Goal: Complete application form: Complete application form

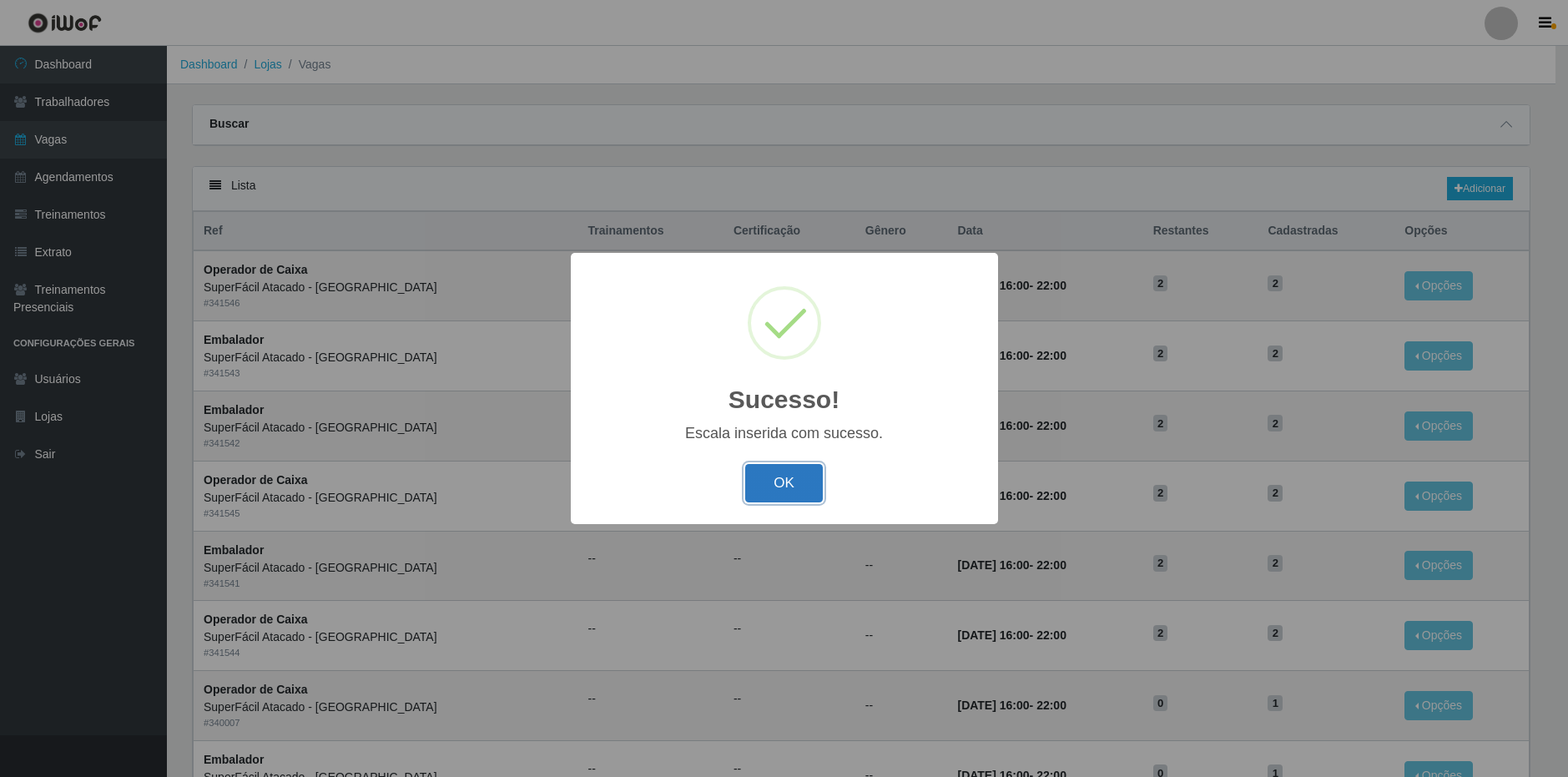
click at [793, 466] on button "OK" at bounding box center [784, 483] width 78 height 39
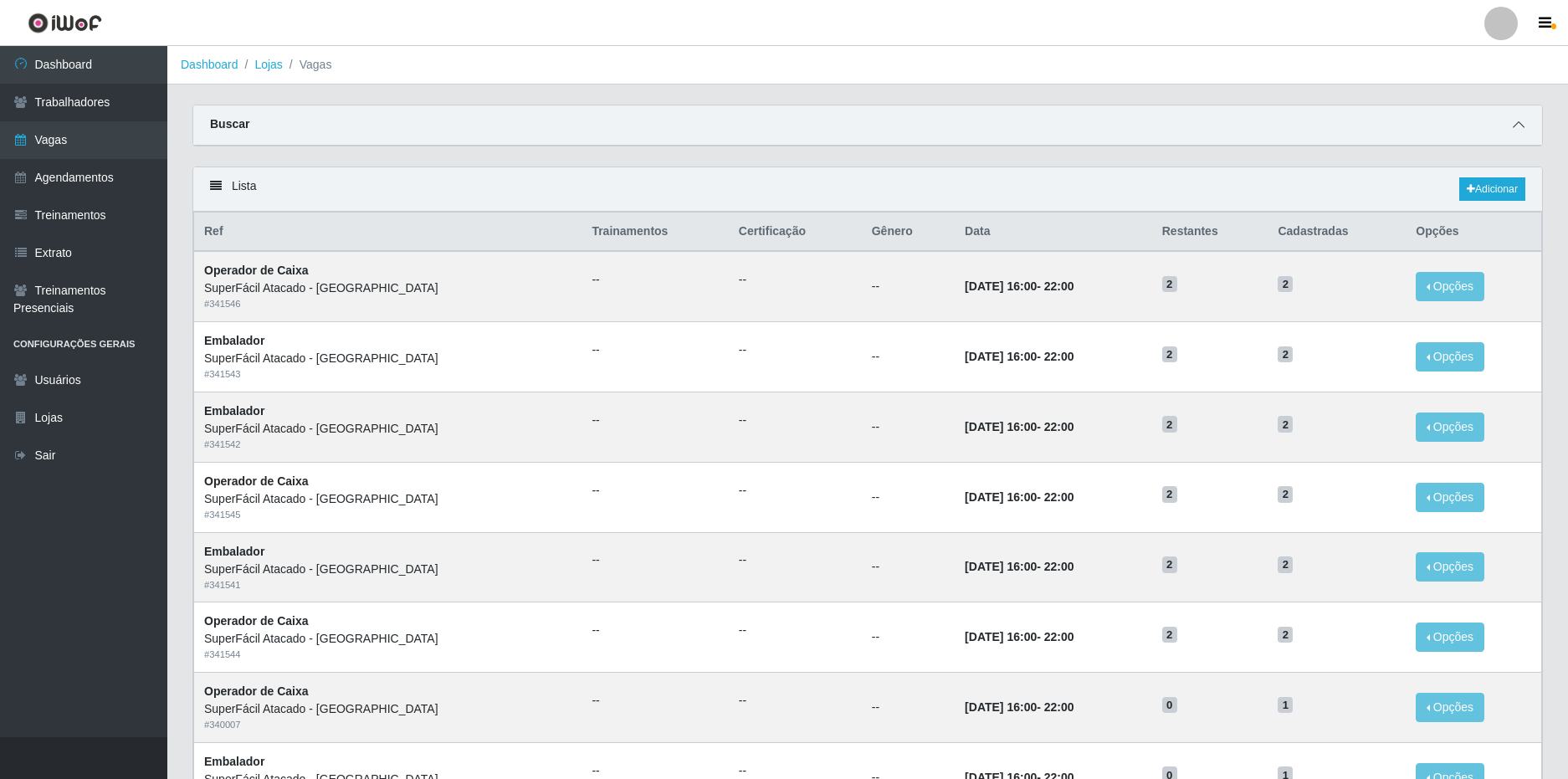
click at [1515, 124] on icon at bounding box center [1518, 125] width 12 height 12
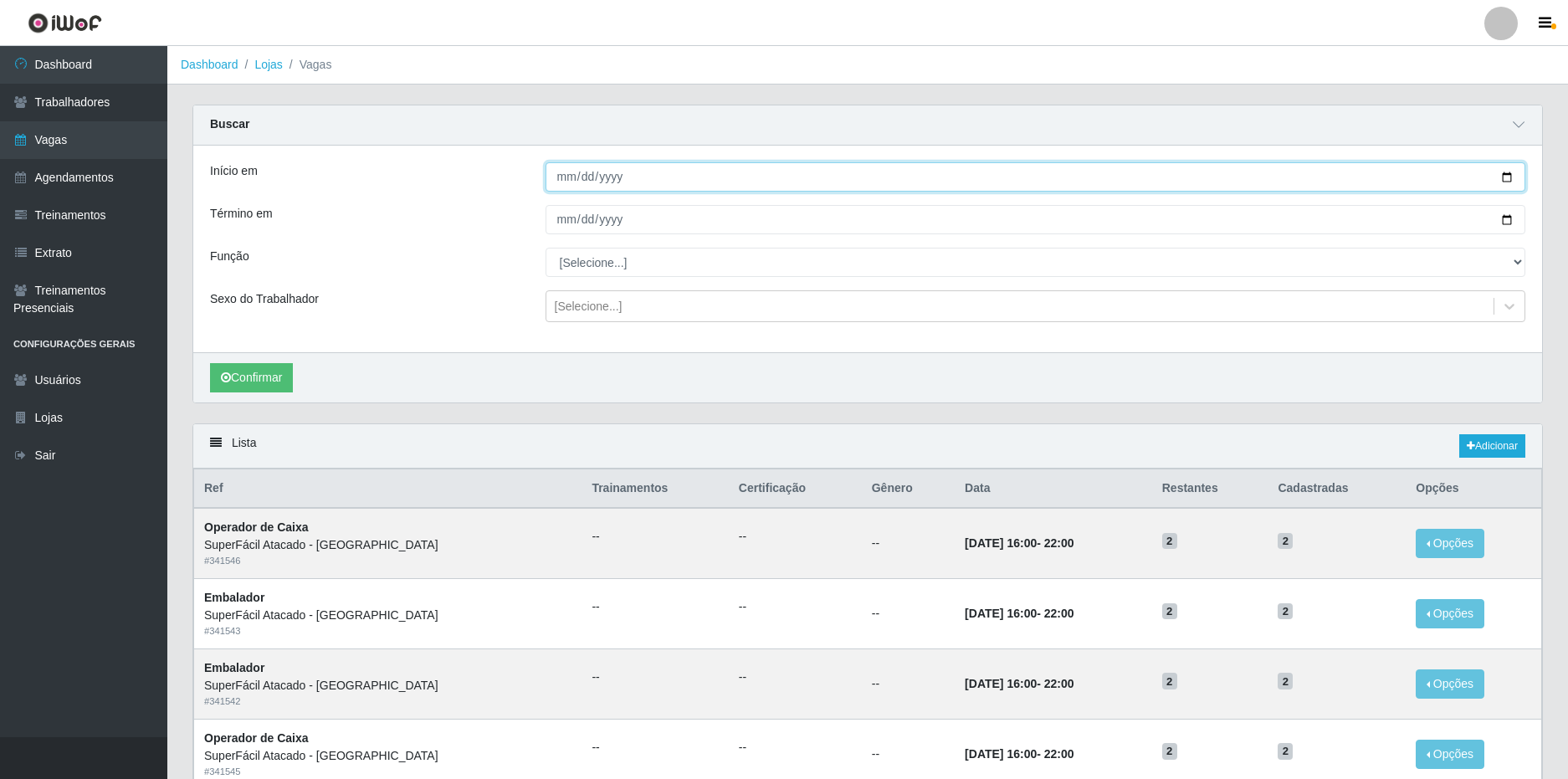
click at [569, 183] on input "Início em" at bounding box center [1036, 177] width 981 height 29
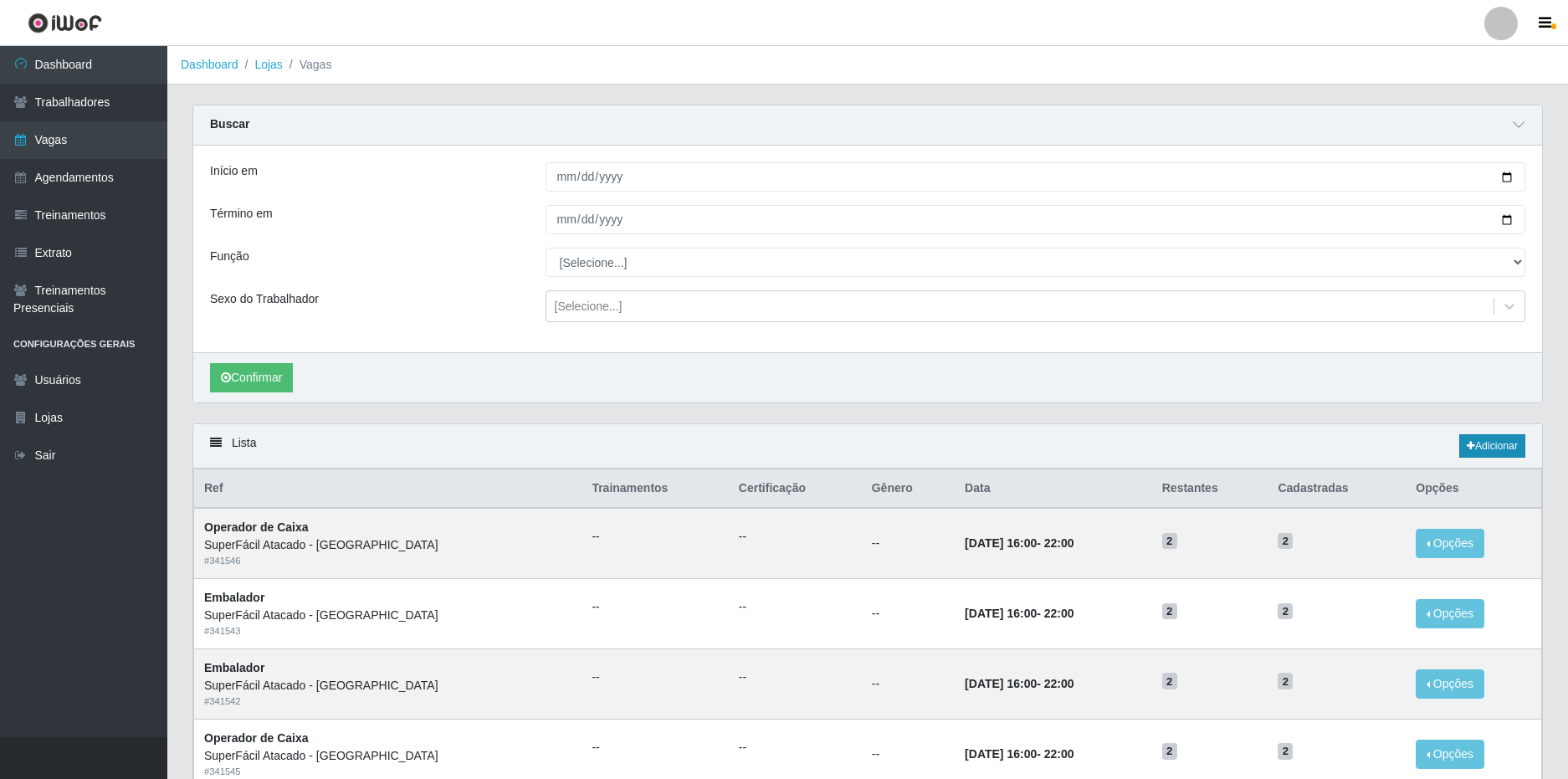
click at [922, 378] on div "Confirmar" at bounding box center [868, 378] width 1349 height 51
click at [1499, 443] on link "Adicionar" at bounding box center [1492, 445] width 66 height 23
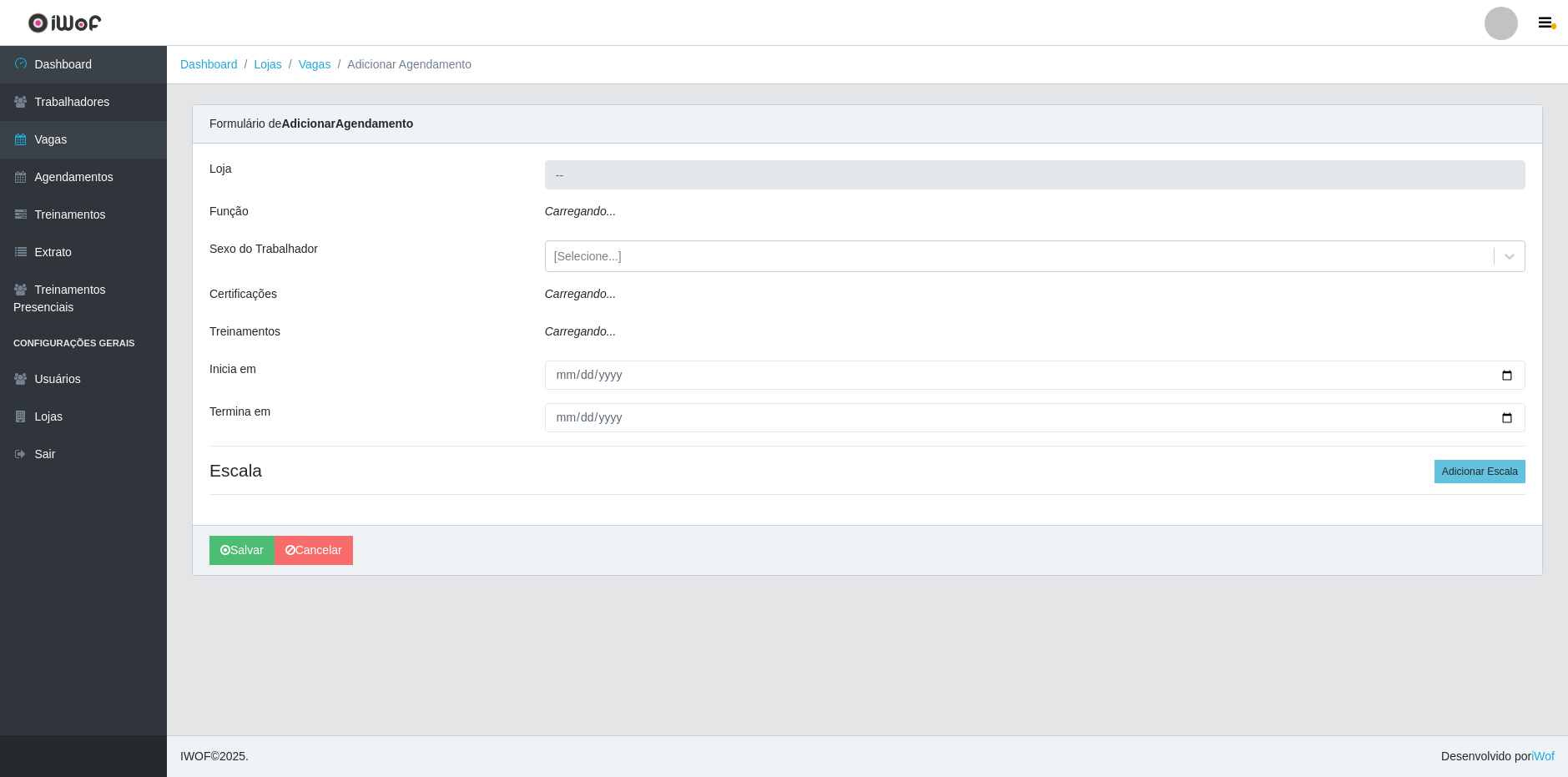
type input "SuperFácil Atacado - [GEOGRAPHIC_DATA]"
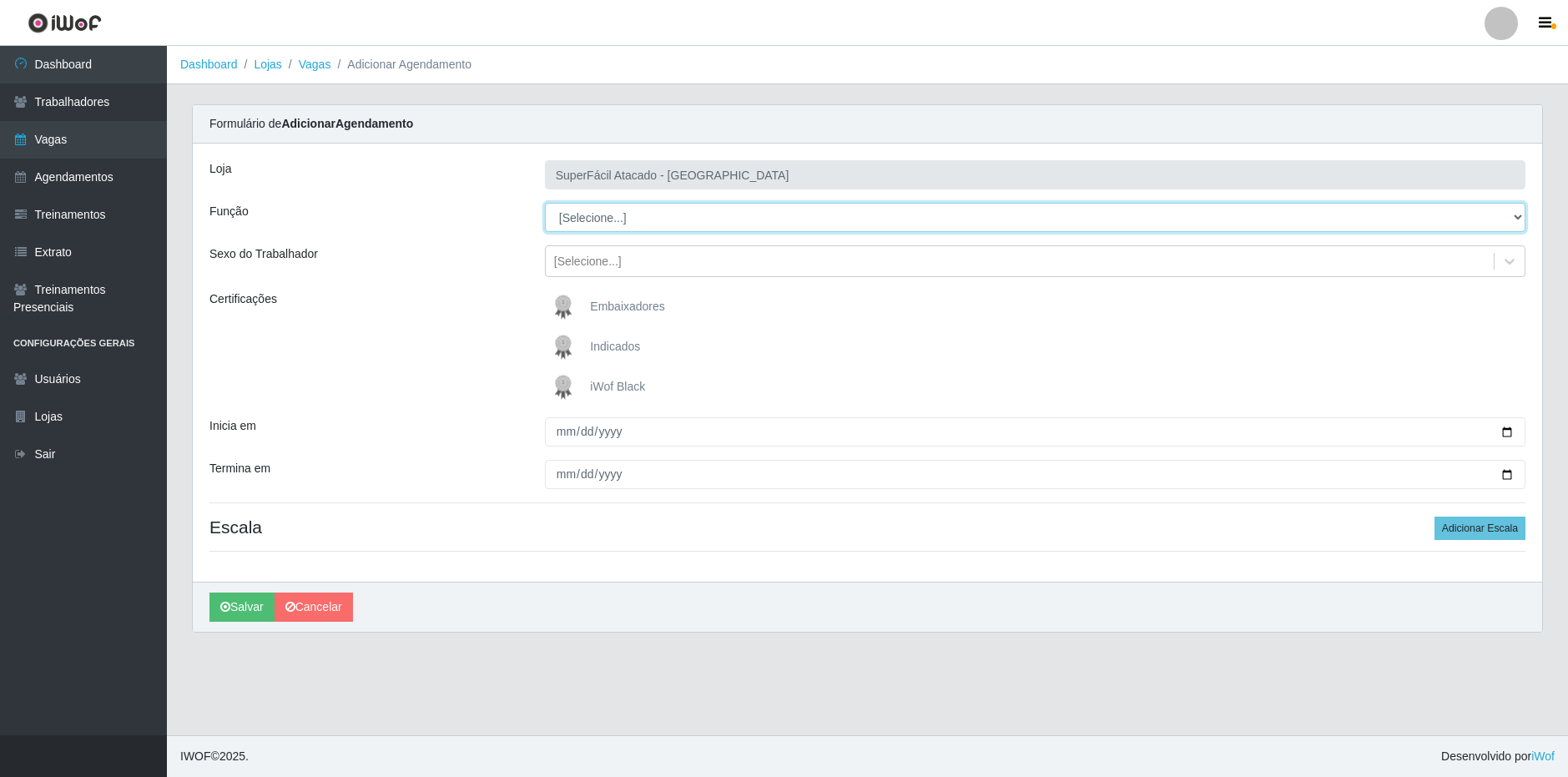
click at [596, 222] on select "[Selecione...] Embalador Embalador + Embalador ++ Operador de Caixa Operador de…" at bounding box center [1035, 218] width 981 height 29
click at [545, 203] on select "[Selecione...] Embalador Embalador + Embalador ++ Operador de Caixa Operador de…" at bounding box center [1035, 218] width 981 height 29
click at [578, 223] on select "[Selecione...] Embalador Embalador + Embalador ++ Operador de Caixa Operador de…" at bounding box center [1035, 218] width 981 height 29
select select "70"
click at [545, 203] on select "[Selecione...] Embalador Embalador + Embalador ++ Operador de Caixa Operador de…" at bounding box center [1035, 218] width 981 height 29
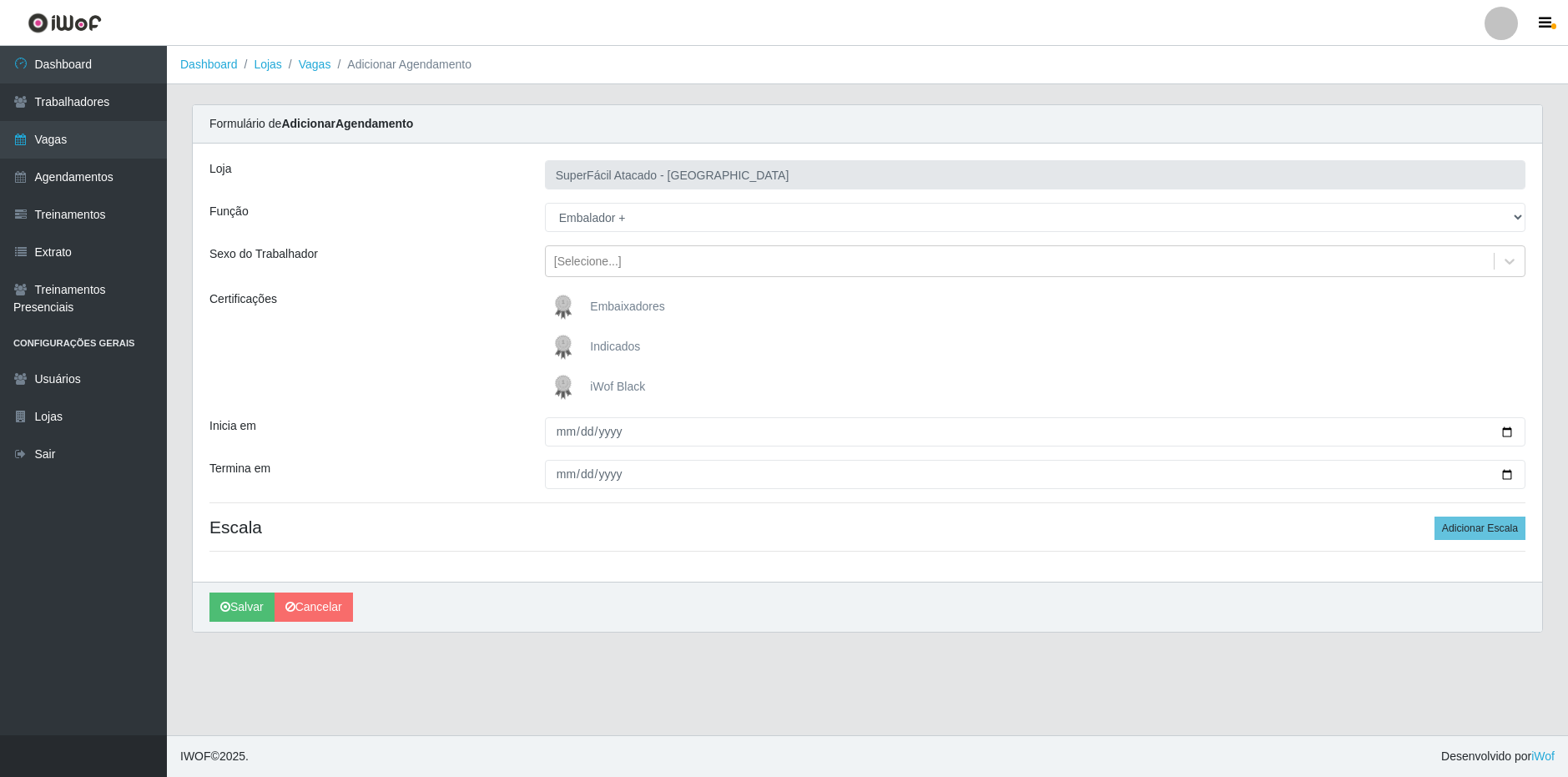
click at [510, 277] on div "Sexo do Trabalhador" at bounding box center [364, 260] width 335 height 32
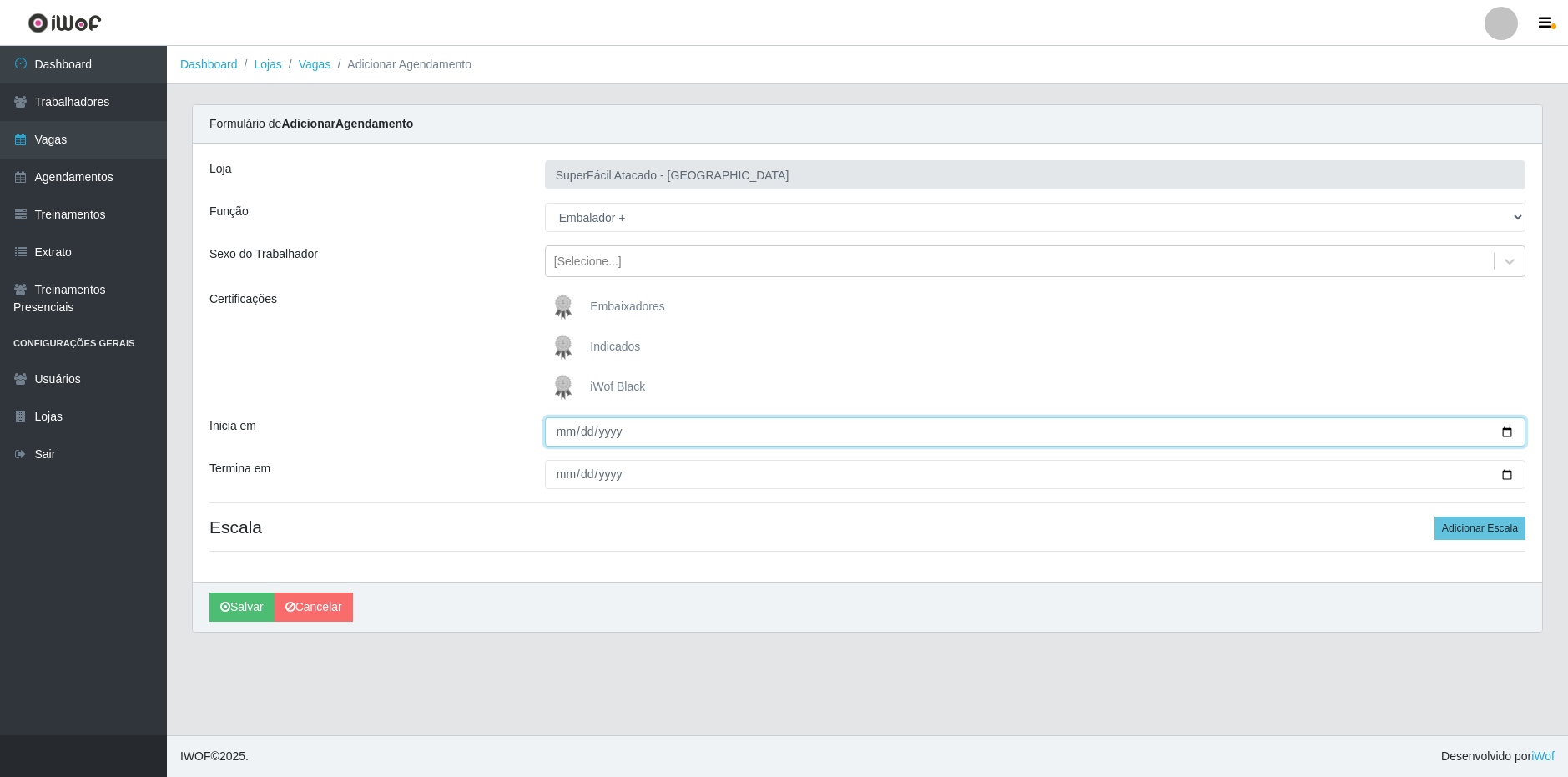
click at [554, 437] on input "Inicia em" at bounding box center [1035, 432] width 981 height 29
type input "[DATE]"
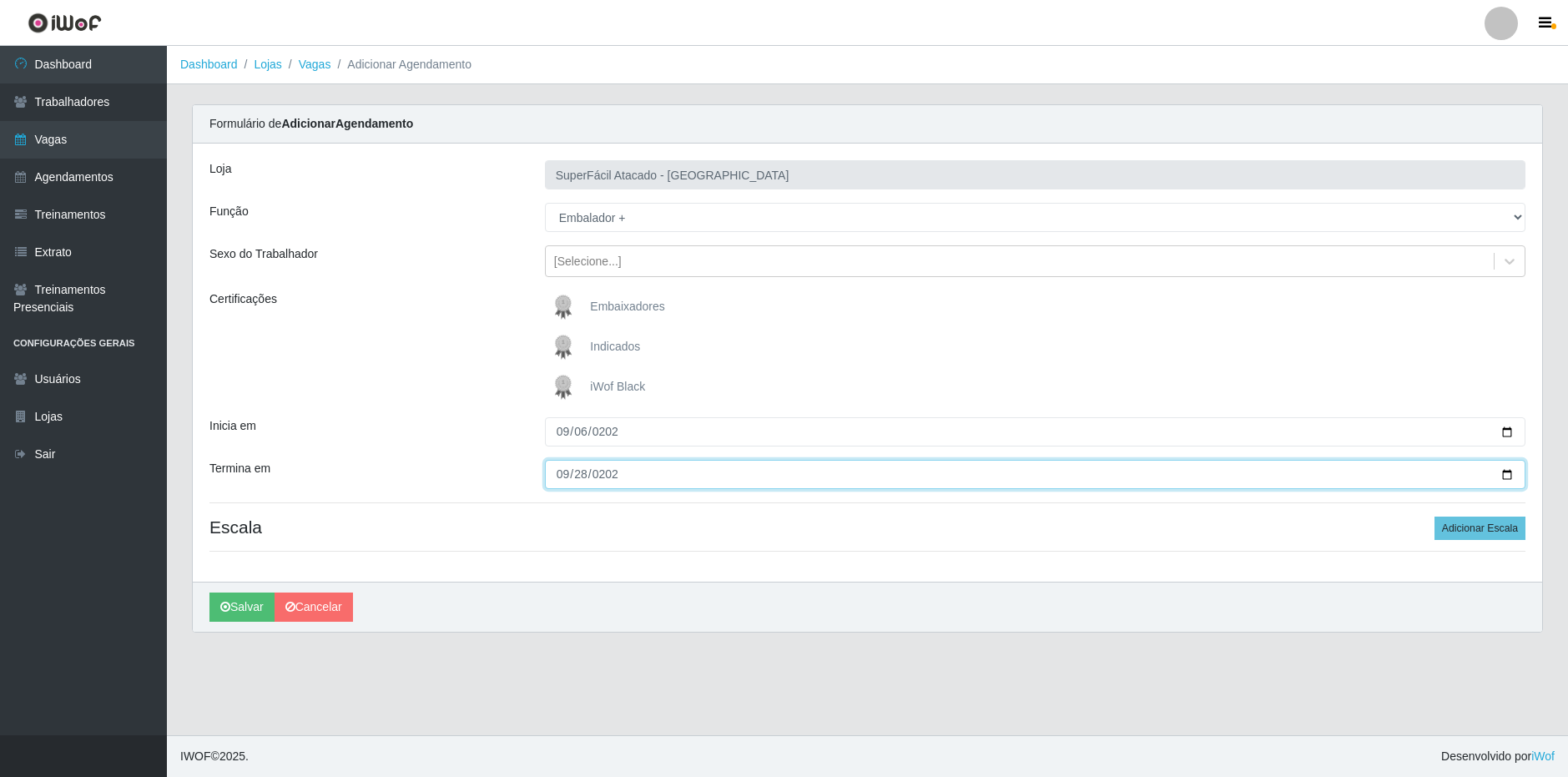
type input "[DATE]"
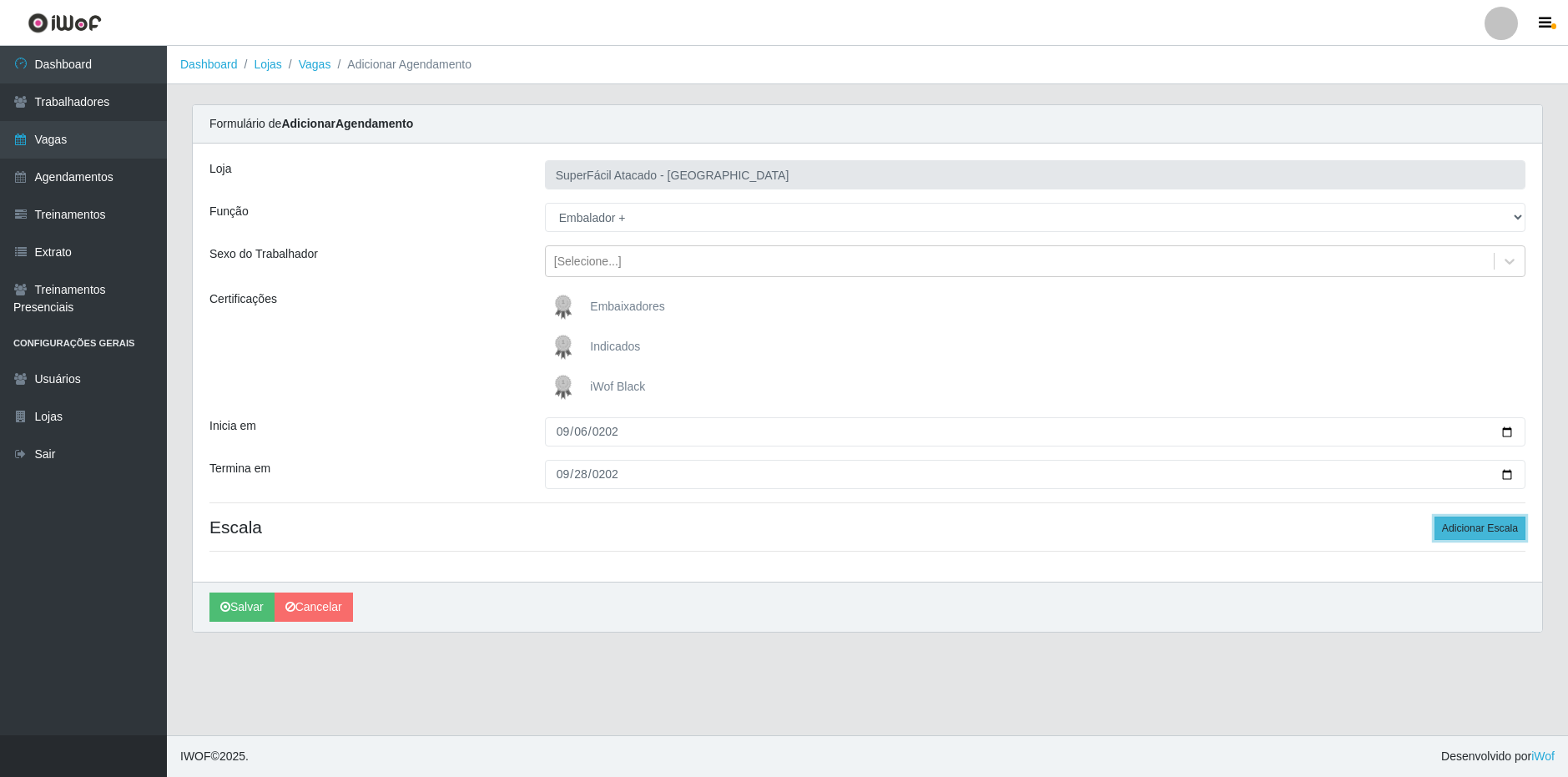
click at [1456, 525] on button "Adicionar Escala" at bounding box center [1479, 528] width 91 height 23
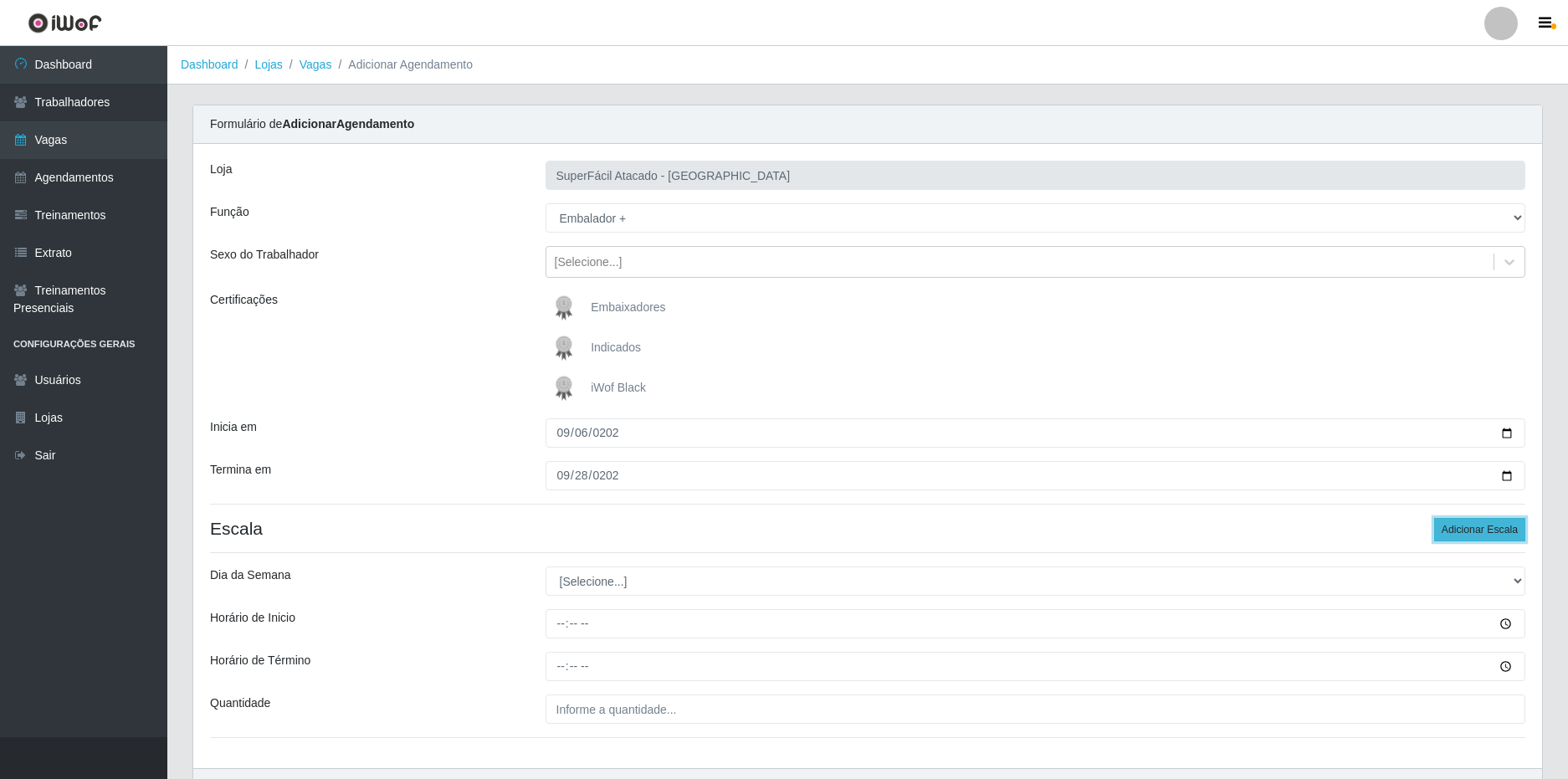
click at [1466, 526] on button "Adicionar Escala" at bounding box center [1479, 529] width 92 height 23
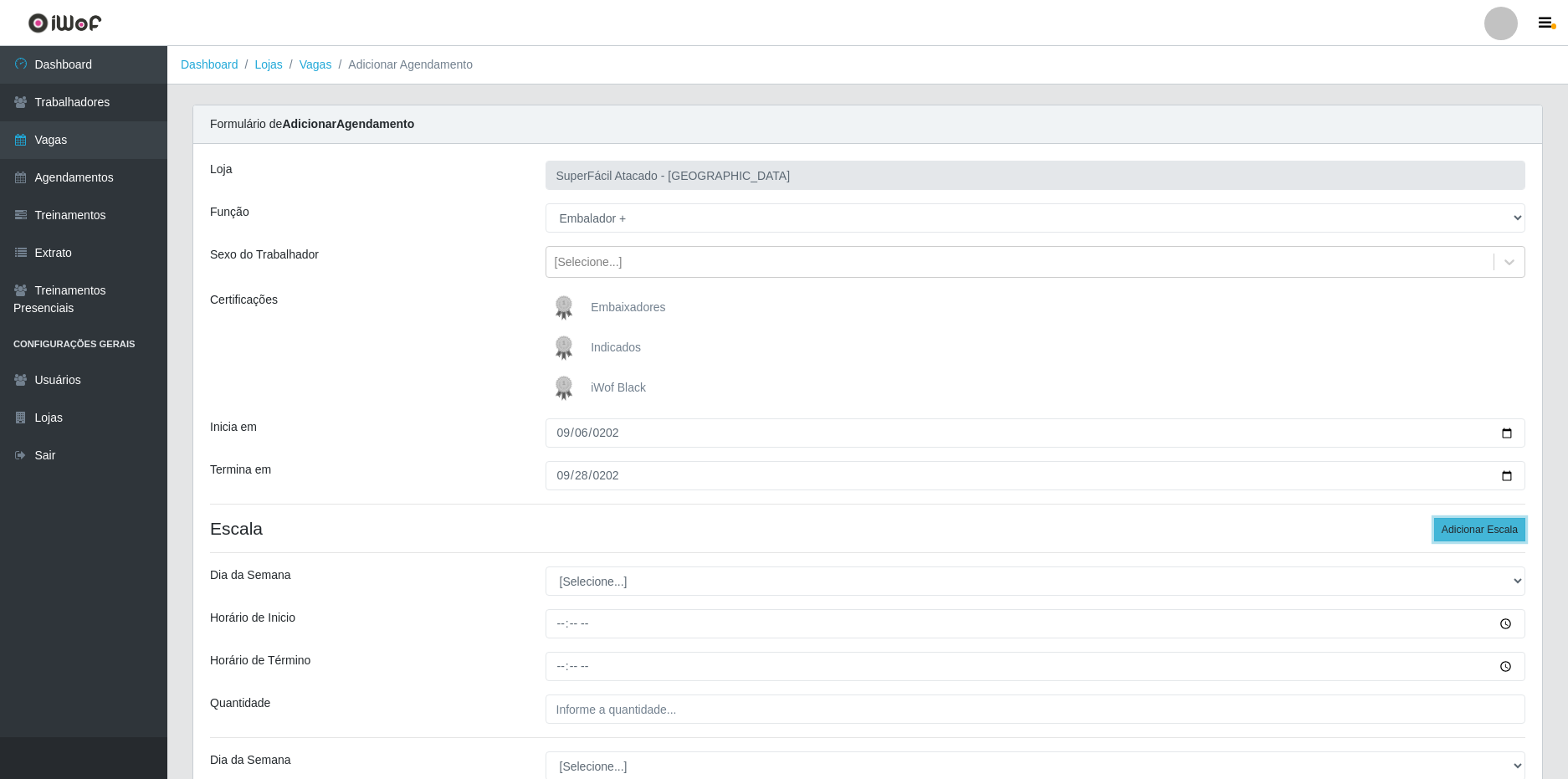
click at [1466, 526] on button "Adicionar Escala" at bounding box center [1479, 529] width 92 height 23
click at [1467, 529] on button "Adicionar Escala" at bounding box center [1479, 529] width 92 height 23
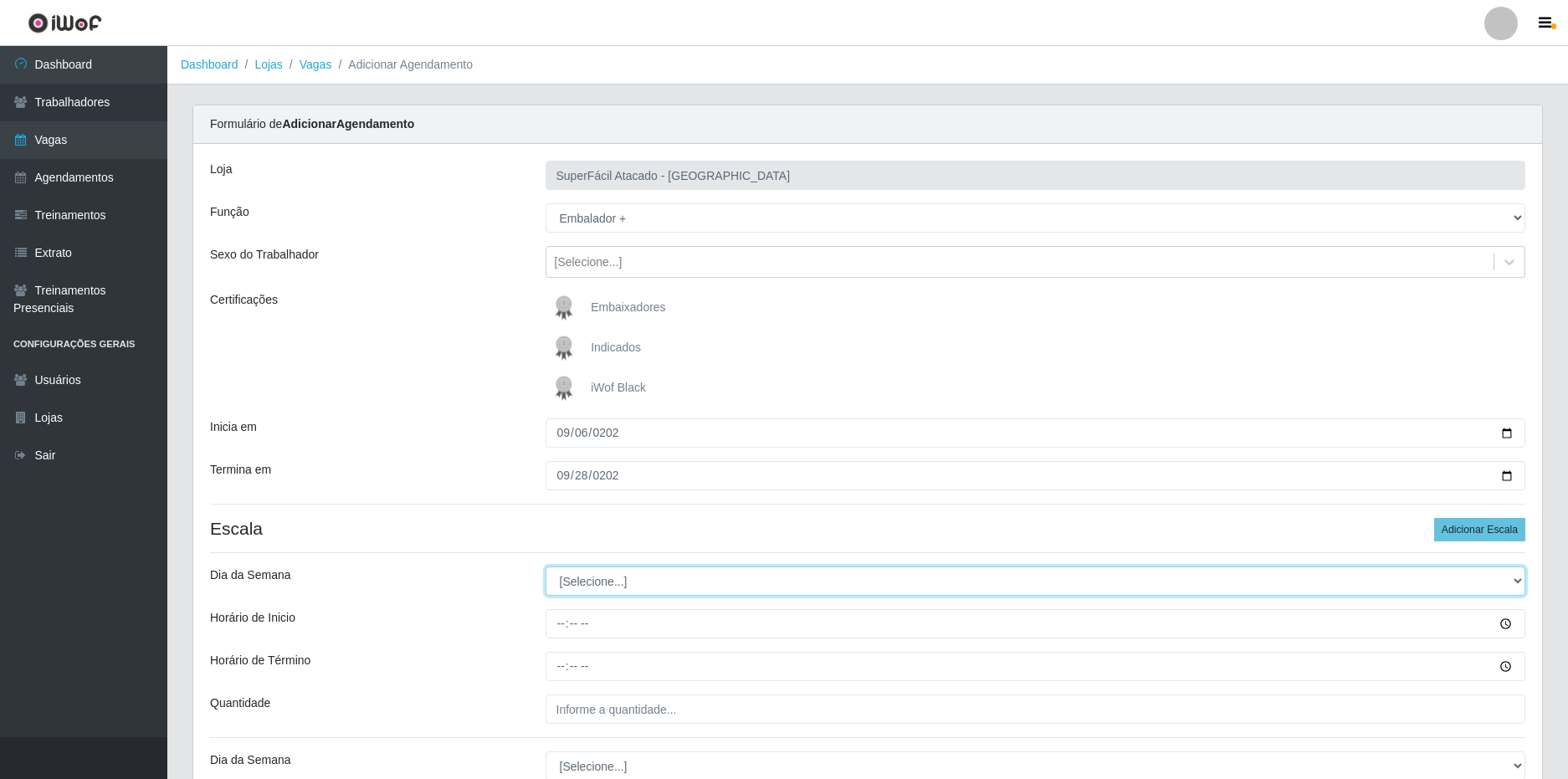
click at [621, 570] on select "[Selecione...] Segunda Terça Quarta Quinta Sexta Sábado Domingo" at bounding box center [1036, 581] width 981 height 29
select select "6"
click at [545, 567] on select "[Selecione...] Segunda Terça Quarta Quinta Sexta Sábado Domingo" at bounding box center [1036, 581] width 981 height 29
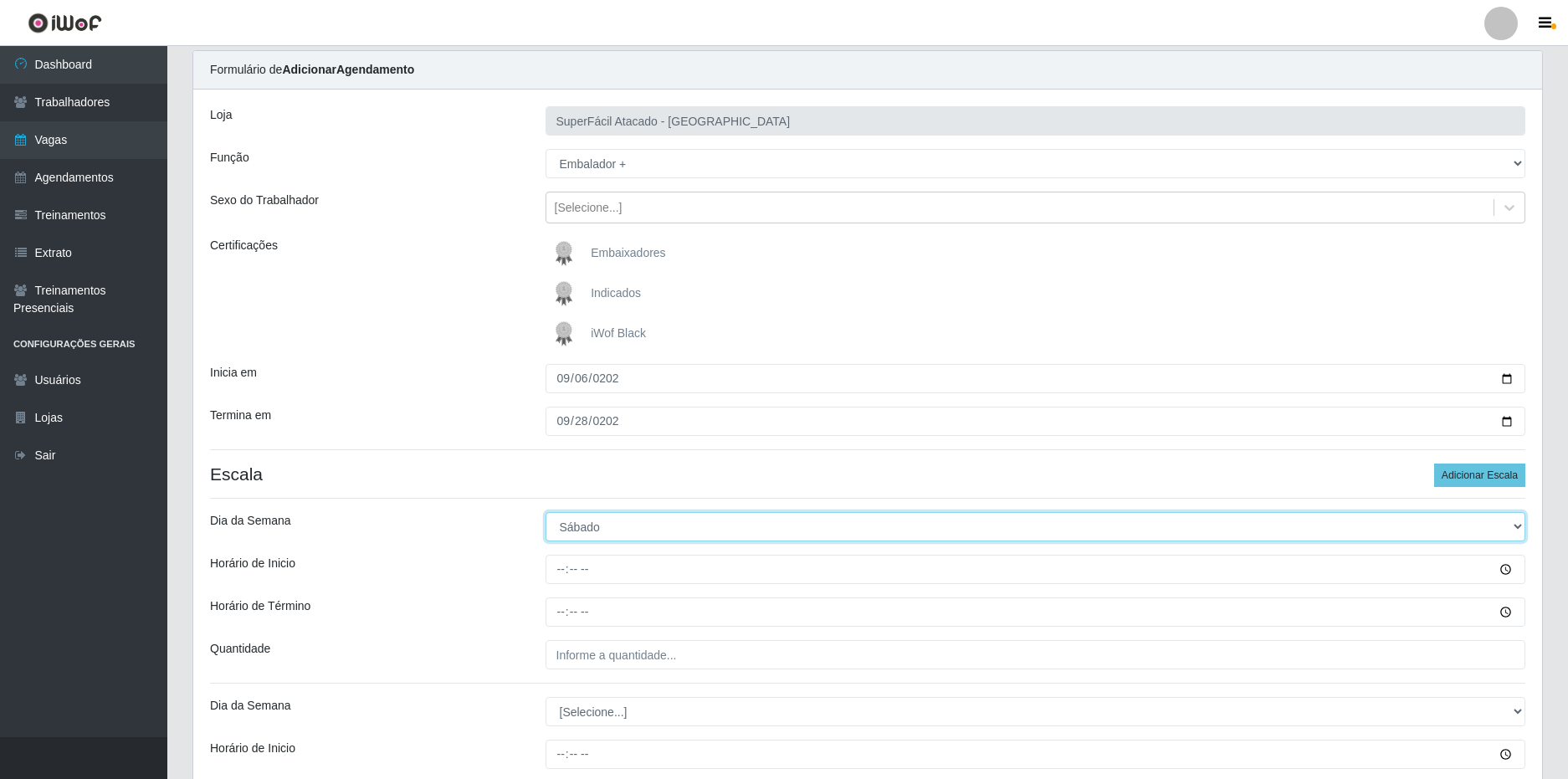
scroll to position [84, 0]
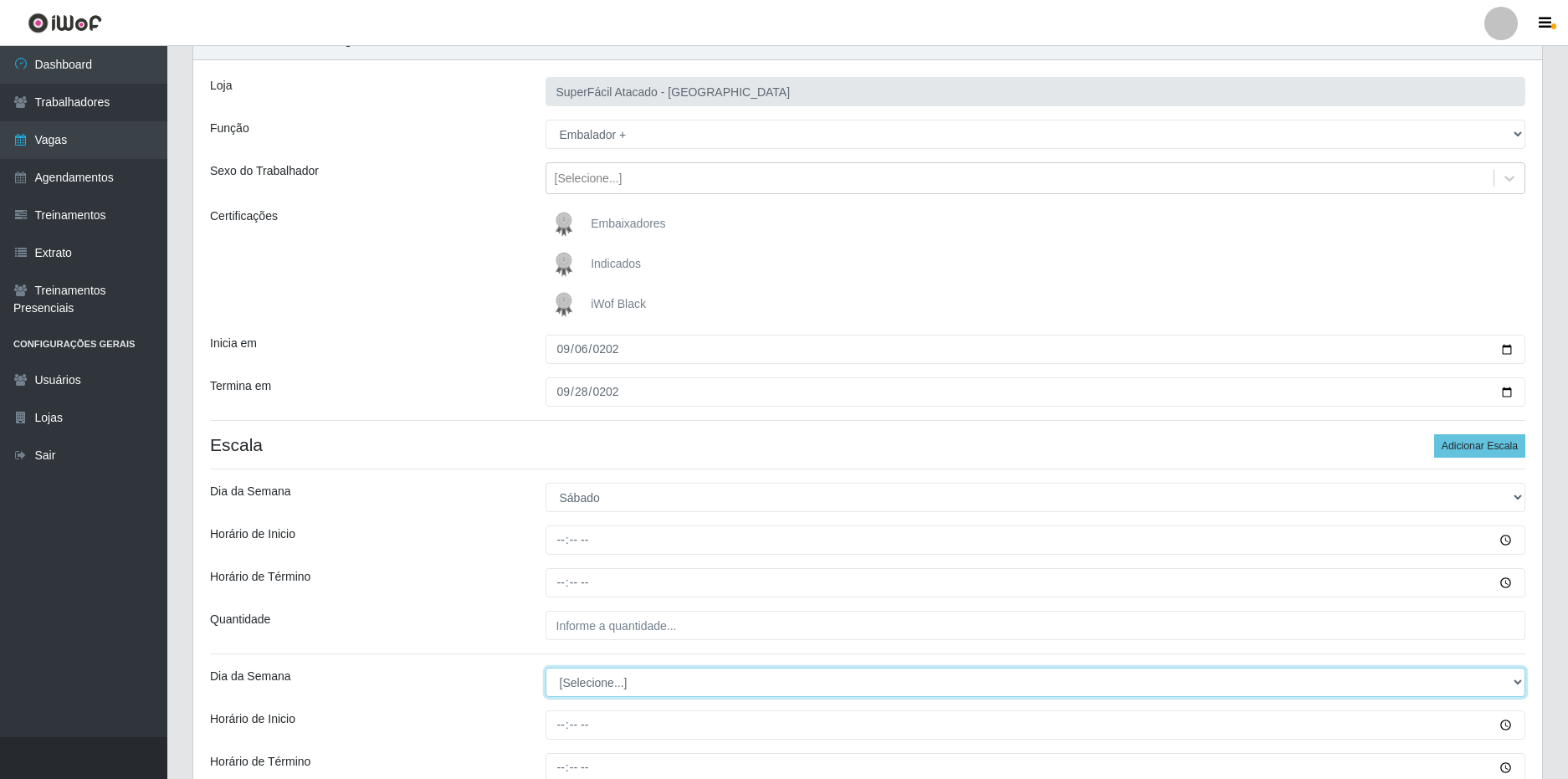
click at [588, 670] on select "[Selecione...] Segunda Terça Quarta Quinta Sexta Sábado Domingo" at bounding box center [1036, 682] width 981 height 29
select select "6"
click at [545, 668] on select "[Selecione...] Segunda Terça Quarta Quinta Sexta Sábado Domingo" at bounding box center [1036, 682] width 981 height 29
click at [506, 668] on div "Dia da Semana" at bounding box center [365, 682] width 336 height 29
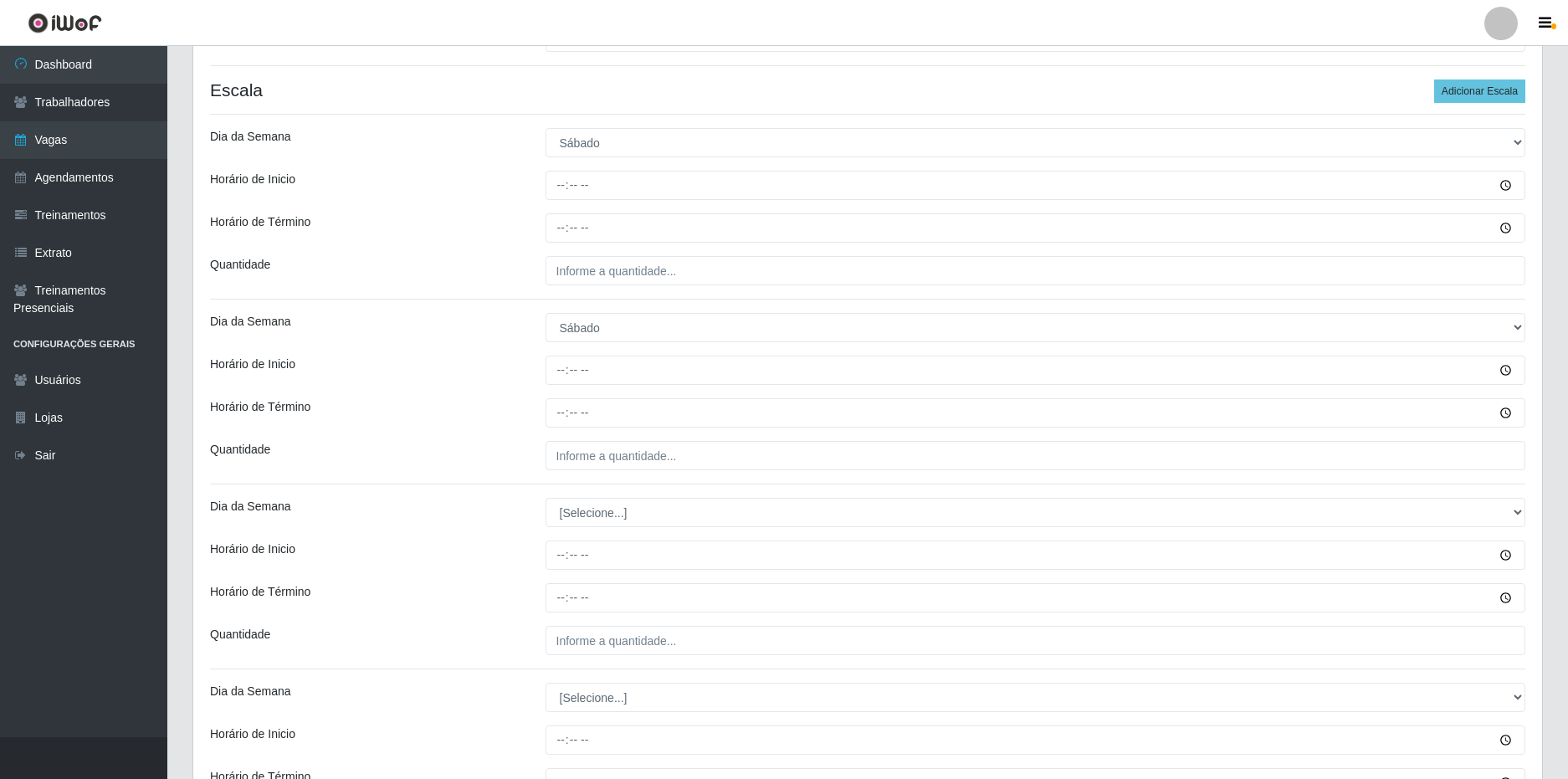
scroll to position [502, 0]
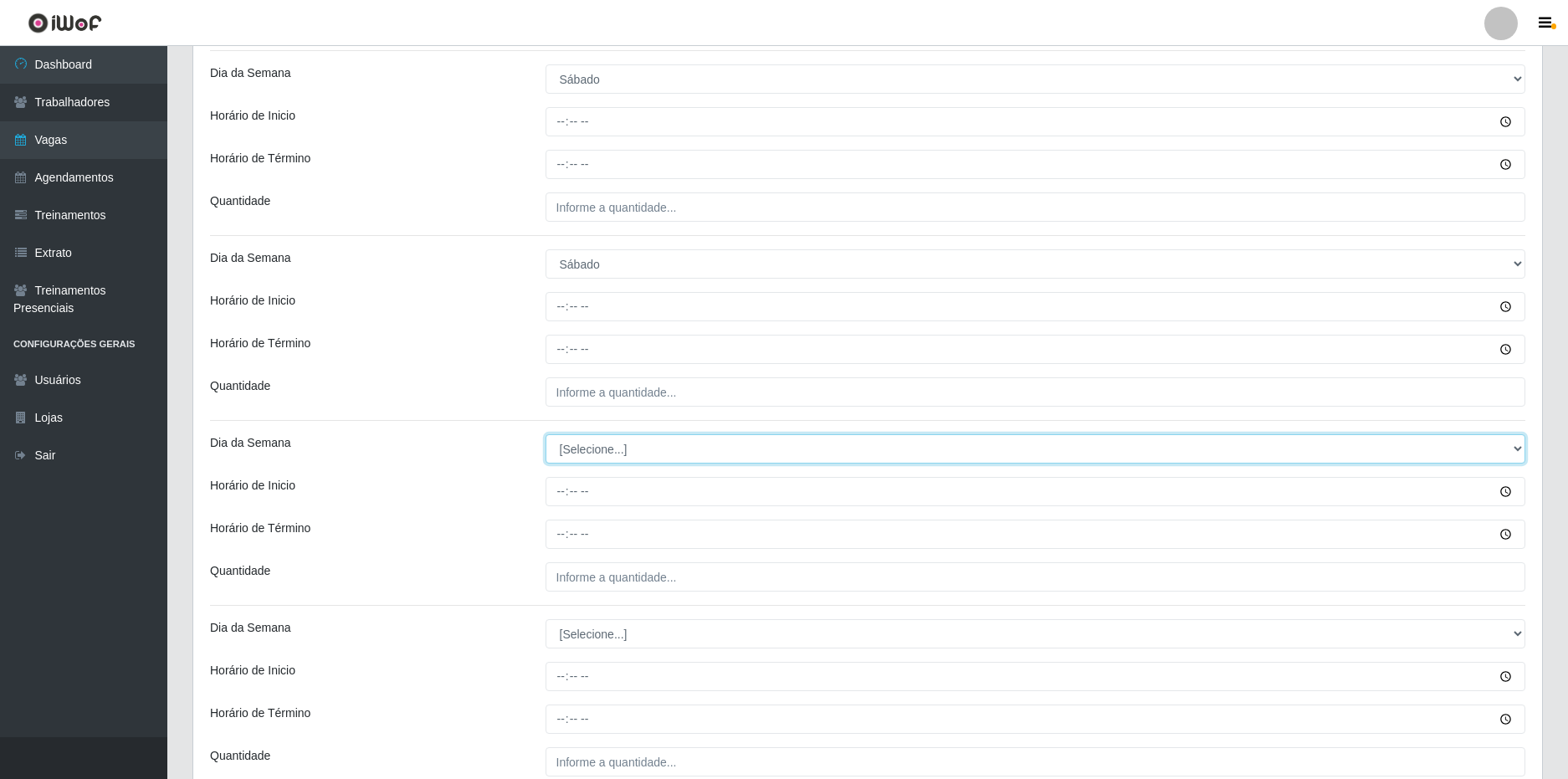
click at [597, 451] on select "[Selecione...] Segunda Terça Quarta Quinta Sexta Sábado Domingo" at bounding box center [1036, 449] width 981 height 29
select select "0"
click at [545, 434] on select "[Selecione...] Segunda Terça Quarta Quinta Sexta Sábado Domingo" at bounding box center [1036, 449] width 981 height 29
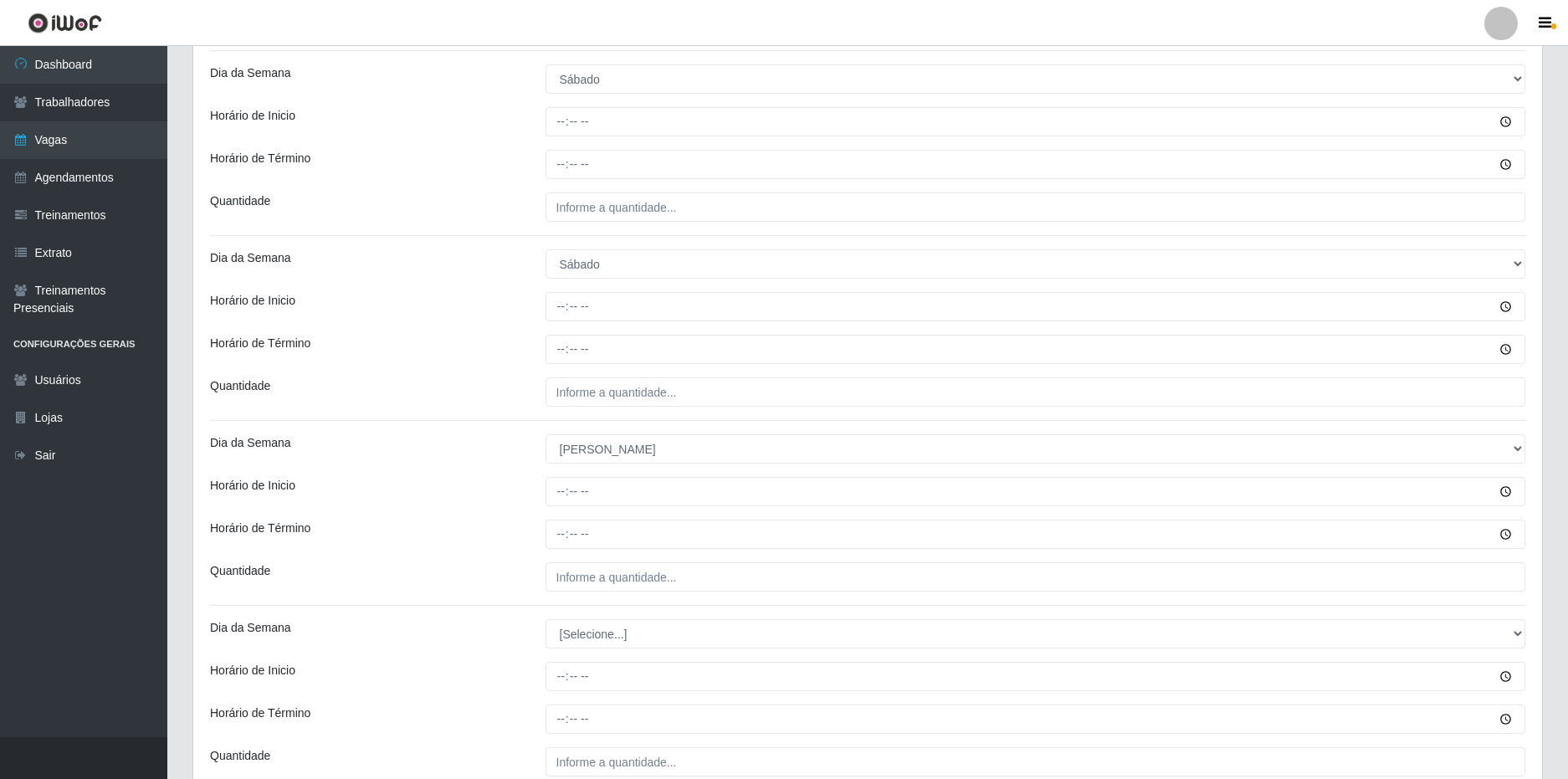
drag, startPoint x: 487, startPoint y: 637, endPoint x: 502, endPoint y: 635, distance: 15.1
click at [488, 637] on div "Dia da Semana" at bounding box center [365, 633] width 336 height 29
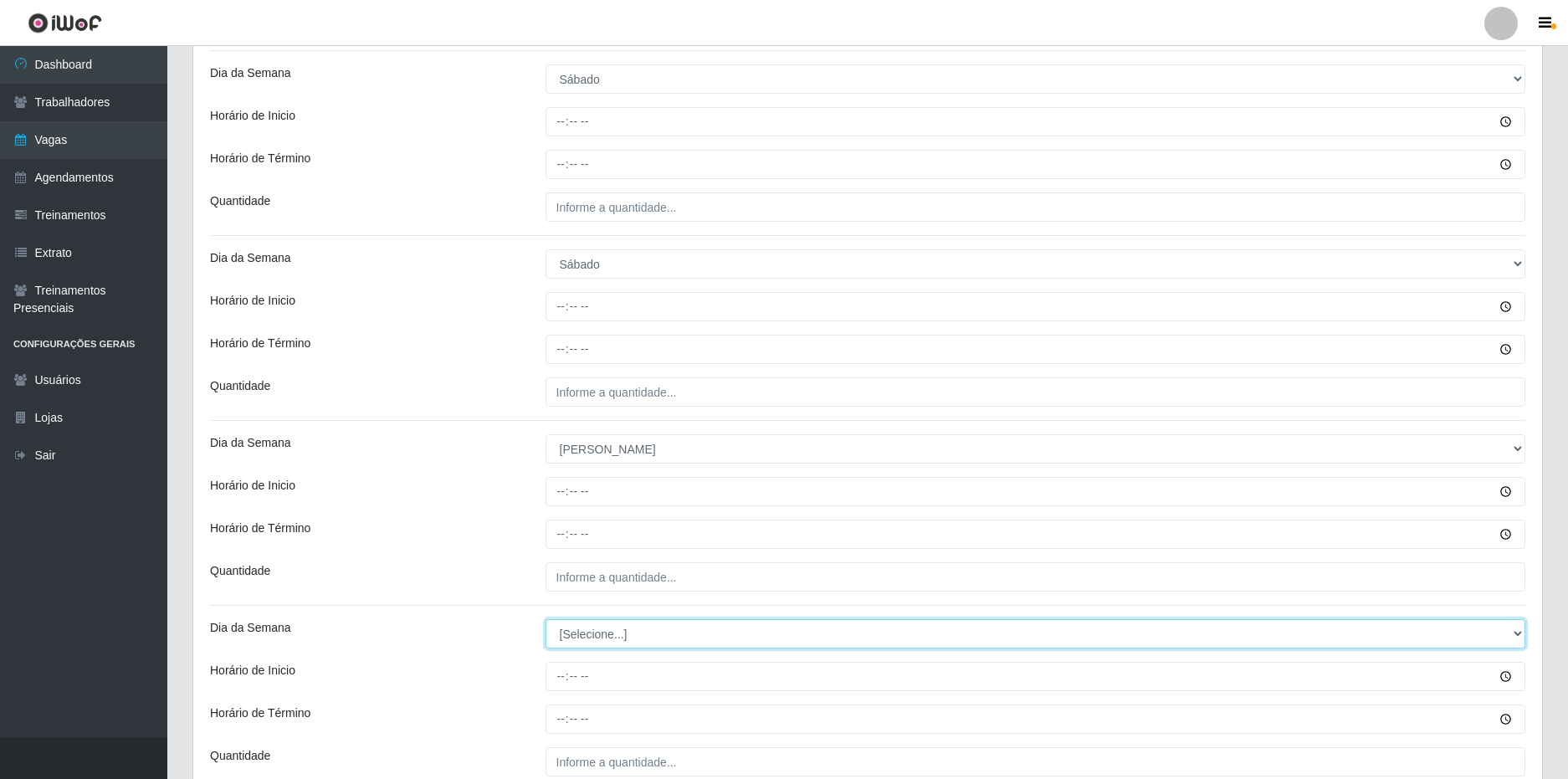
click at [555, 634] on select "[Selecione...] Segunda Terça Quarta Quinta Sexta Sábado Domingo" at bounding box center [1036, 633] width 981 height 29
select select "0"
click at [545, 619] on select "[Selecione...] Segunda Terça Quarta Quinta Sexta Sábado Domingo" at bounding box center [1036, 633] width 981 height 29
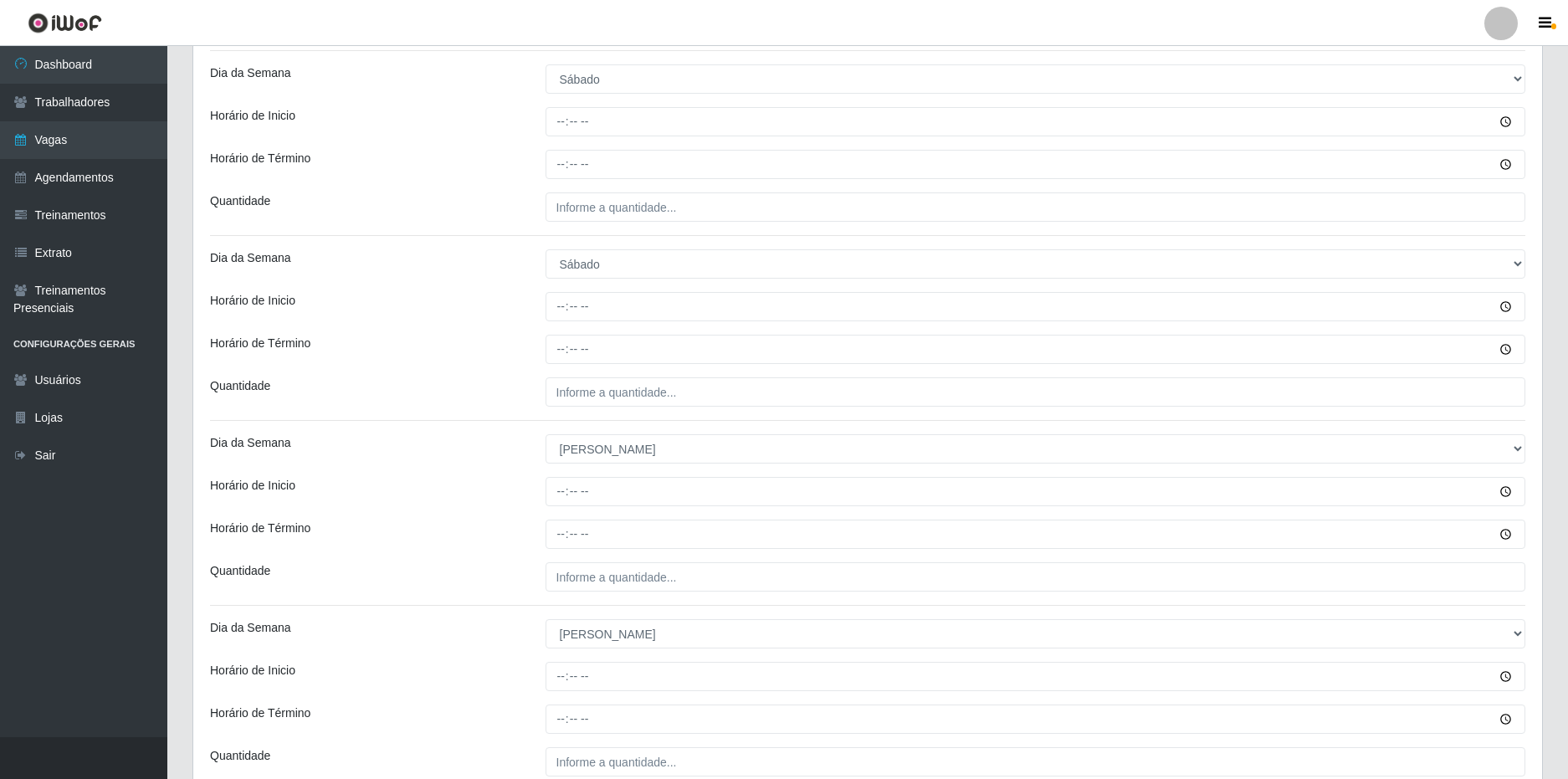
click at [496, 631] on div "Dia da Semana" at bounding box center [365, 633] width 336 height 29
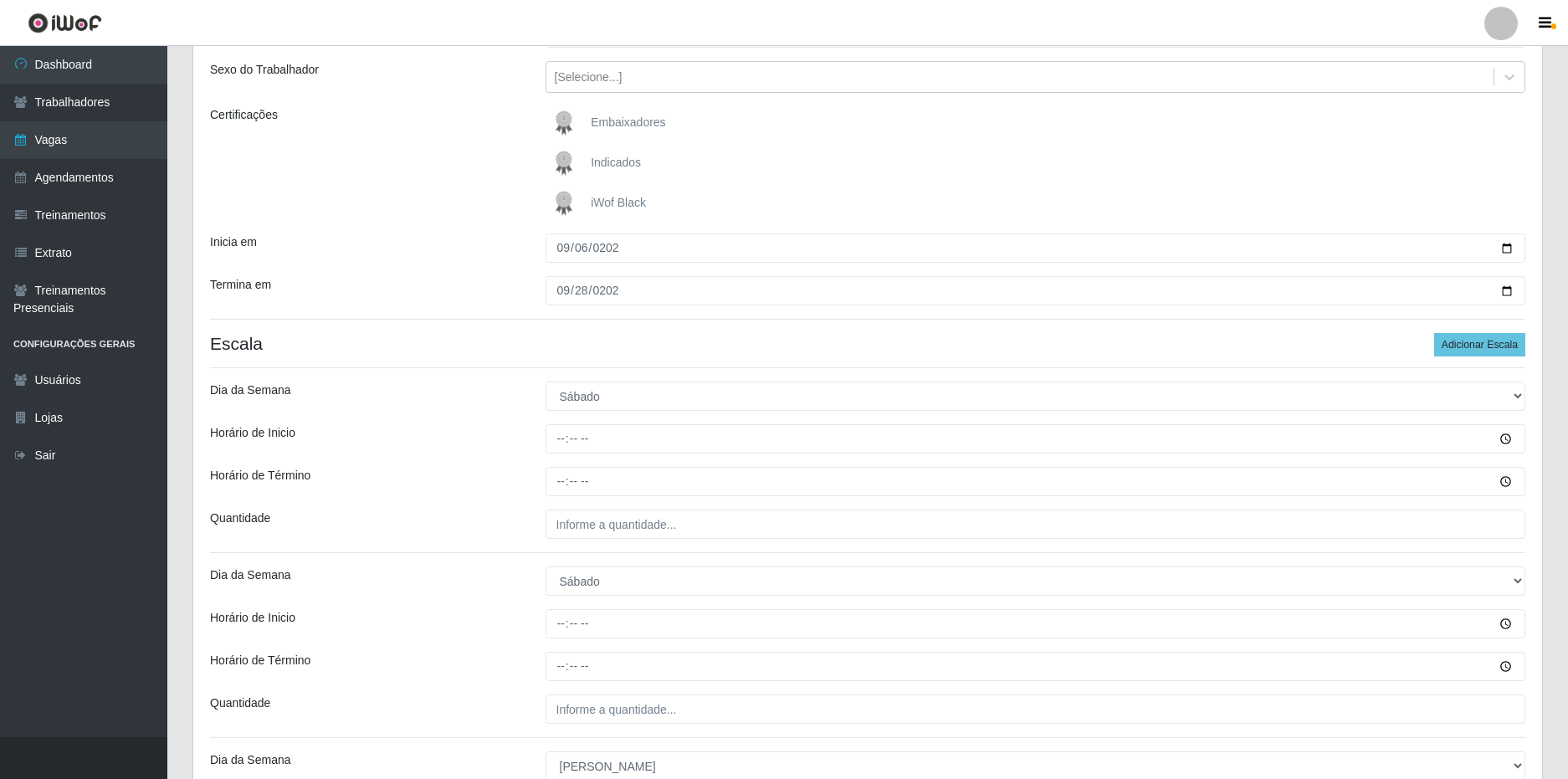
scroll to position [155, 0]
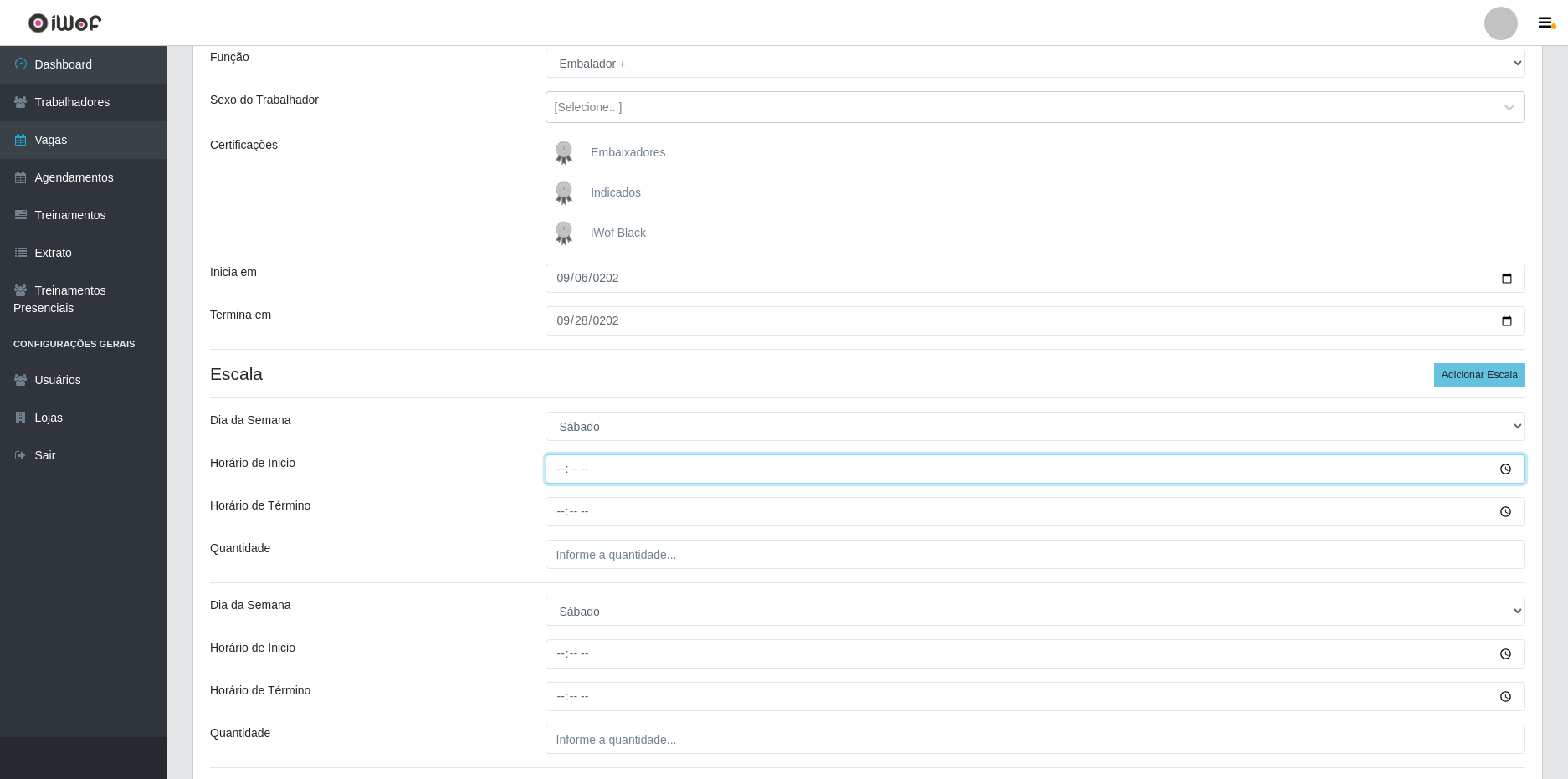
click at [560, 469] on input "Horário de Inicio" at bounding box center [1036, 469] width 981 height 29
type input "08:00"
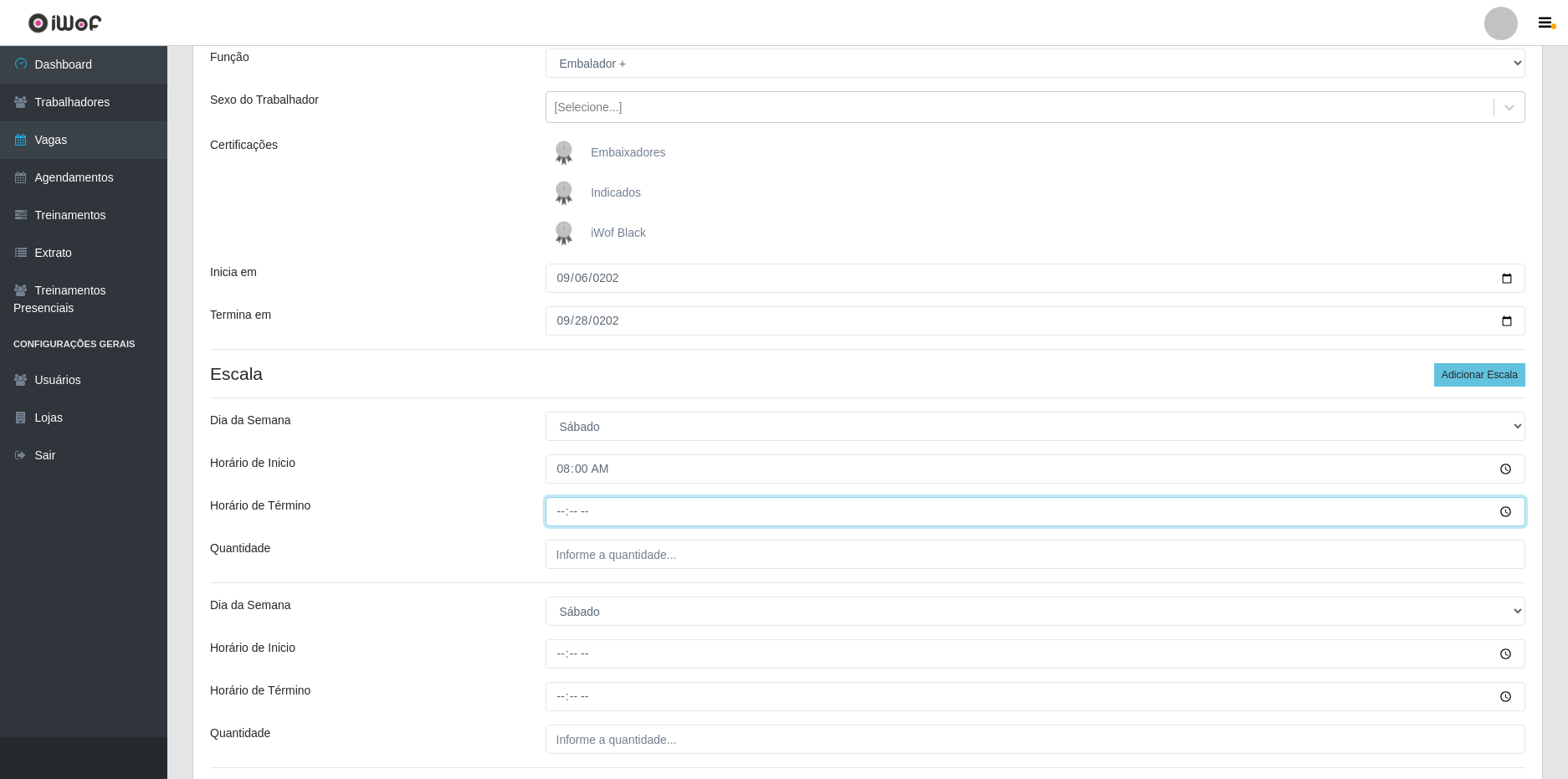
type input "14:00"
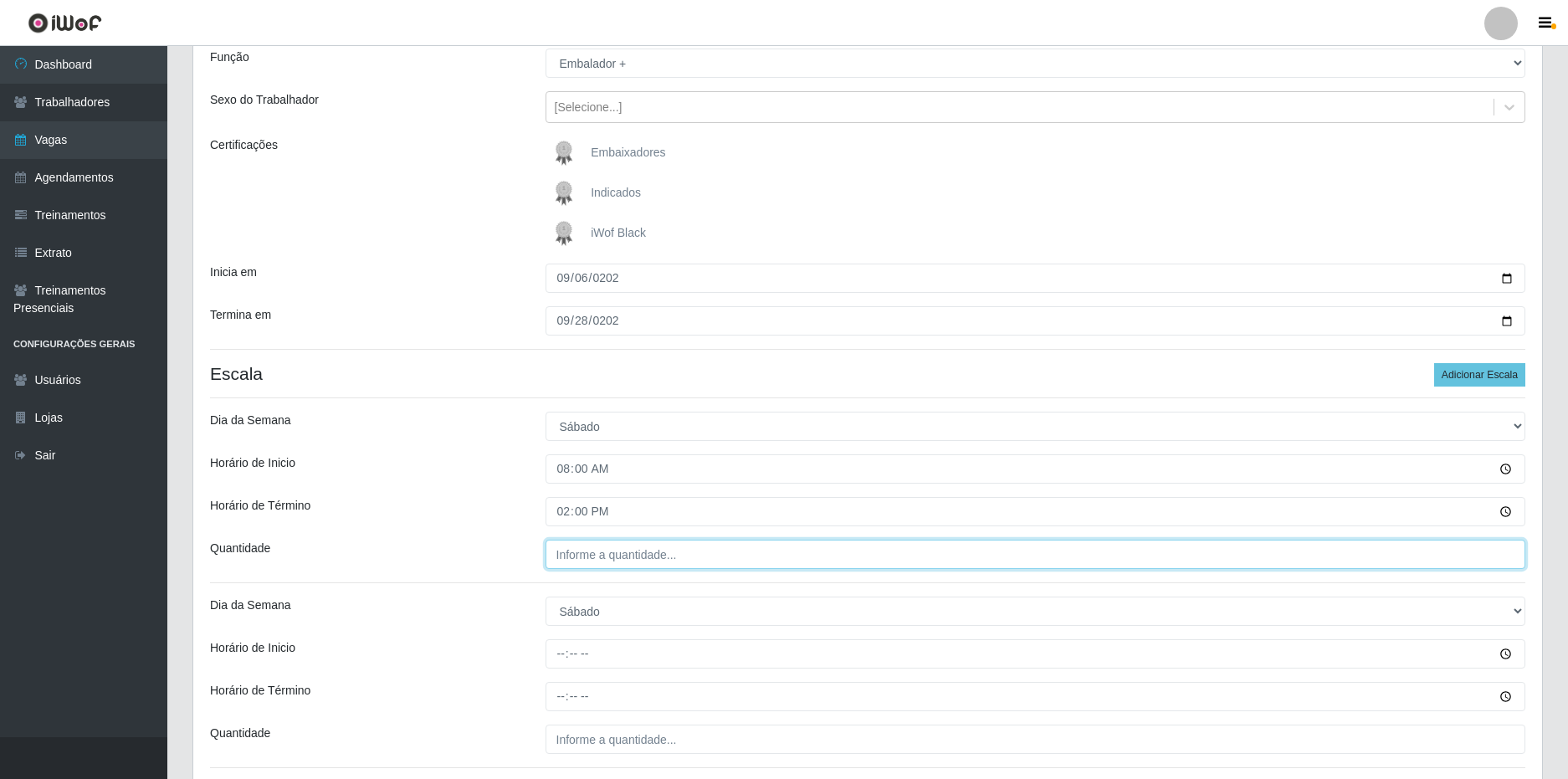
type input "___"
type input "1__"
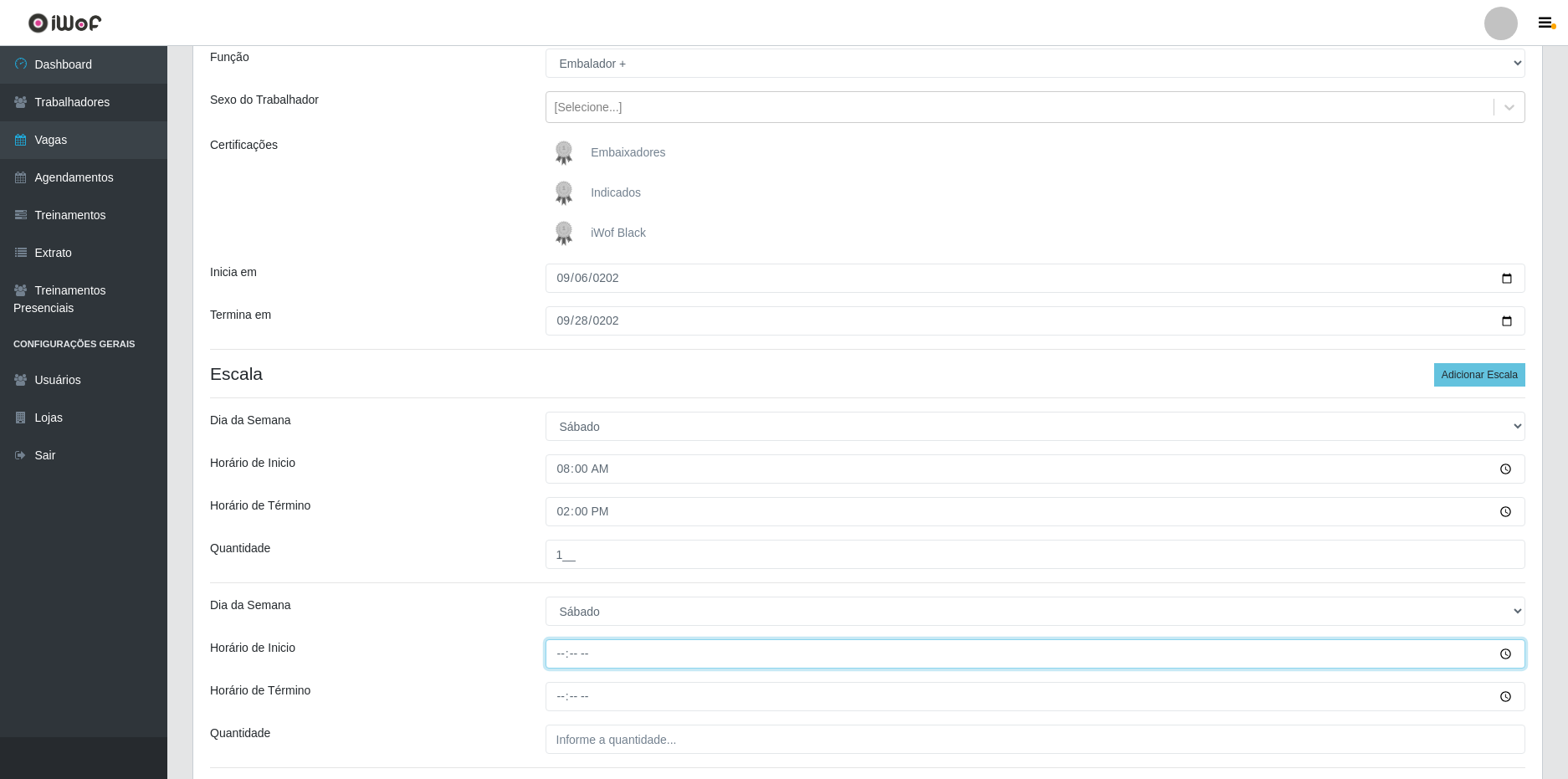
type input "16:00"
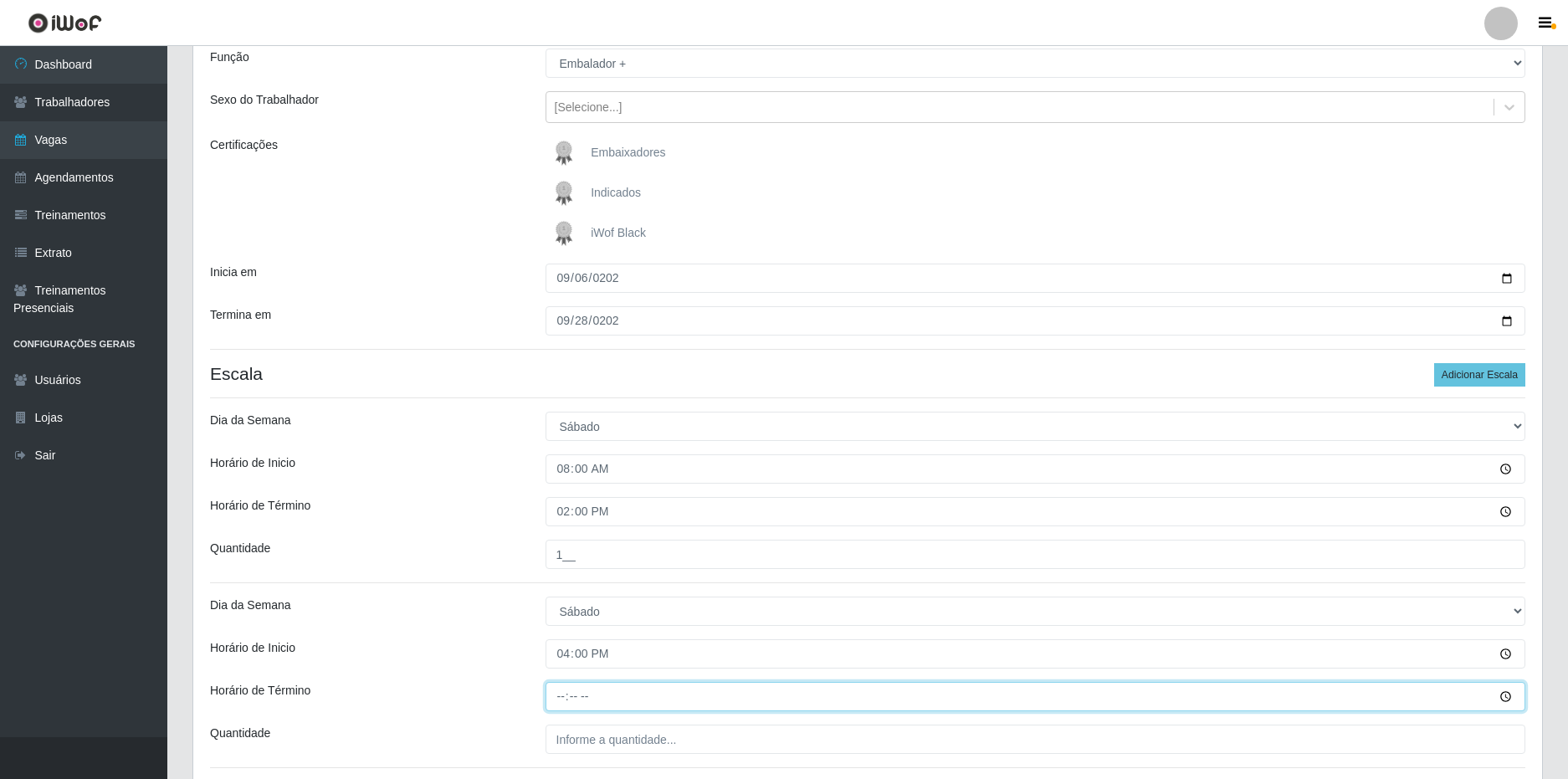
type input "22:00"
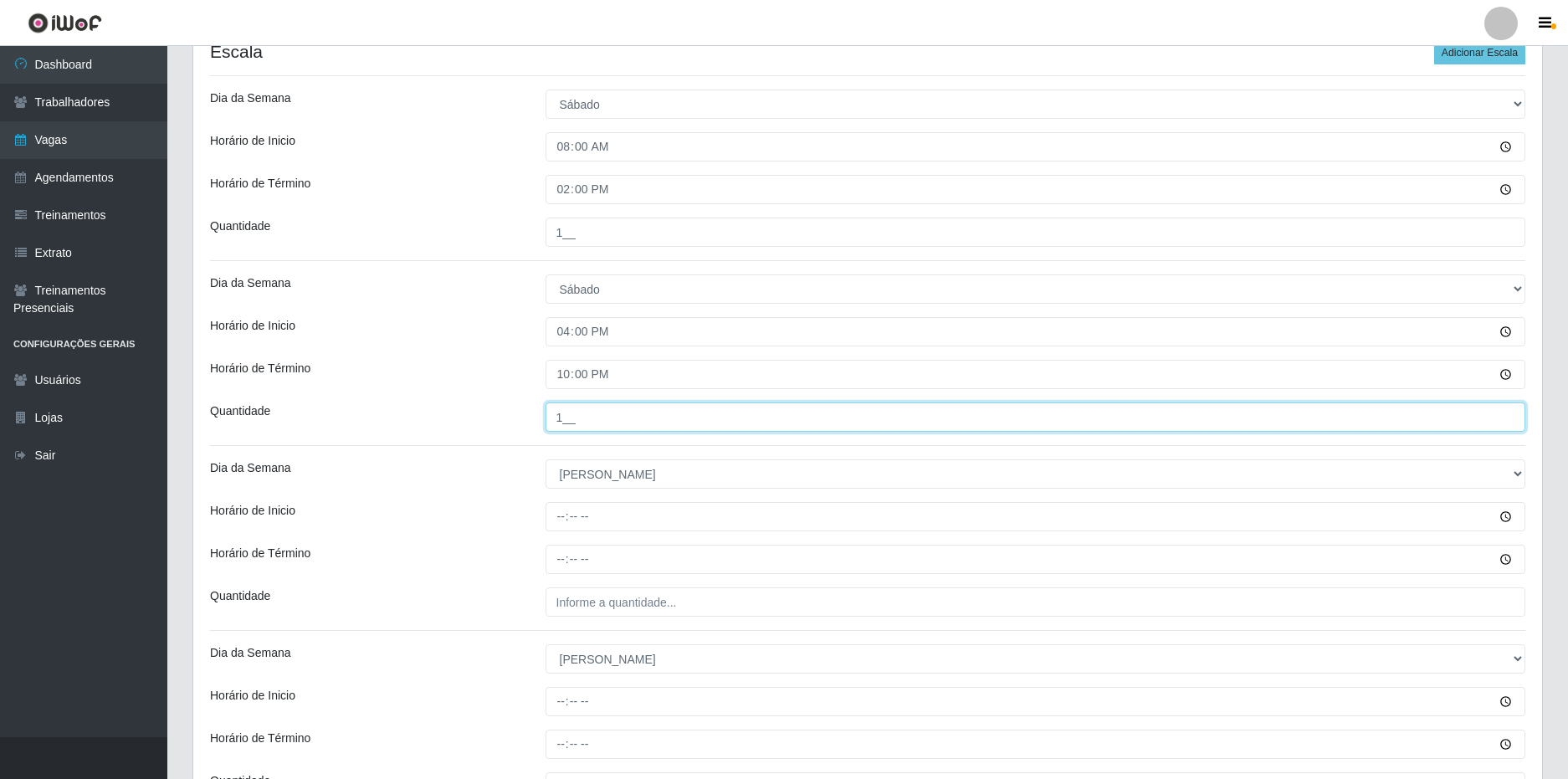
scroll to position [490, 0]
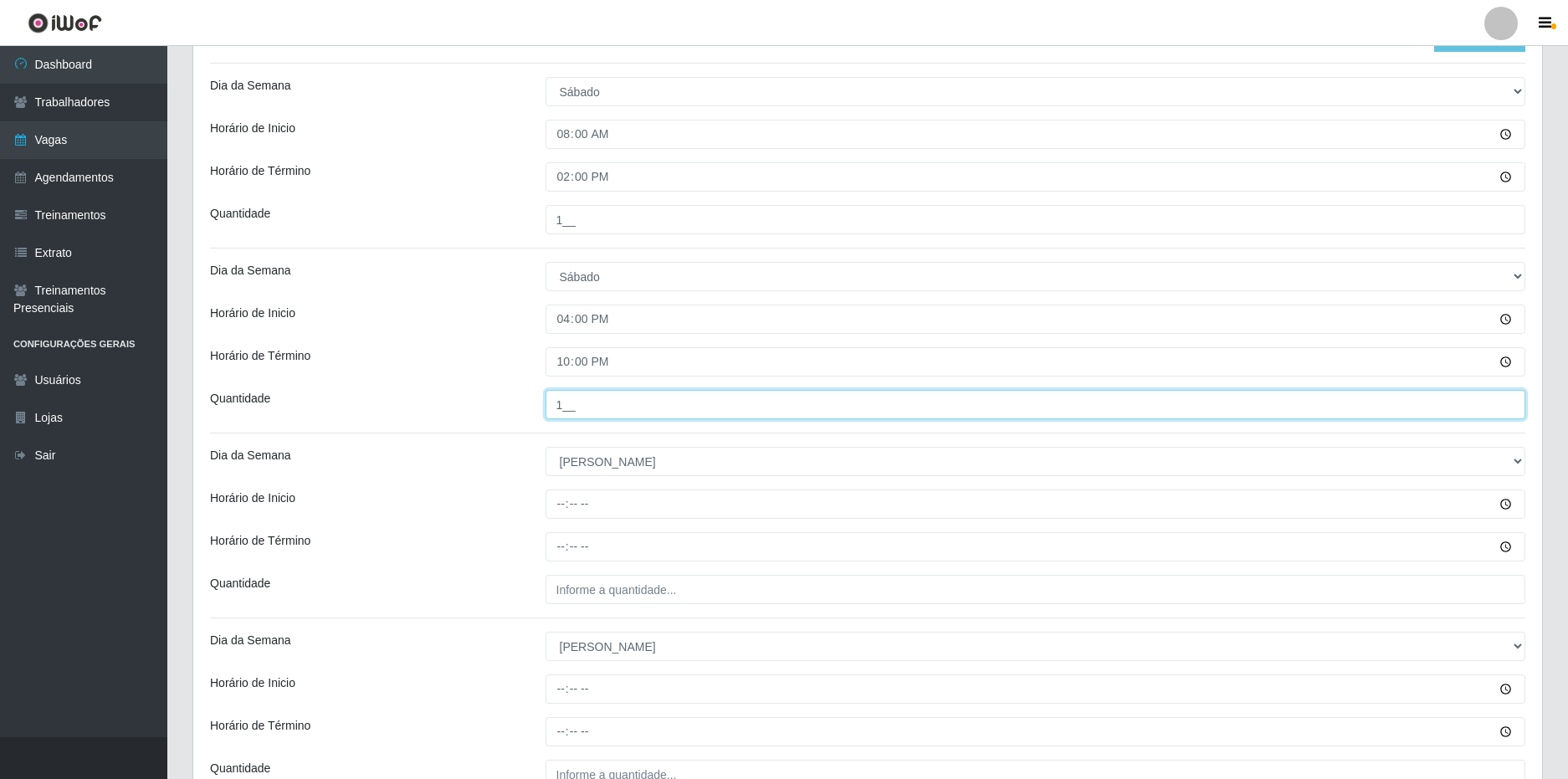
type input "1__"
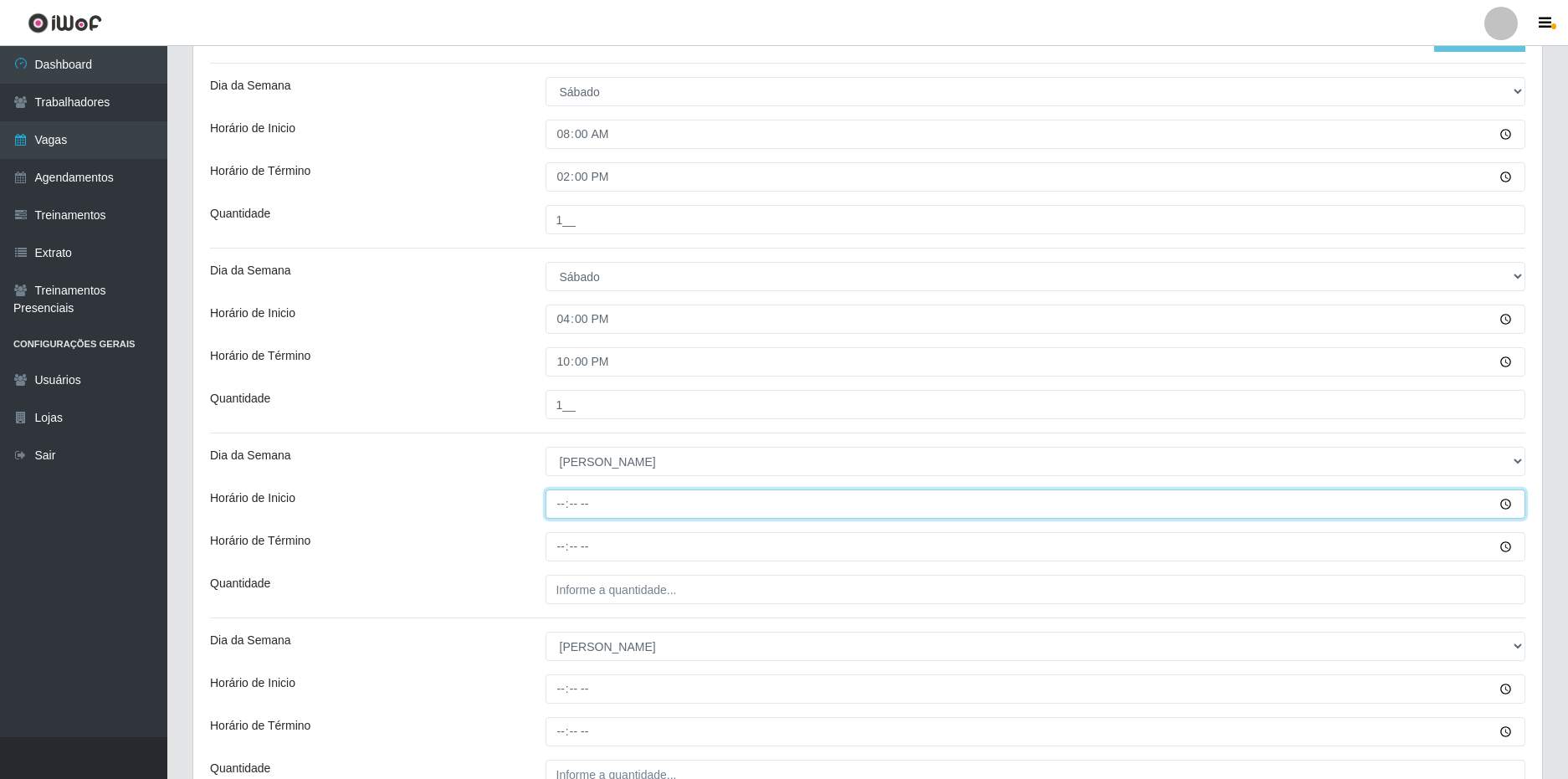
click at [556, 497] on input "Horário de Inicio" at bounding box center [1036, 504] width 981 height 29
type input "08:00"
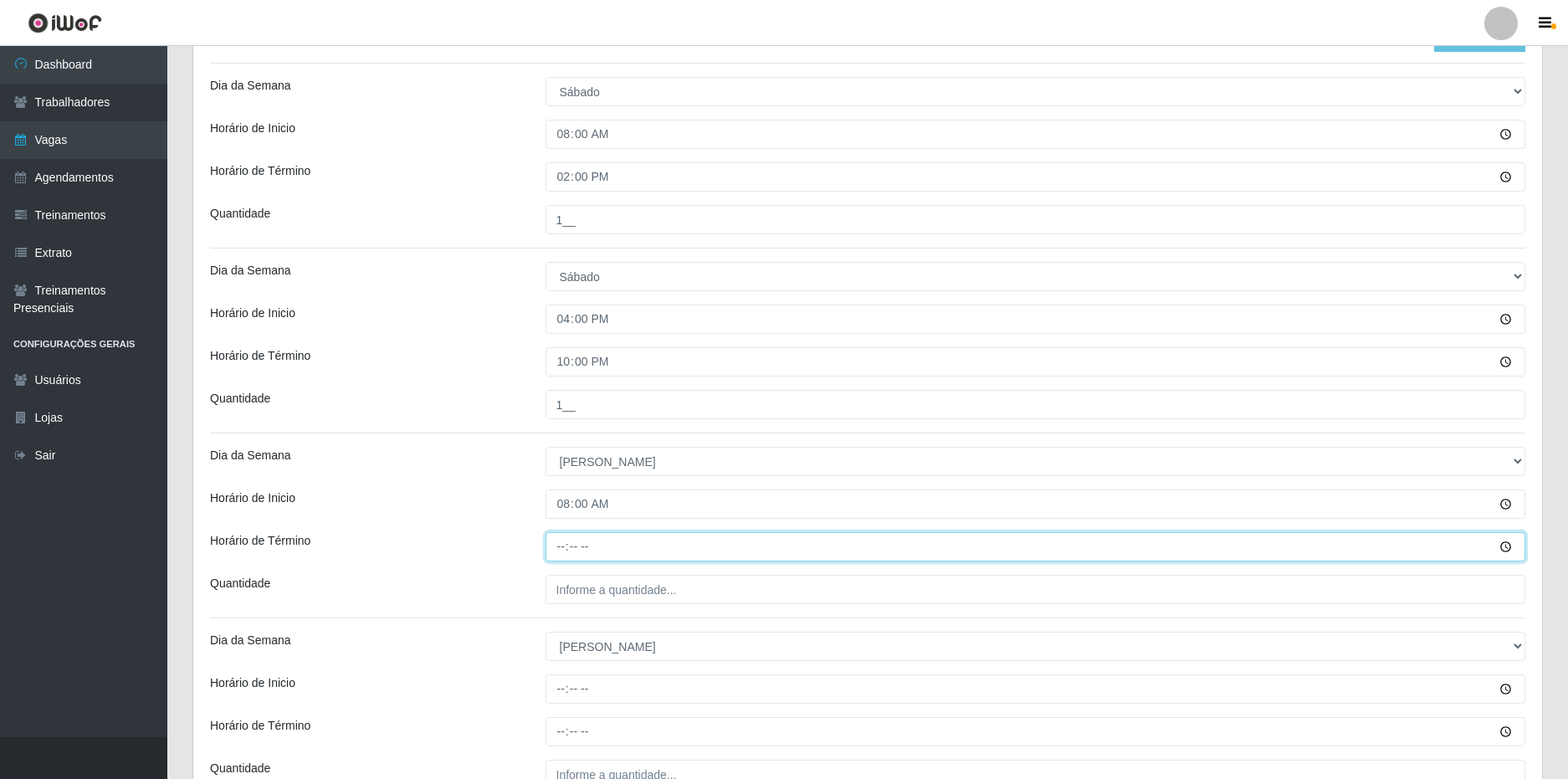
type input "14:00"
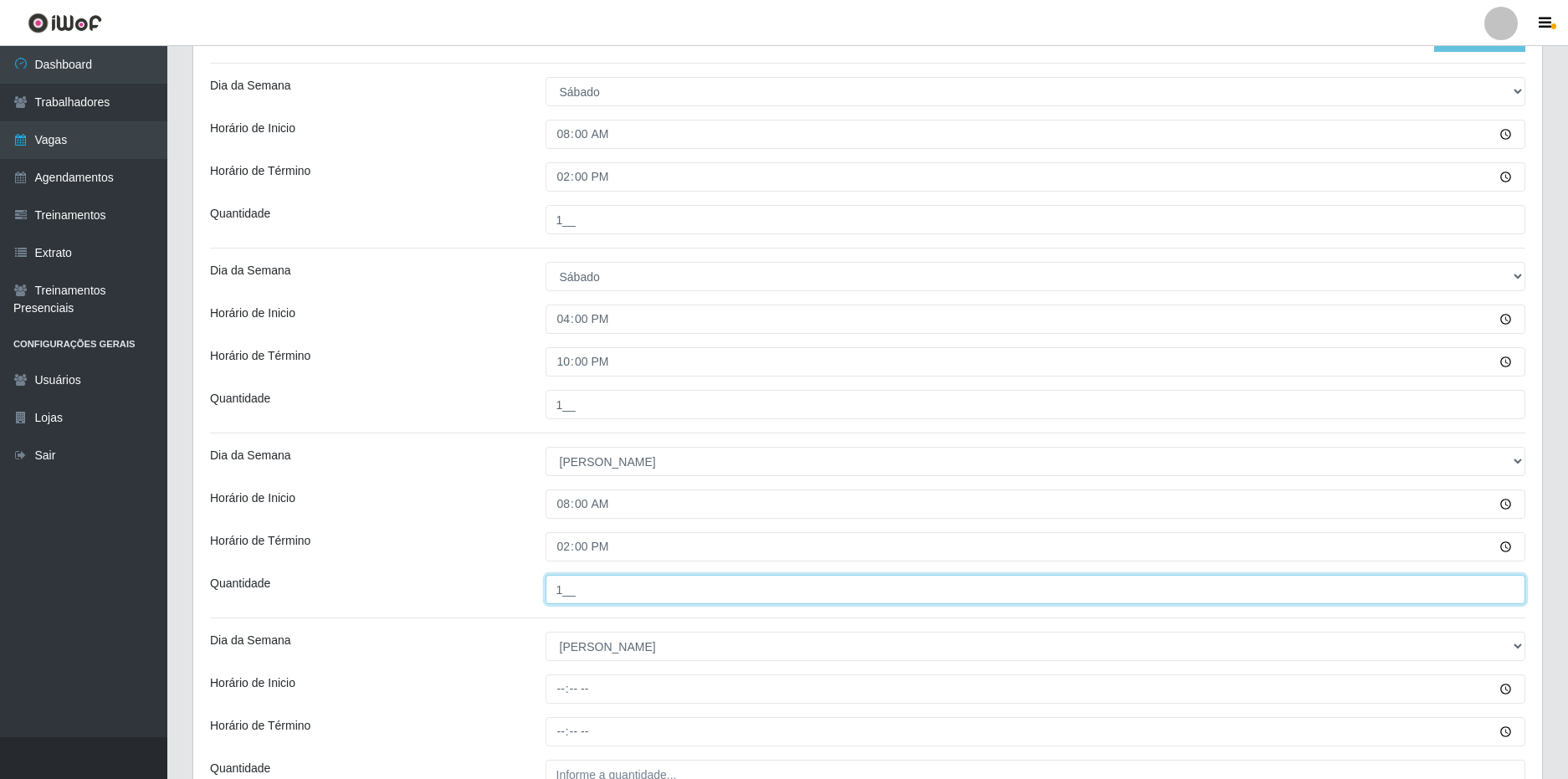
type input "1__"
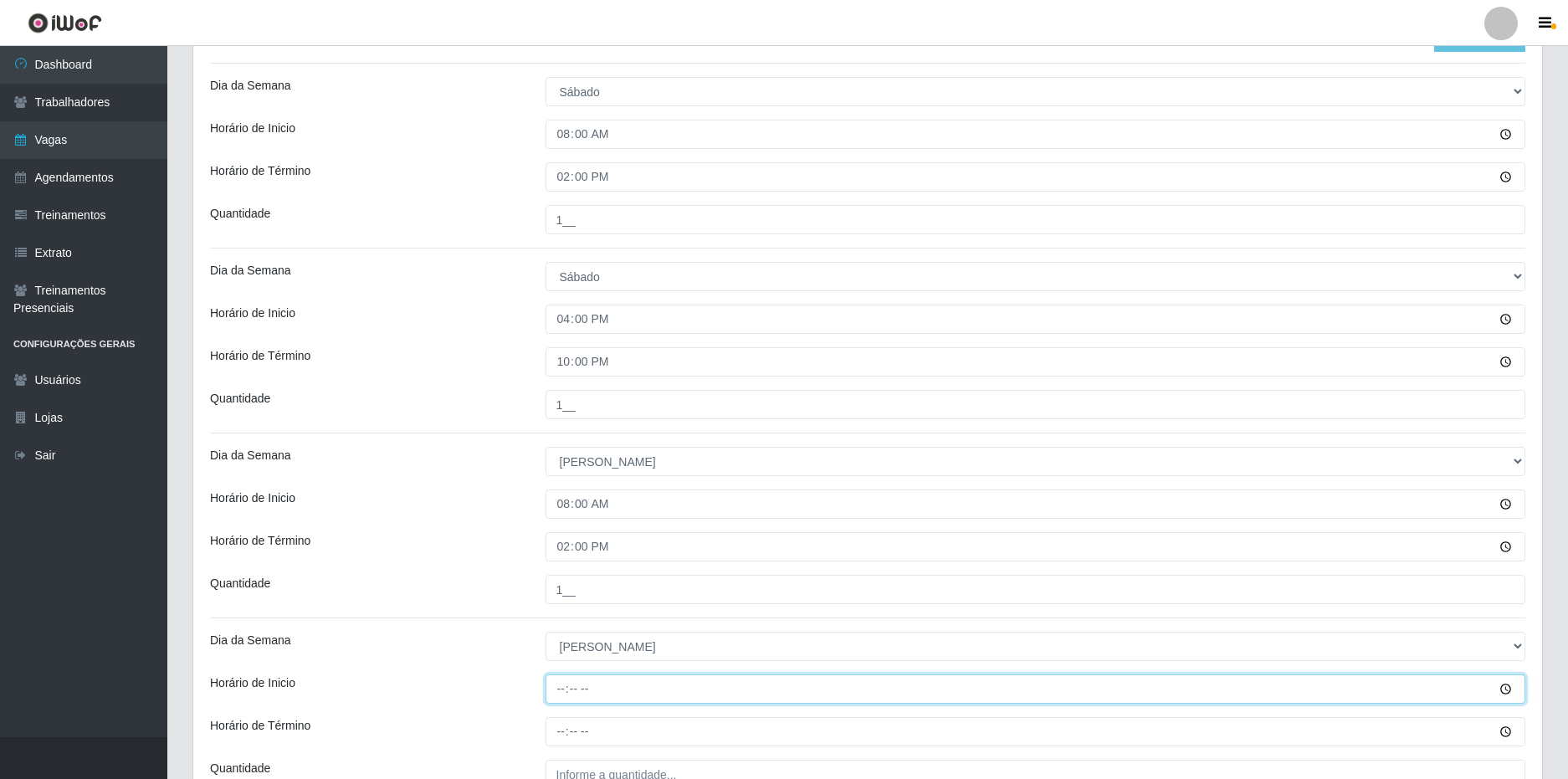
type input "15:00"
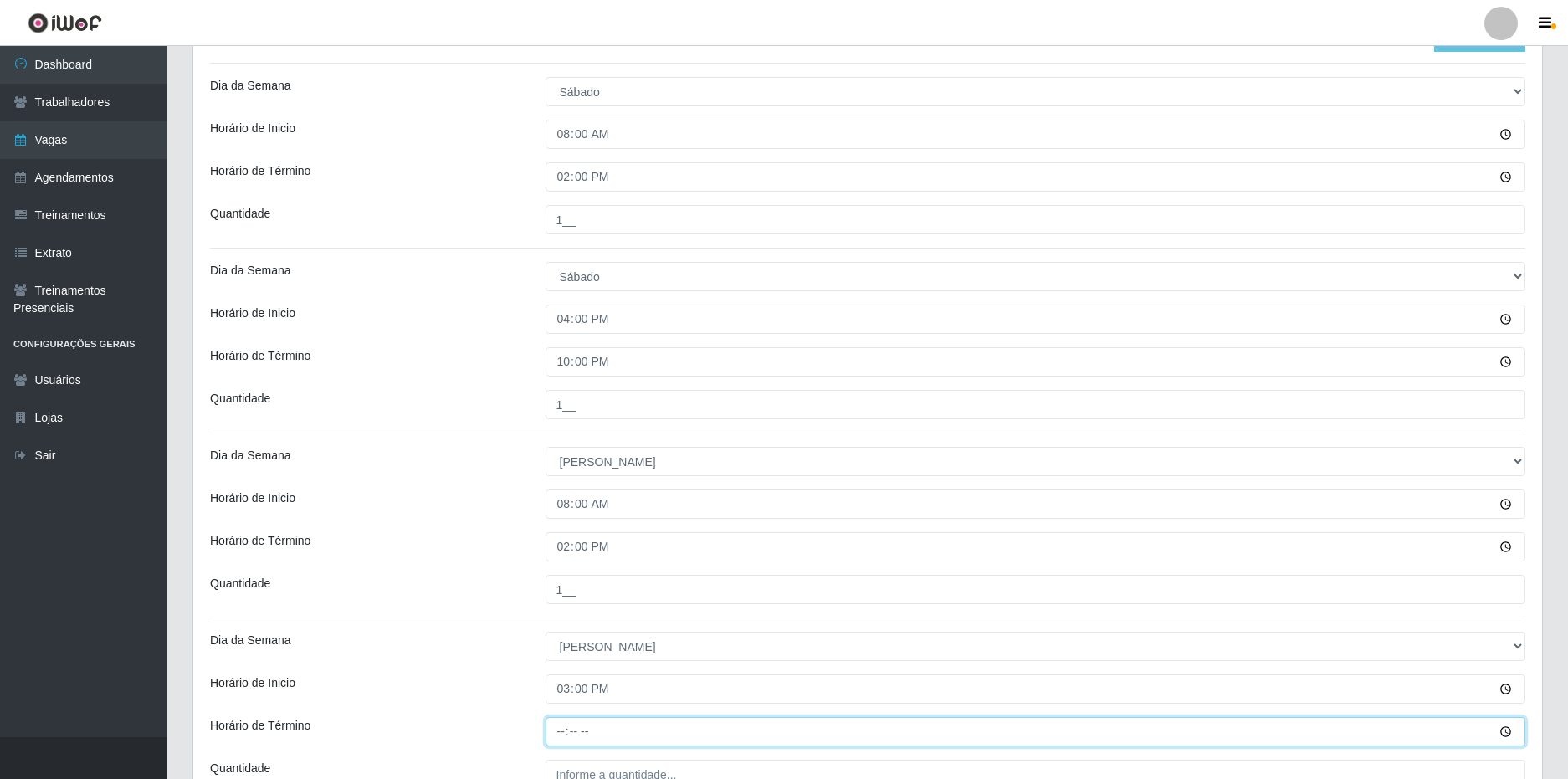
type input "21:00"
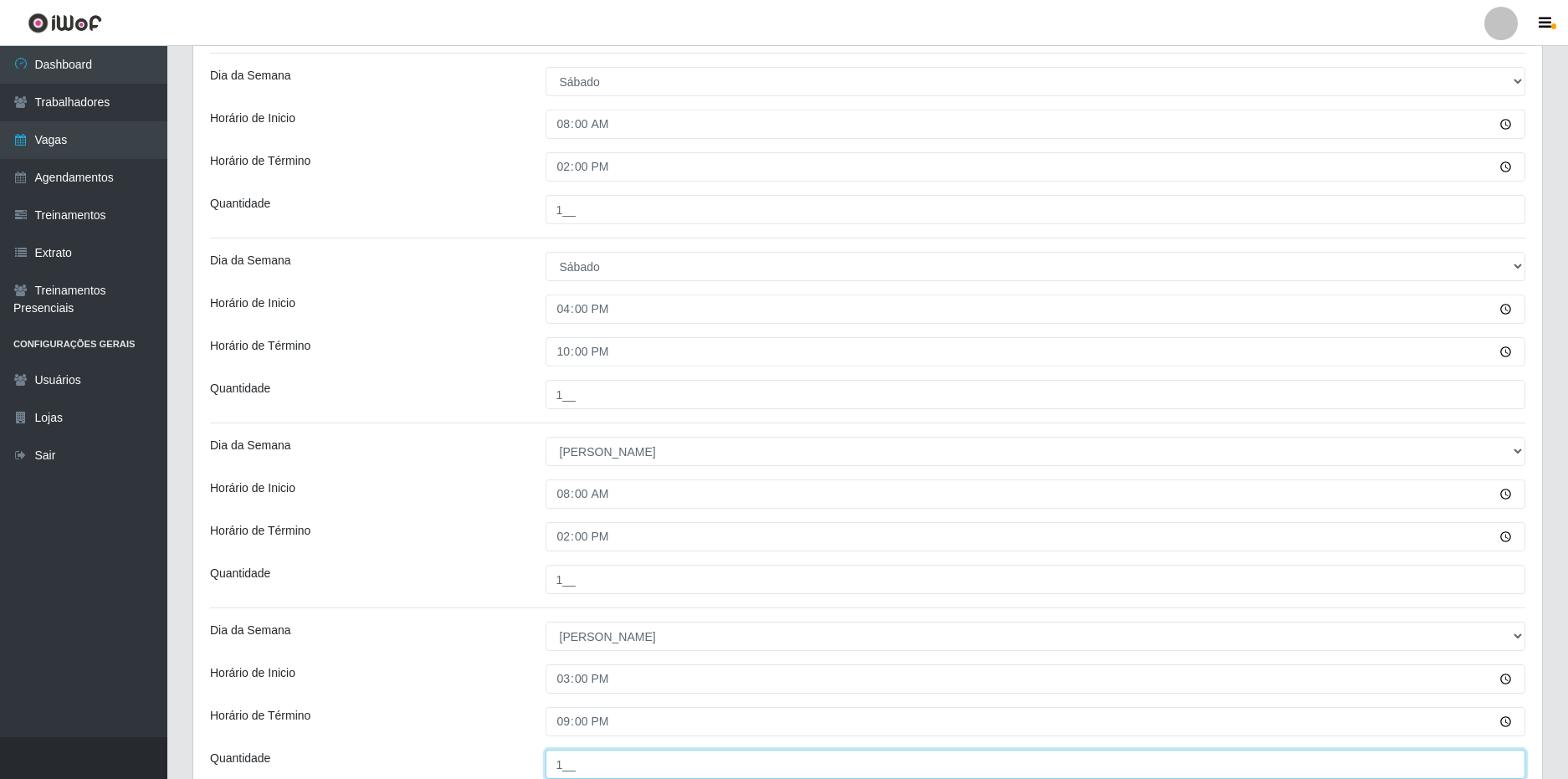
type input "1__"
click at [442, 604] on div "Loja SuperFácil Atacado - Nova Betânia Função [Selecione...] Embalador Embalado…" at bounding box center [868, 234] width 1349 height 1179
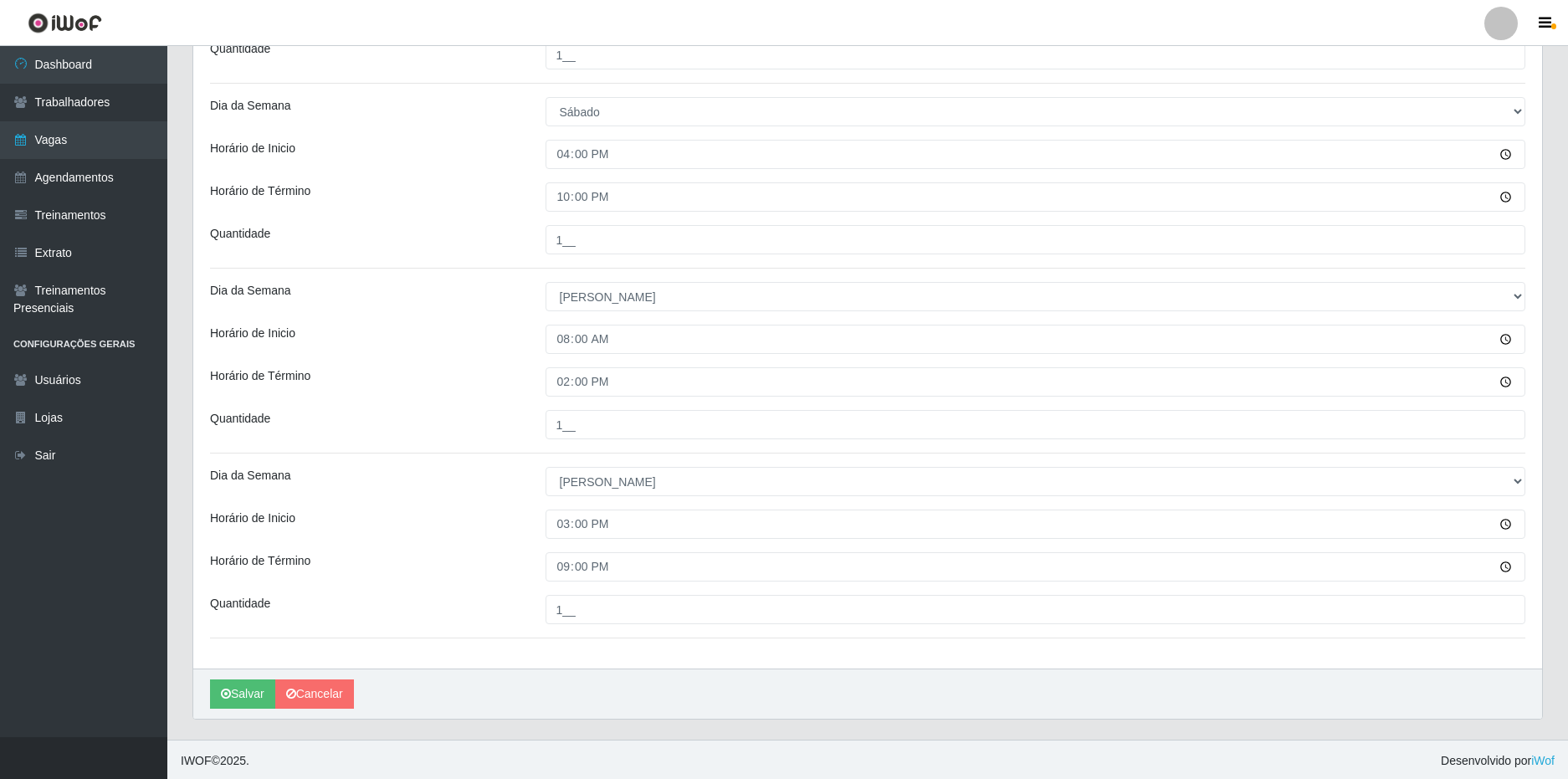
scroll to position [657, 0]
click at [235, 692] on button "Salvar" at bounding box center [242, 692] width 65 height 29
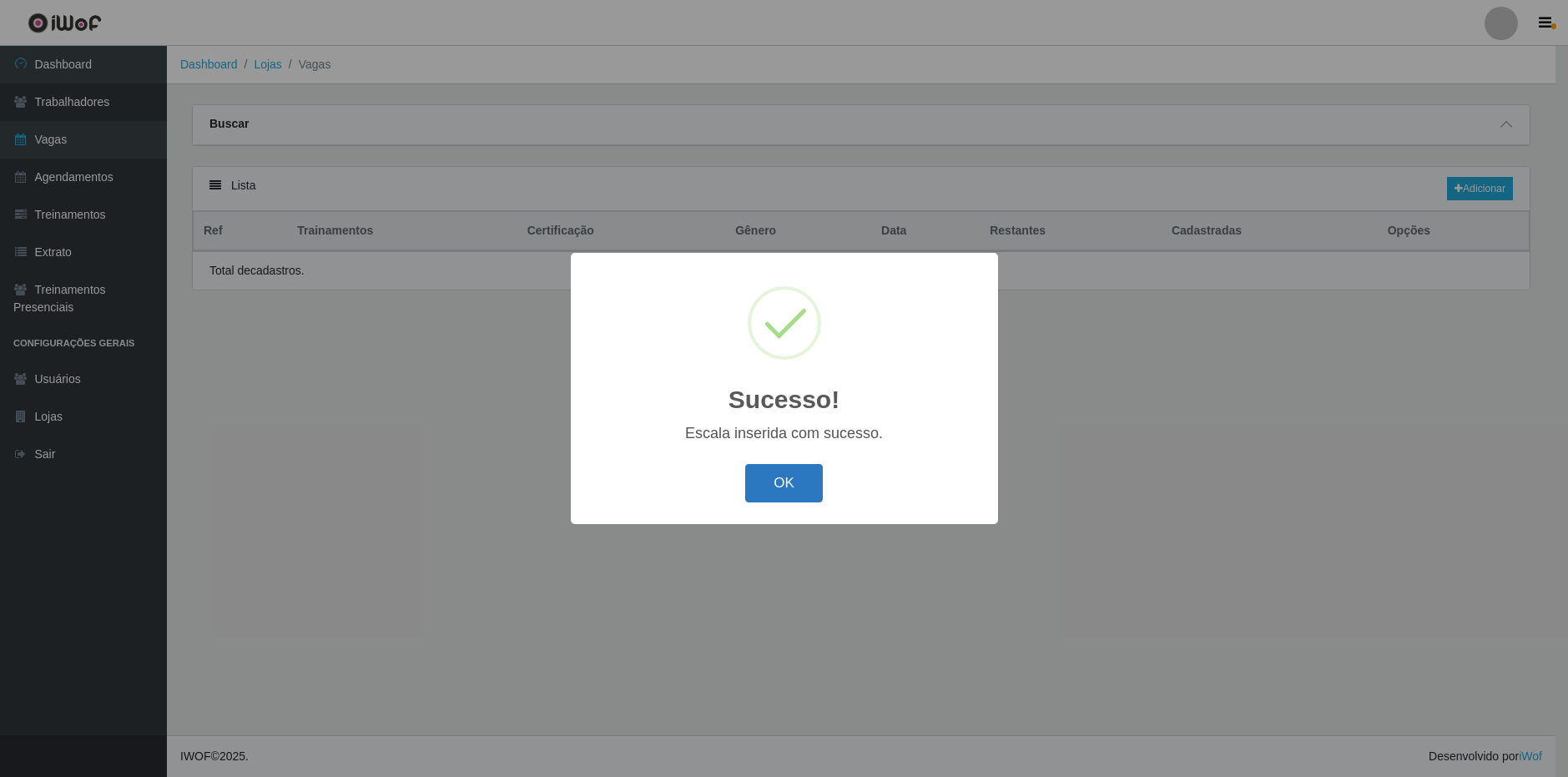
click at [802, 478] on button "OK" at bounding box center [784, 483] width 78 height 39
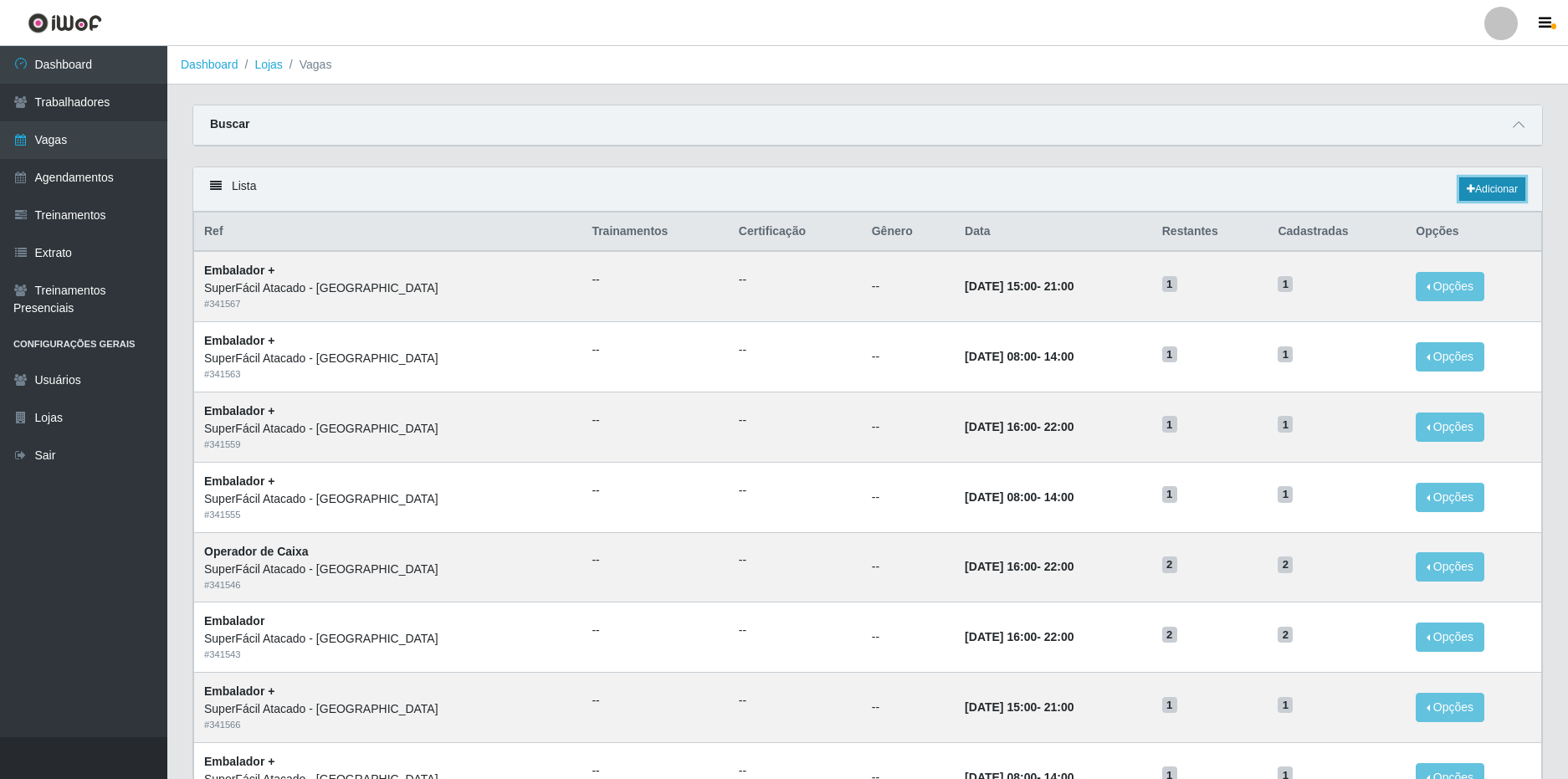
click at [1496, 183] on link "Adicionar" at bounding box center [1492, 188] width 66 height 23
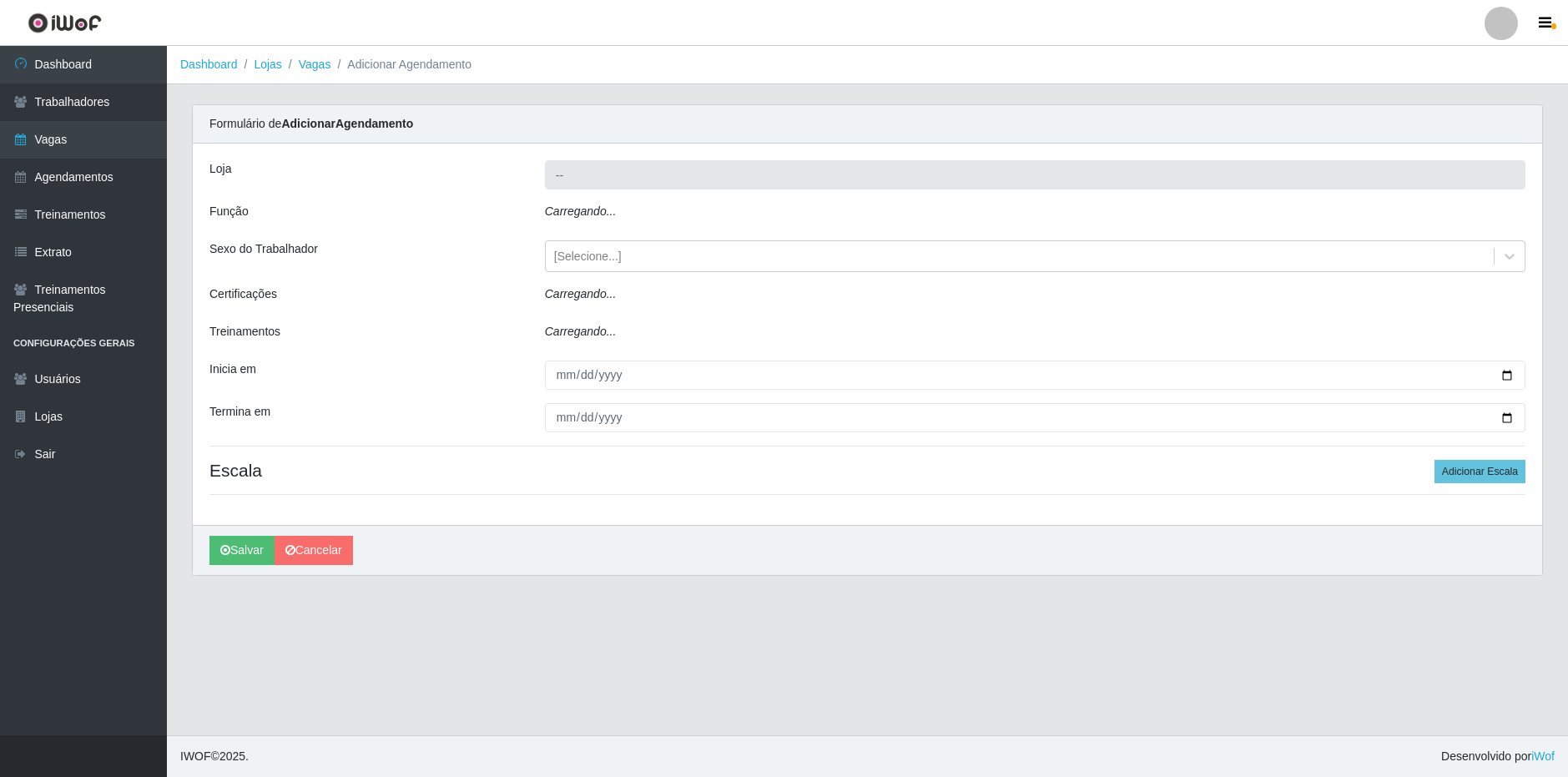
type input "SuperFácil Atacado - [GEOGRAPHIC_DATA]"
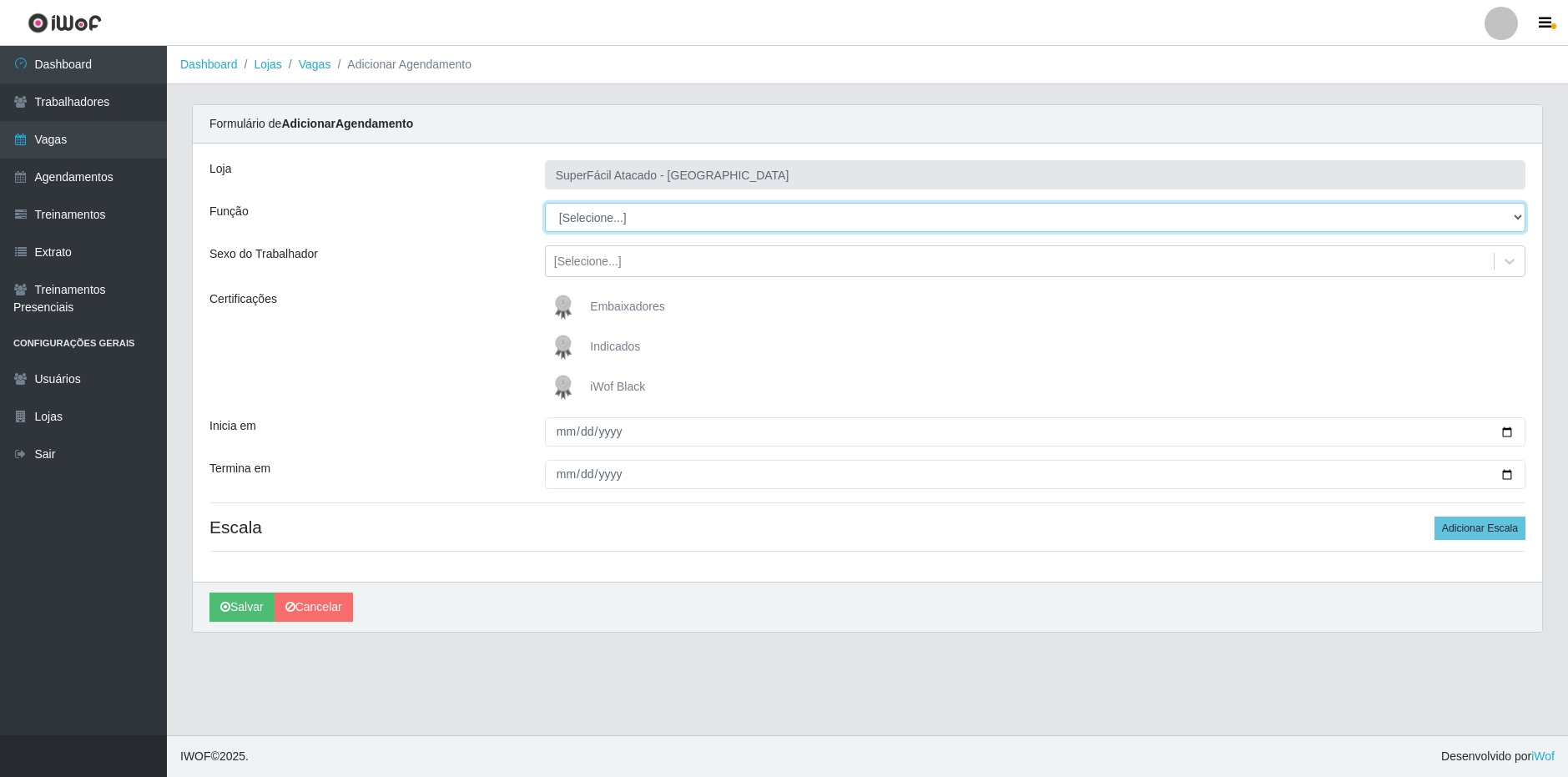
click at [695, 224] on select "[Selecione...] Embalador Embalador + Embalador ++ Operador de Caixa Operador de…" at bounding box center [1035, 218] width 981 height 29
select select "72"
click at [545, 203] on select "[Selecione...] Embalador Embalador + Embalador ++ Operador de Caixa Operador de…" at bounding box center [1035, 218] width 981 height 29
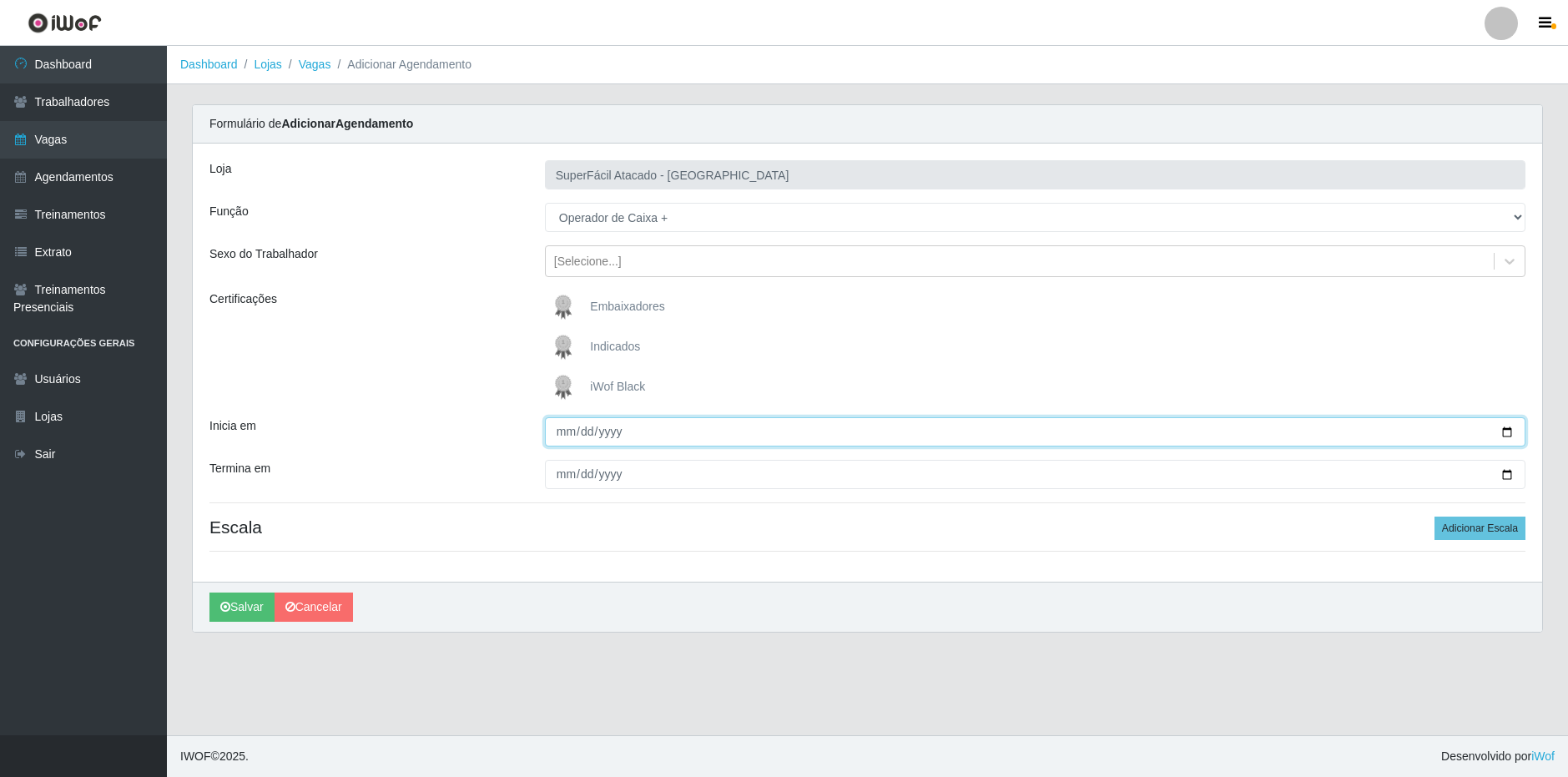
click at [562, 431] on input "Inicia em" at bounding box center [1035, 432] width 981 height 29
type input "[DATE]"
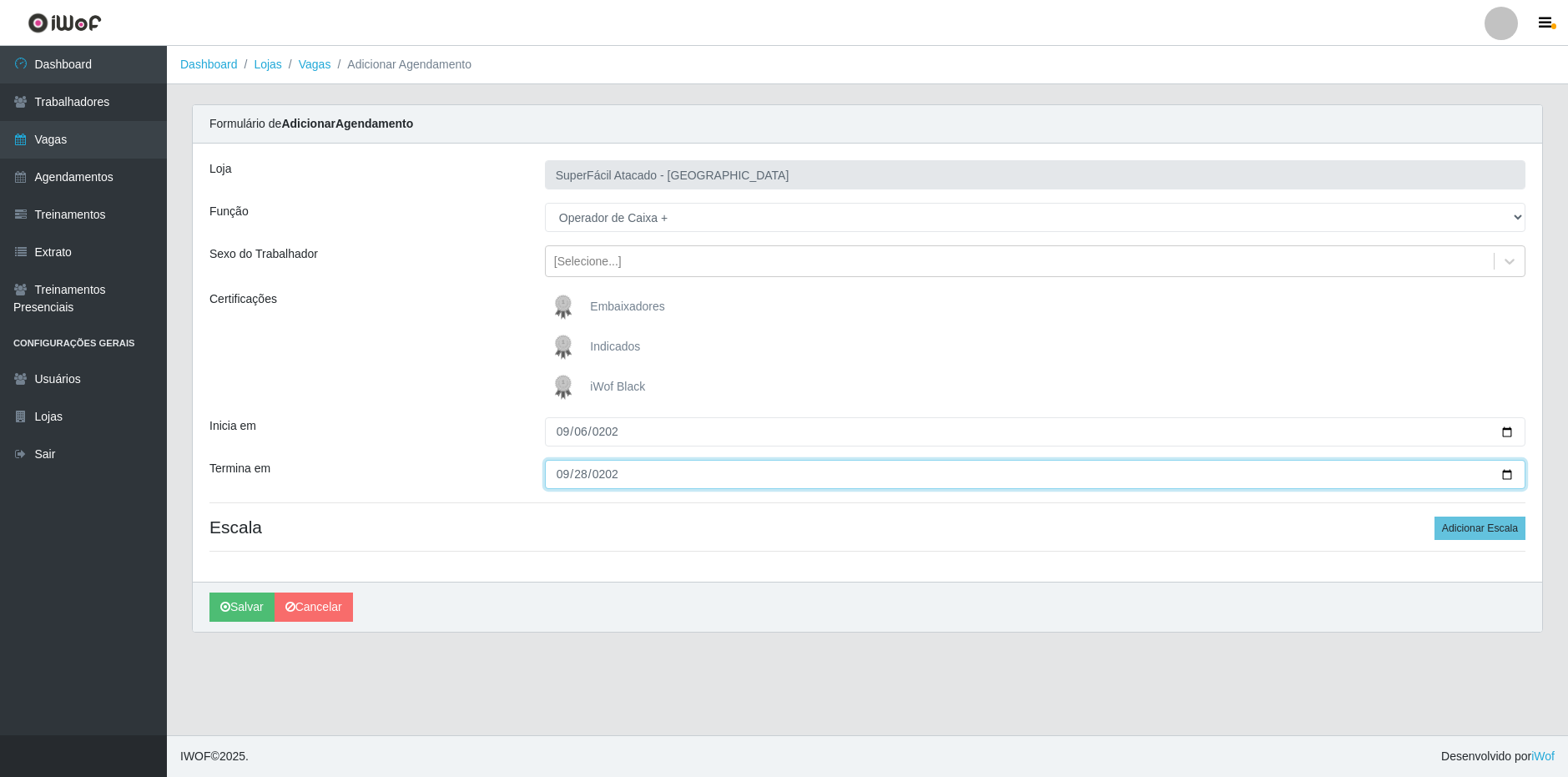
type input "[DATE]"
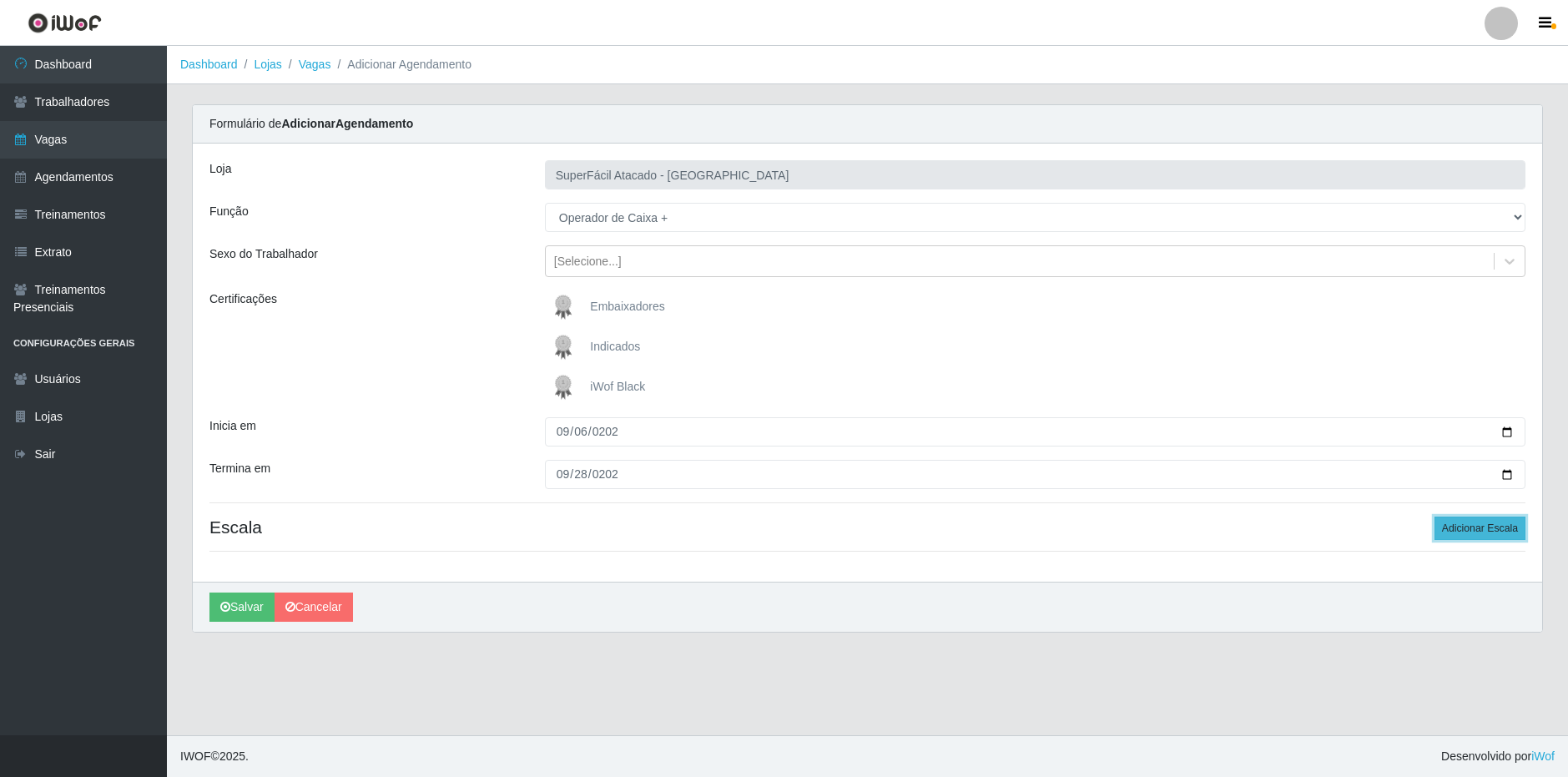
click at [1472, 535] on button "Adicionar Escala" at bounding box center [1479, 528] width 91 height 23
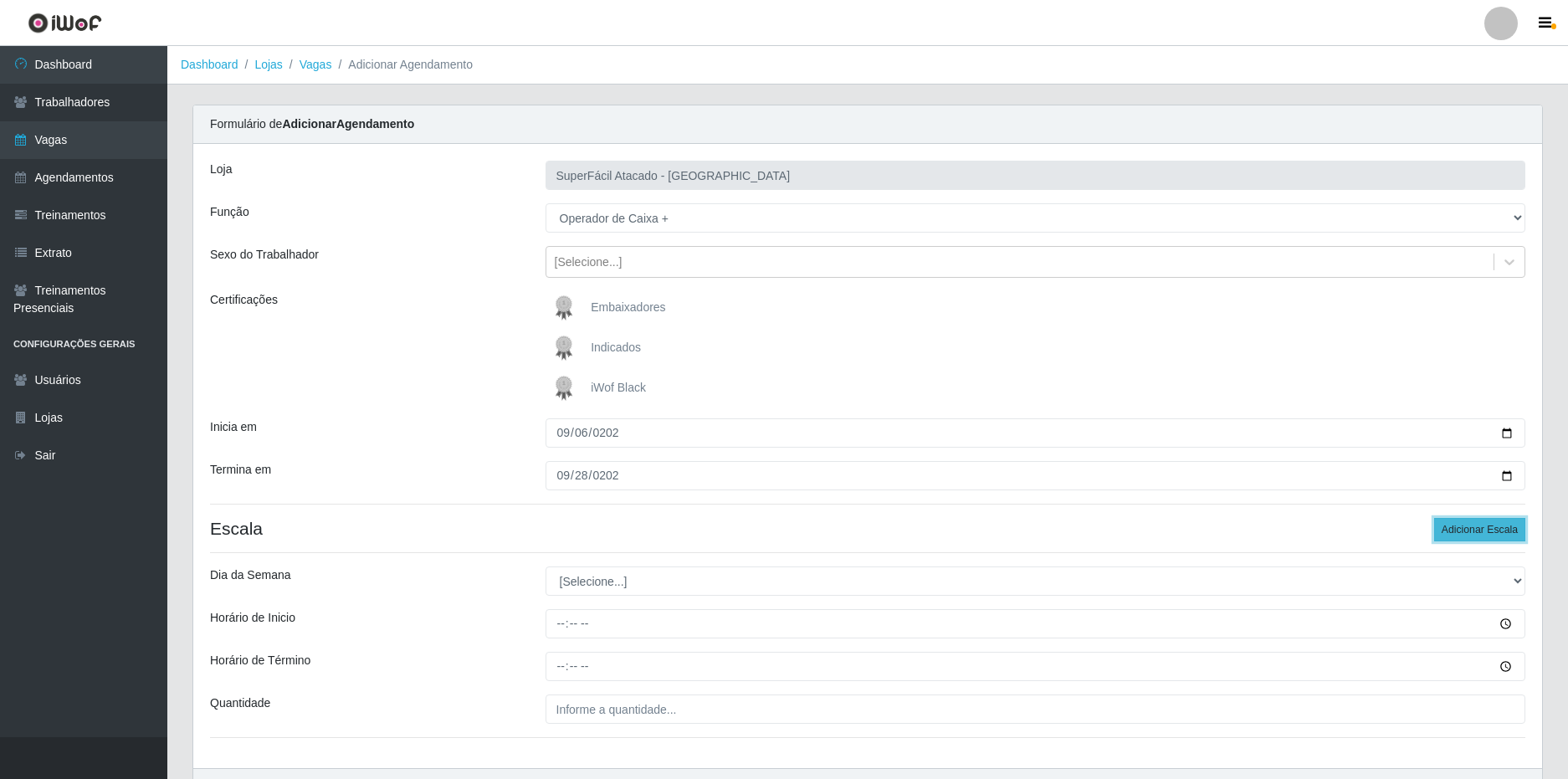
click at [1474, 533] on button "Adicionar Escala" at bounding box center [1479, 529] width 92 height 23
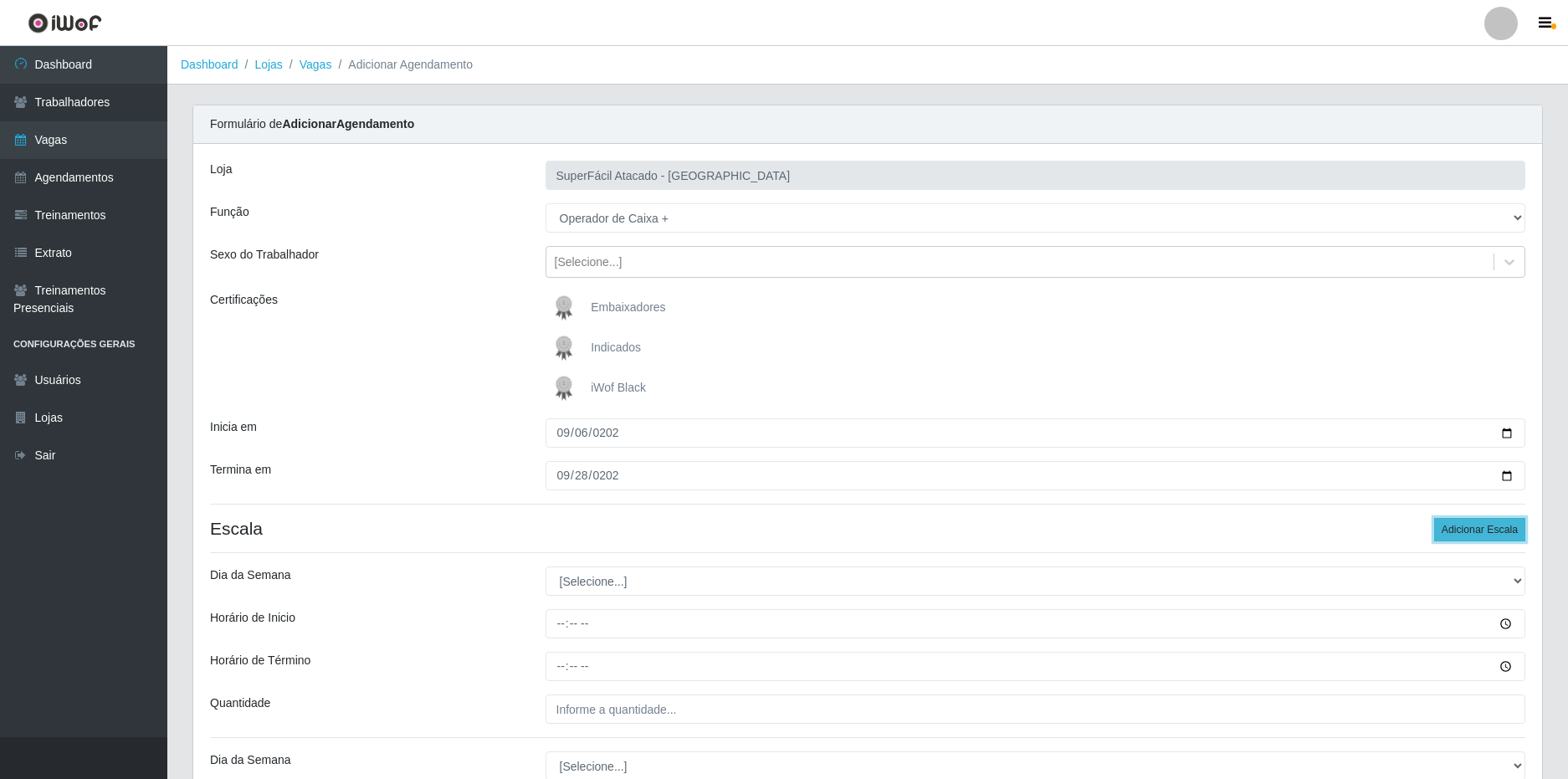
click at [1474, 533] on button "Adicionar Escala" at bounding box center [1479, 529] width 92 height 23
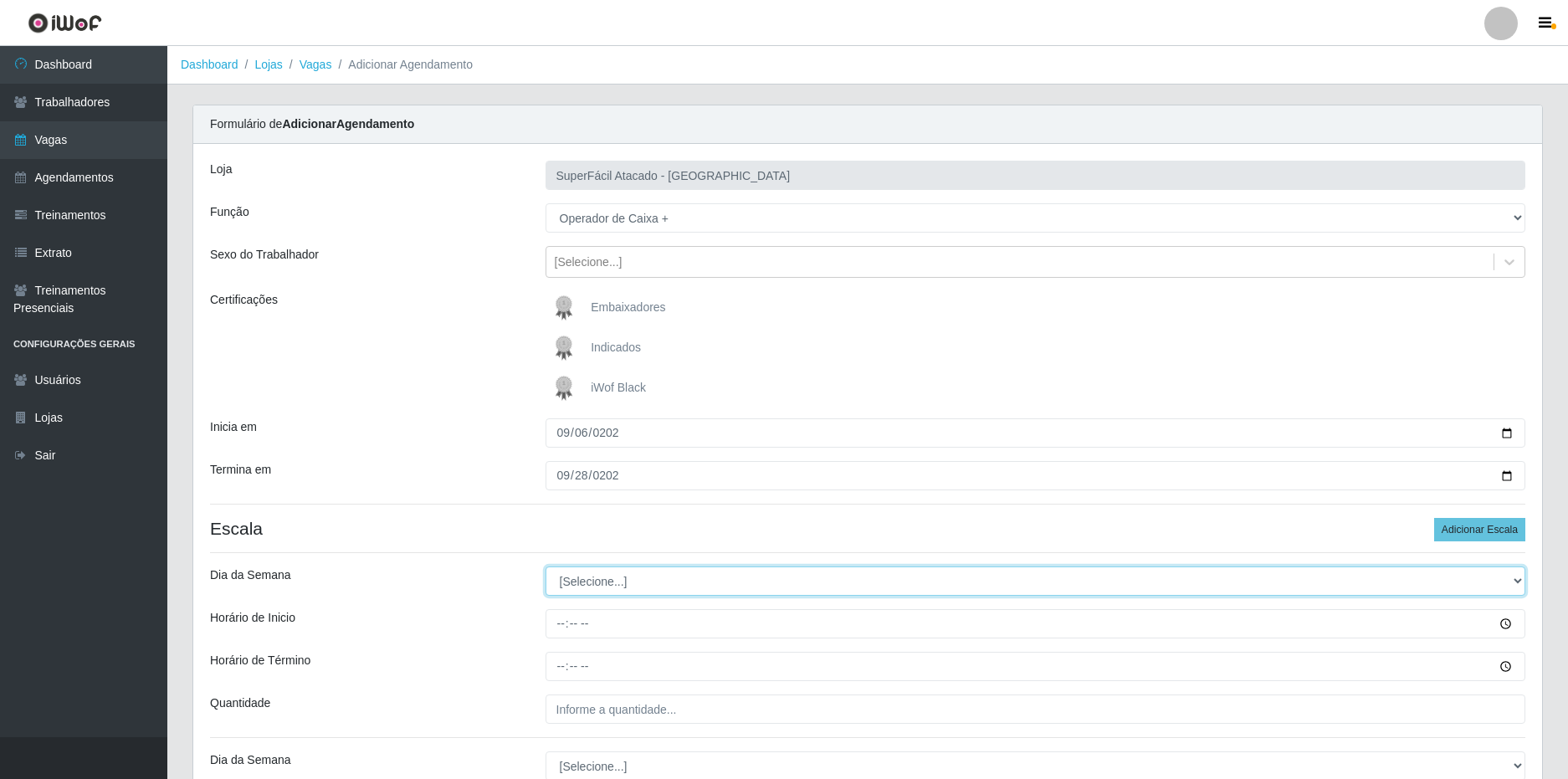
click at [597, 583] on select "[Selecione...] Segunda Terça Quarta Quinta Sexta Sábado Domingo" at bounding box center [1036, 581] width 981 height 29
select select "6"
click at [545, 567] on select "[Selecione...] Segunda Terça Quarta Quinta Sexta Sábado Domingo" at bounding box center [1036, 581] width 981 height 29
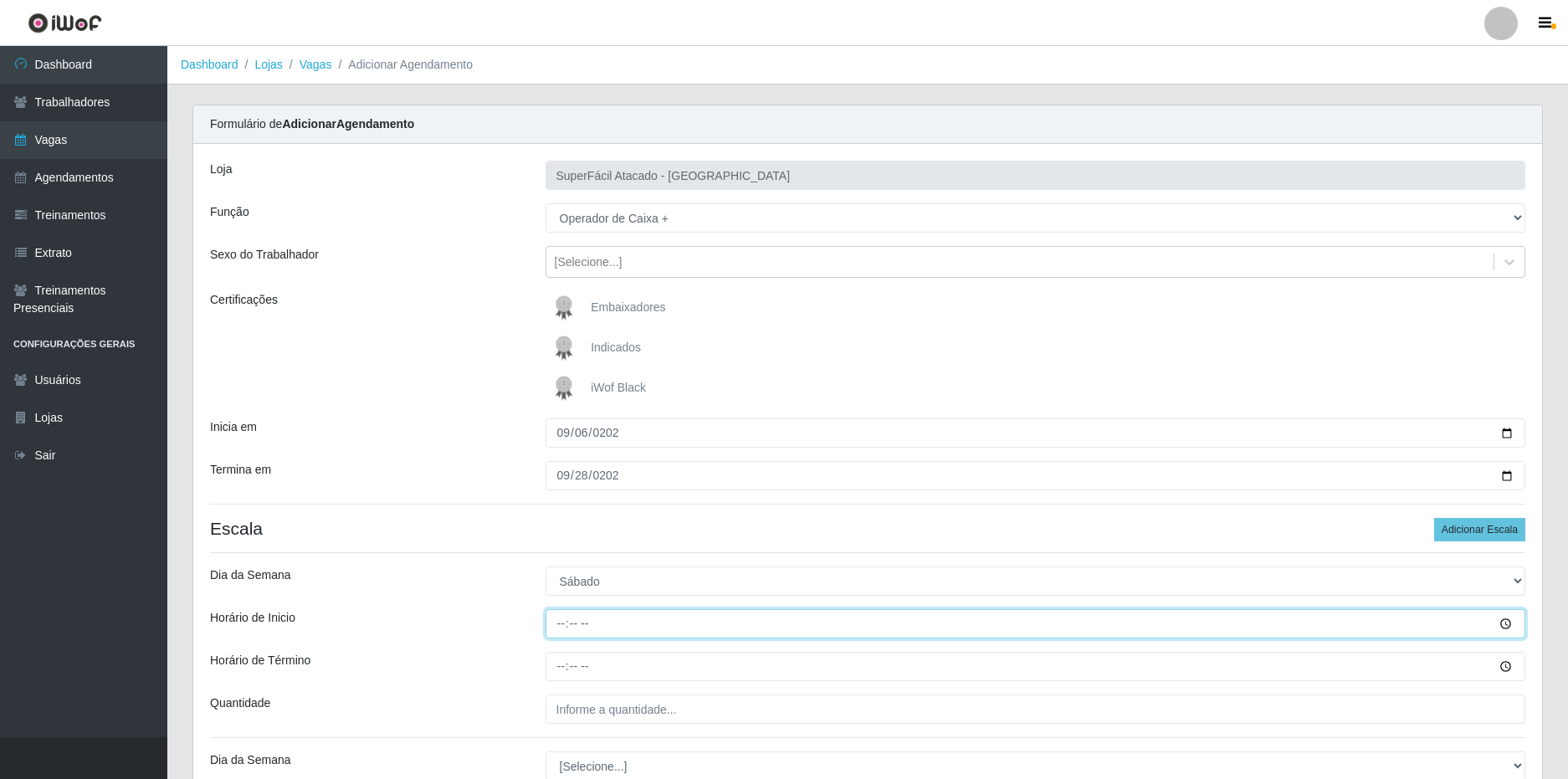
click at [563, 622] on input "Horário de Inicio" at bounding box center [1036, 624] width 981 height 29
type input "08:00"
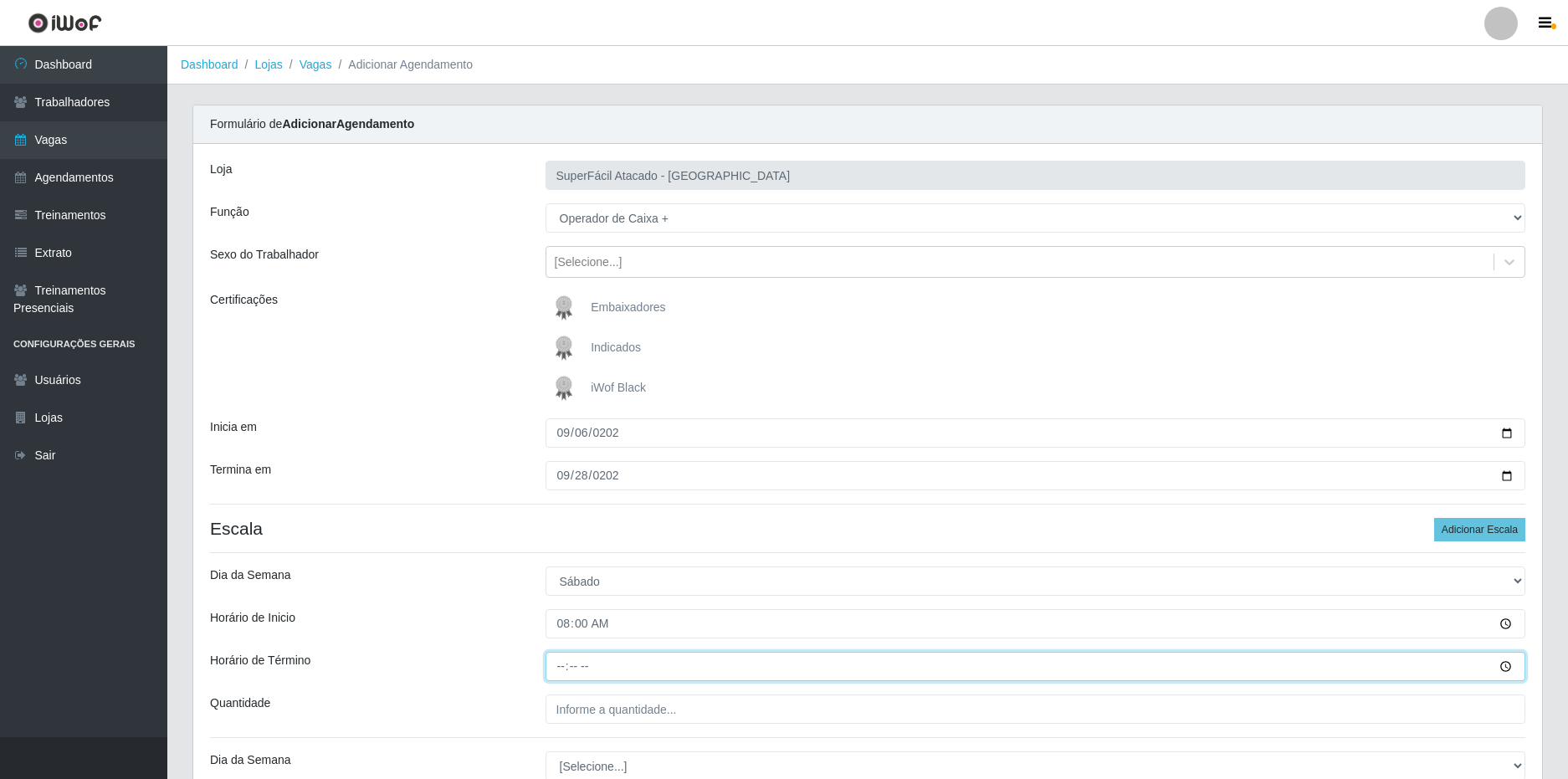
type input "14:00"
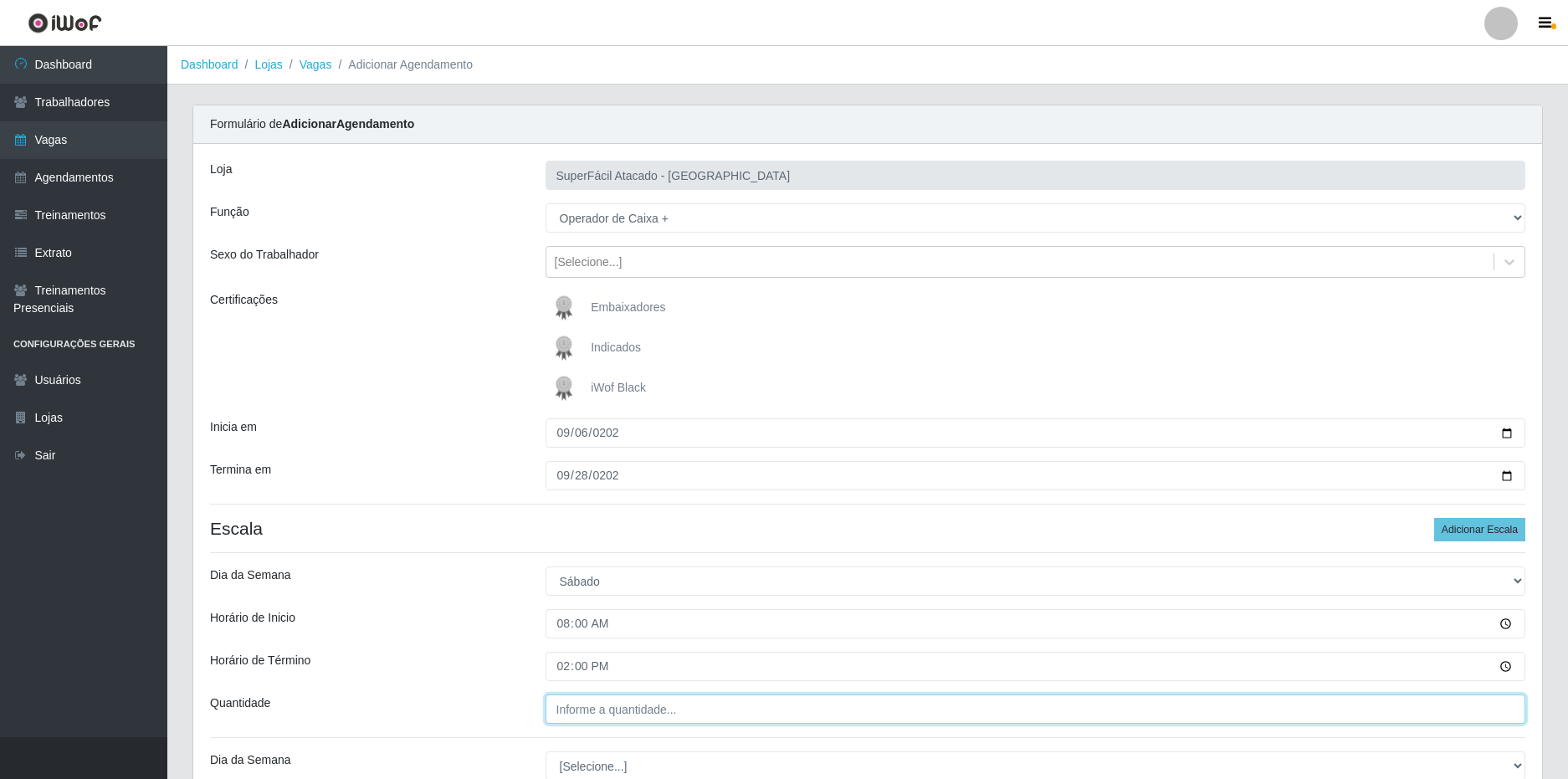
type input "___"
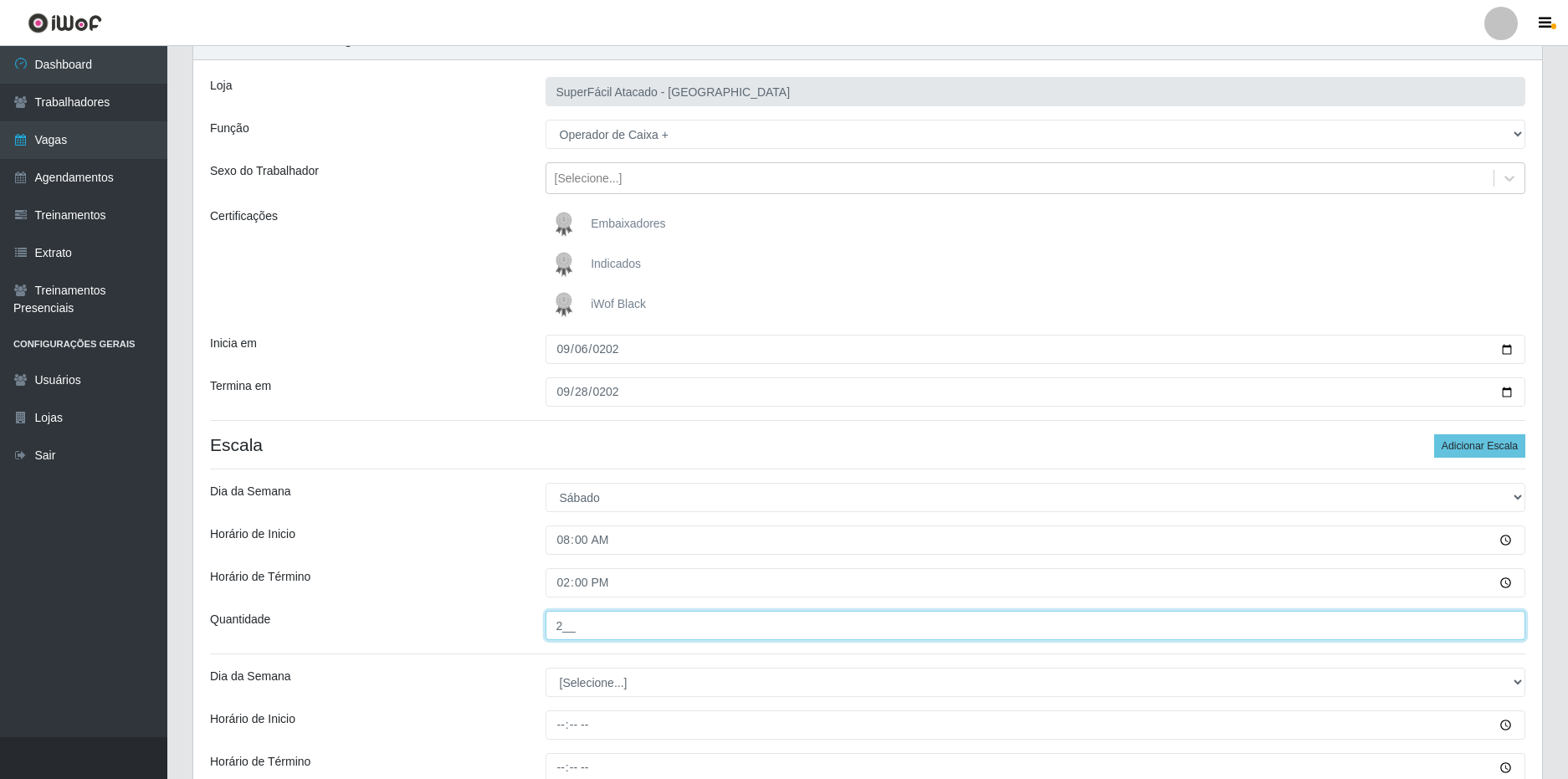
scroll to position [251, 0]
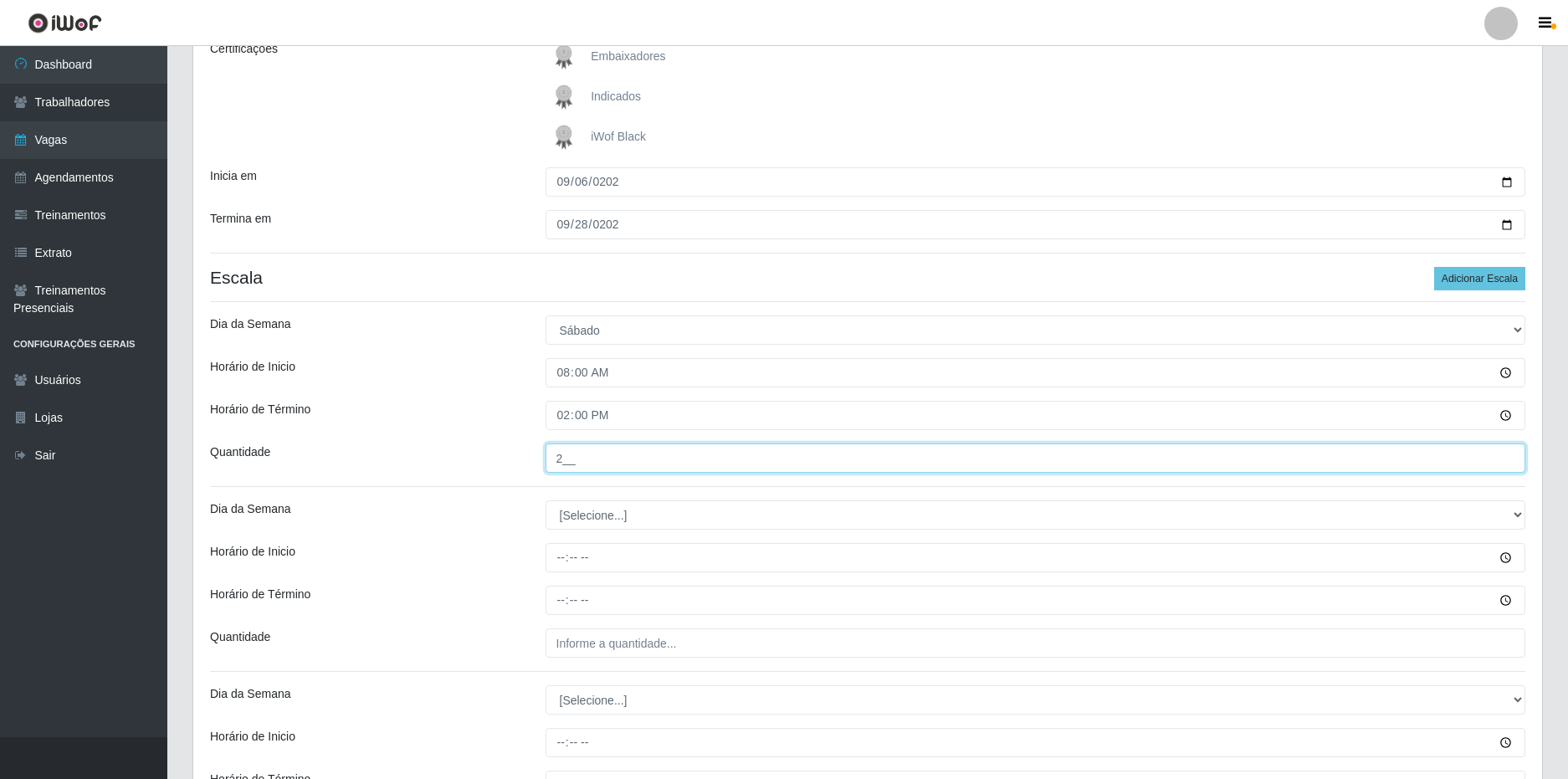
type input "2__"
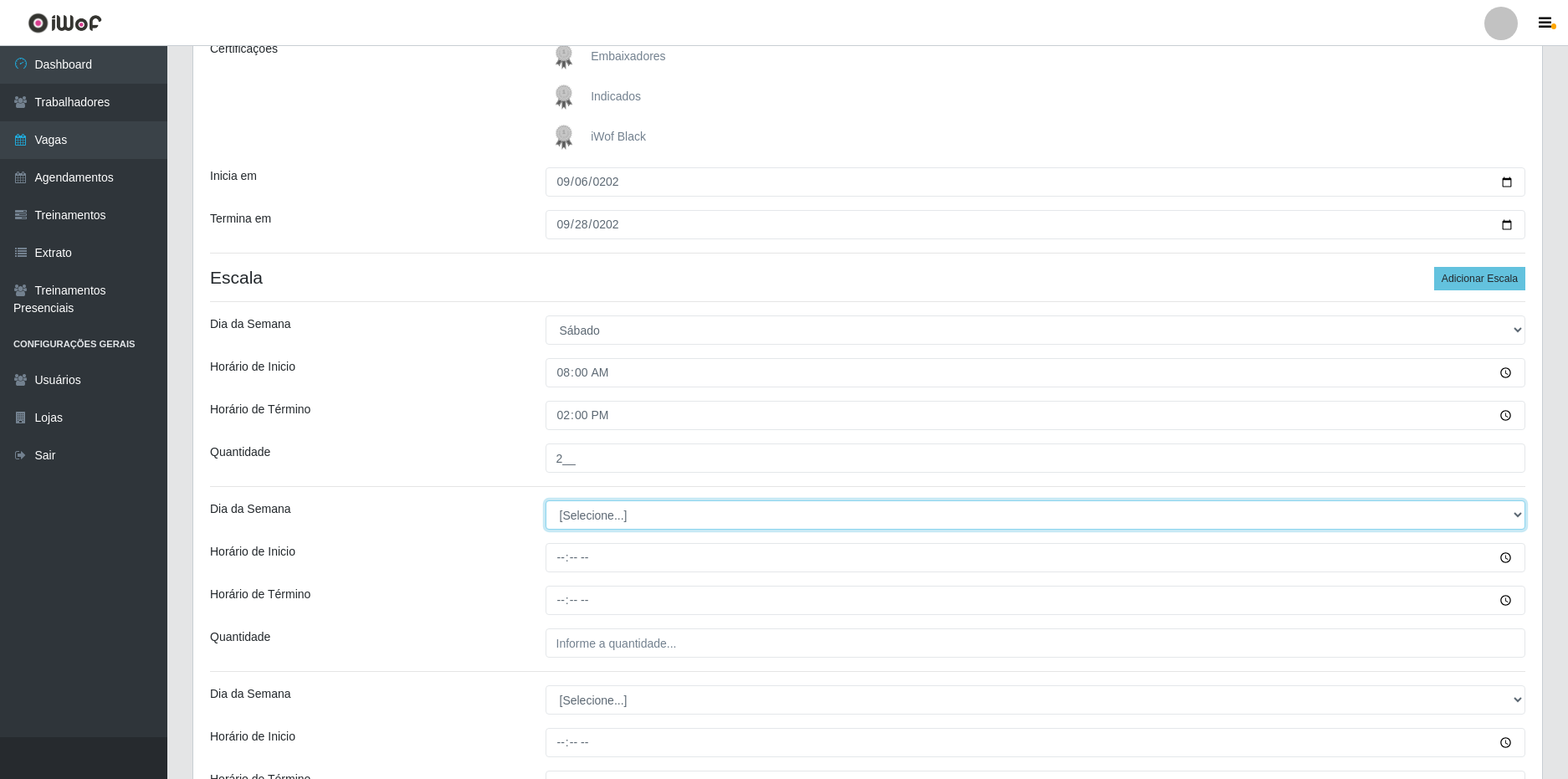
click at [595, 519] on select "[Selecione...] Segunda Terça Quarta Quinta Sexta Sábado Domingo" at bounding box center [1036, 515] width 981 height 29
select select "6"
click at [545, 501] on select "[Selecione...] Segunda Terça Quarta Quinta Sexta Sábado Domingo" at bounding box center [1036, 515] width 981 height 29
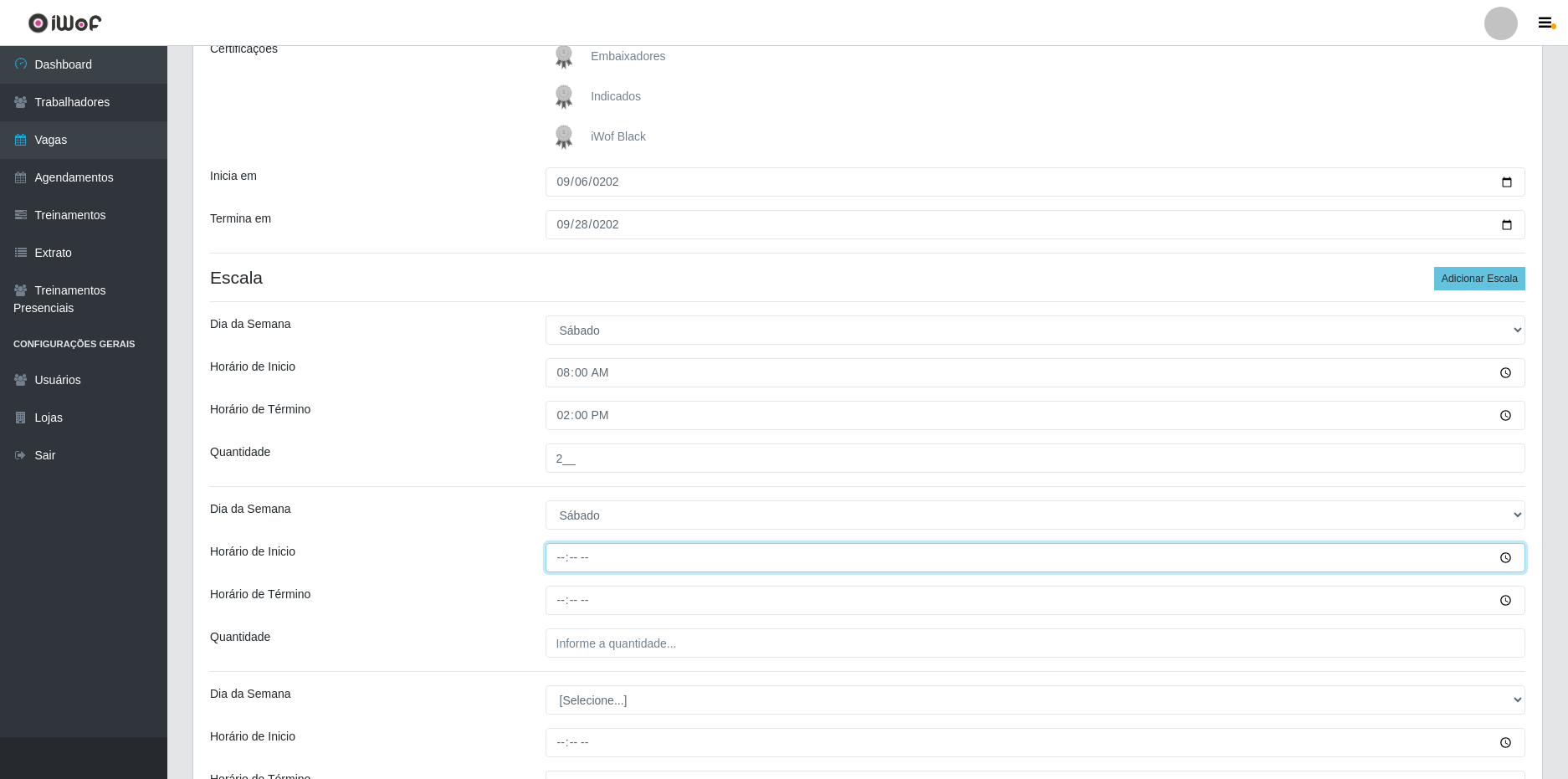
click at [563, 561] on input "Horário de Inicio" at bounding box center [1036, 557] width 981 height 29
type input "16:00"
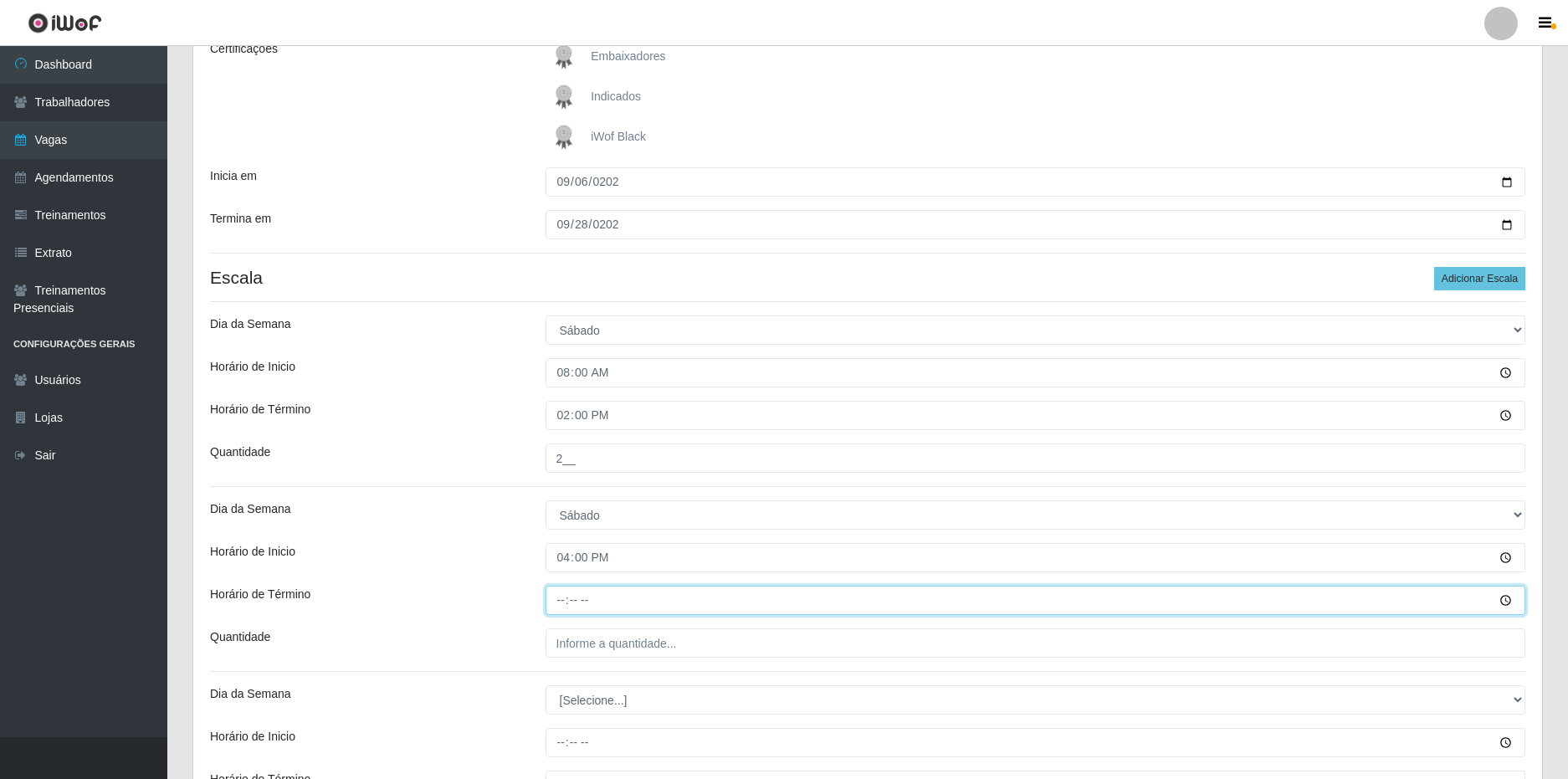
type input "22:00"
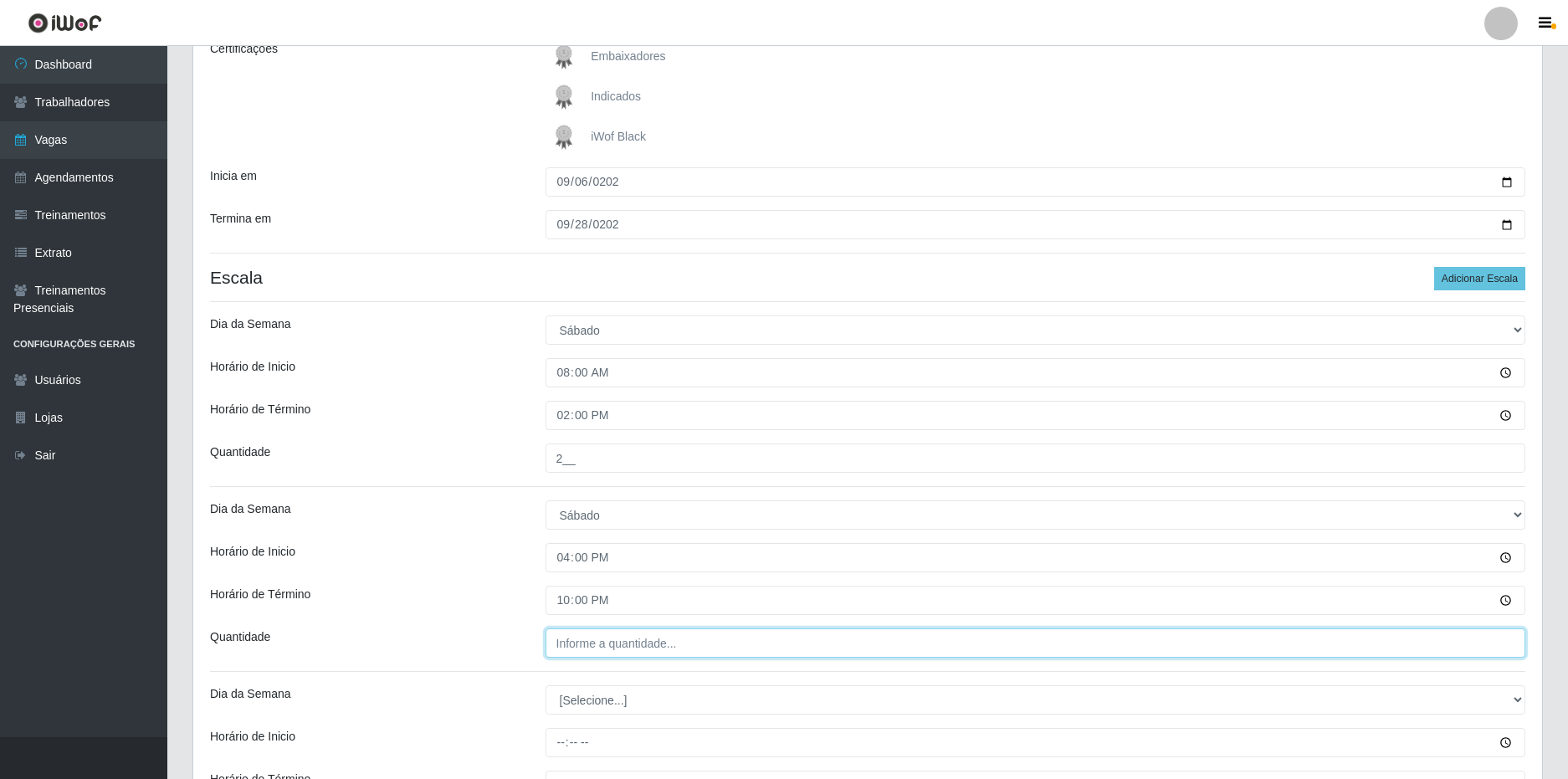
type input "___"
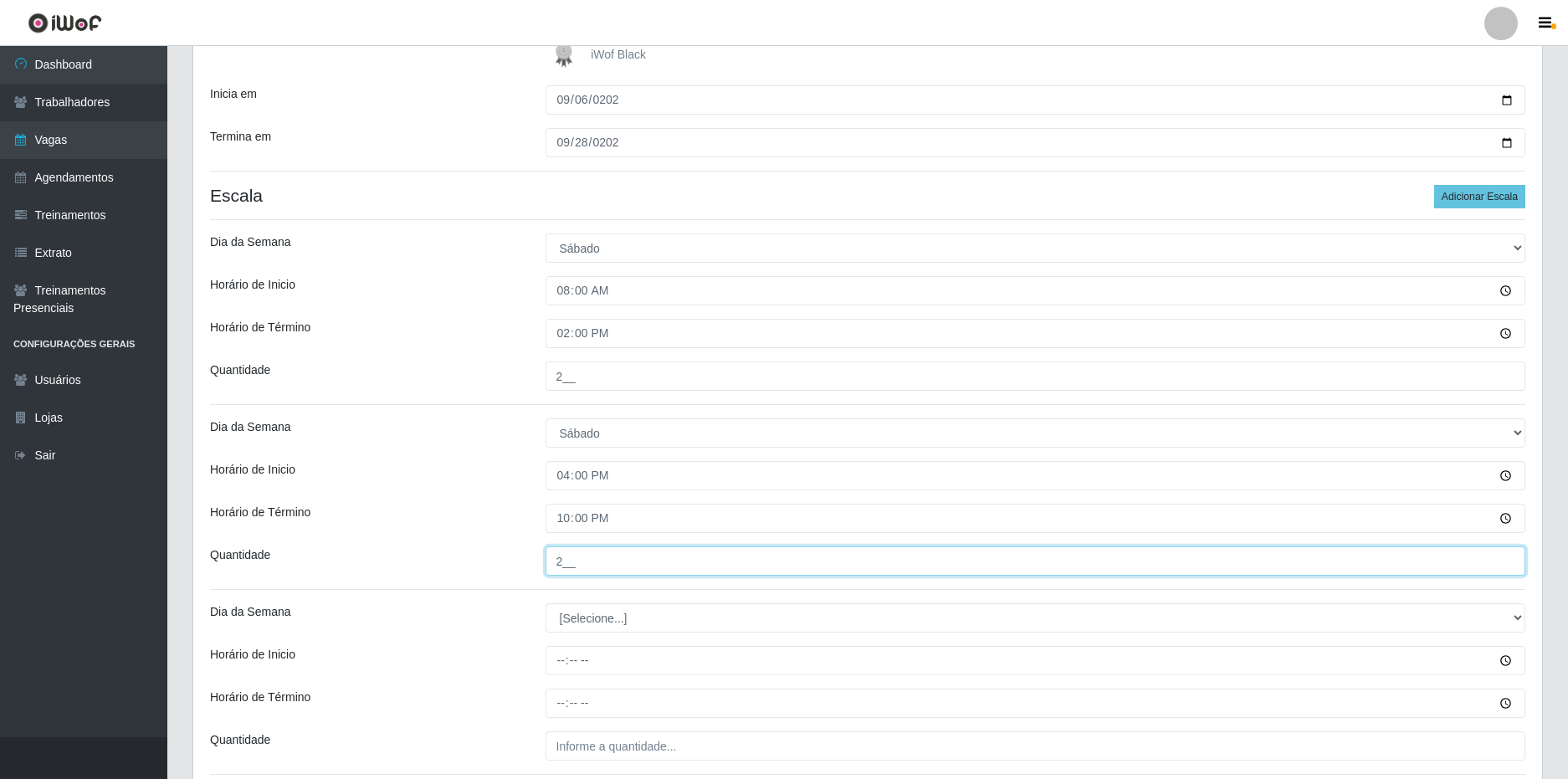
scroll to position [586, 0]
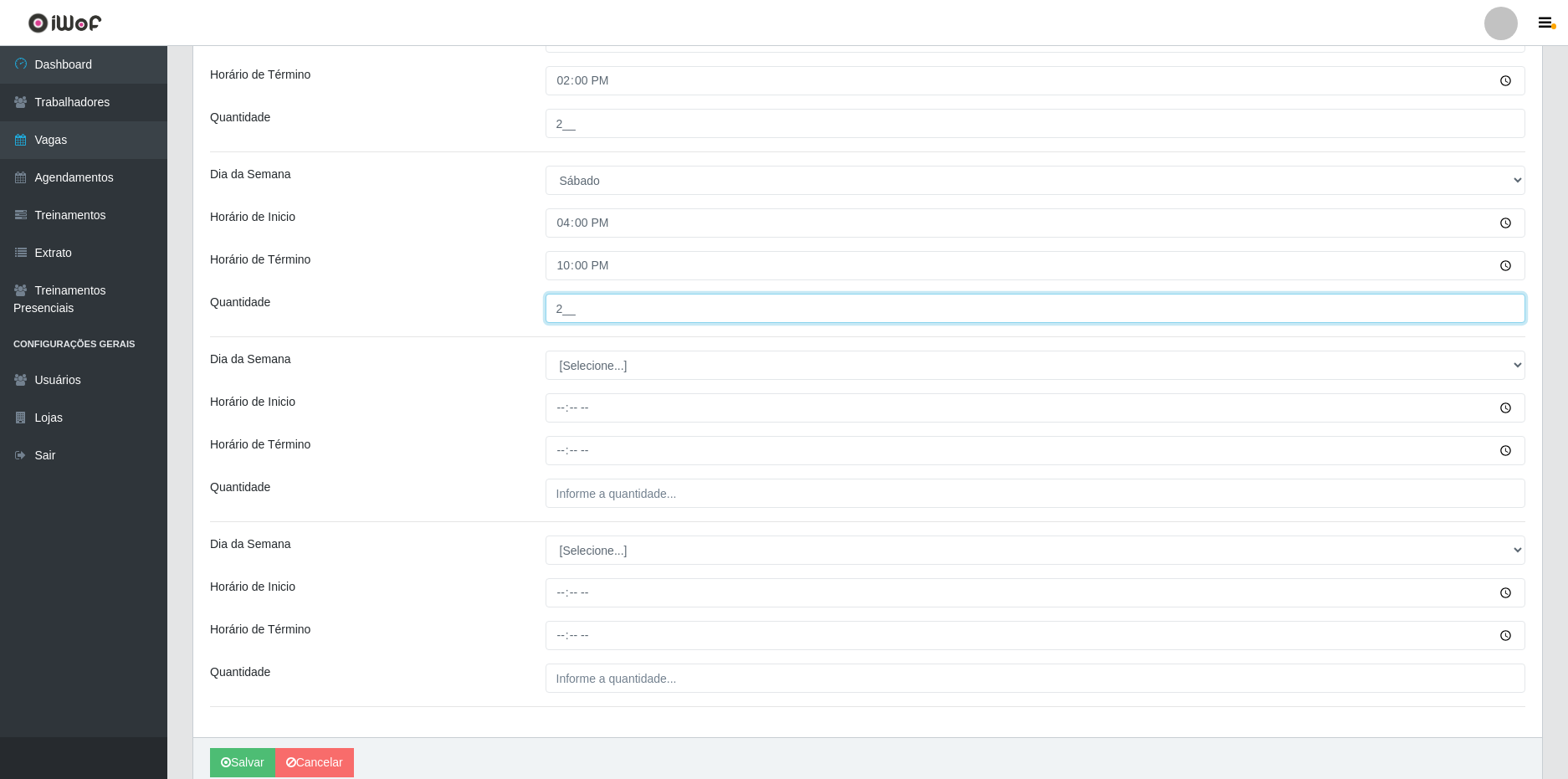
type input "2__"
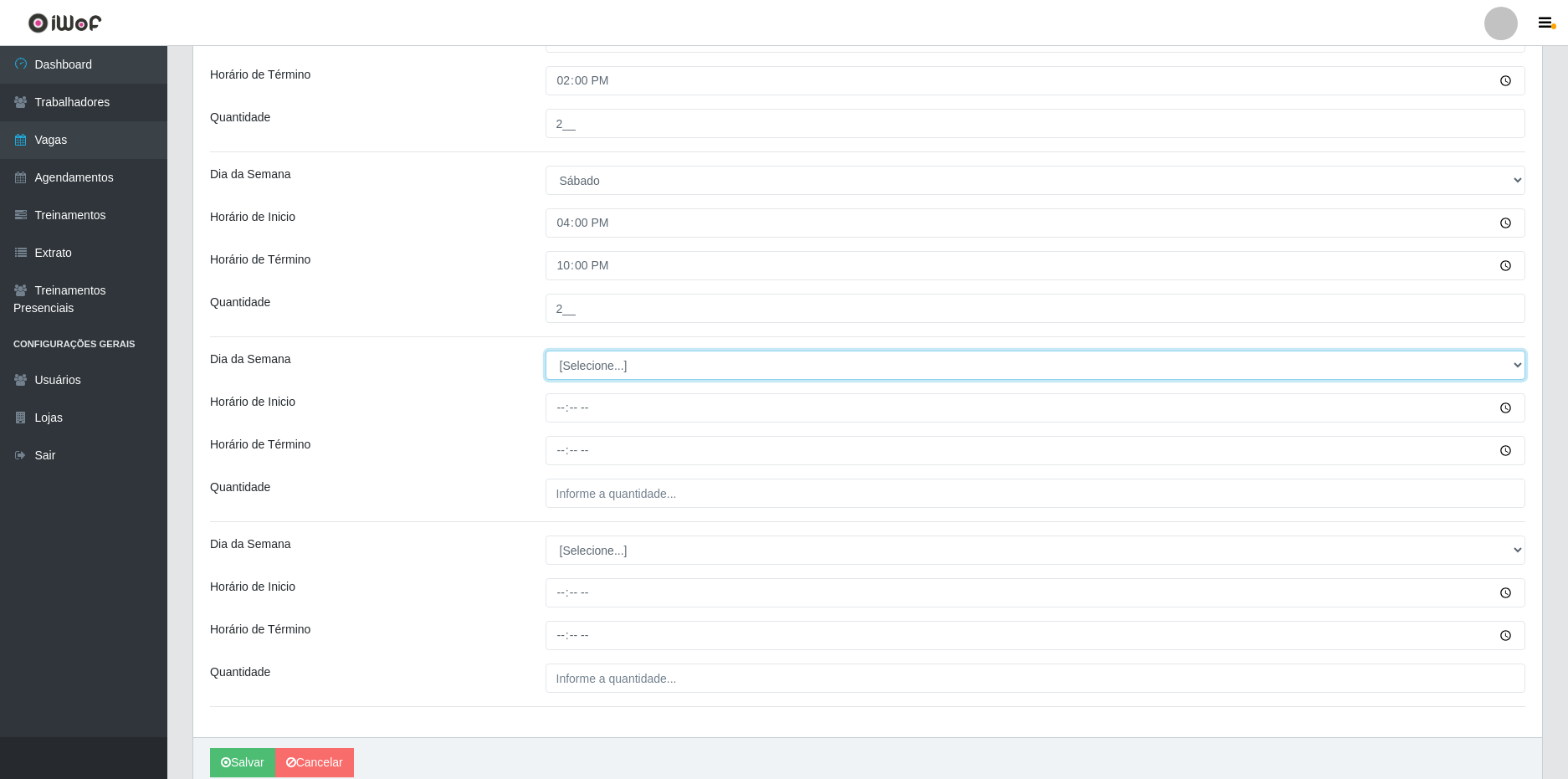
click at [590, 364] on select "[Selecione...] Segunda Terça Quarta Quinta Sexta Sábado Domingo" at bounding box center [1036, 366] width 981 height 29
select select "0"
click at [545, 351] on select "[Selecione...] Segunda Terça Quarta Quinta Sexta Sábado Domingo" at bounding box center [1036, 366] width 981 height 29
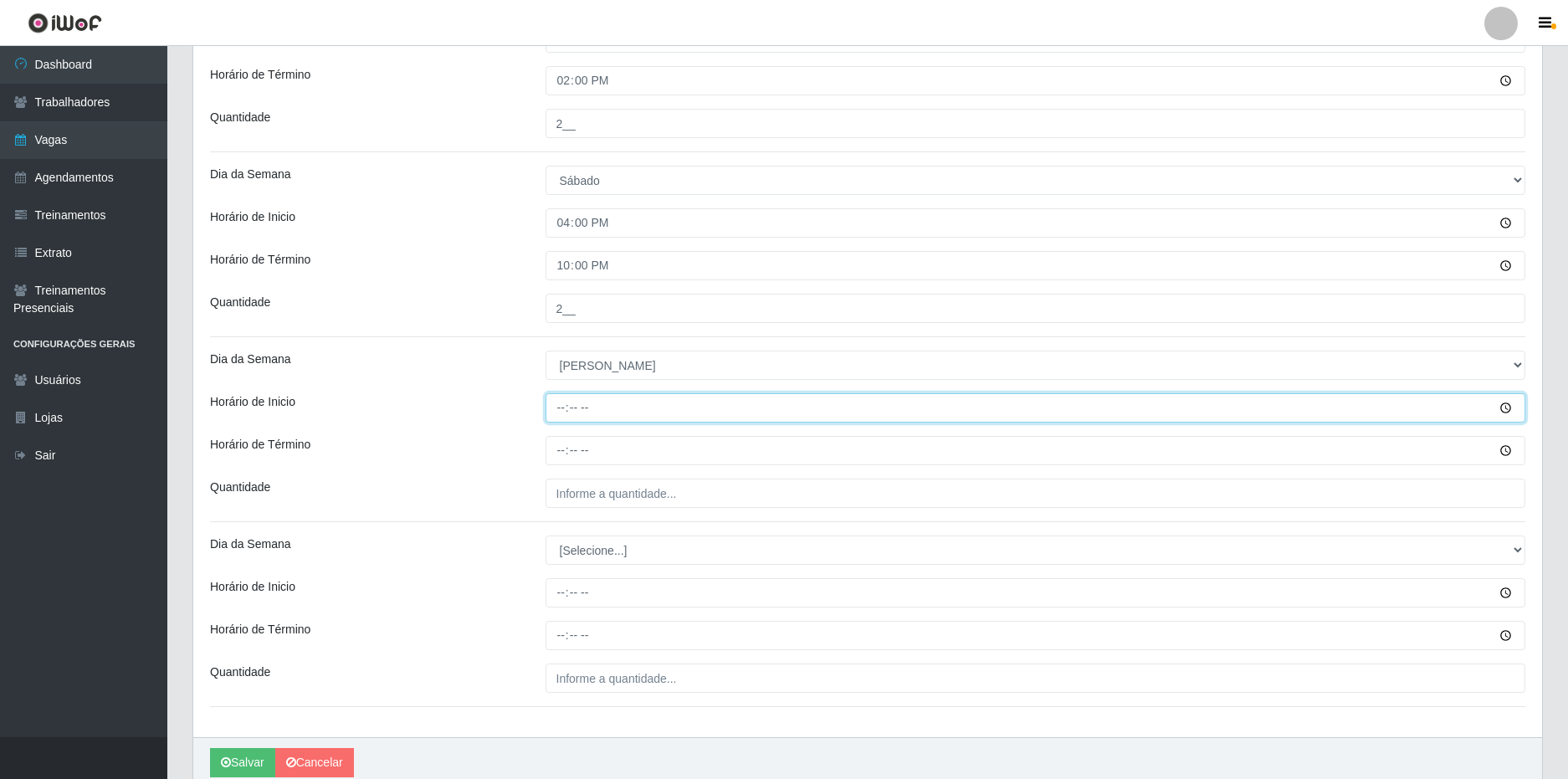
click at [558, 417] on input "Horário de Inicio" at bounding box center [1036, 407] width 981 height 29
type input "08:00"
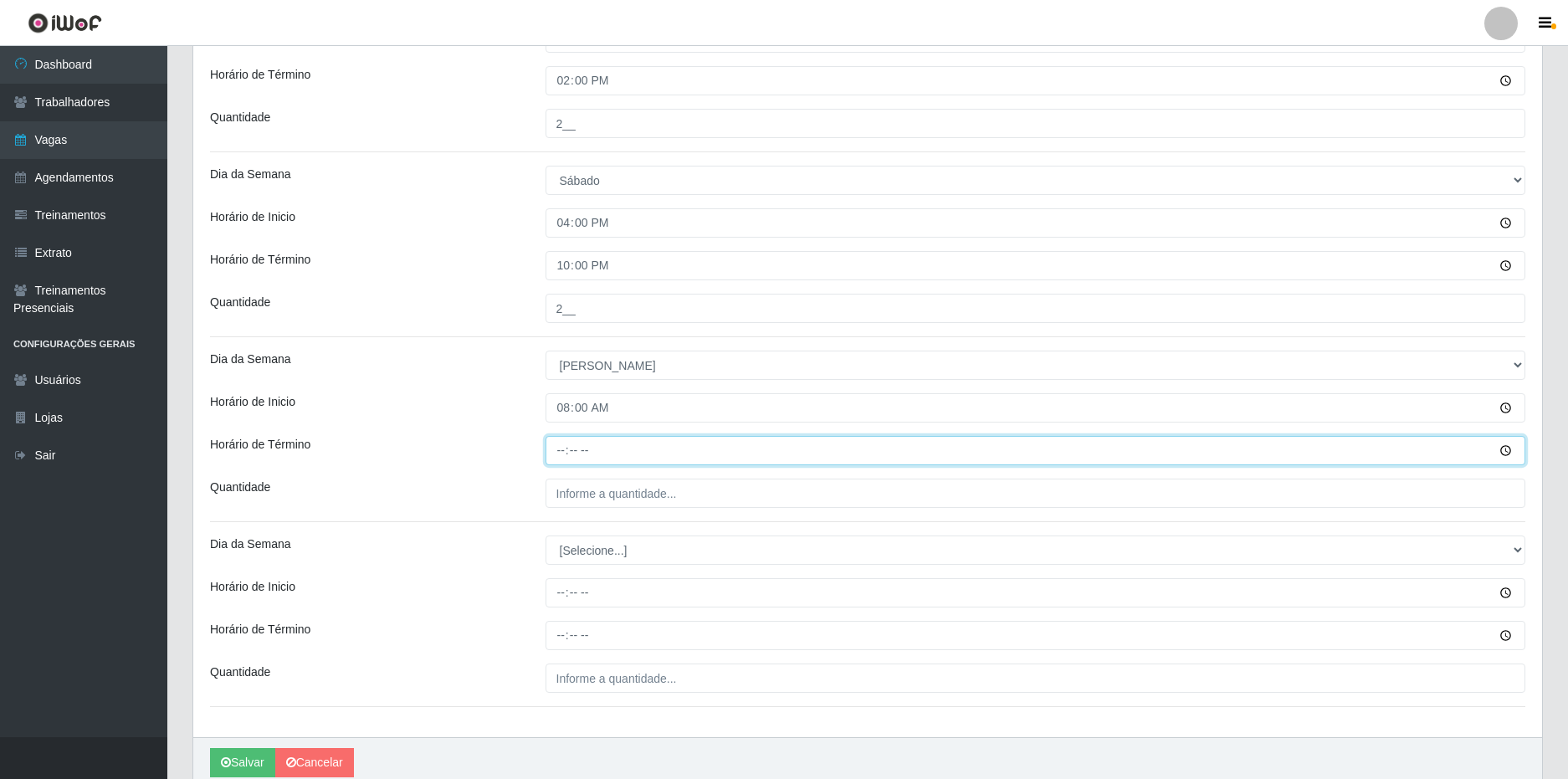
type input "14:00"
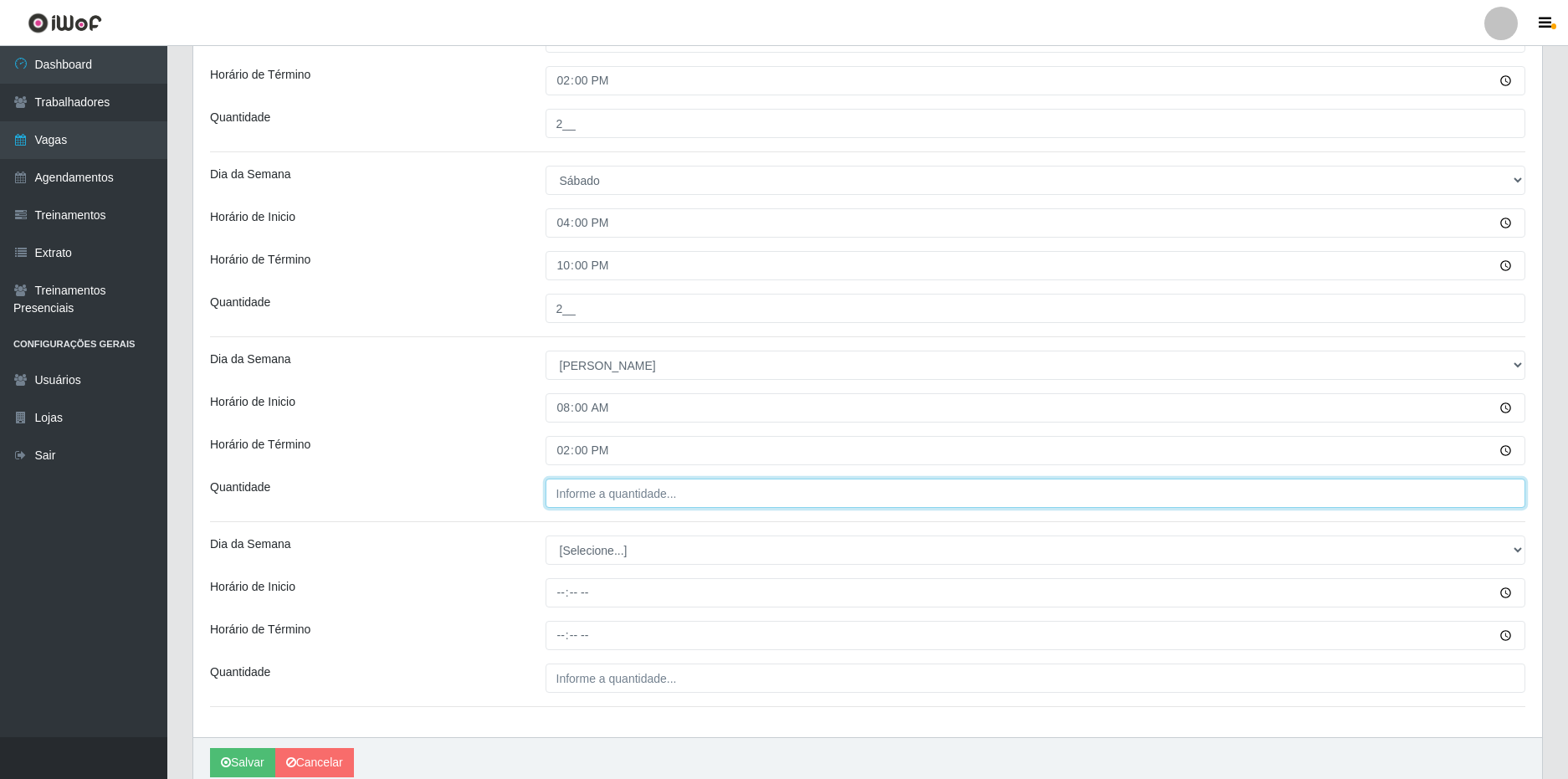
type input "___"
type input "3__"
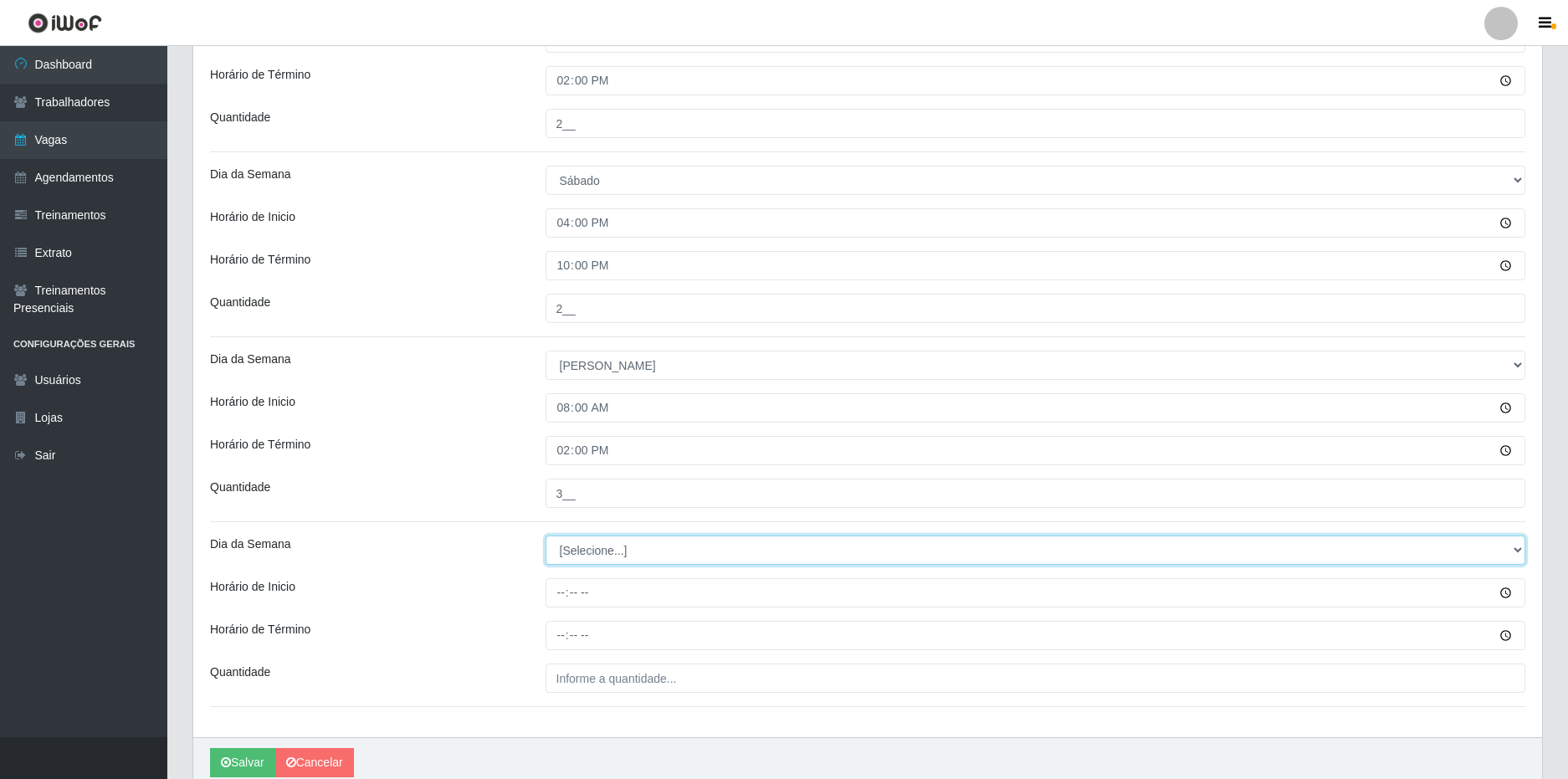
click at [615, 551] on select "[Selecione...] Segunda Terça Quarta Quinta Sexta Sábado Domingo" at bounding box center [1036, 550] width 981 height 29
select select "0"
click at [545, 536] on select "[Selecione...] Segunda Terça Quarta Quinta Sexta Sábado Domingo" at bounding box center [1036, 550] width 981 height 29
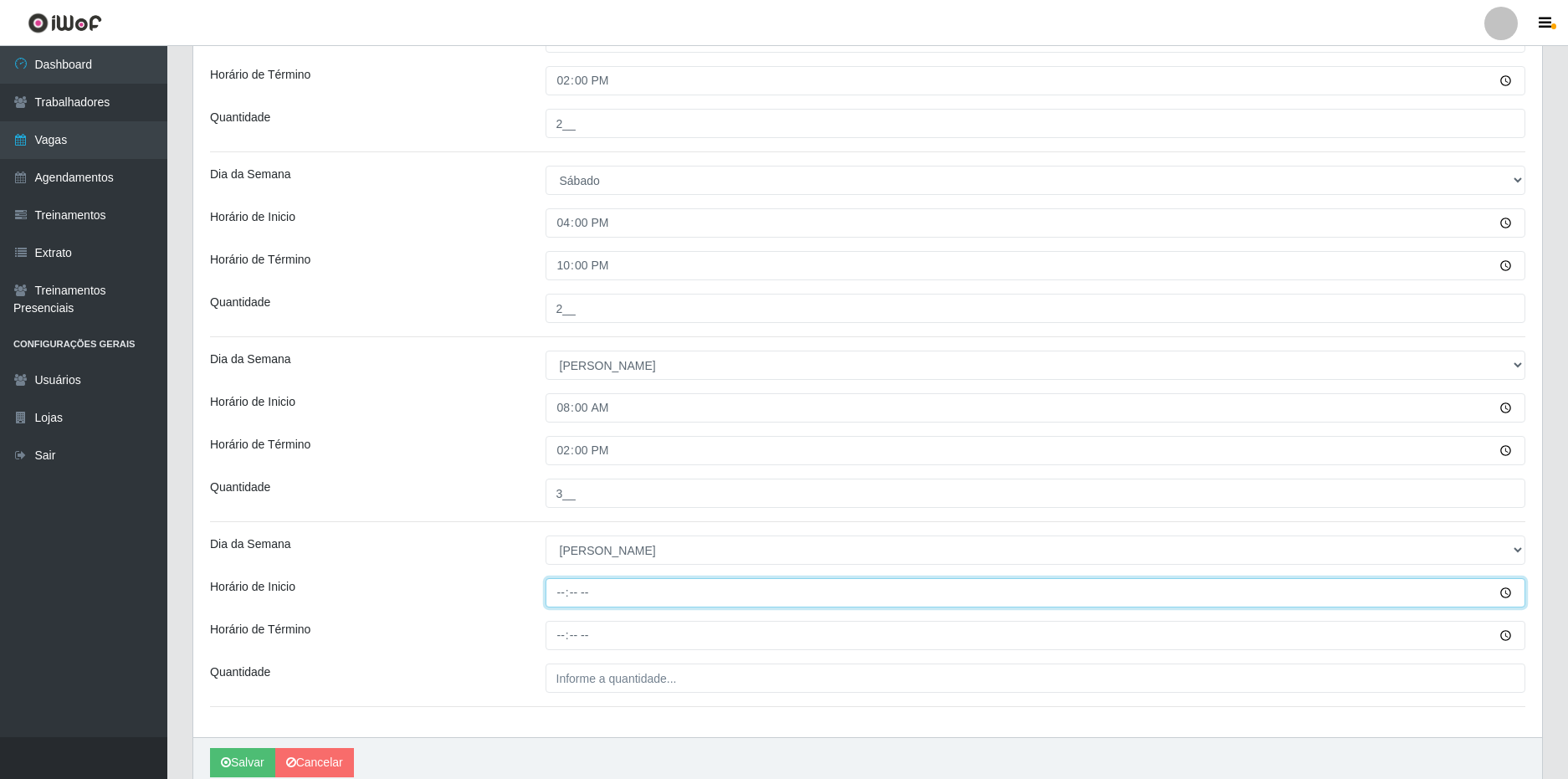
click at [553, 594] on input "Horário de Inicio" at bounding box center [1036, 592] width 981 height 29
type input "15:00"
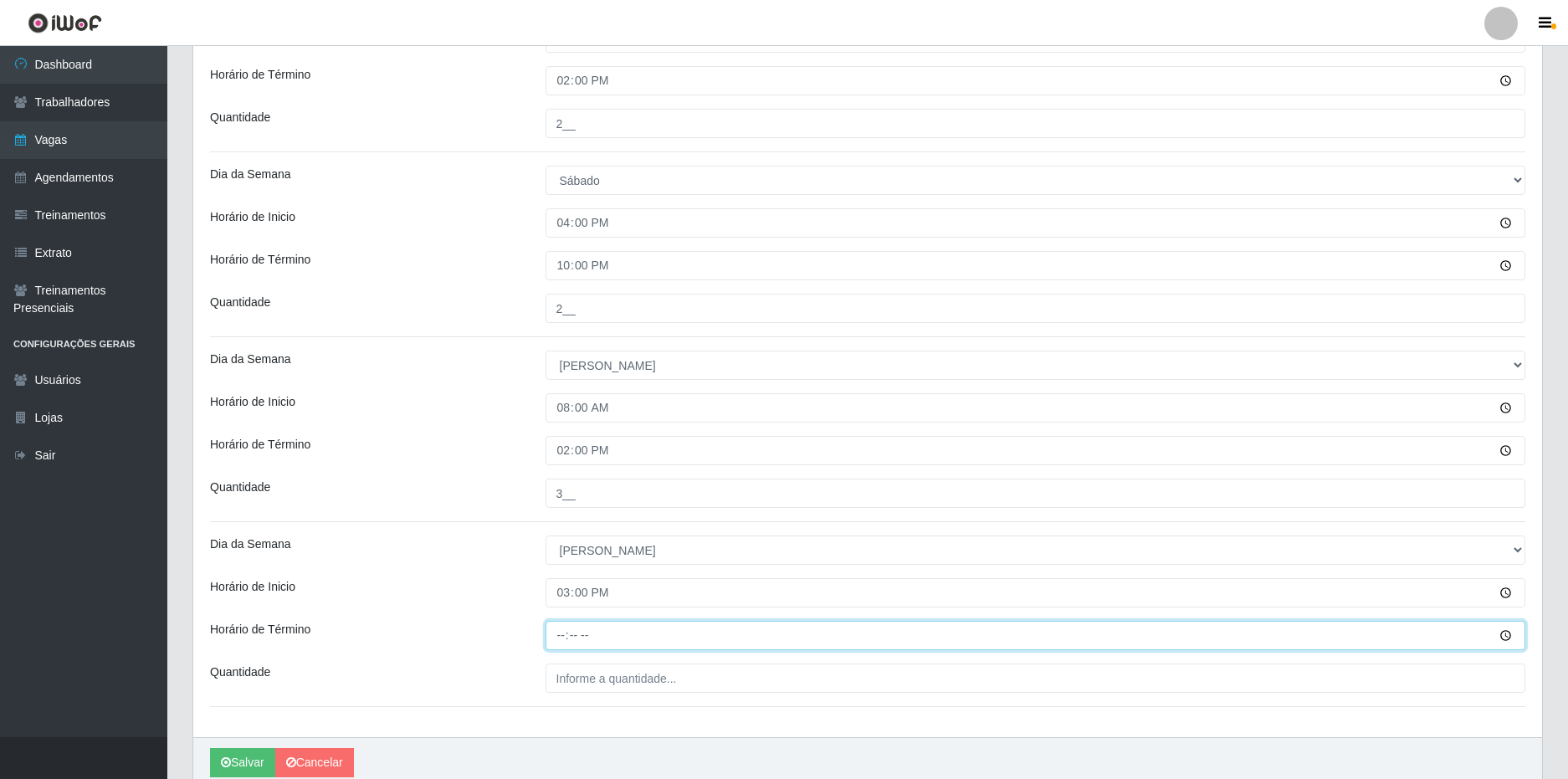
type input "21:00"
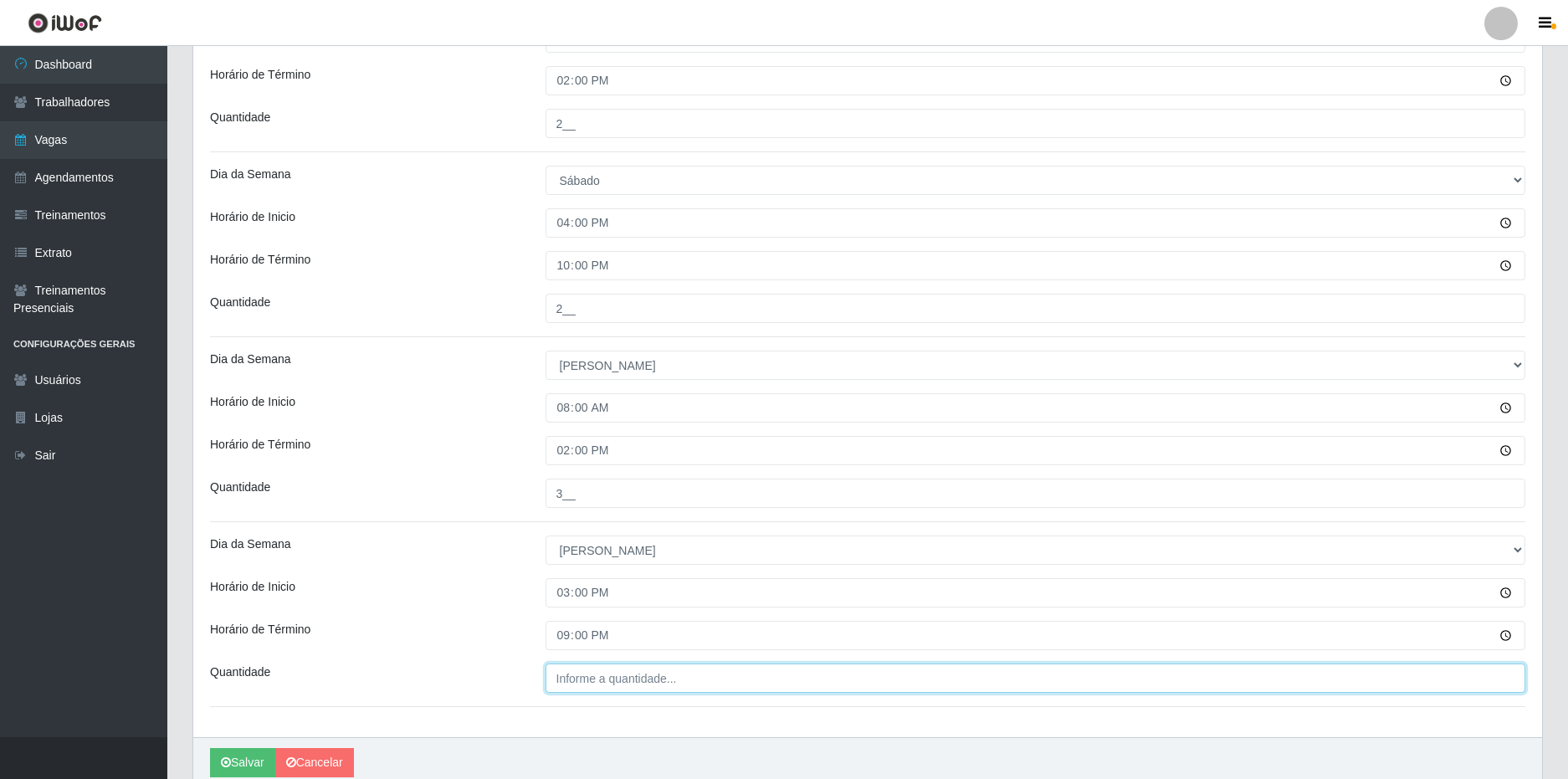
type input "___"
type input "2__"
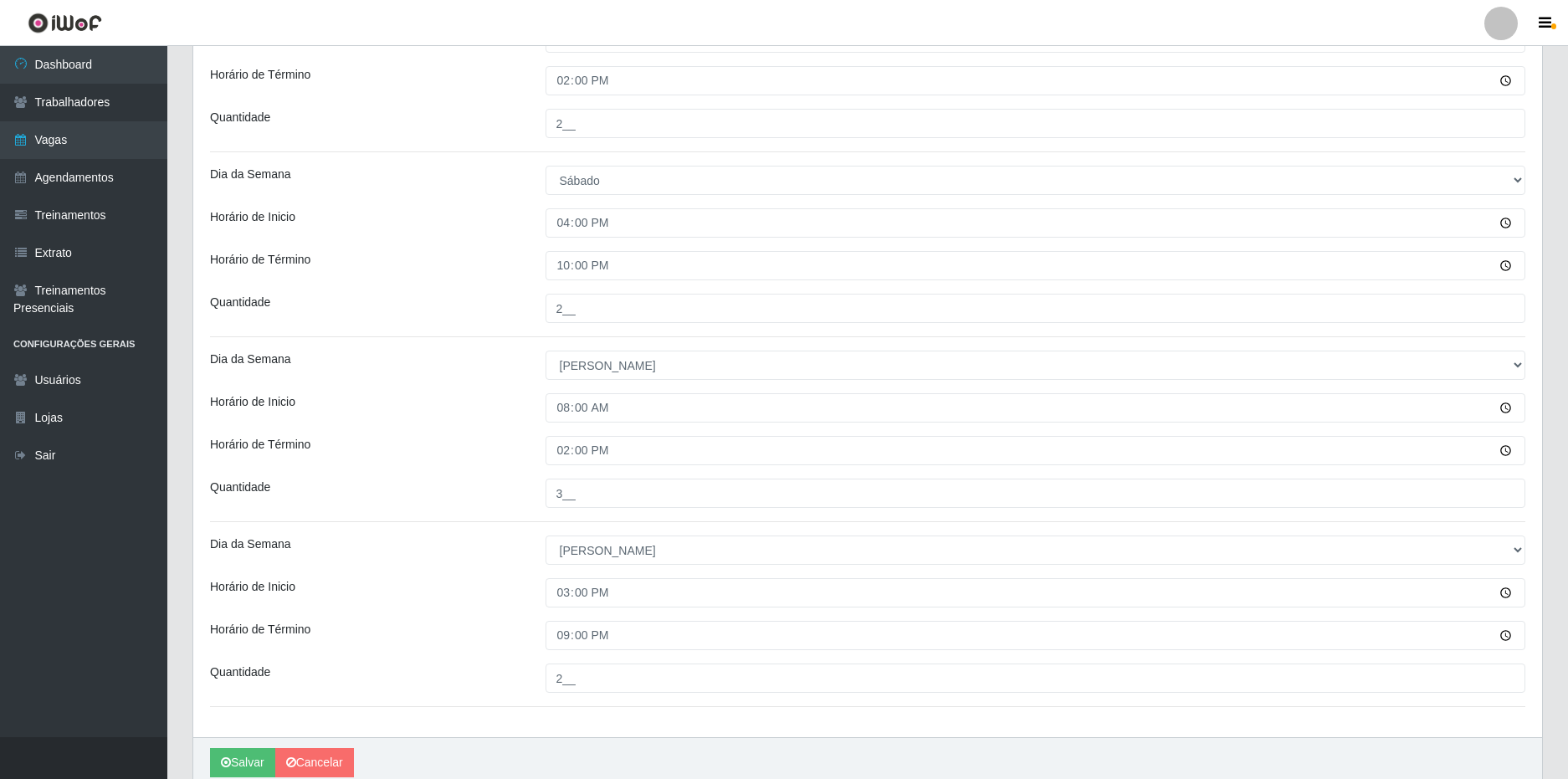
click at [474, 596] on div "Horário de Inicio" at bounding box center [365, 592] width 336 height 29
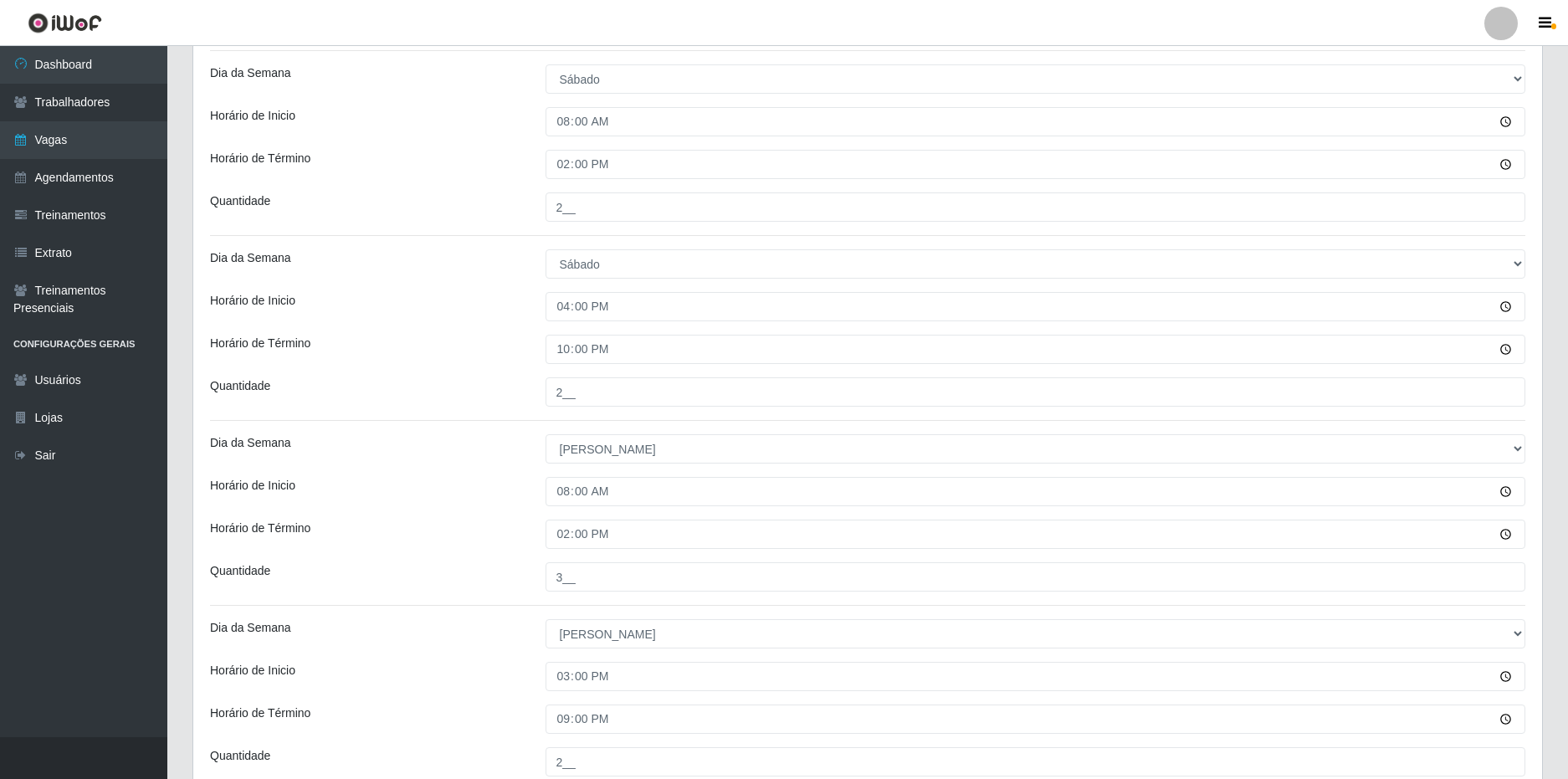
scroll to position [657, 0]
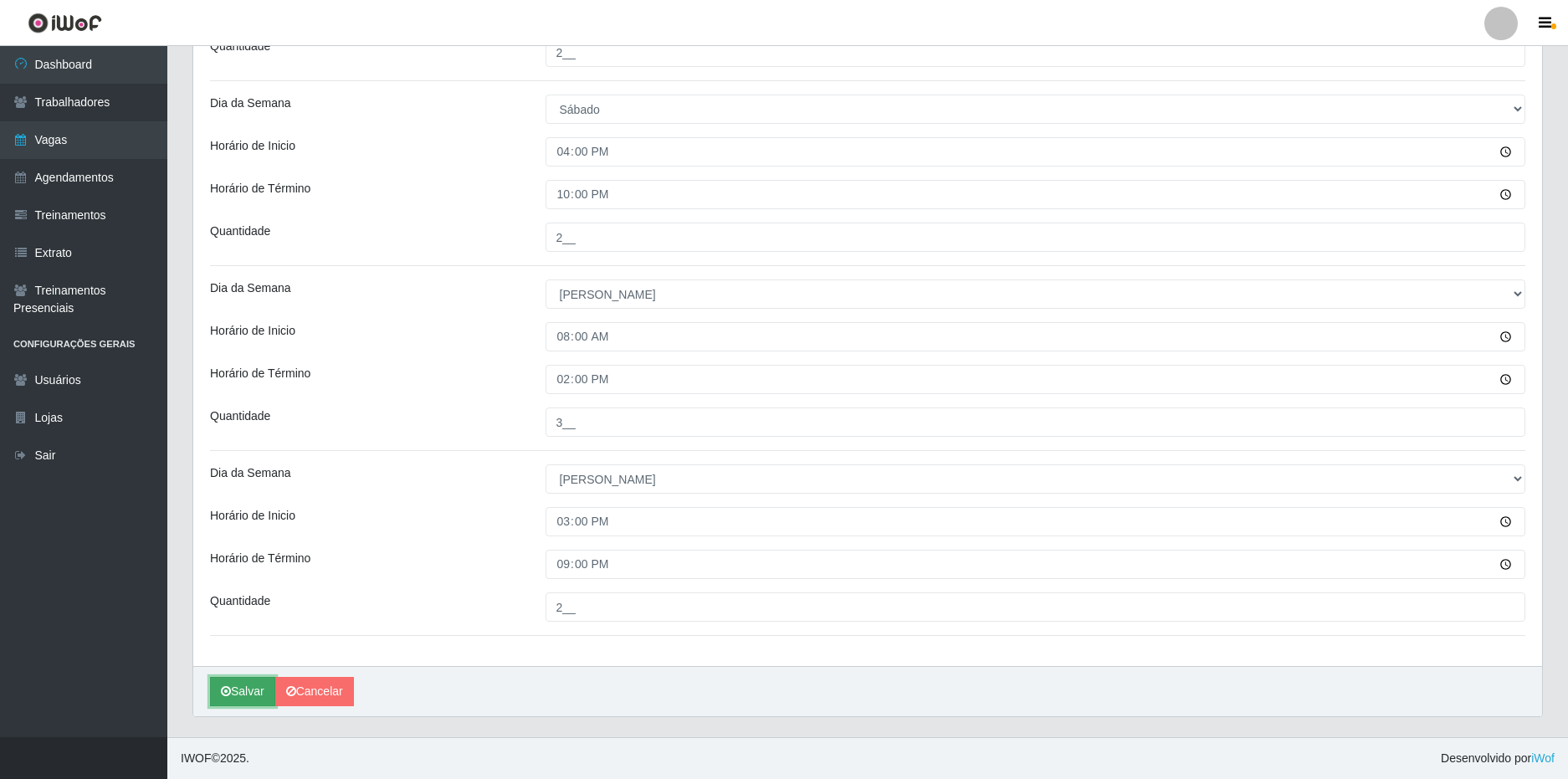
click at [246, 685] on button "Salvar" at bounding box center [242, 692] width 65 height 29
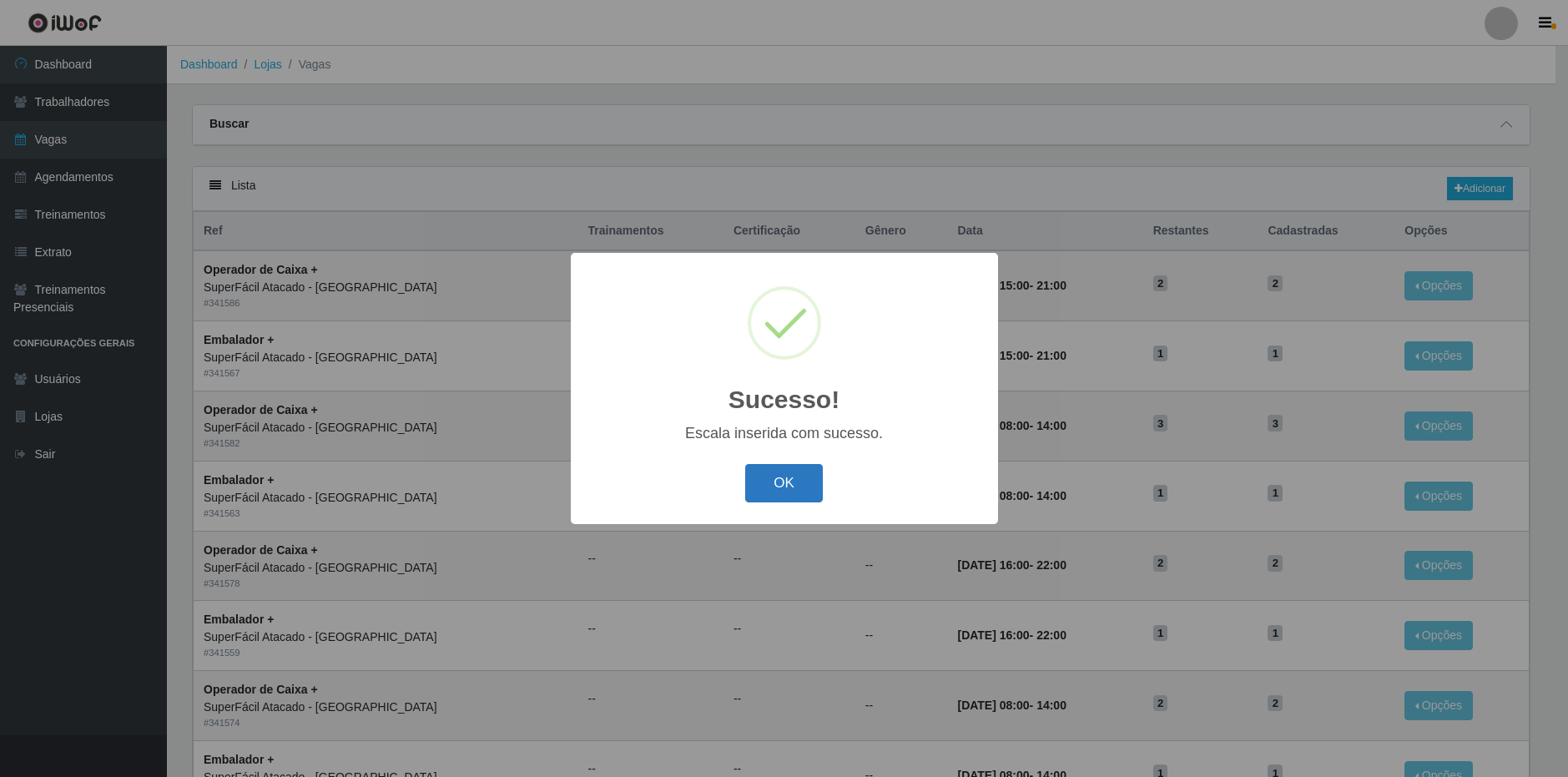
click at [766, 486] on button "OK" at bounding box center [784, 483] width 78 height 39
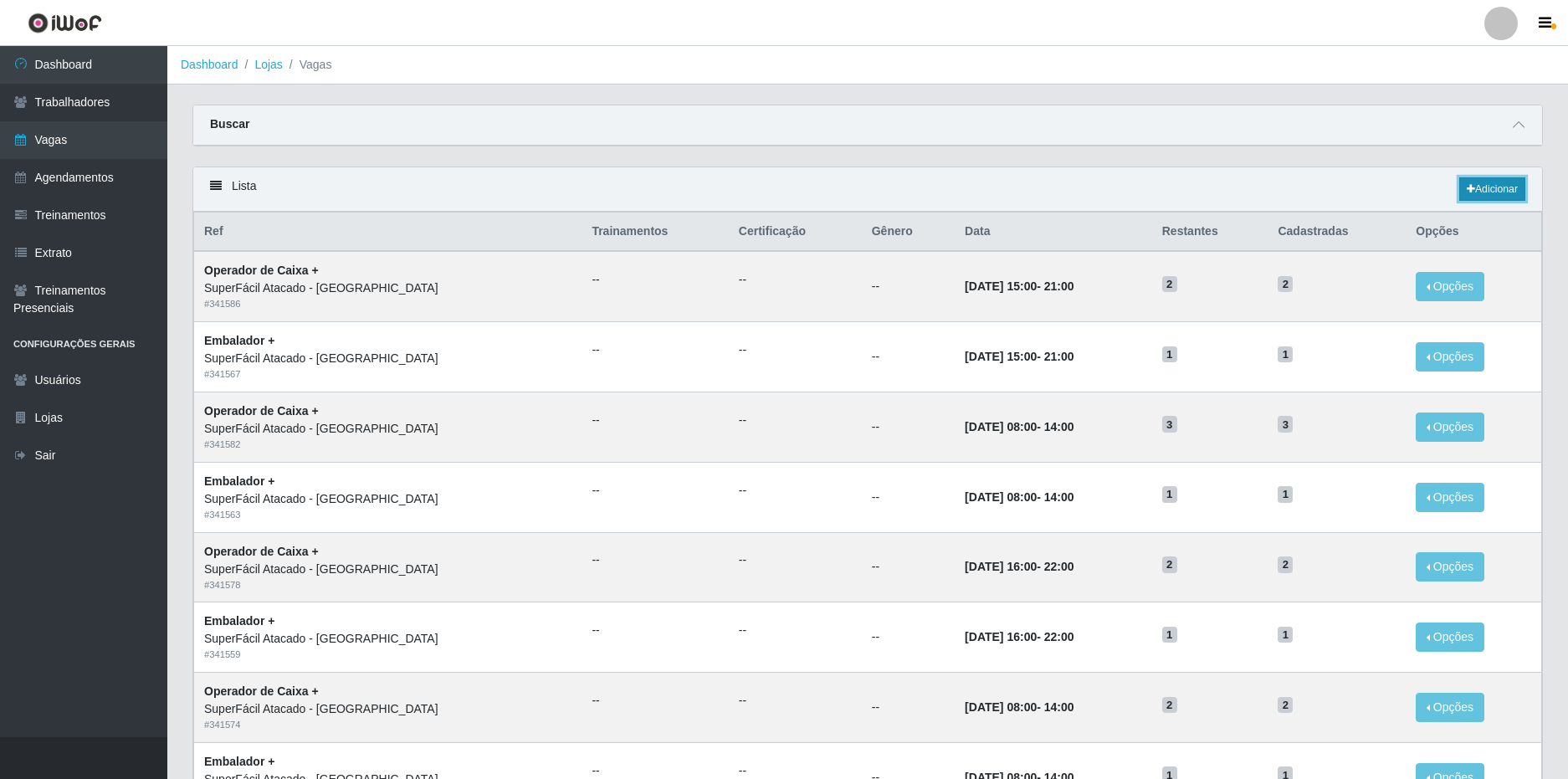
click at [1481, 181] on link "Adicionar" at bounding box center [1492, 188] width 66 height 23
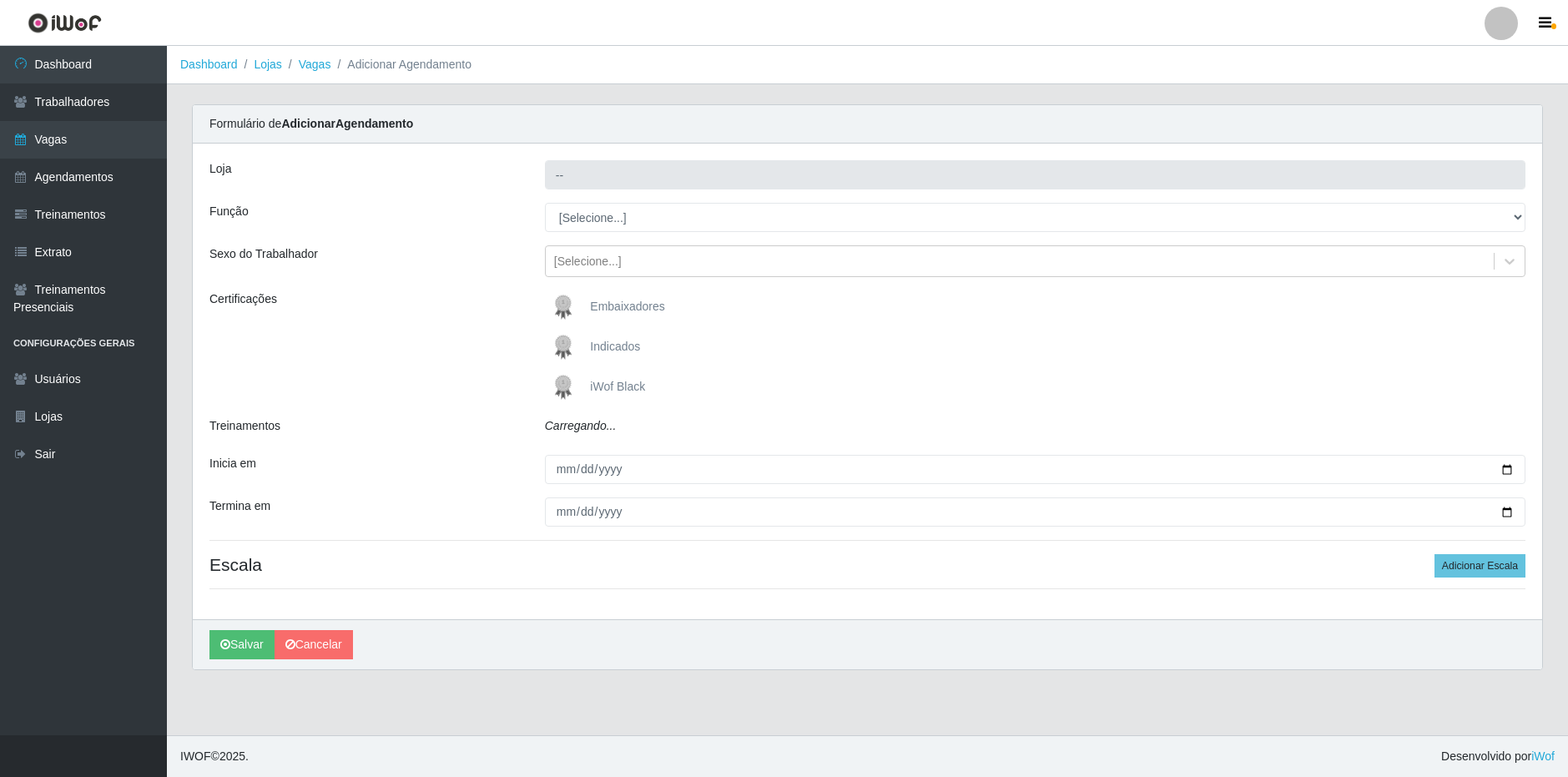
type input "SuperFácil Atacado - [GEOGRAPHIC_DATA]"
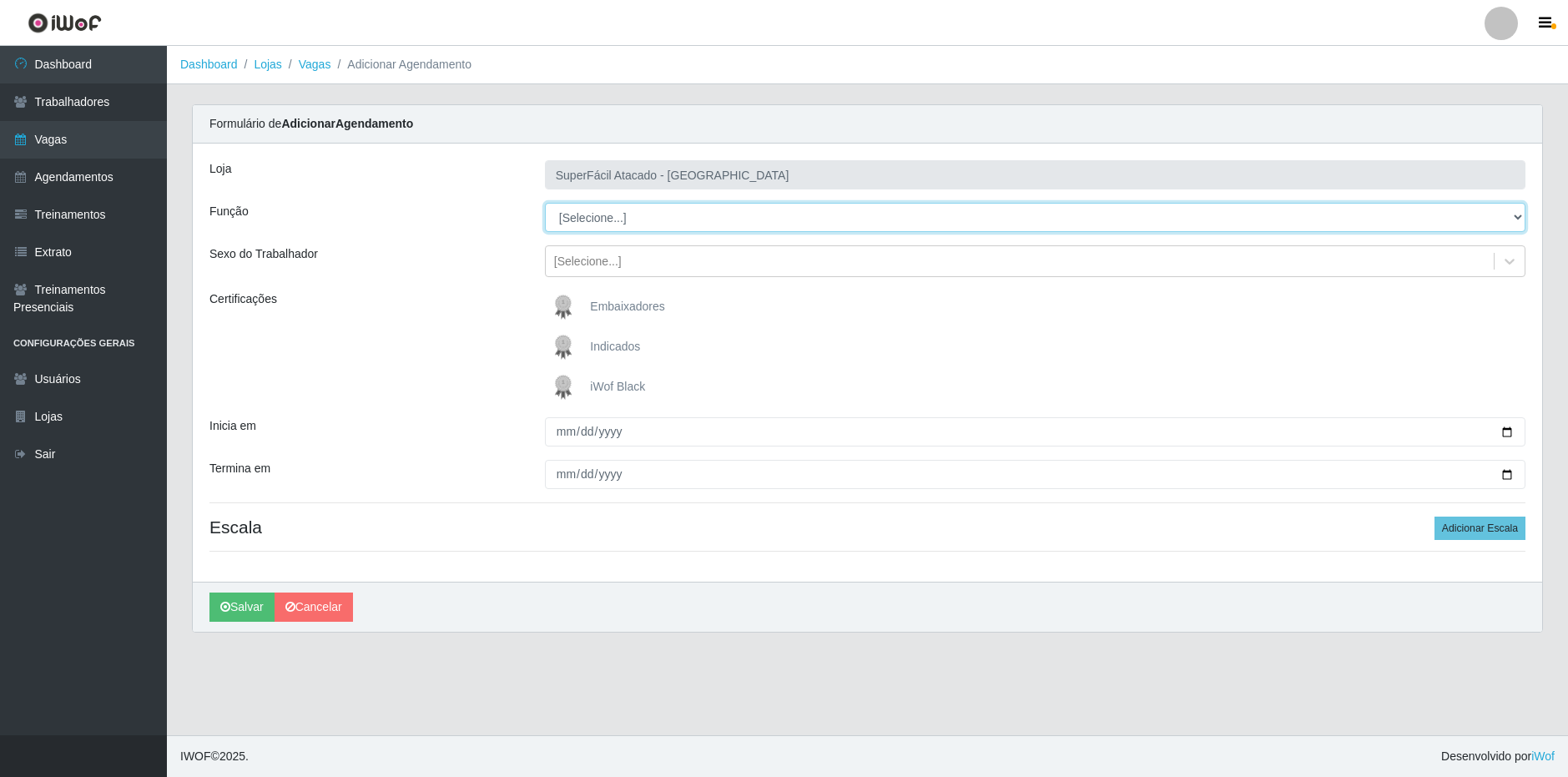
click at [627, 220] on select "[Selecione...] Embalador Embalador + Embalador ++ Operador de Caixa Operador de…" at bounding box center [1035, 218] width 981 height 29
select select "22"
click at [545, 203] on select "[Selecione...] Embalador Embalador + Embalador ++ Operador de Caixa Operador de…" at bounding box center [1035, 218] width 981 height 29
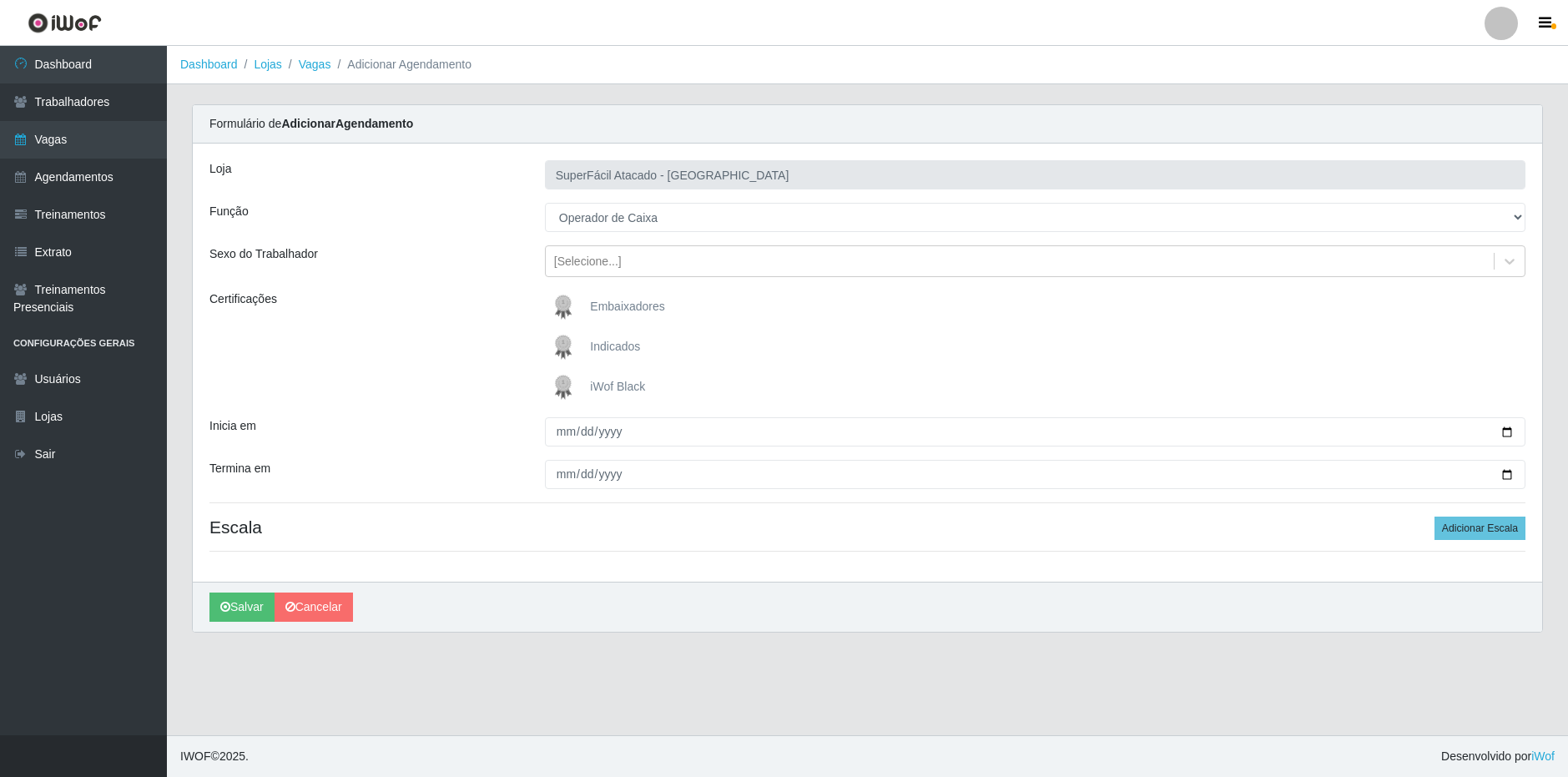
click at [452, 275] on div "Sexo do Trabalhador" at bounding box center [364, 260] width 335 height 32
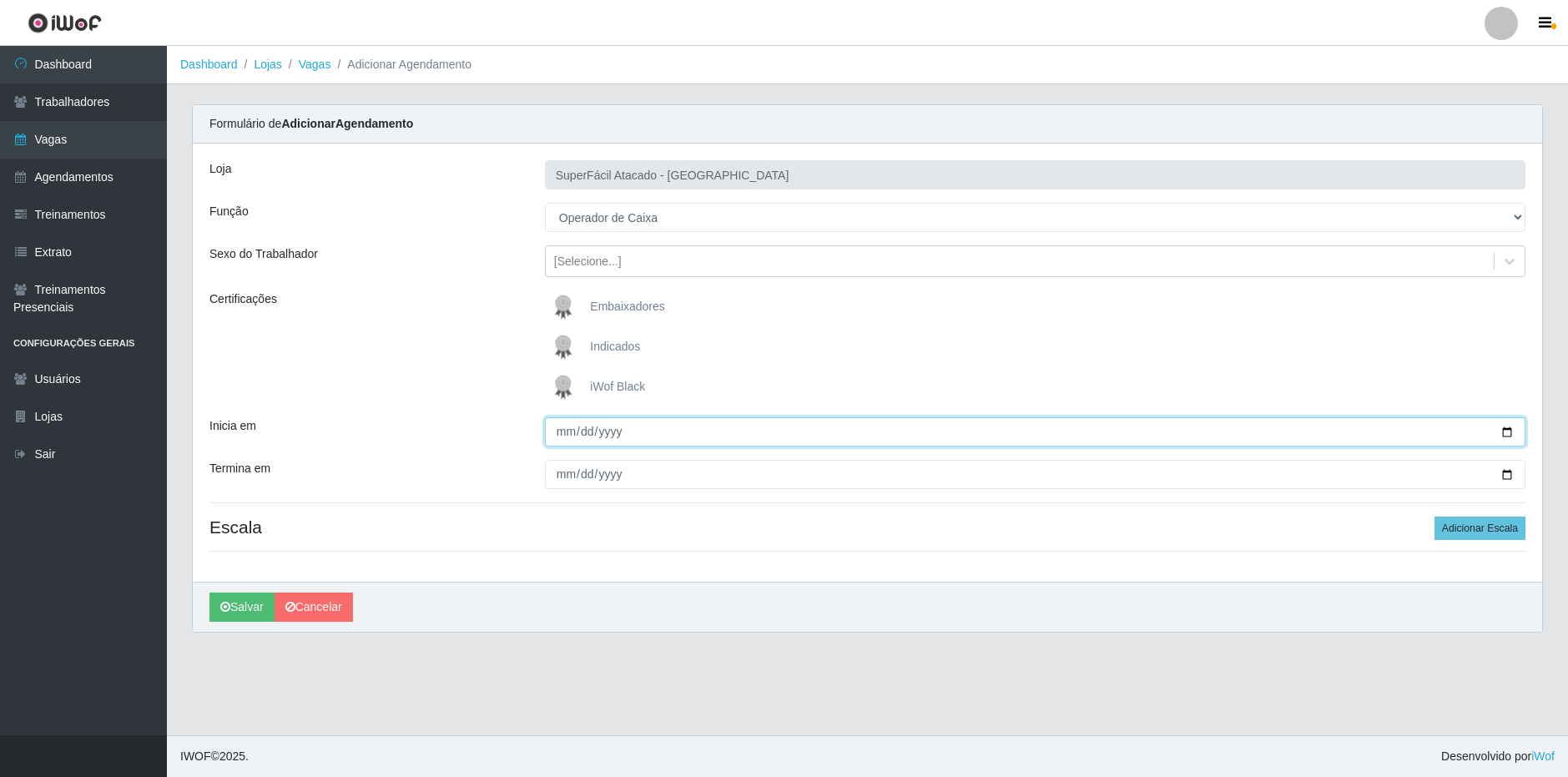
click at [561, 427] on input "Inicia em" at bounding box center [1035, 432] width 981 height 29
type input "[DATE]"
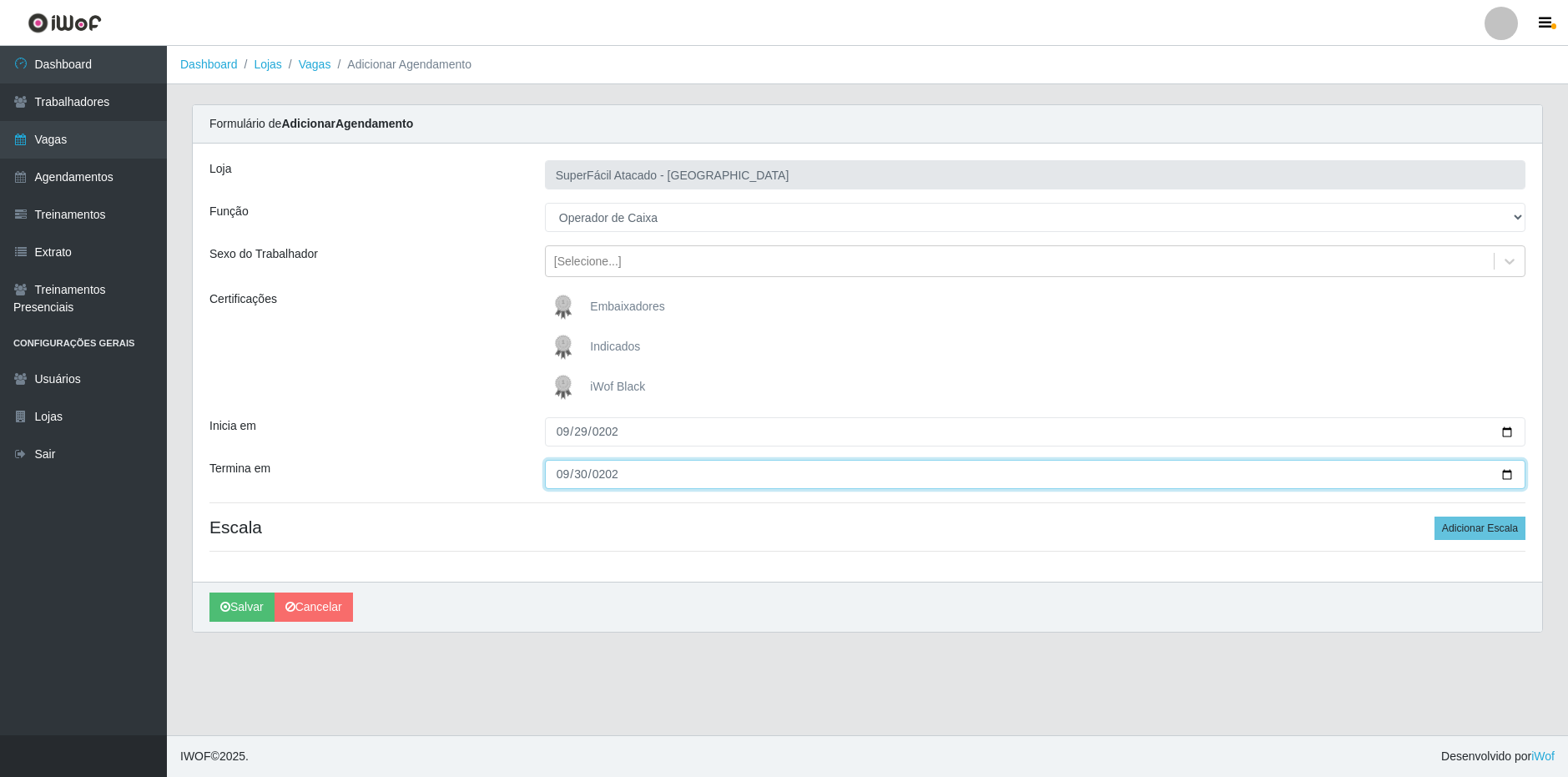
type input "[DATE]"
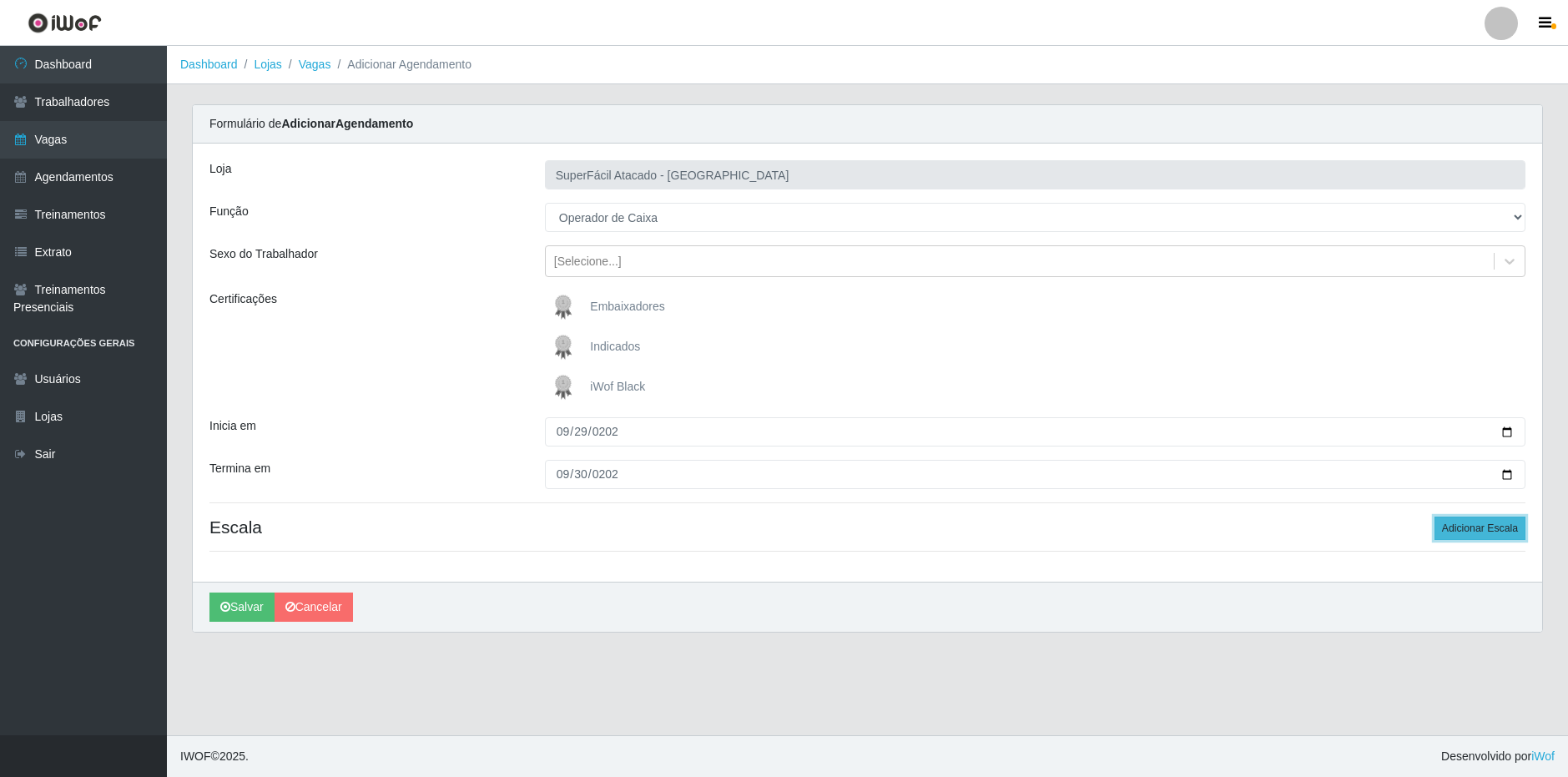
click at [1466, 529] on button "Adicionar Escala" at bounding box center [1479, 528] width 91 height 23
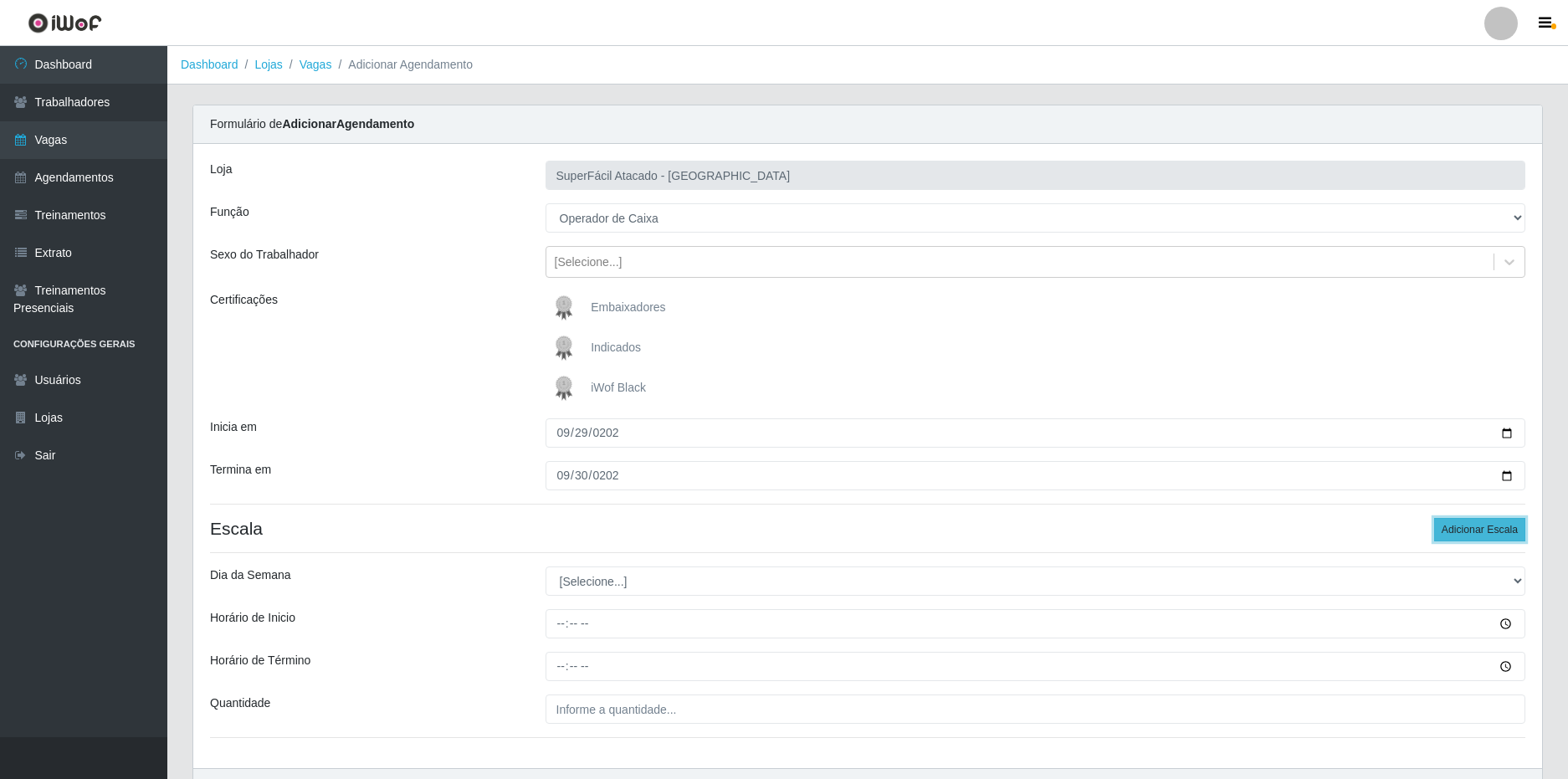
click at [1465, 531] on button "Adicionar Escala" at bounding box center [1479, 529] width 92 height 23
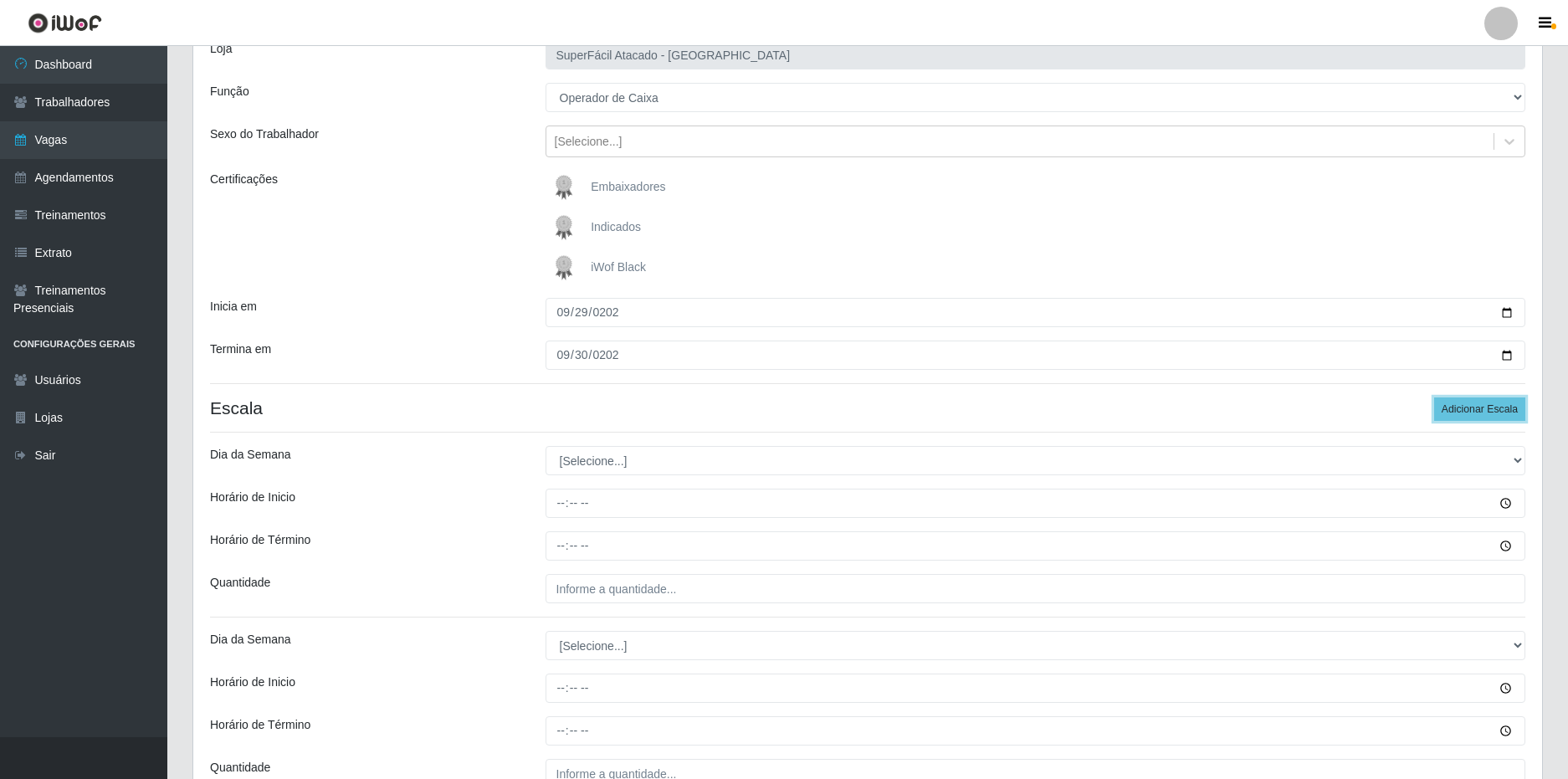
scroll to position [120, 0]
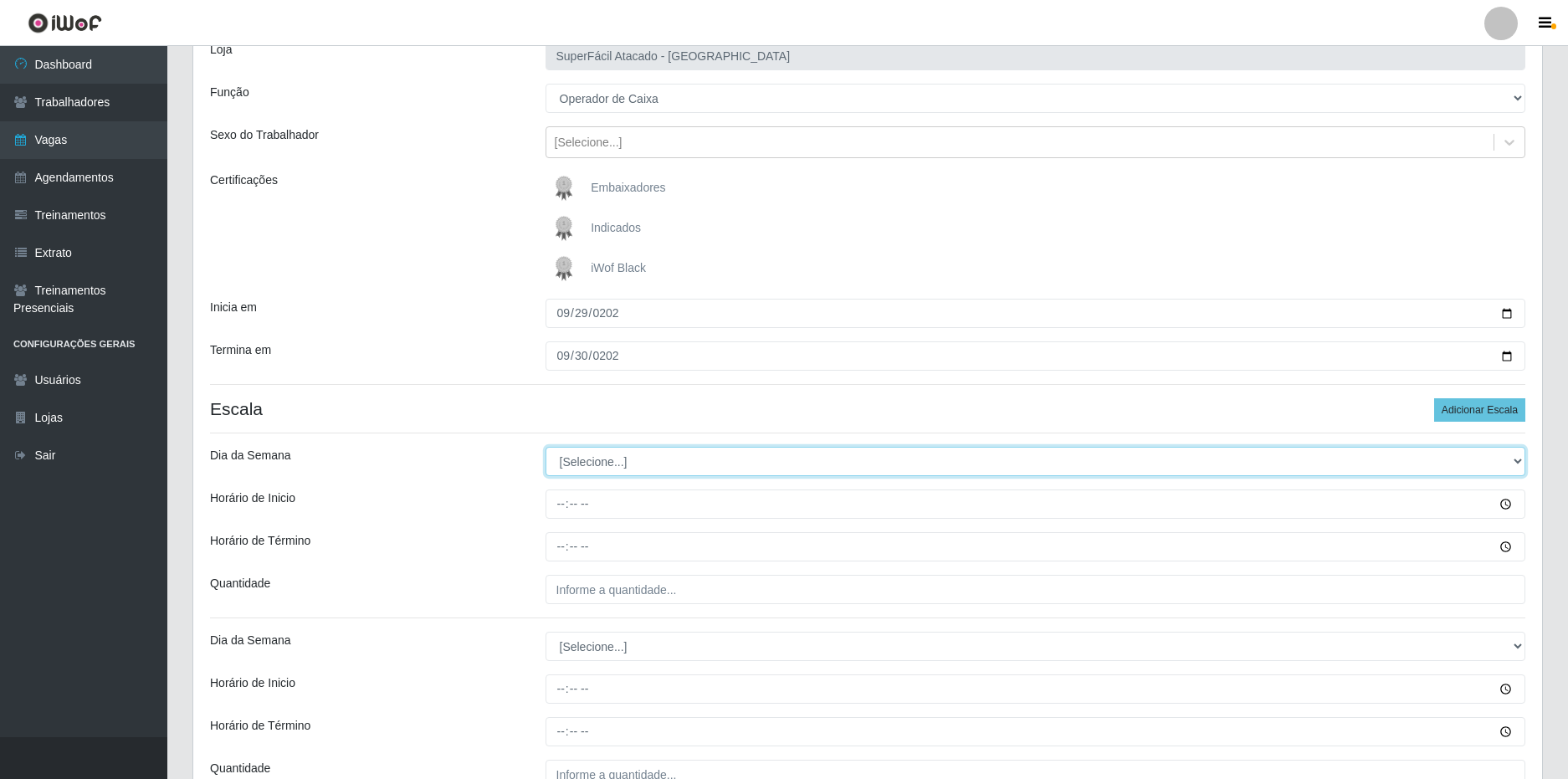
click at [634, 471] on select "[Selecione...] Segunda Terça Quarta Quinta Sexta Sábado Domingo" at bounding box center [1036, 461] width 981 height 29
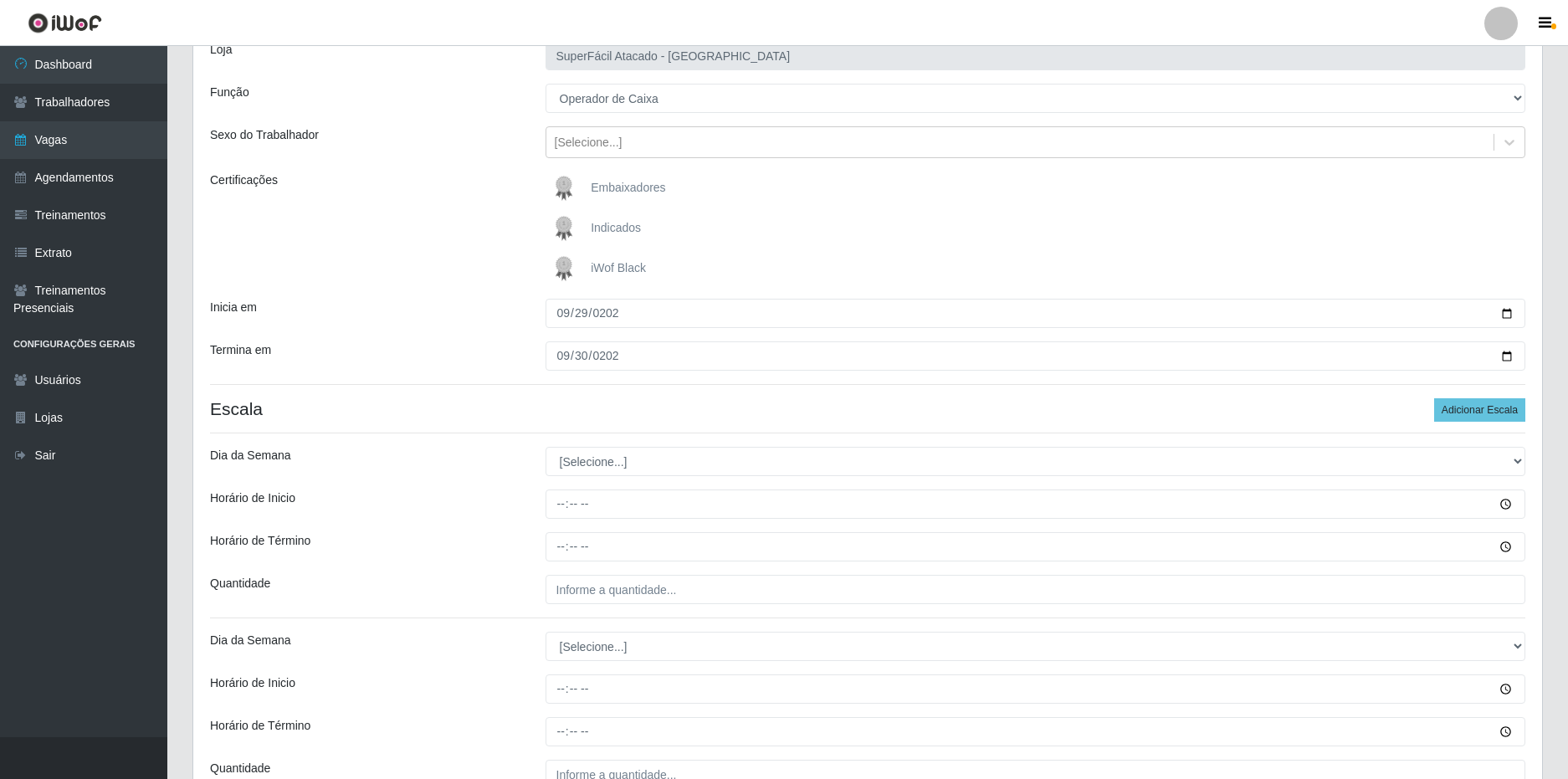
click at [496, 469] on div "Dia da Semana" at bounding box center [365, 461] width 336 height 29
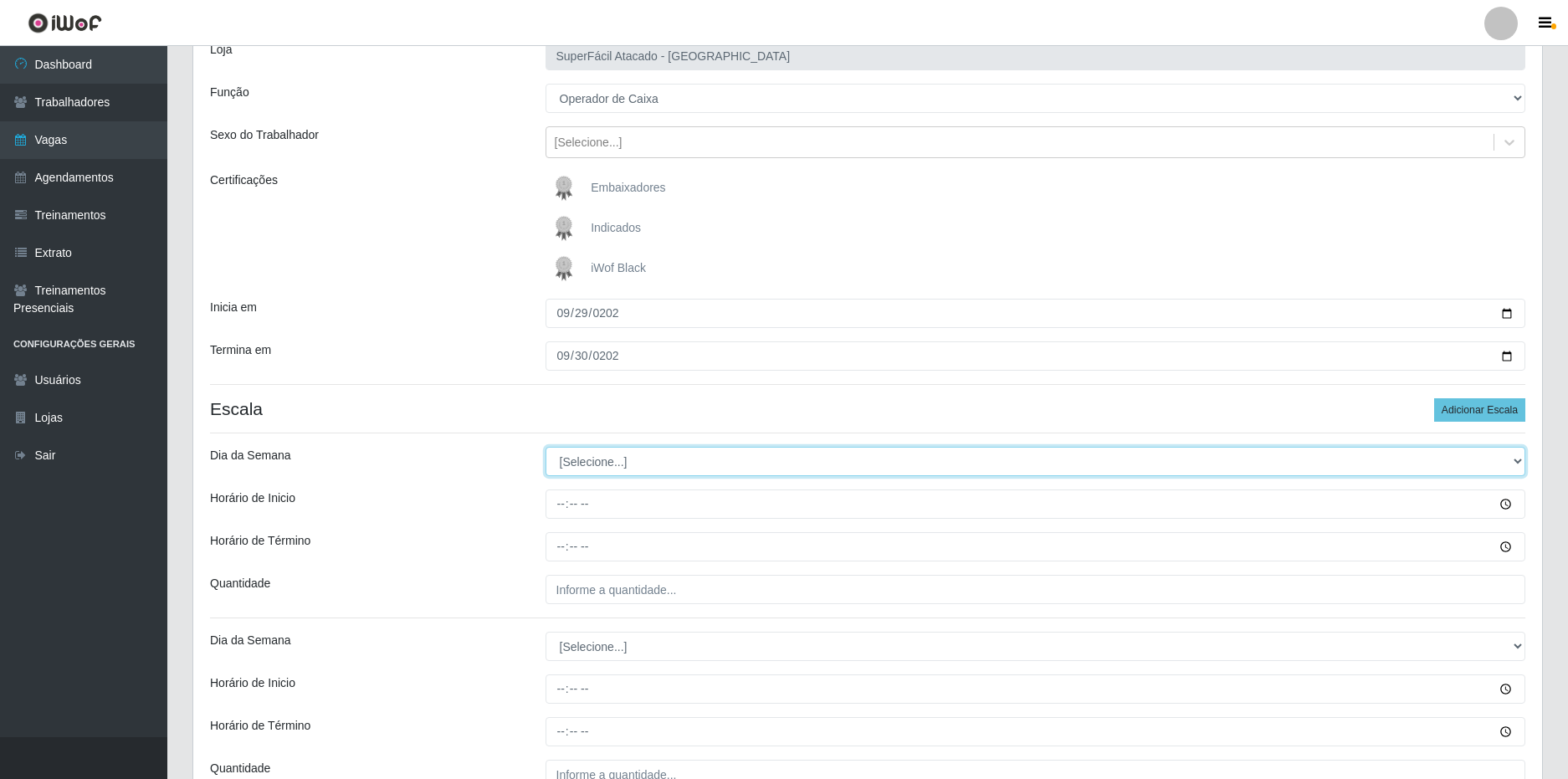
click at [621, 449] on select "[Selecione...] Segunda Terça Quarta Quinta Sexta Sábado Domingo" at bounding box center [1036, 461] width 981 height 29
select select "1"
click at [545, 447] on select "[Selecione...] Segunda Terça Quarta Quinta Sexta Sábado Domingo" at bounding box center [1036, 461] width 981 height 29
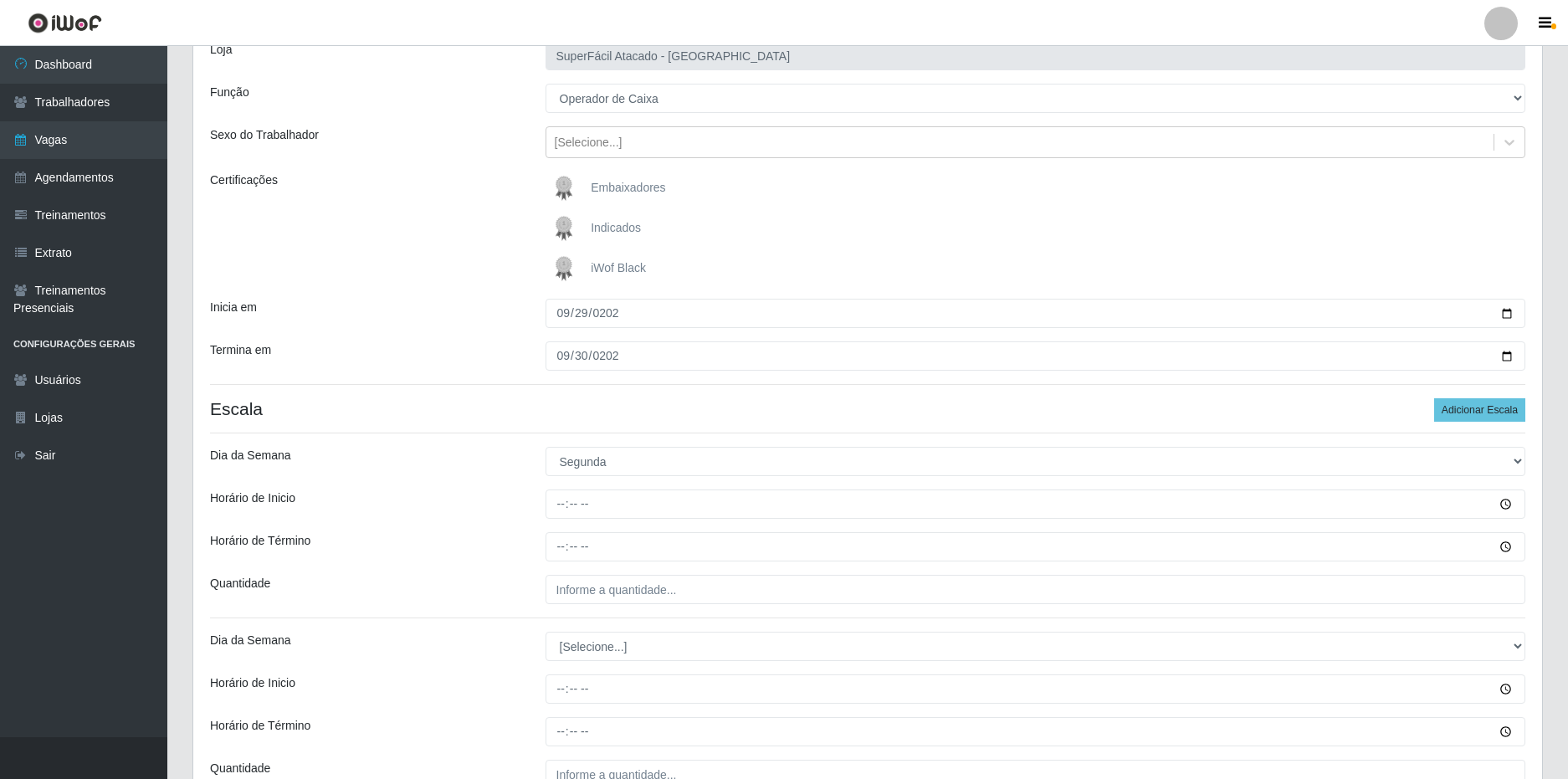
click at [517, 457] on div "Dia da Semana" at bounding box center [365, 461] width 336 height 29
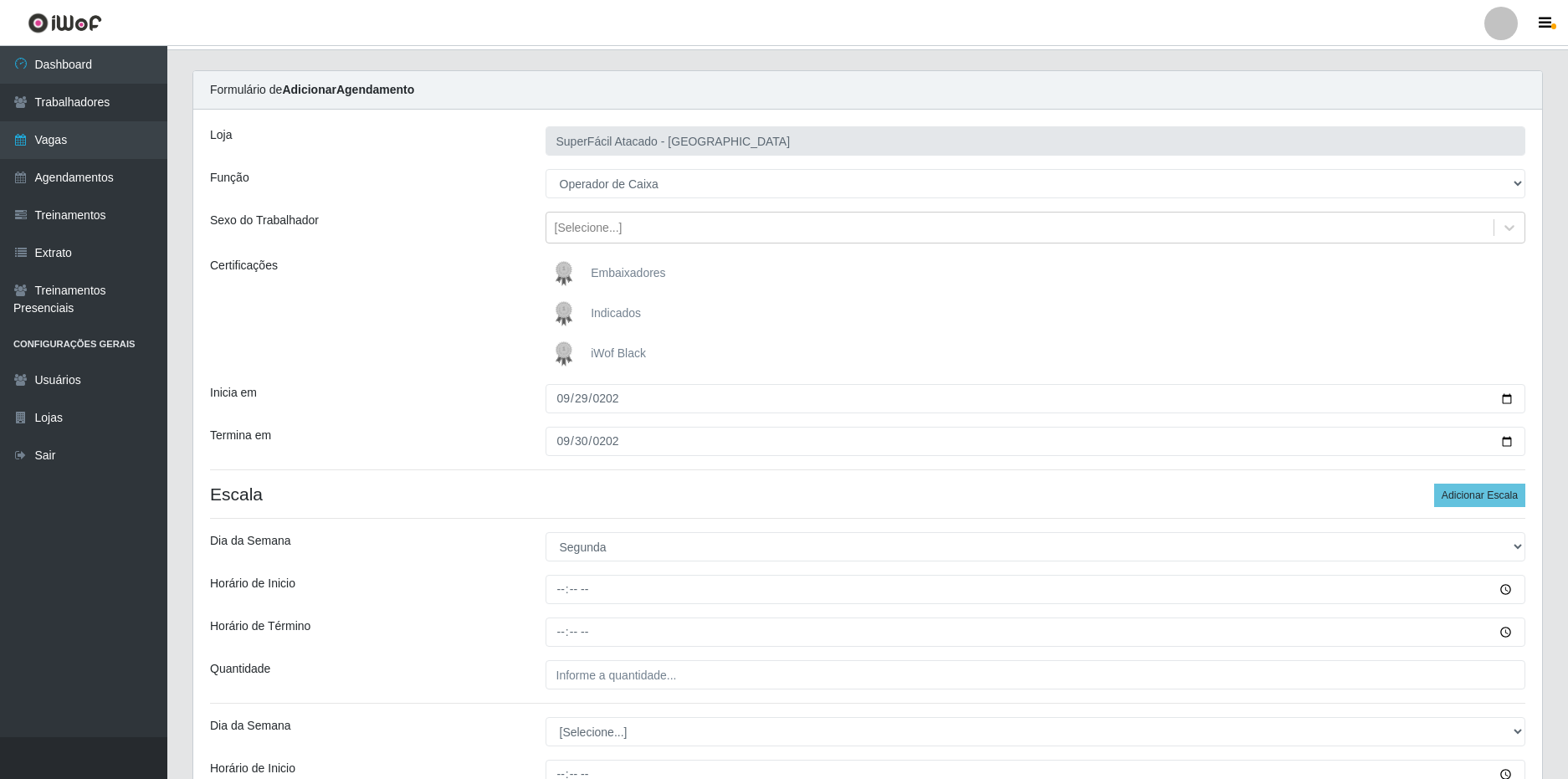
scroll to position [0, 0]
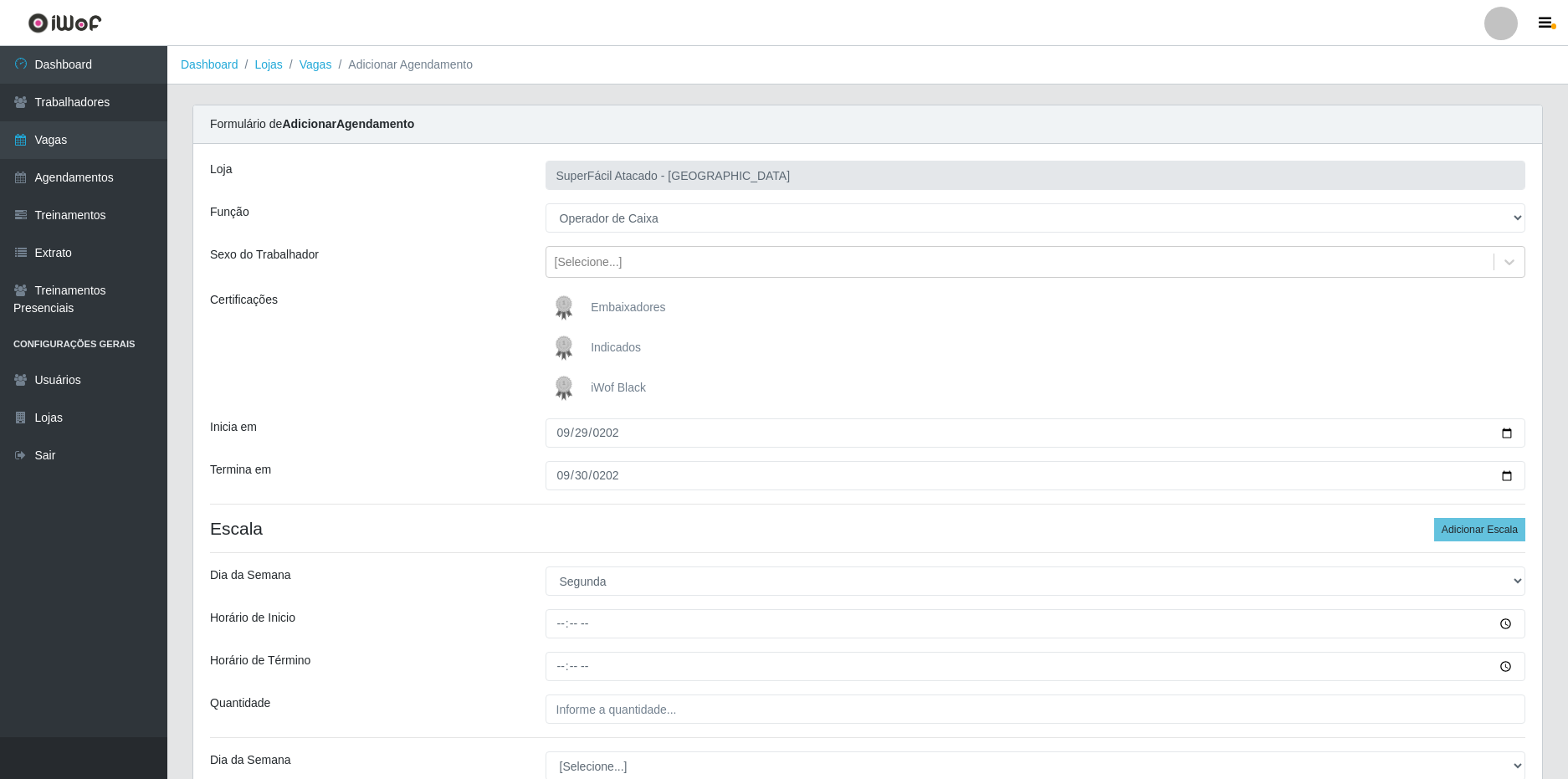
click at [497, 296] on div "Certificações" at bounding box center [365, 348] width 336 height 114
click at [466, 319] on div "Certificações" at bounding box center [365, 348] width 336 height 114
click at [471, 336] on div "Certificações" at bounding box center [365, 348] width 336 height 114
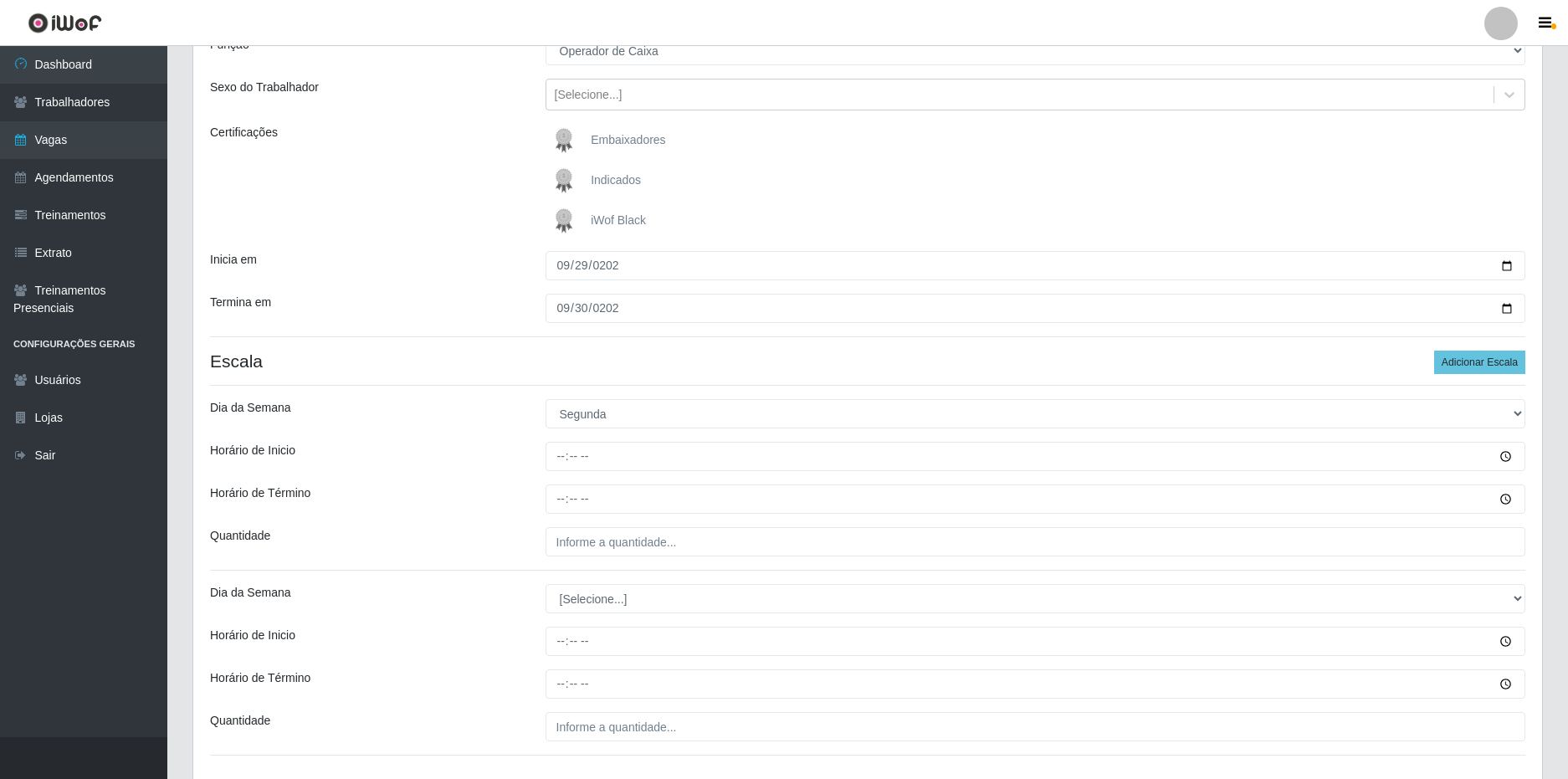
scroll to position [251, 0]
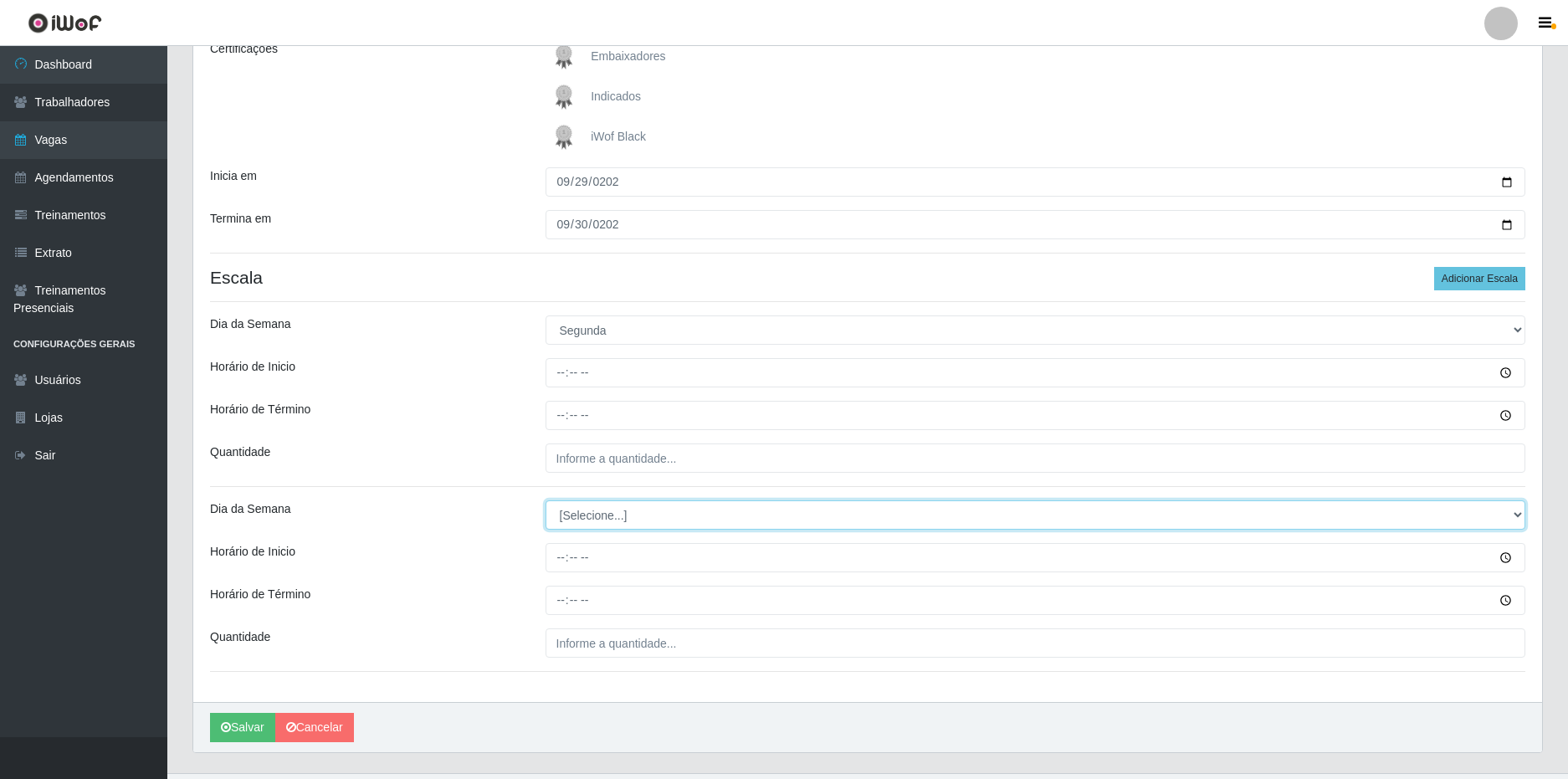
click at [609, 511] on select "[Selecione...] Segunda Terça Quarta Quinta Sexta Sábado Domingo" at bounding box center [1036, 515] width 981 height 29
select select "2"
click at [545, 501] on select "[Selecione...] Segunda Terça Quarta Quinta Sexta Sábado Domingo" at bounding box center [1036, 515] width 981 height 29
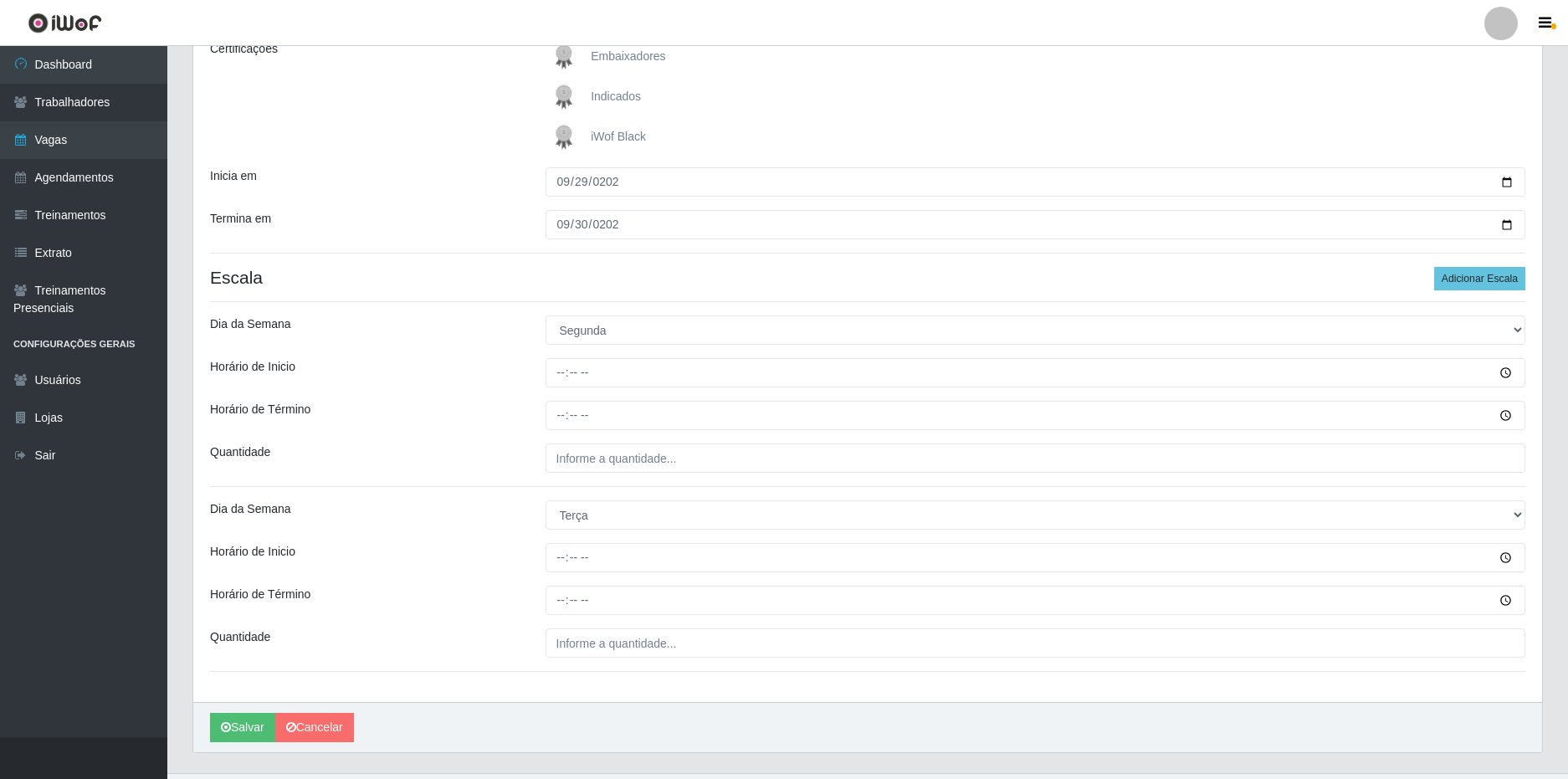
drag, startPoint x: 480, startPoint y: 434, endPoint x: 496, endPoint y: 407, distance: 31.4
click at [480, 431] on div "Loja SuperFácil Atacado - Nova Betânia Função [Selecione...] Embalador Embalado…" at bounding box center [868, 297] width 1349 height 809
click at [562, 367] on input "Horário de Inicio" at bounding box center [1036, 372] width 981 height 29
type input "16:00"
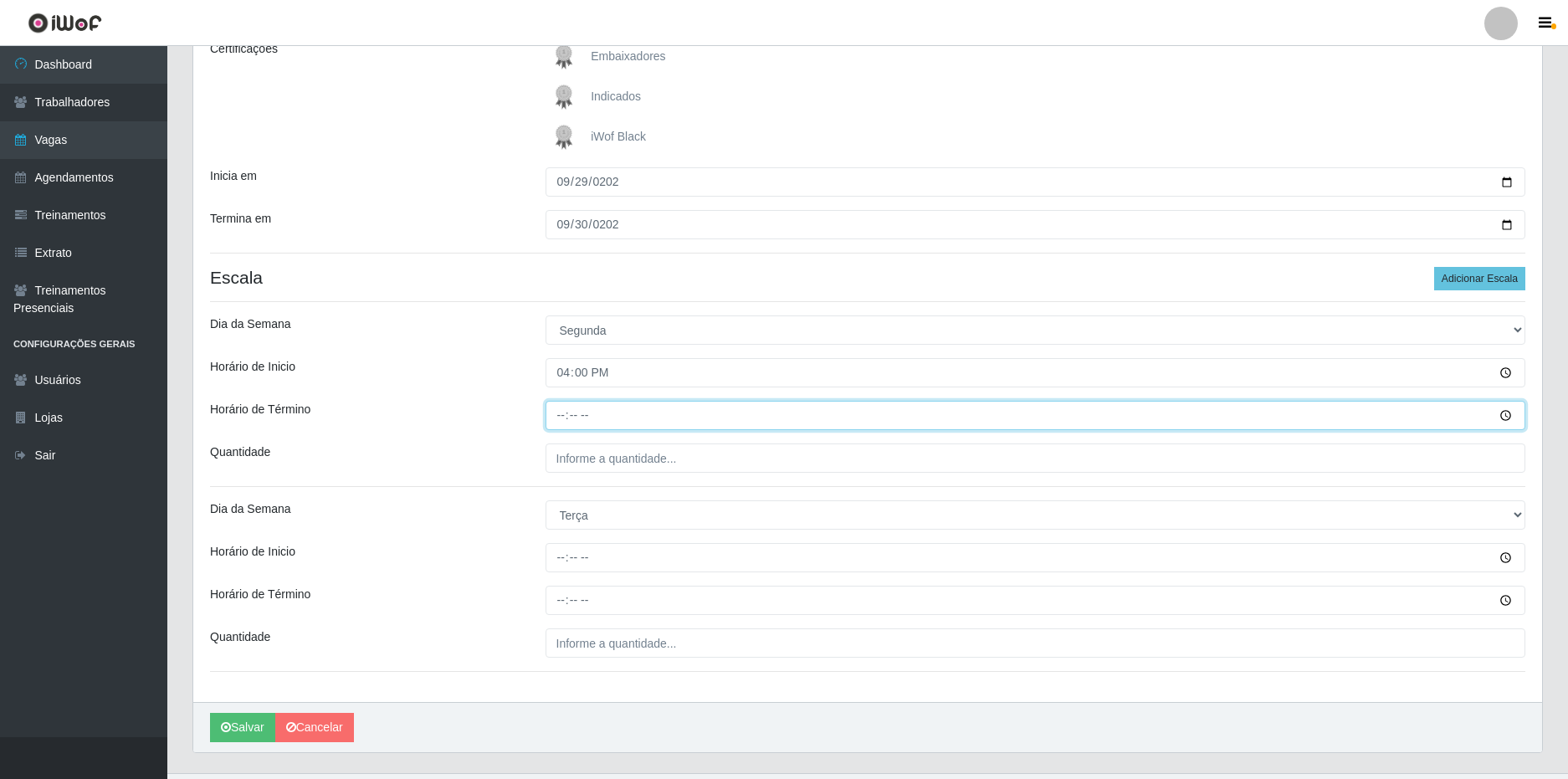
type input "22:00"
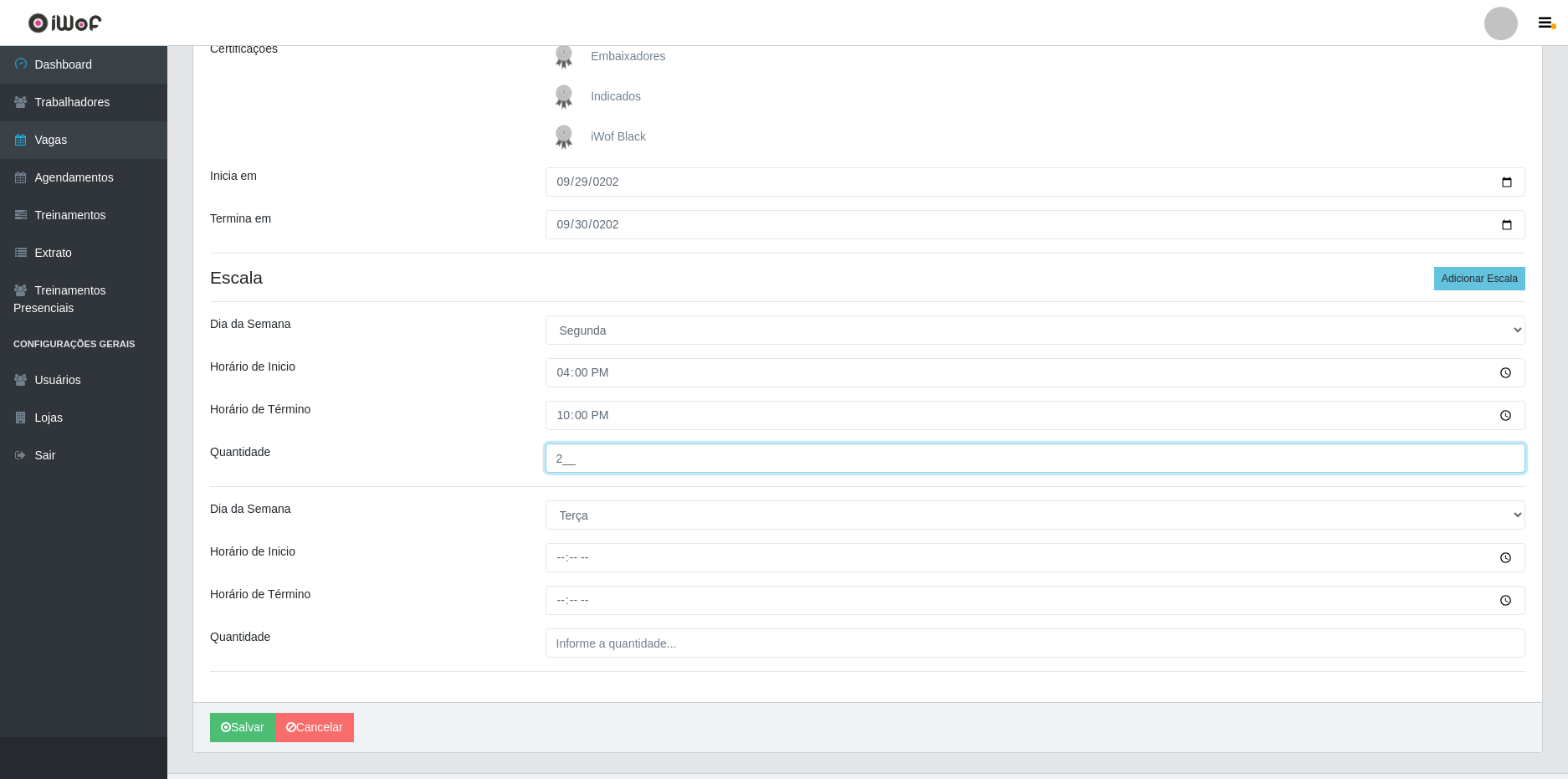
type input "2__"
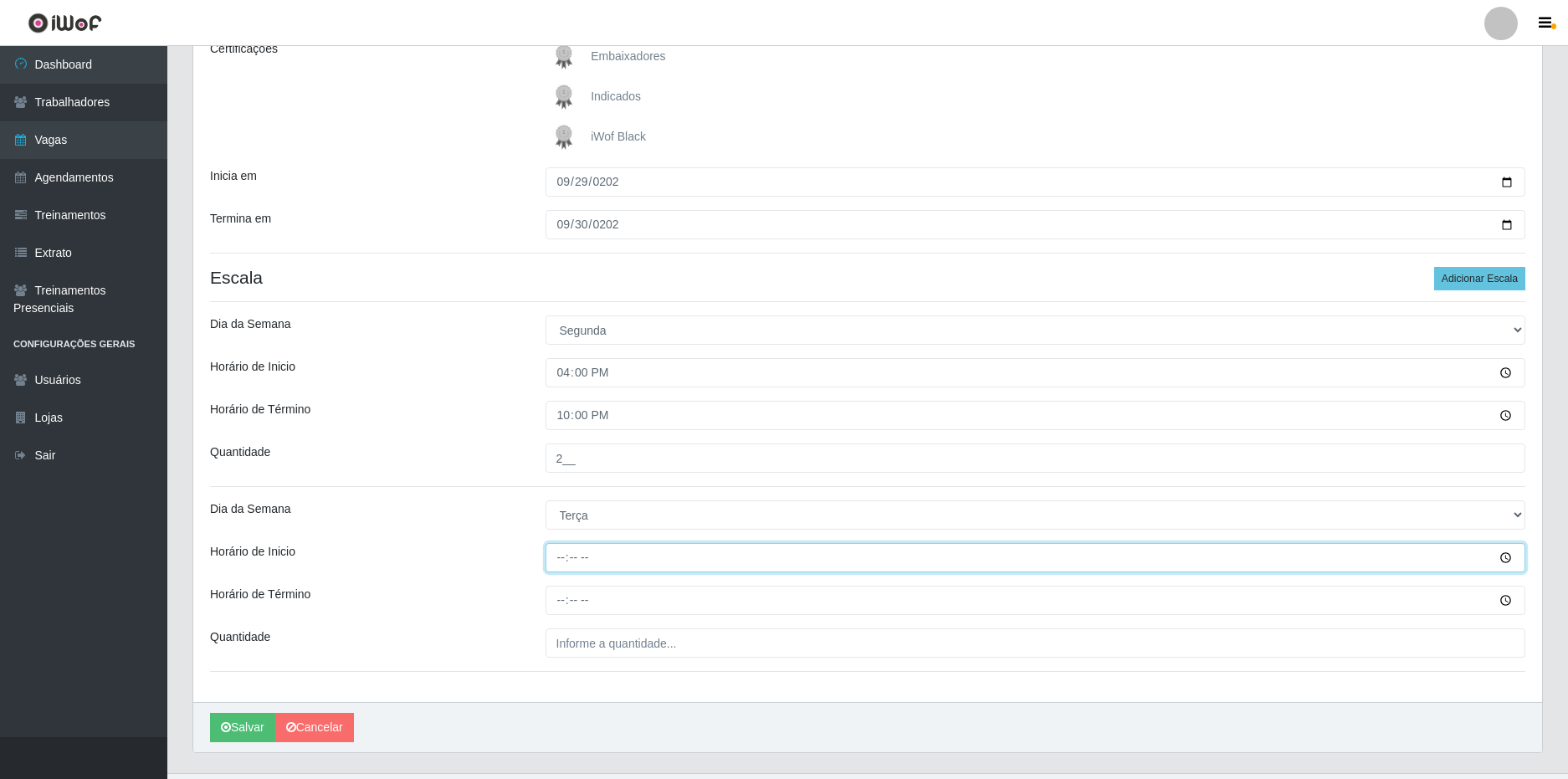
type input "16:00"
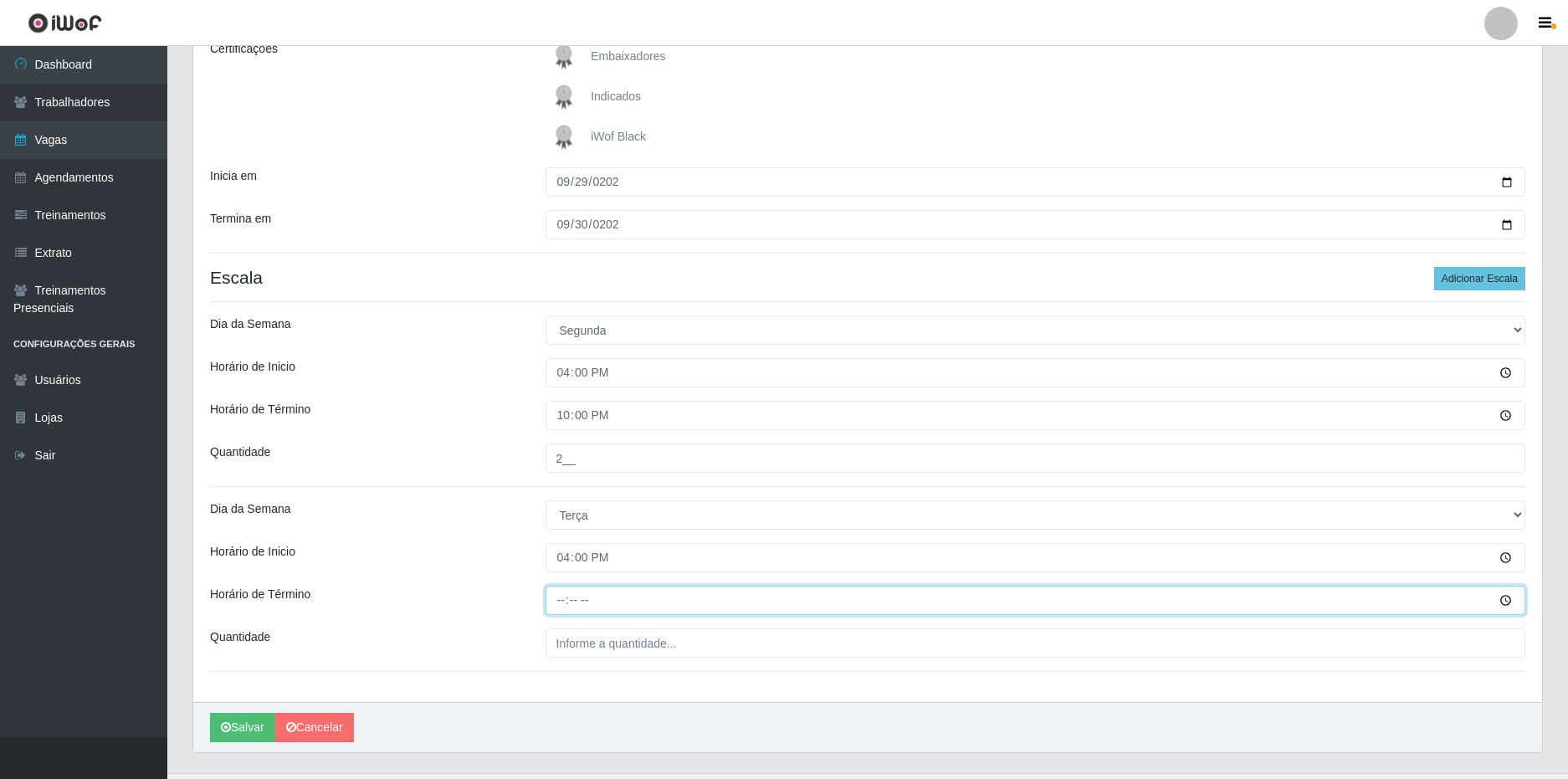
type input "22:00"
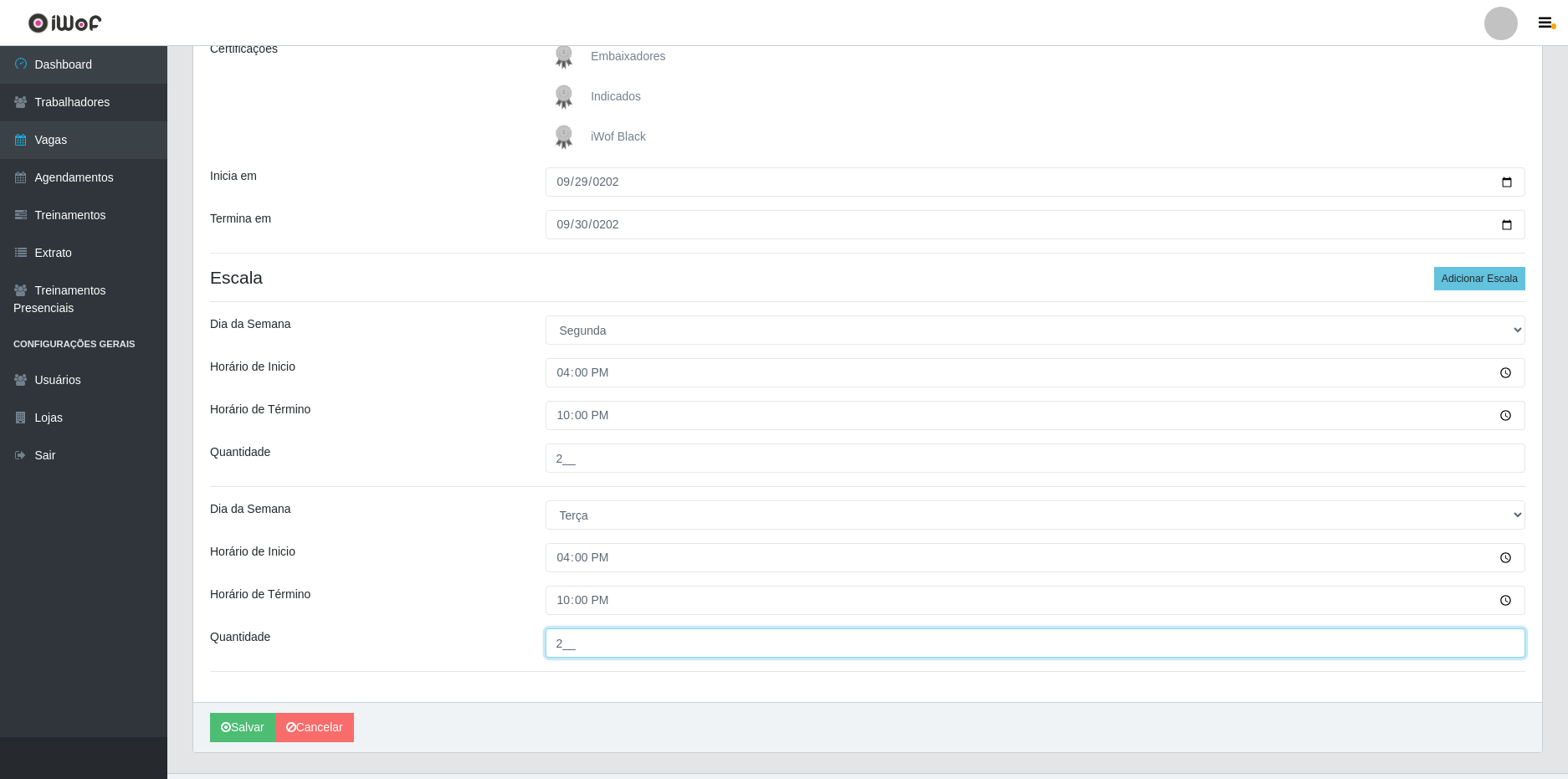
type input "2__"
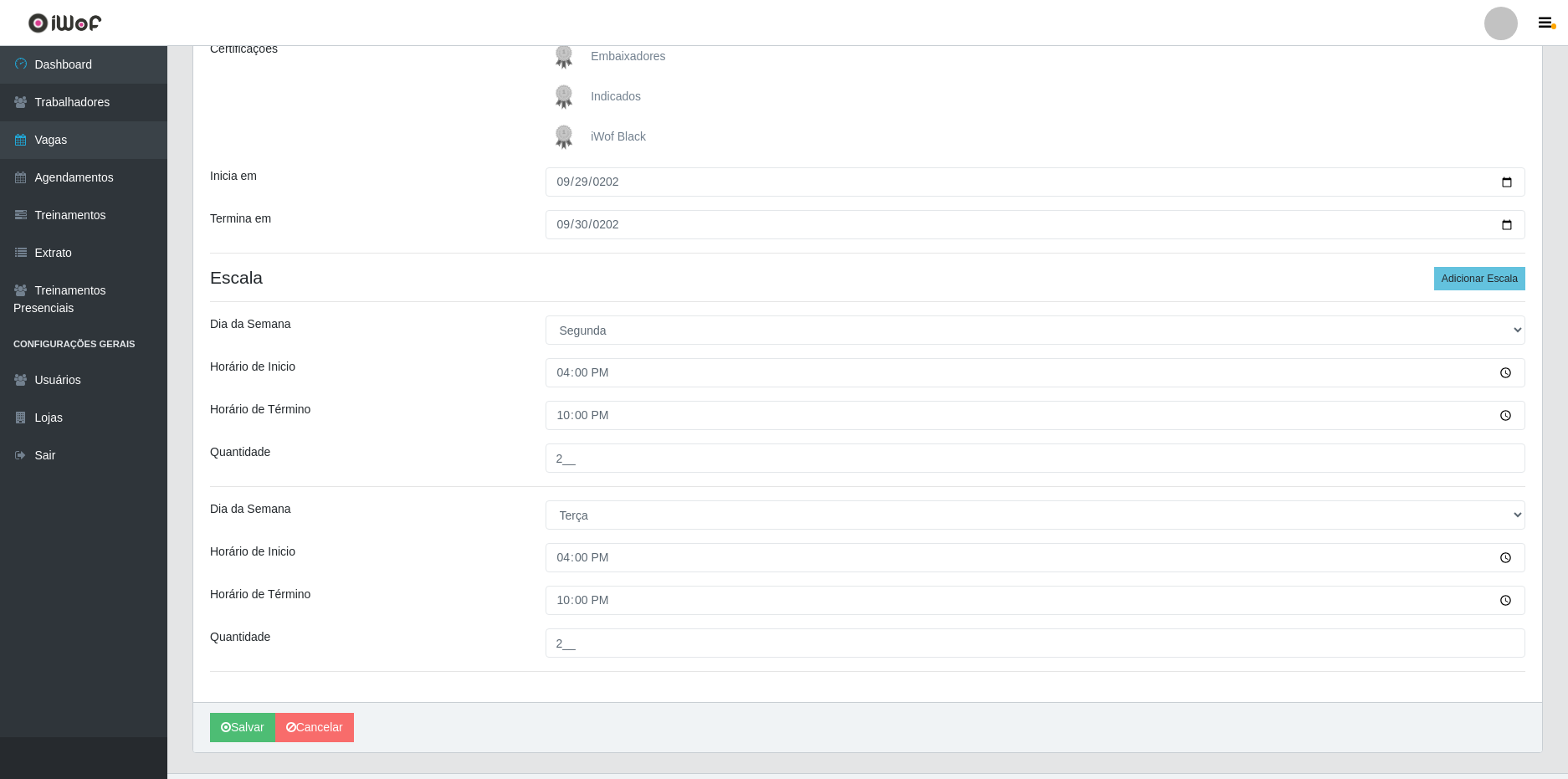
click at [444, 498] on div "Loja SuperFácil Atacado - Nova Betânia Função [Selecione...] Embalador Embalado…" at bounding box center [868, 297] width 1349 height 809
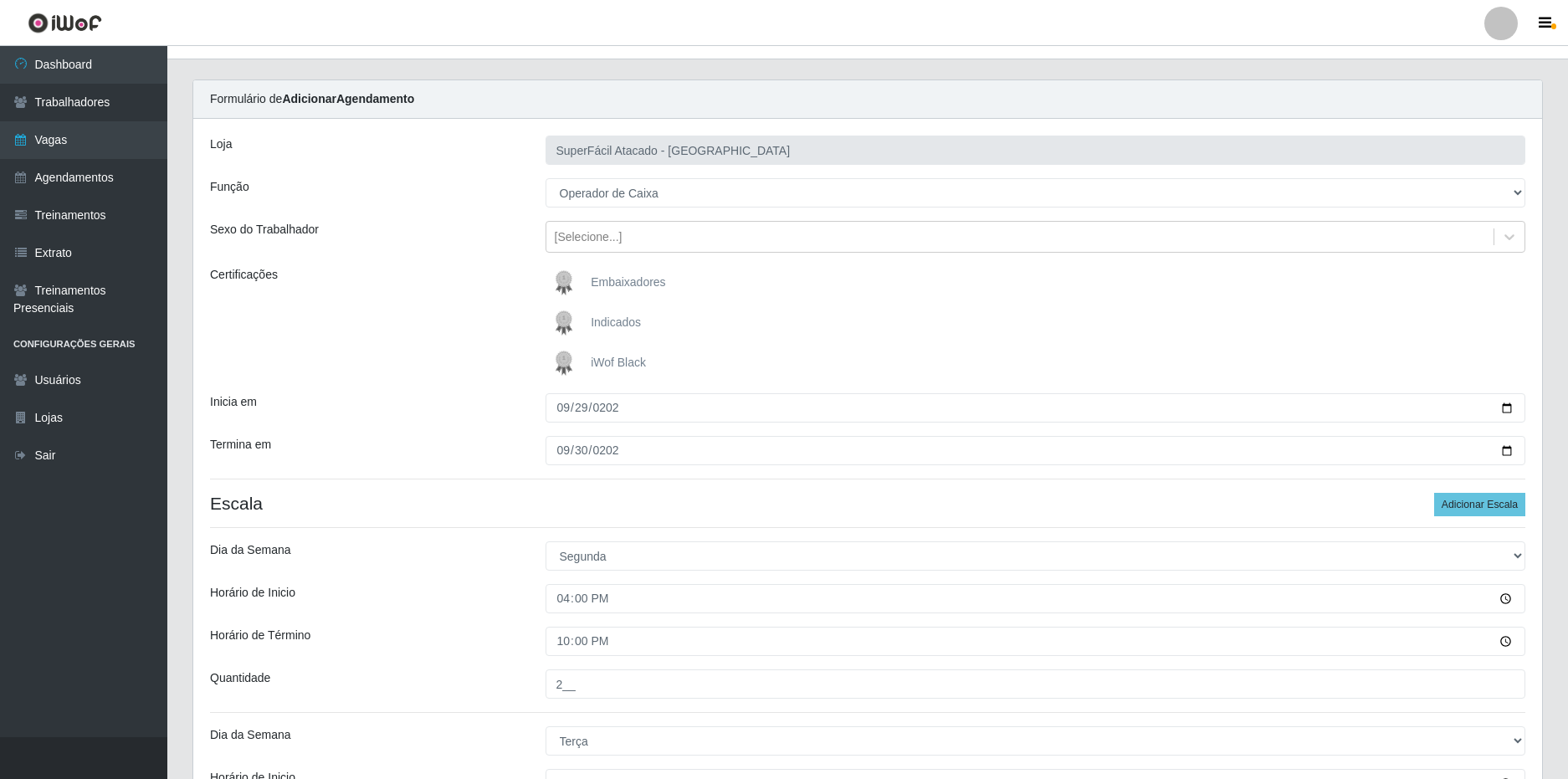
scroll to position [0, 0]
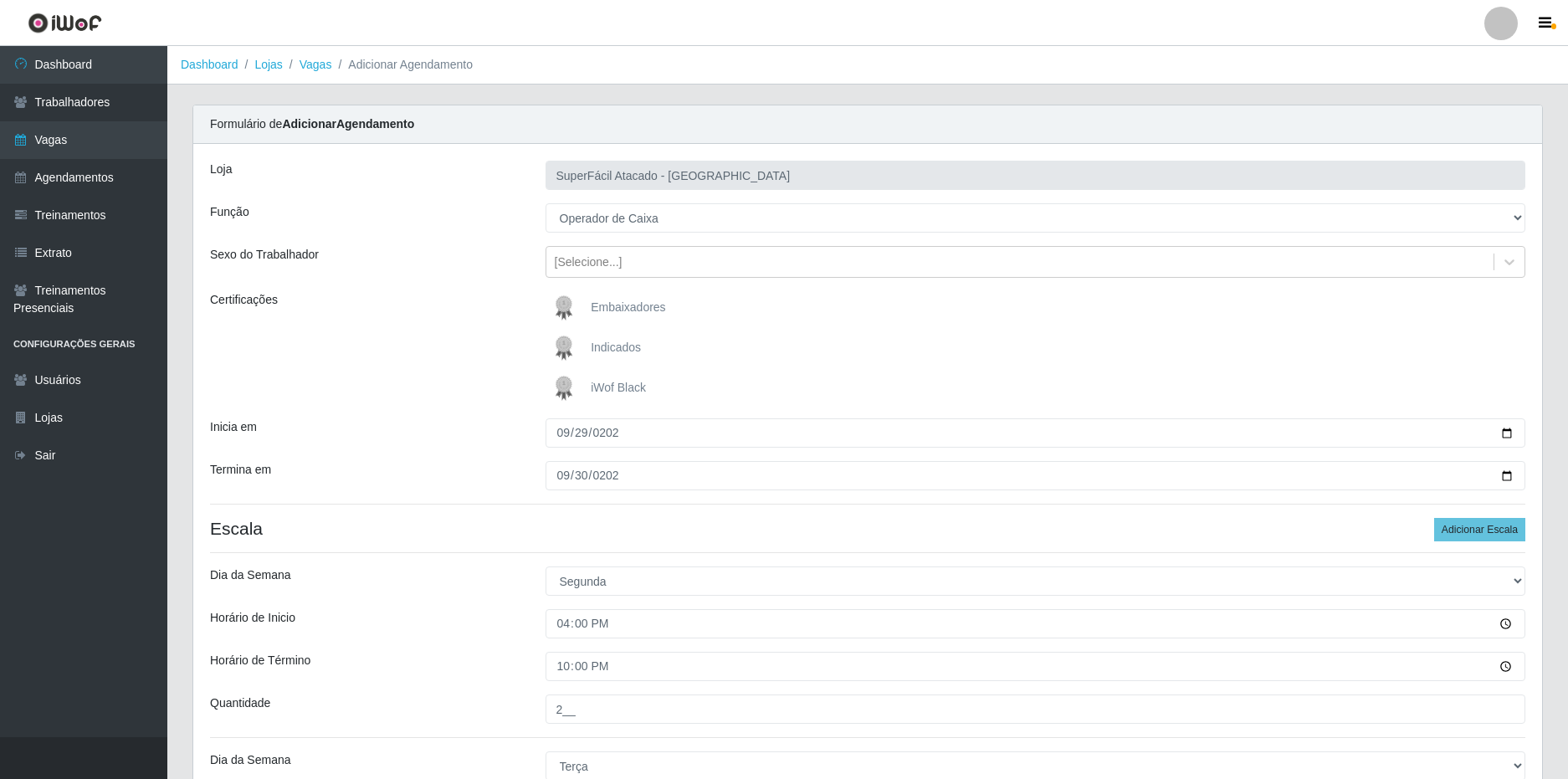
click at [457, 453] on div "Loja SuperFácil Atacado - Nova Betânia Função [Selecione...] Embalador Embalado…" at bounding box center [868, 548] width 1349 height 809
click at [454, 458] on div "Loja SuperFácil Atacado - Nova Betânia Função [Selecione...] Embalador Embalado…" at bounding box center [868, 548] width 1349 height 809
click at [499, 459] on div "Loja SuperFácil Atacado - Nova Betânia Função [Selecione...] Embalador Embalado…" at bounding box center [868, 548] width 1349 height 809
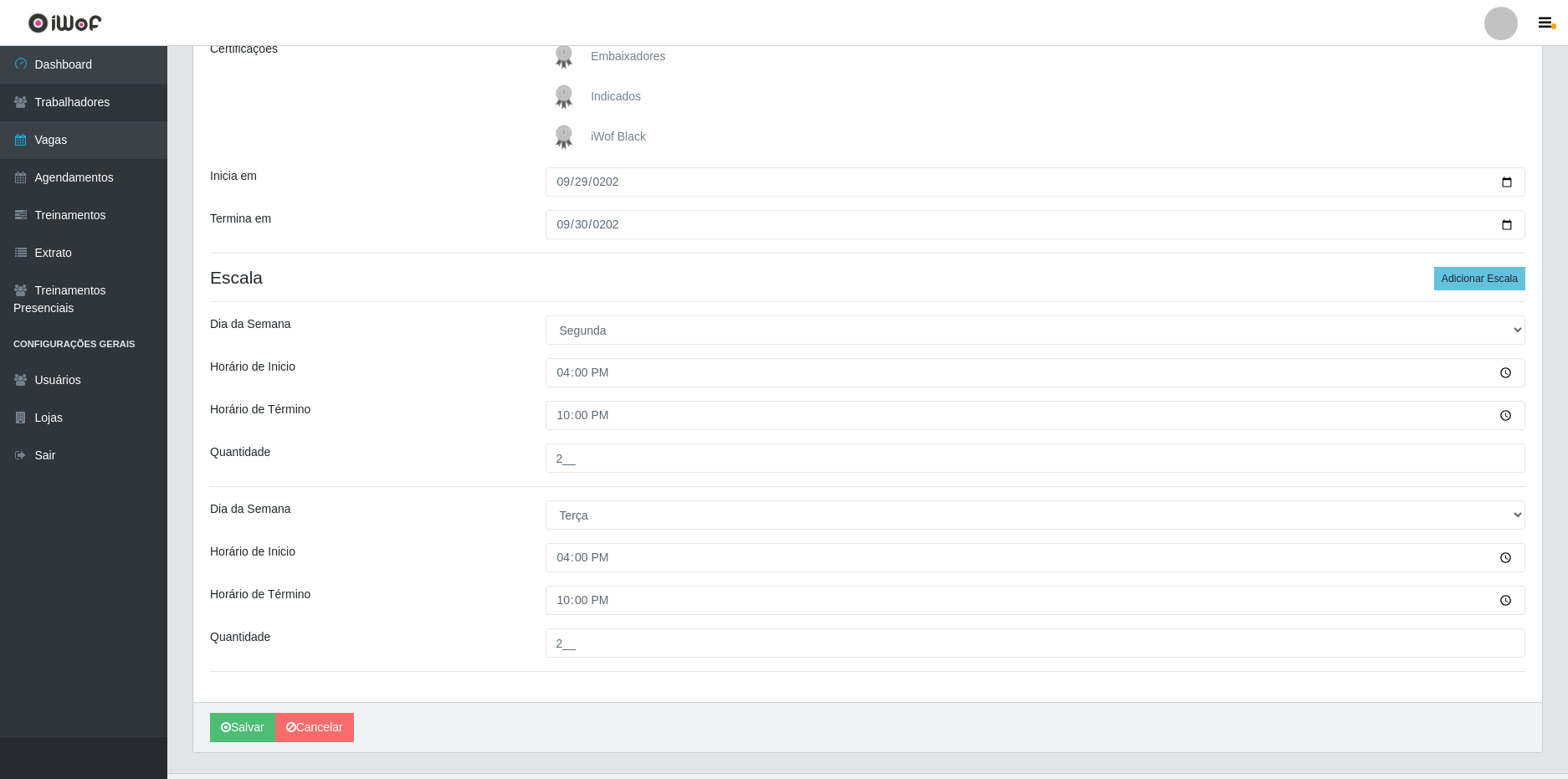
scroll to position [287, 0]
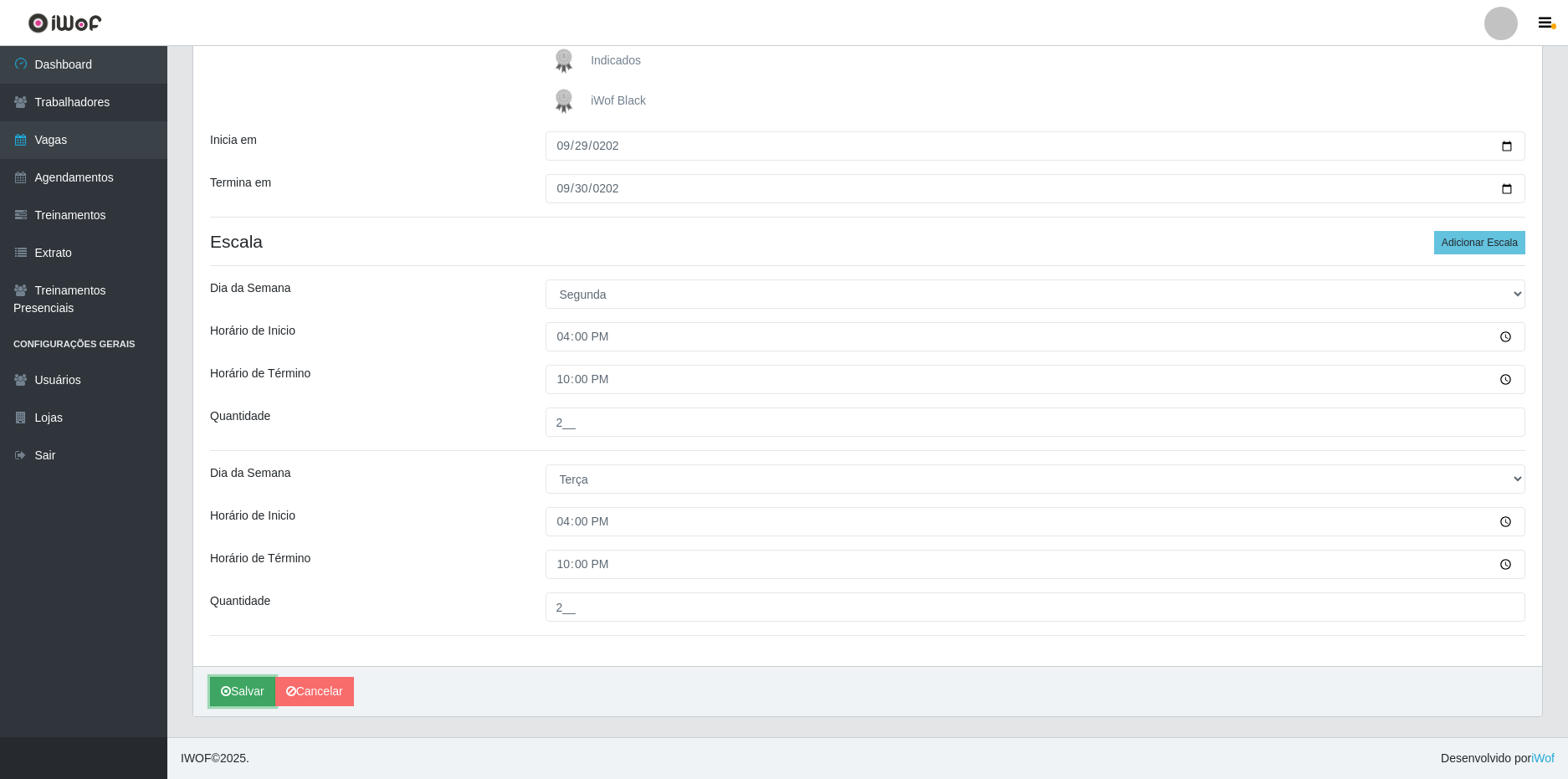
click at [259, 690] on button "Salvar" at bounding box center [242, 692] width 65 height 29
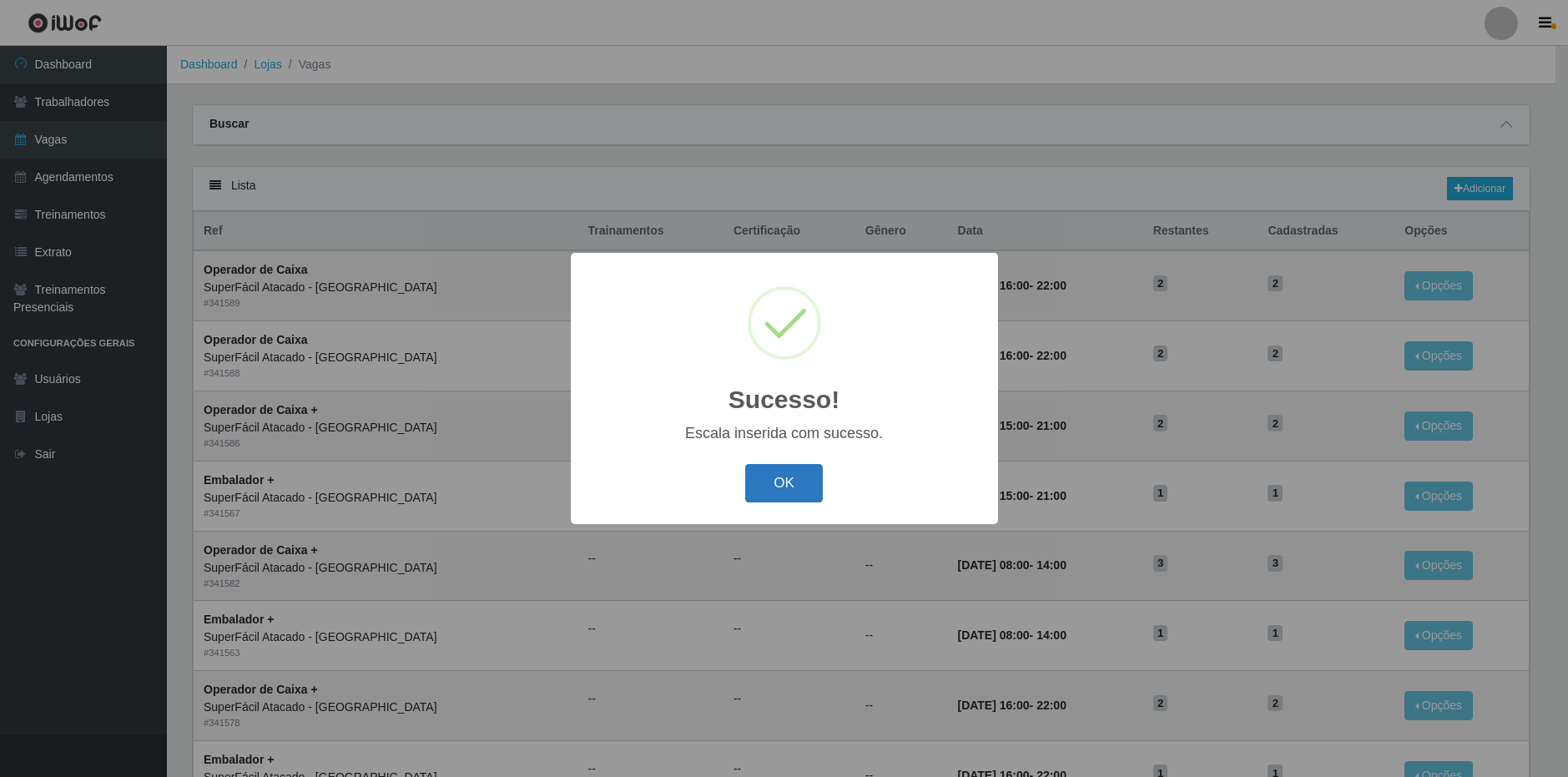
click at [786, 467] on button "OK" at bounding box center [784, 483] width 78 height 39
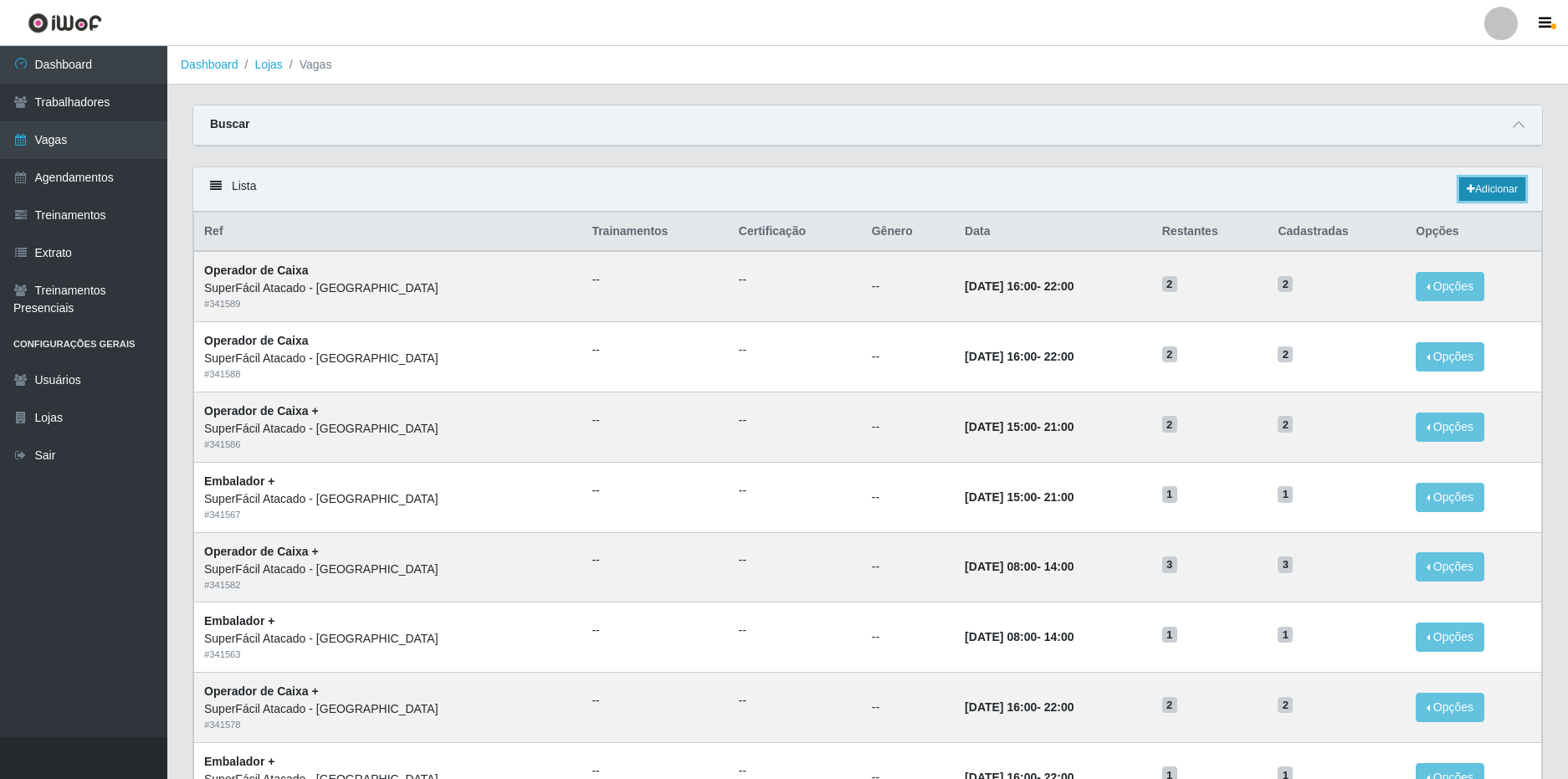
click at [1483, 197] on link "Adicionar" at bounding box center [1492, 188] width 66 height 23
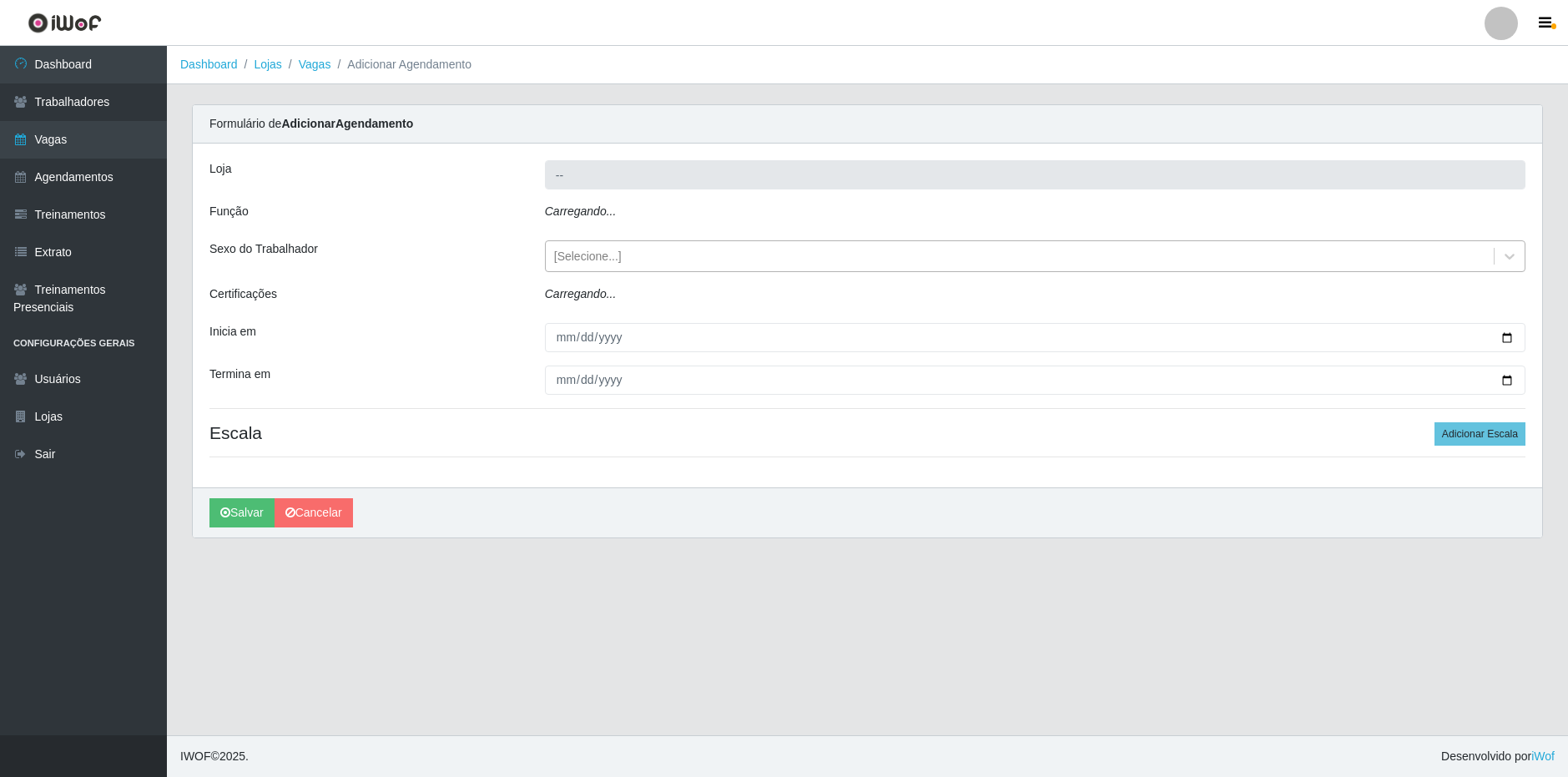
type input "SuperFácil Atacado - [GEOGRAPHIC_DATA]"
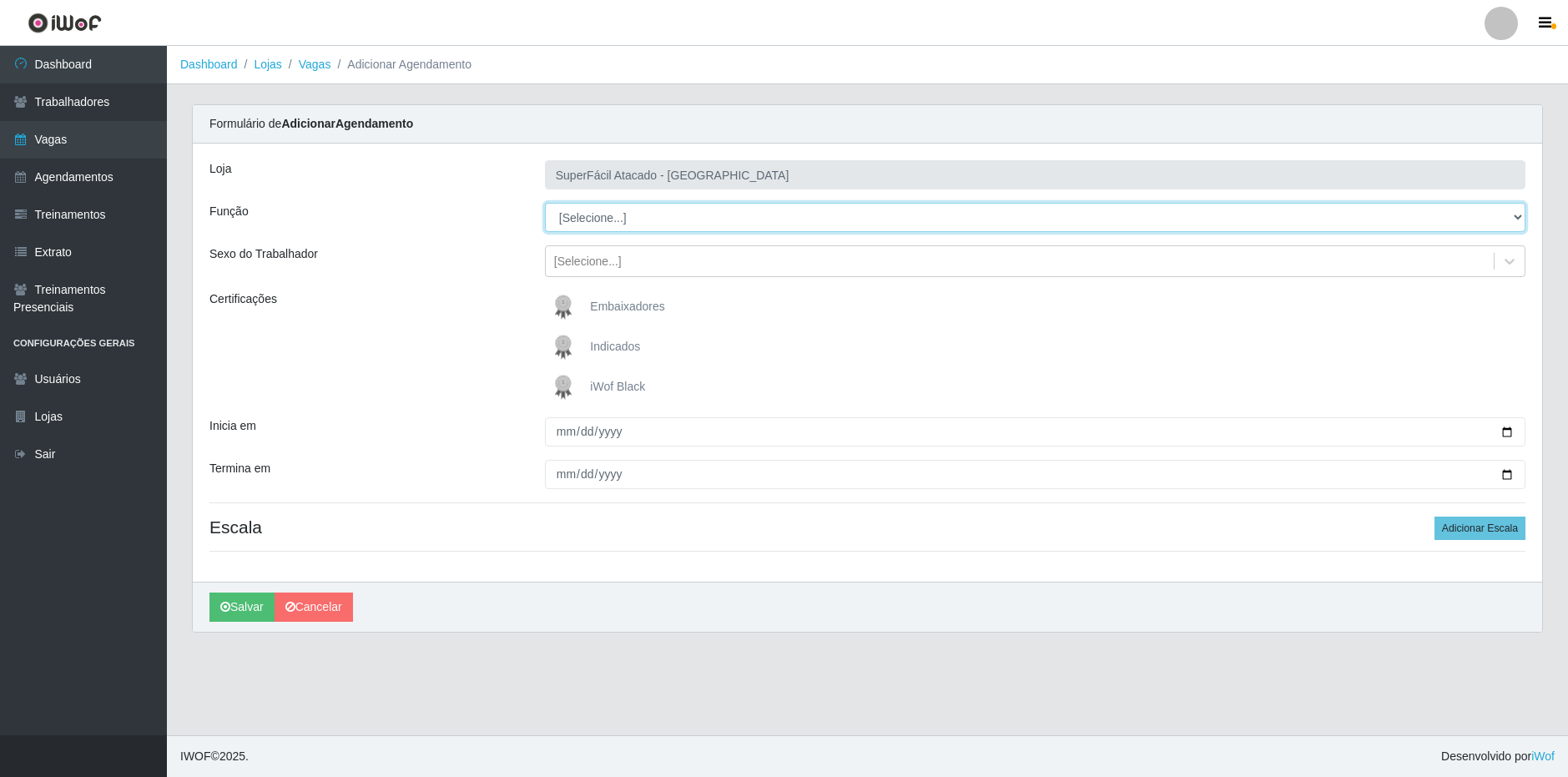
click at [652, 222] on select "[Selecione...] Embalador Embalador + Embalador ++ Operador de Caixa Operador de…" at bounding box center [1035, 218] width 981 height 29
select select "1"
click at [545, 203] on select "[Selecione...] Embalador Embalador + Embalador ++ Operador de Caixa Operador de…" at bounding box center [1035, 218] width 981 height 29
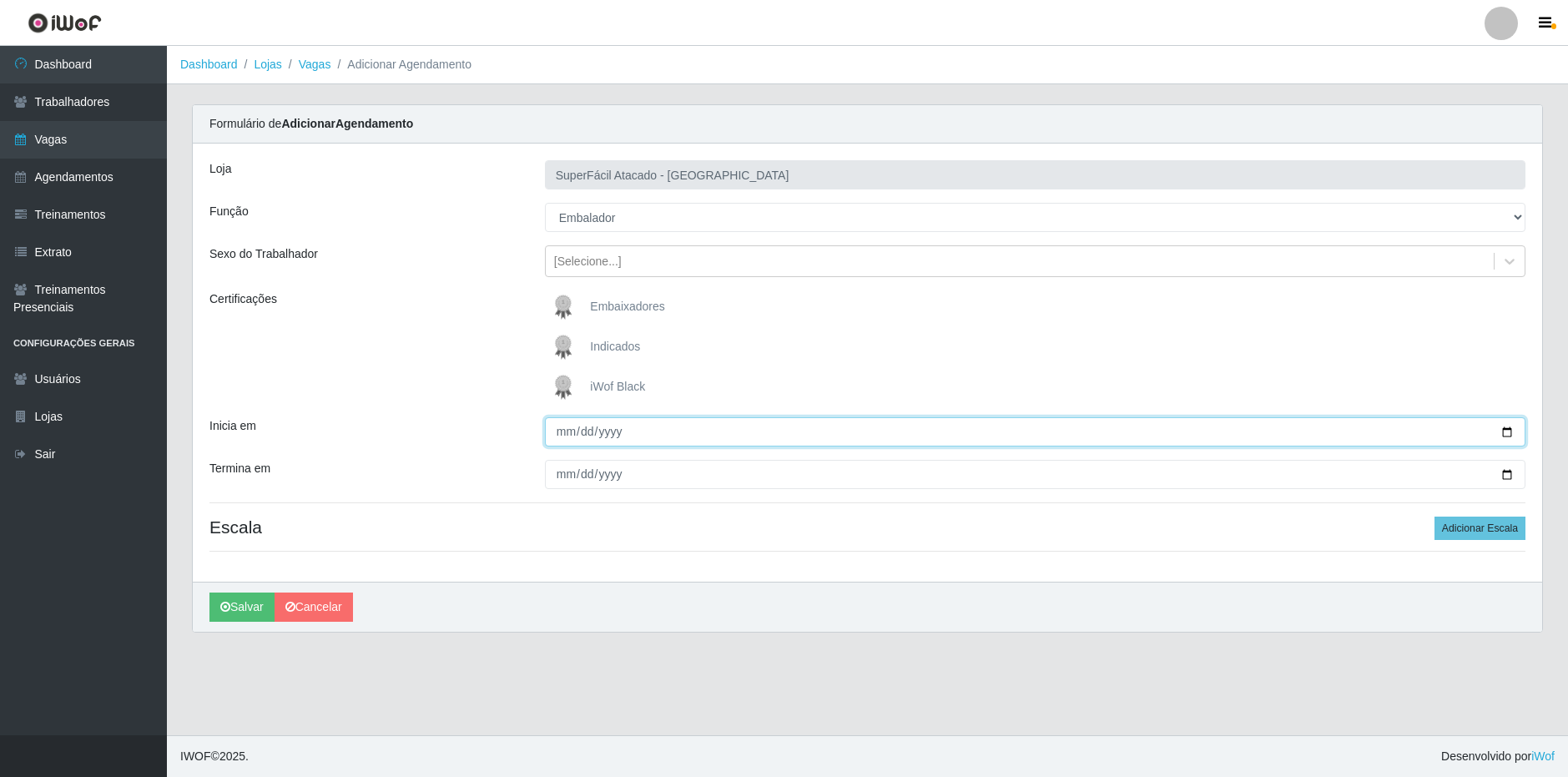
click at [562, 431] on input "Inicia em" at bounding box center [1035, 432] width 981 height 29
type input "[DATE]"
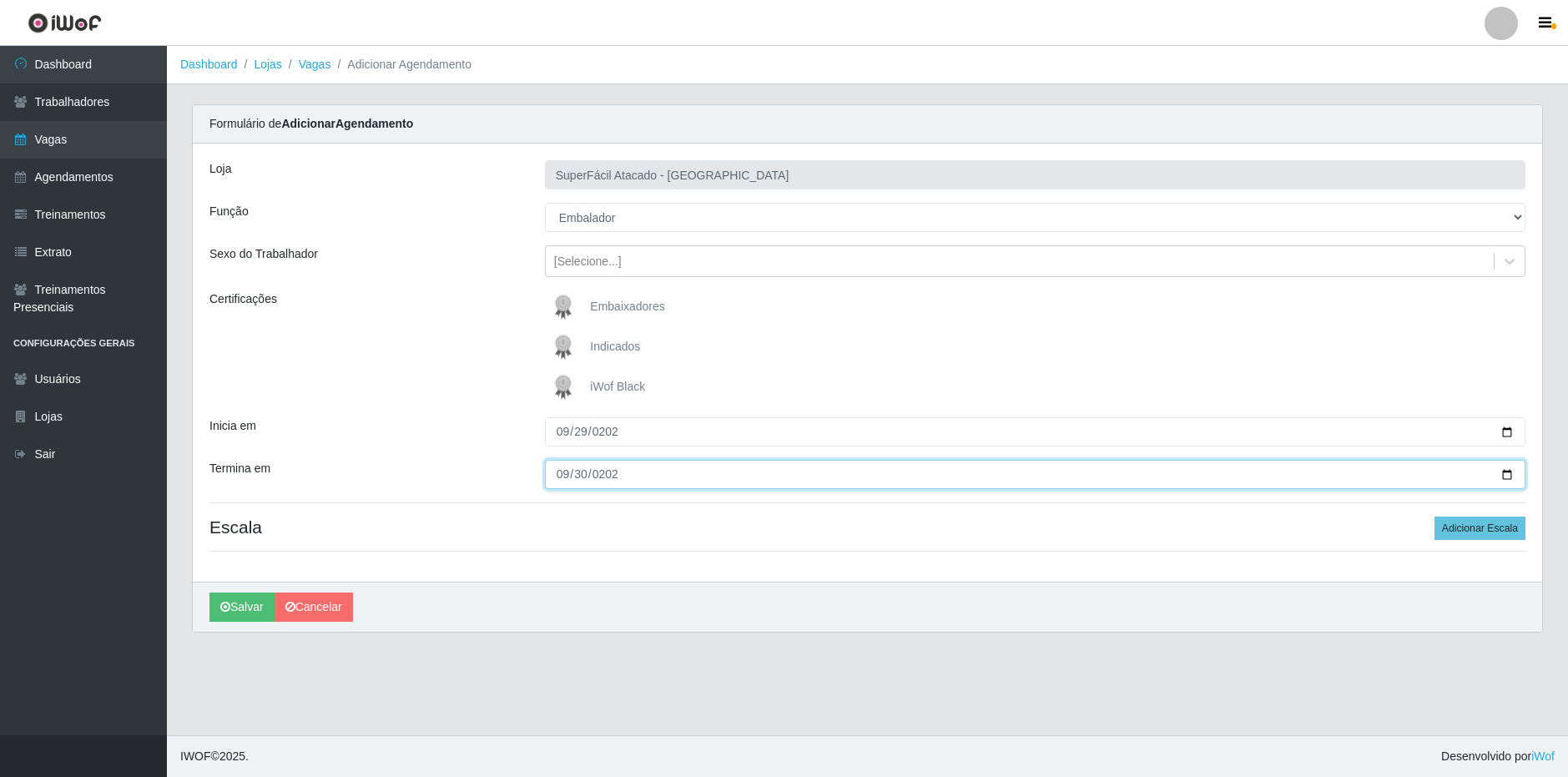
type input "[DATE]"
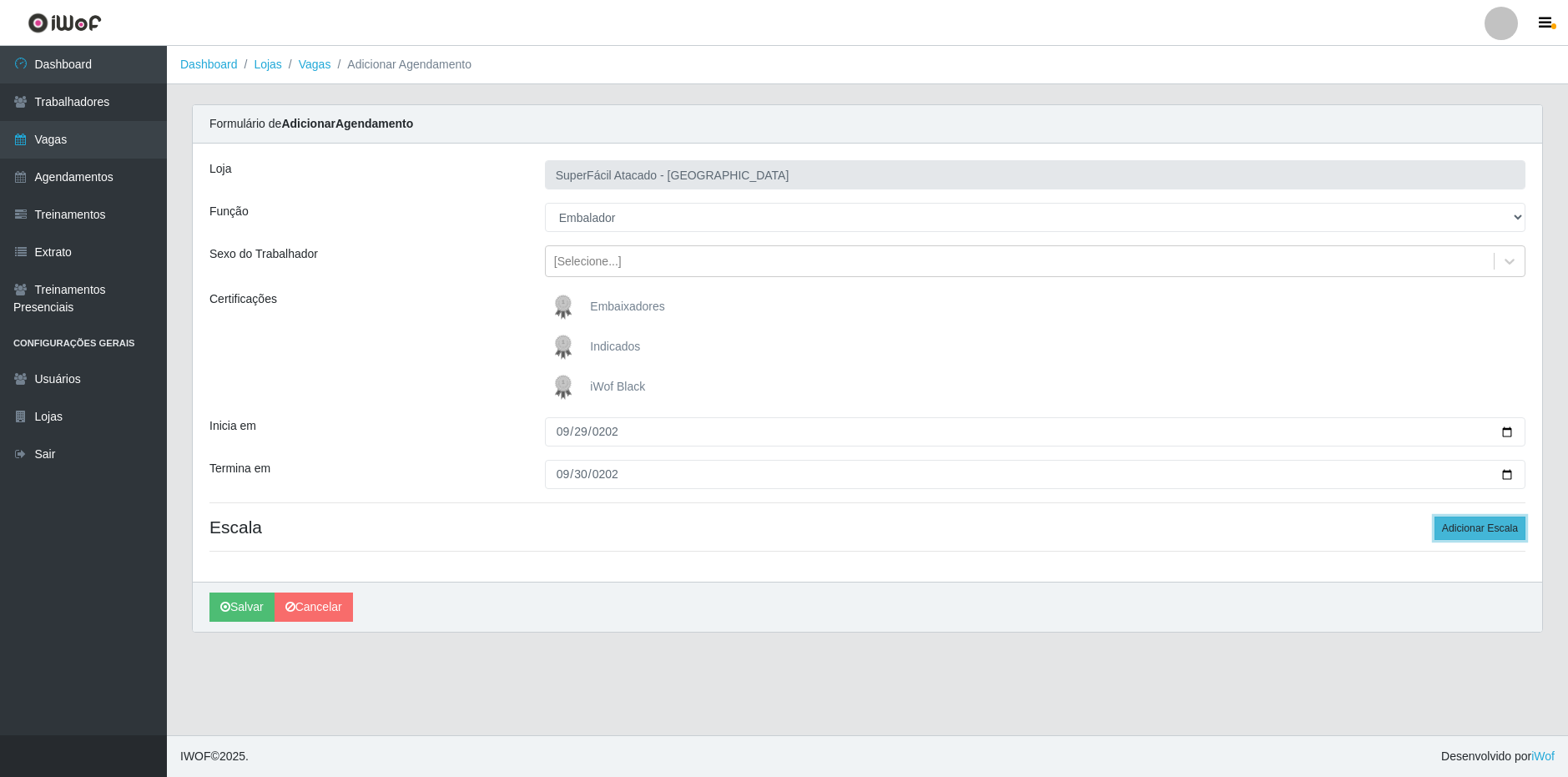
click at [1450, 522] on button "Adicionar Escala" at bounding box center [1479, 528] width 91 height 23
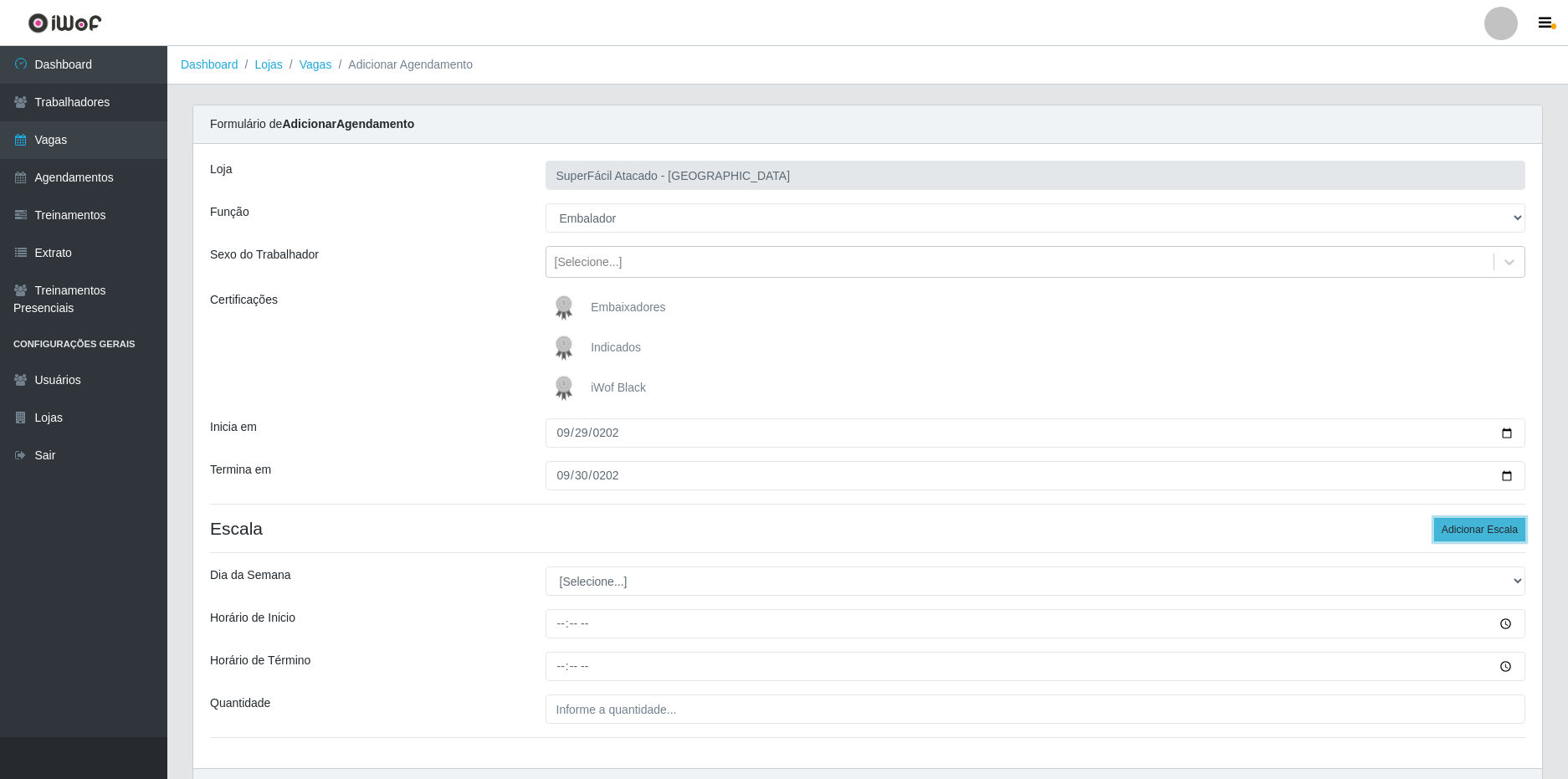
click at [1464, 534] on button "Adicionar Escala" at bounding box center [1479, 529] width 92 height 23
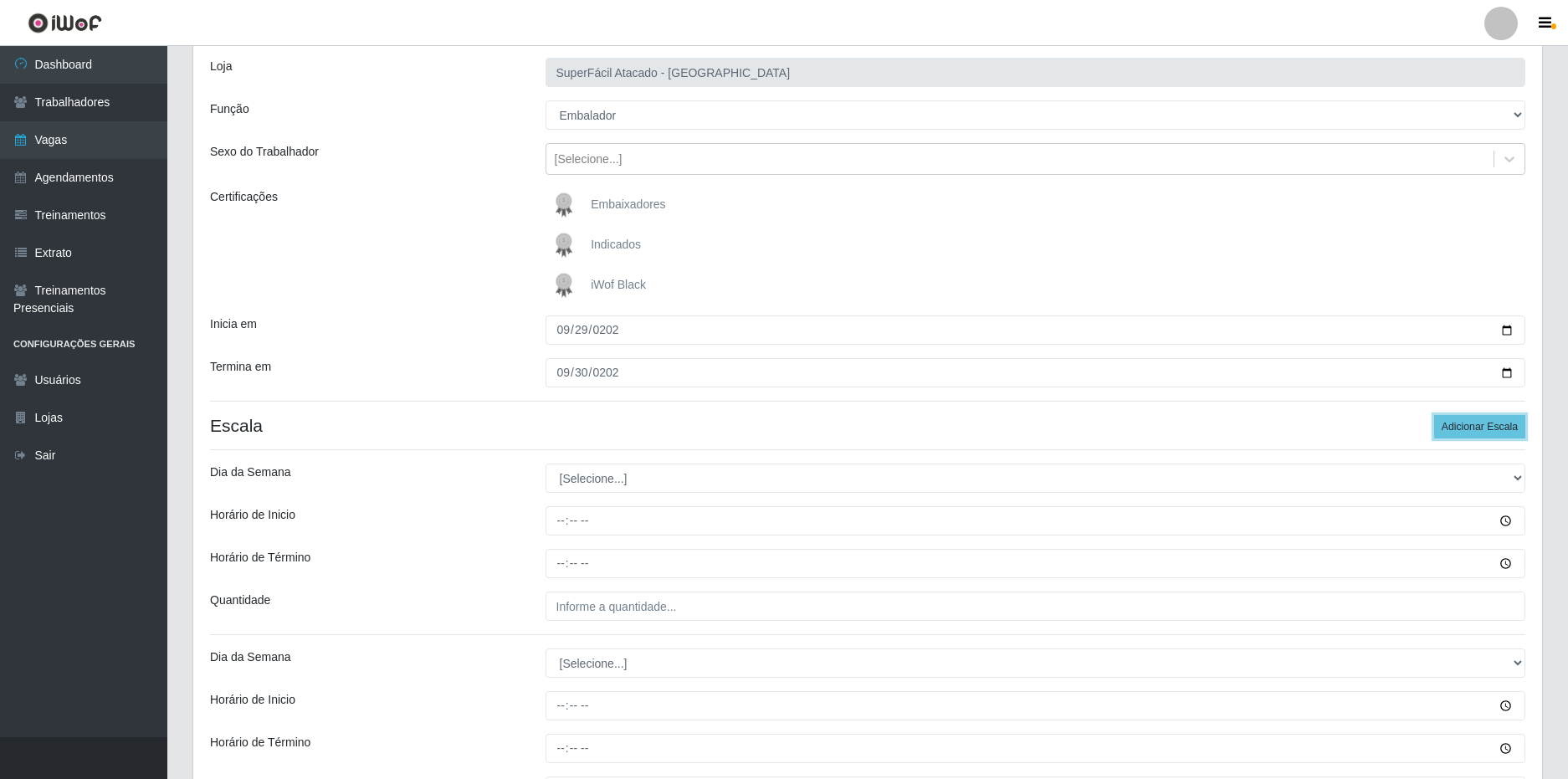
scroll to position [287, 0]
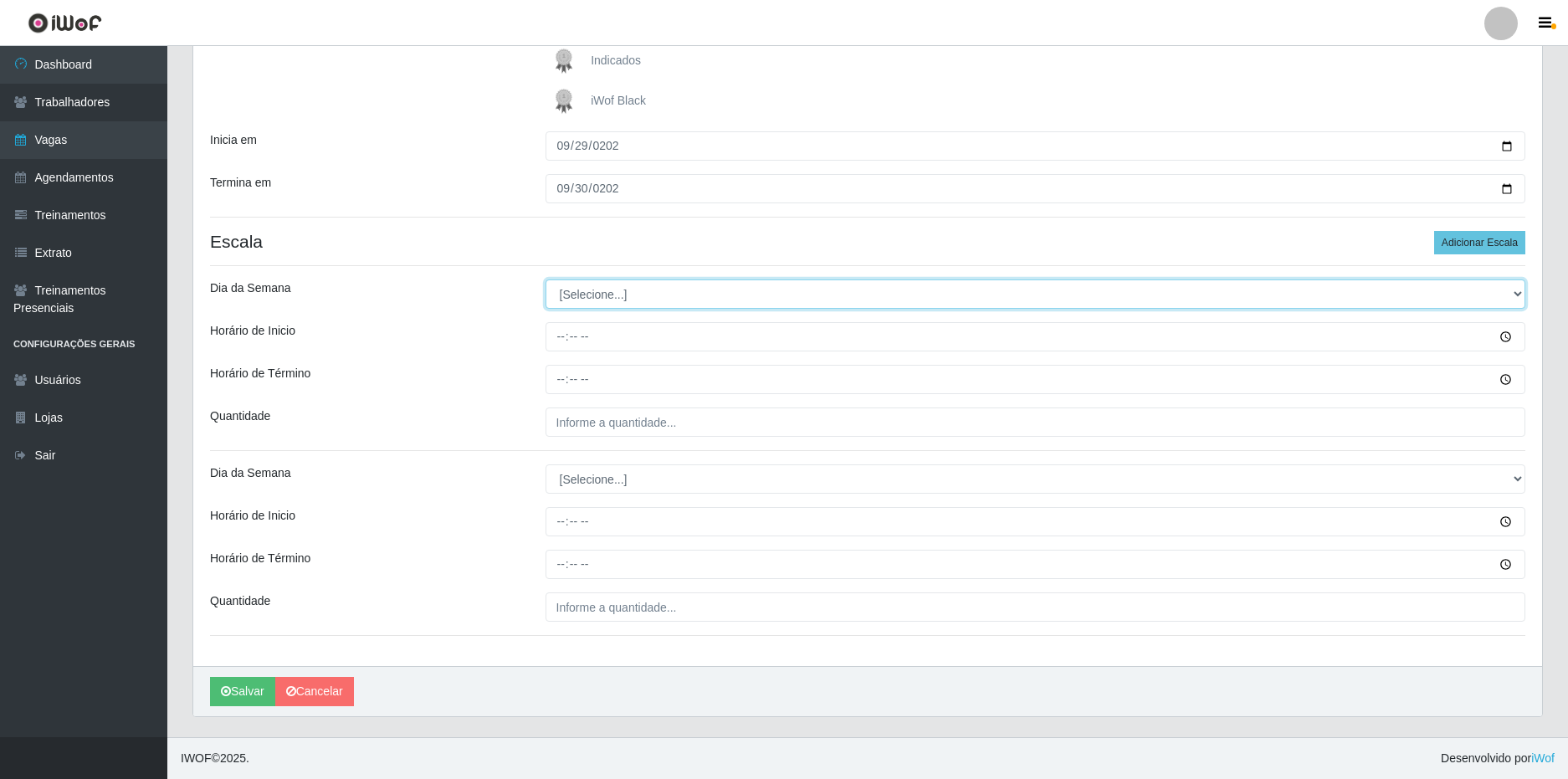
click at [603, 288] on select "[Selecione...] Segunda Terça Quarta Quinta Sexta Sábado Domingo" at bounding box center [1036, 294] width 981 height 29
select select "1"
click at [545, 279] on select "[Selecione...] Segunda Terça Quarta Quinta Sexta Sábado Domingo" at bounding box center [1036, 294] width 981 height 29
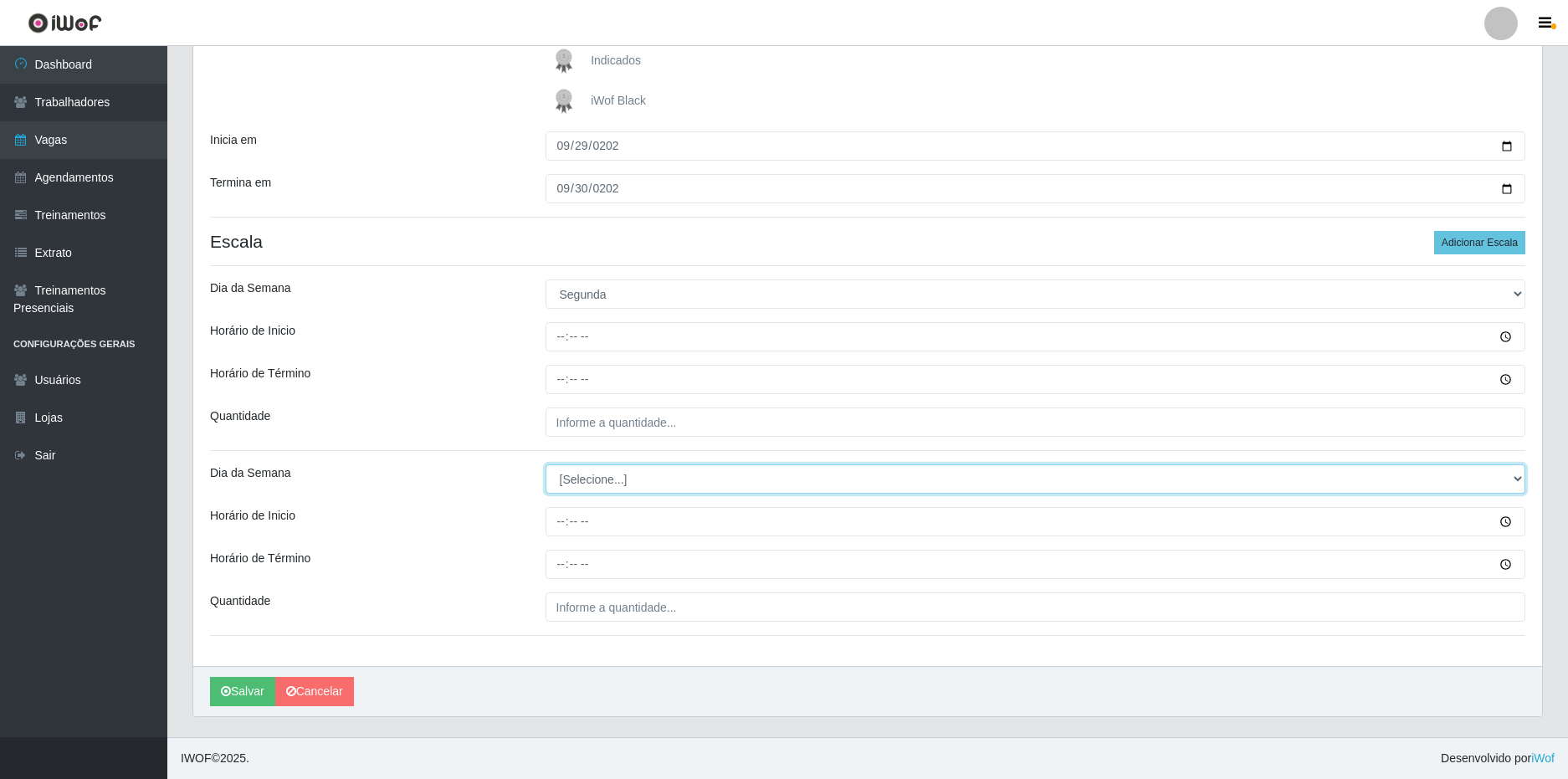
click at [599, 485] on select "[Selecione...] Segunda Terça Quarta Quinta Sexta Sábado Domingo" at bounding box center [1036, 479] width 981 height 29
select select "2"
click at [545, 464] on select "[Selecione...] Segunda Terça Quarta Quinta Sexta Sábado Domingo" at bounding box center [1036, 479] width 981 height 29
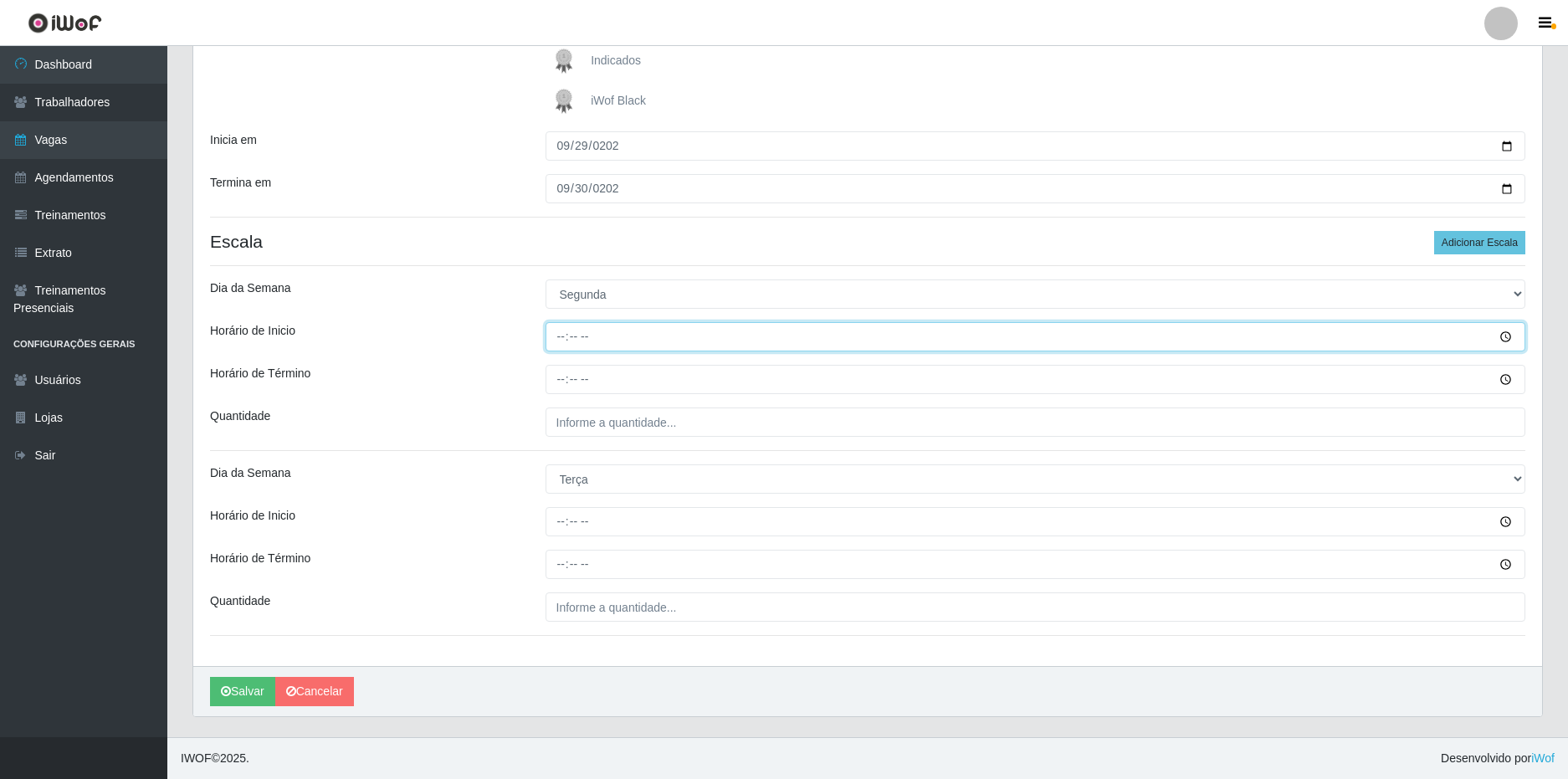
click at [555, 330] on input "Horário de Inicio" at bounding box center [1036, 336] width 981 height 29
type input "16:00"
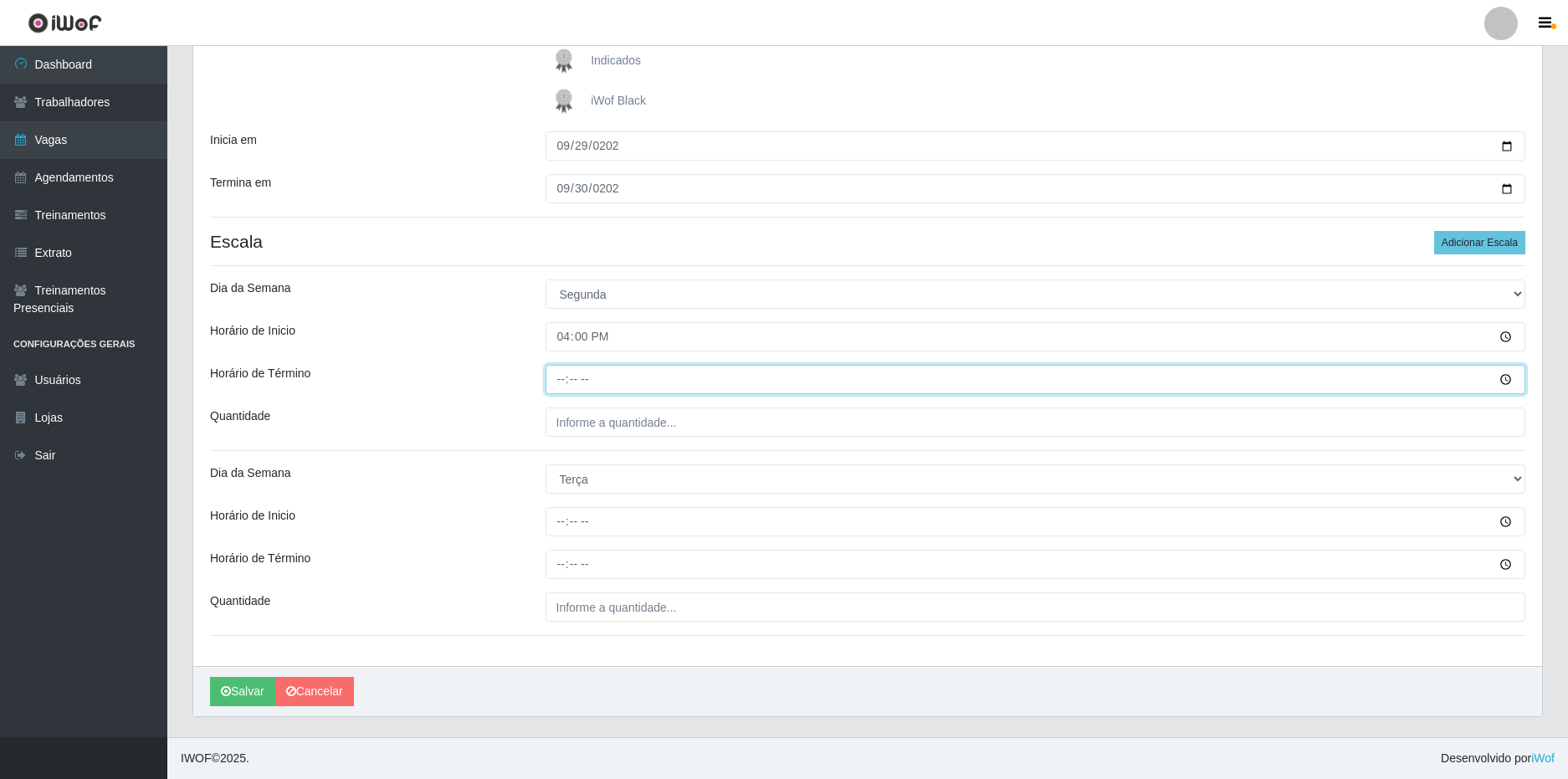
type input "22:00"
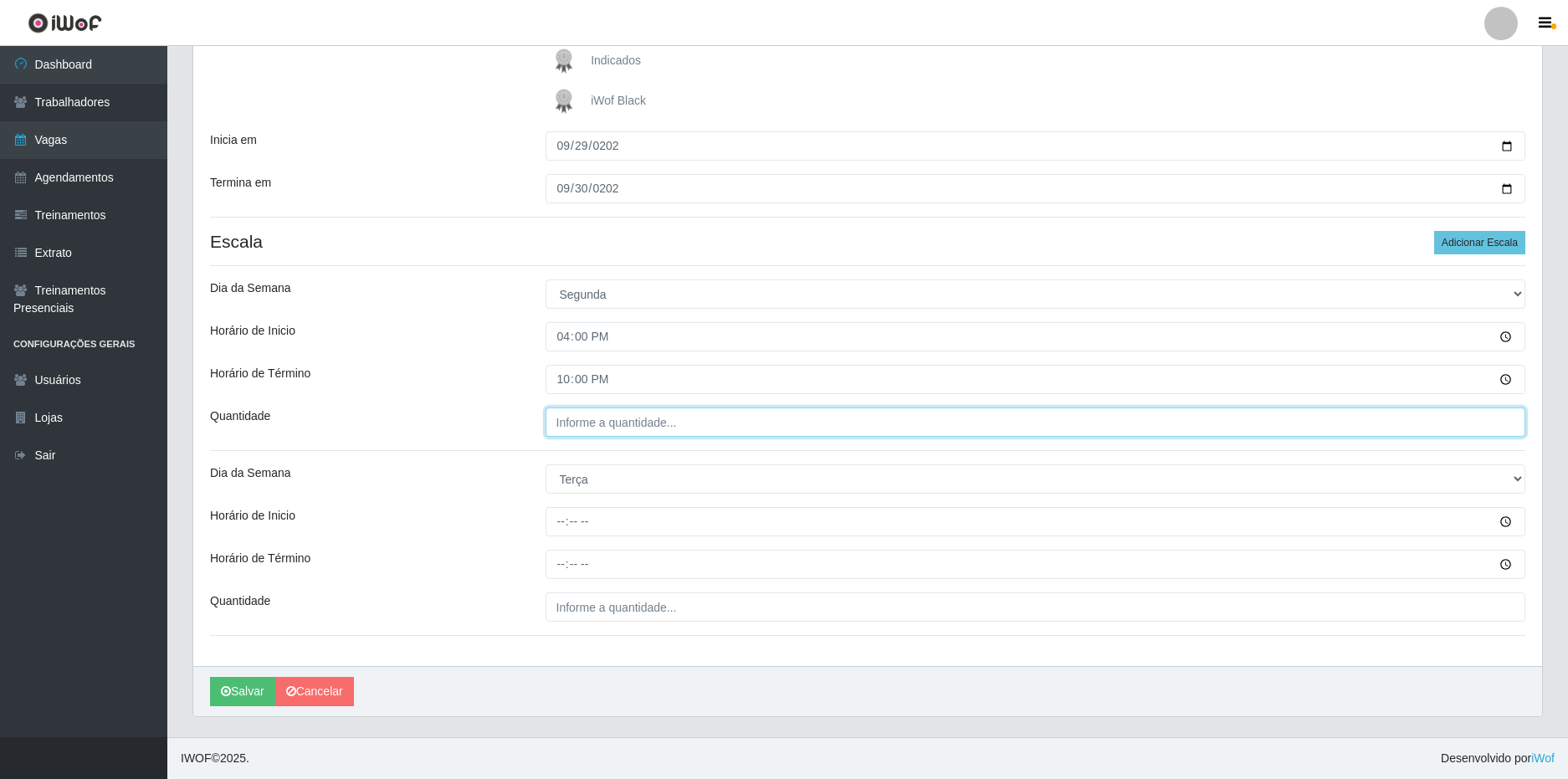
type input "___"
type input "2__"
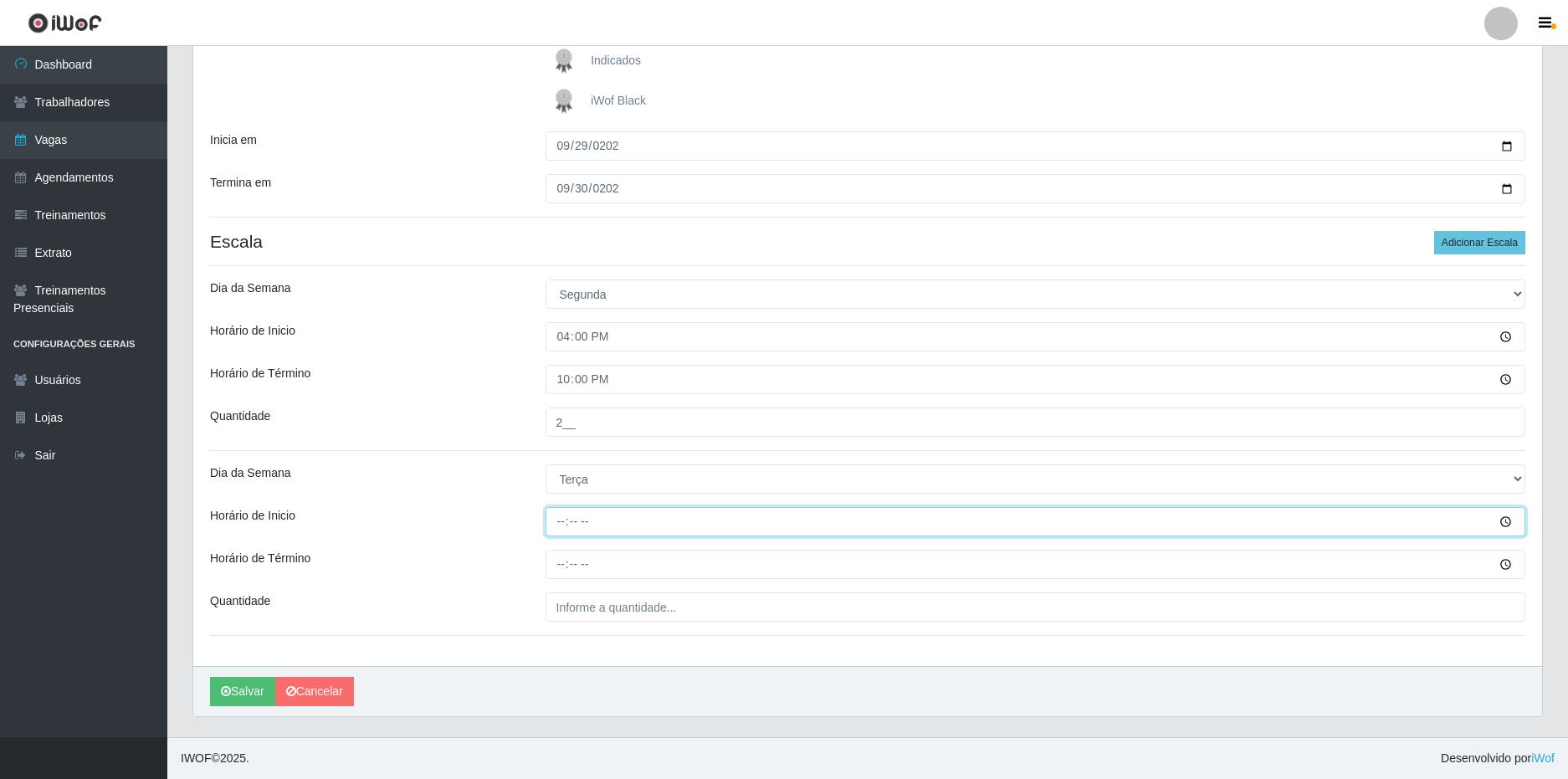
type input "16:00"
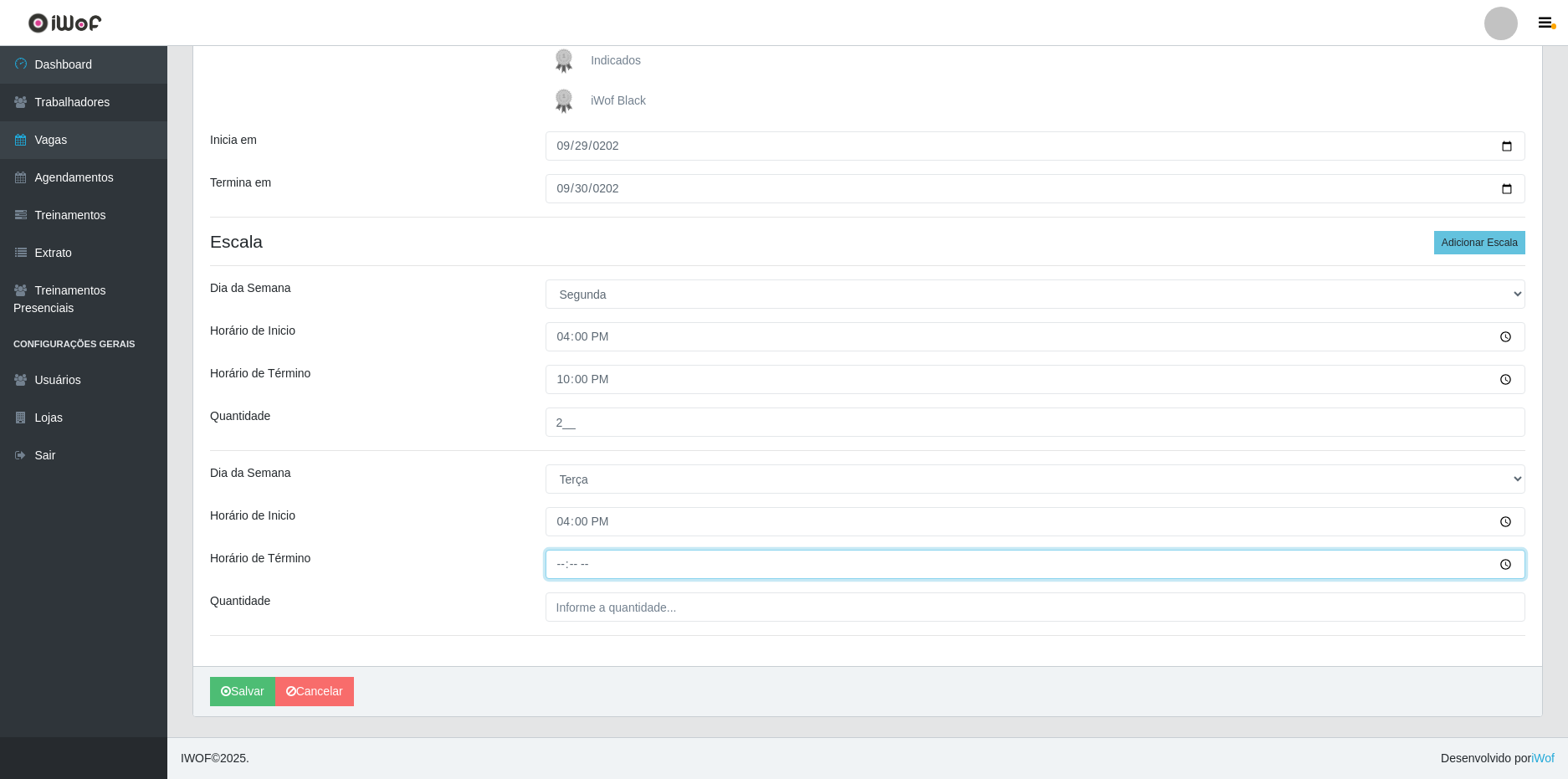
type input "22:00"
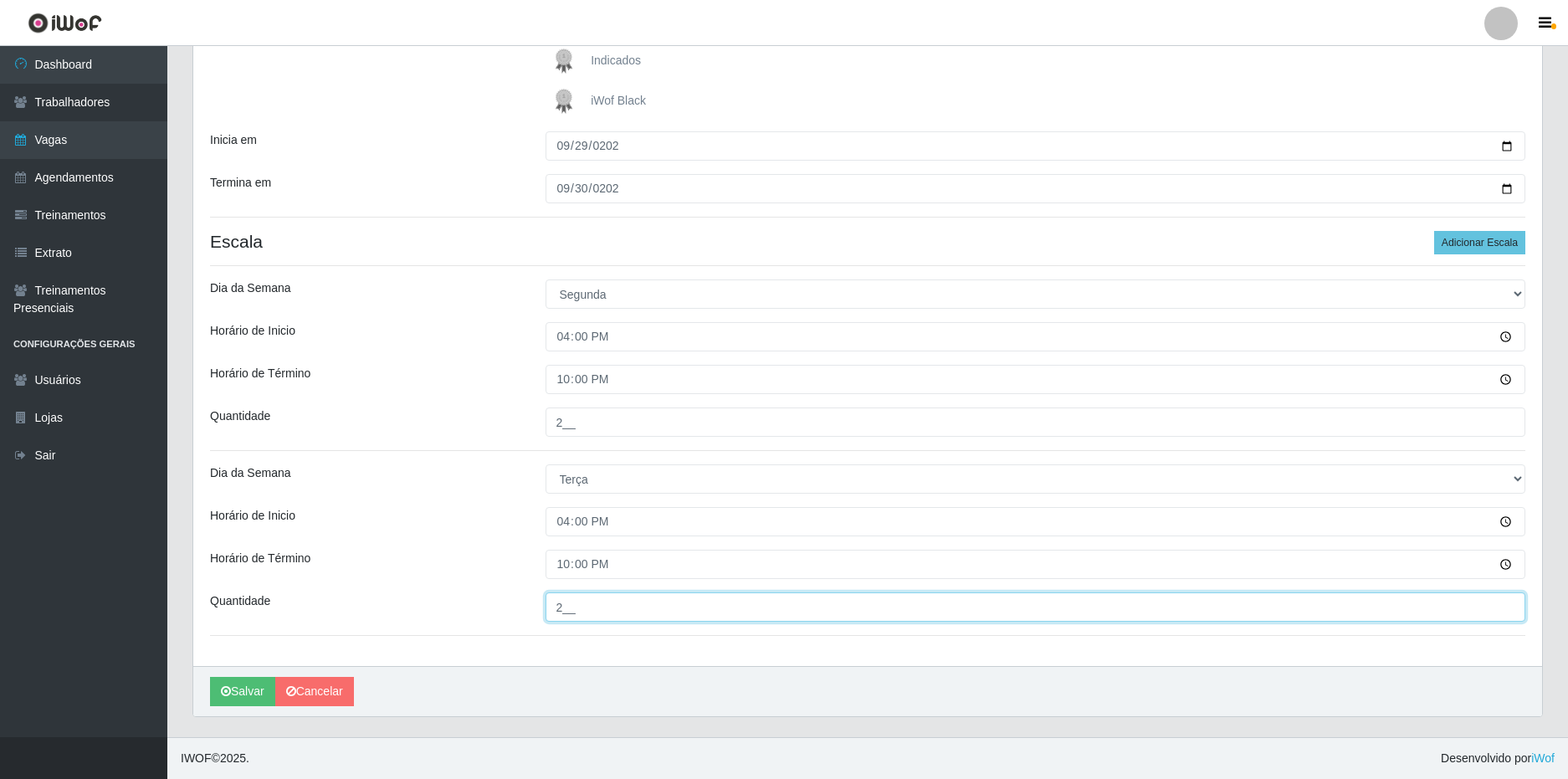
type input "2__"
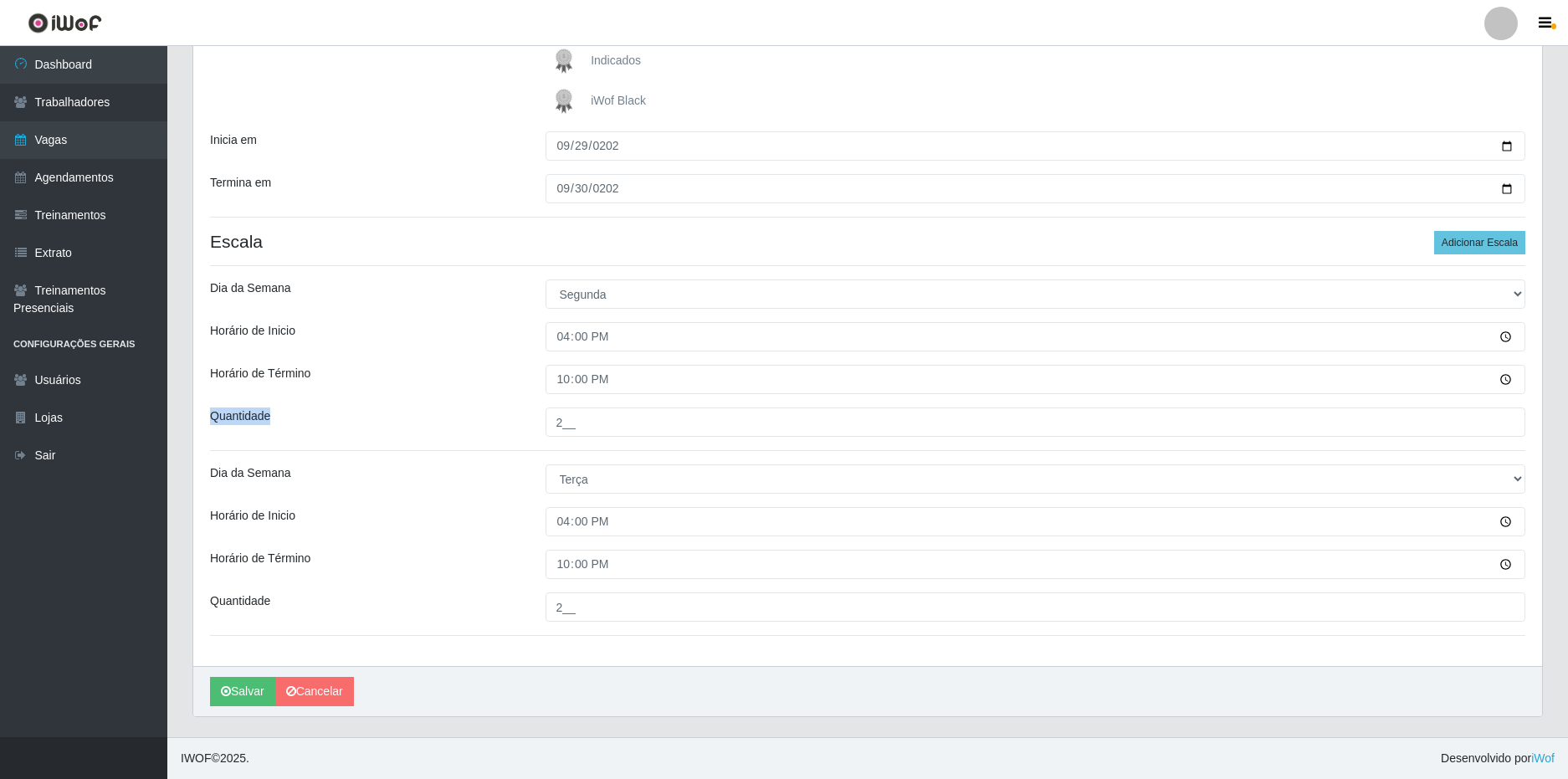
drag, startPoint x: 448, startPoint y: 437, endPoint x: 442, endPoint y: 445, distance: 10.0
click at [442, 443] on div "Loja SuperFácil Atacado - Nova Betânia Função [Selecione...] Embalador Embalado…" at bounding box center [868, 261] width 1349 height 809
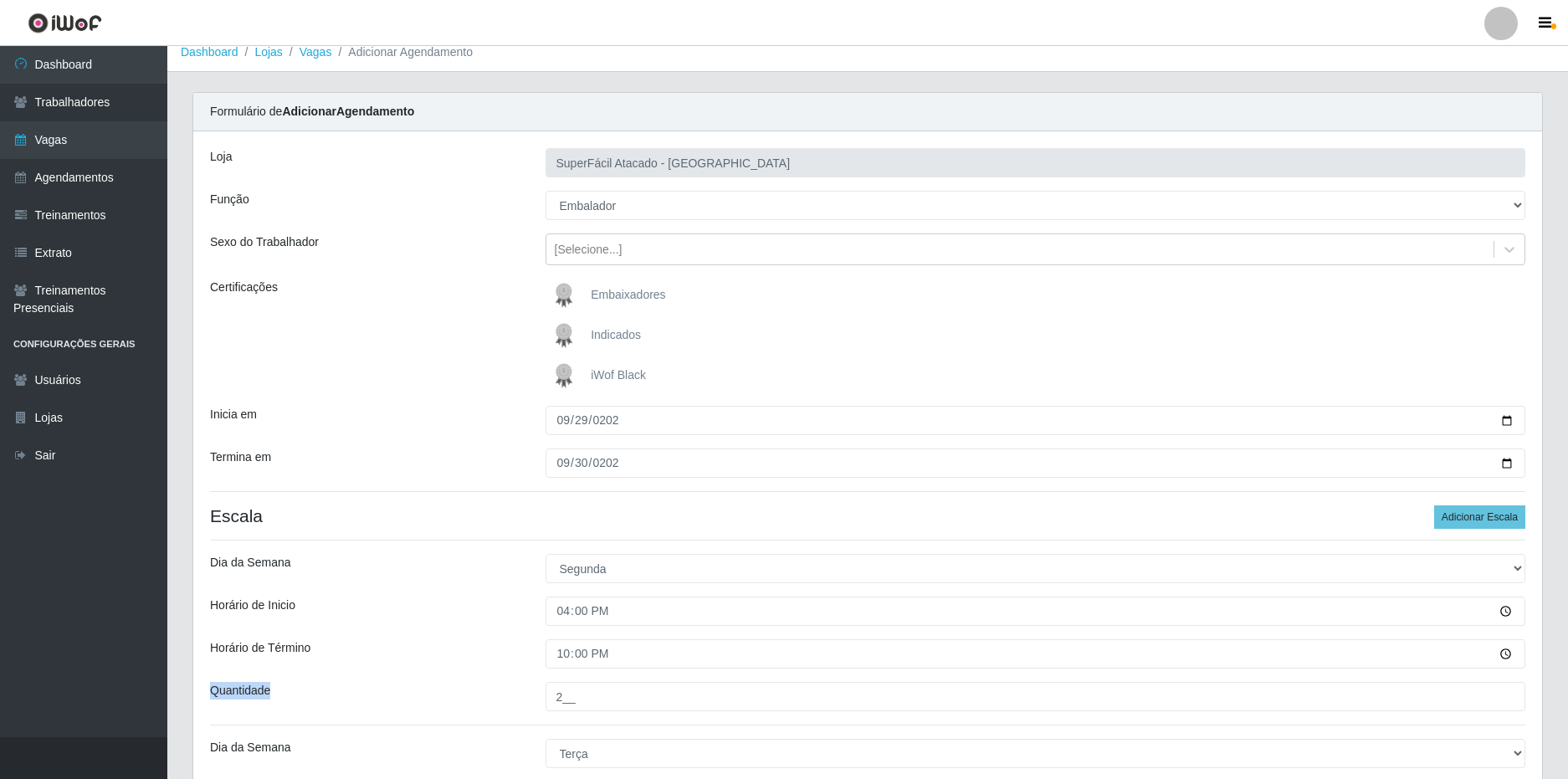
scroll to position [0, 0]
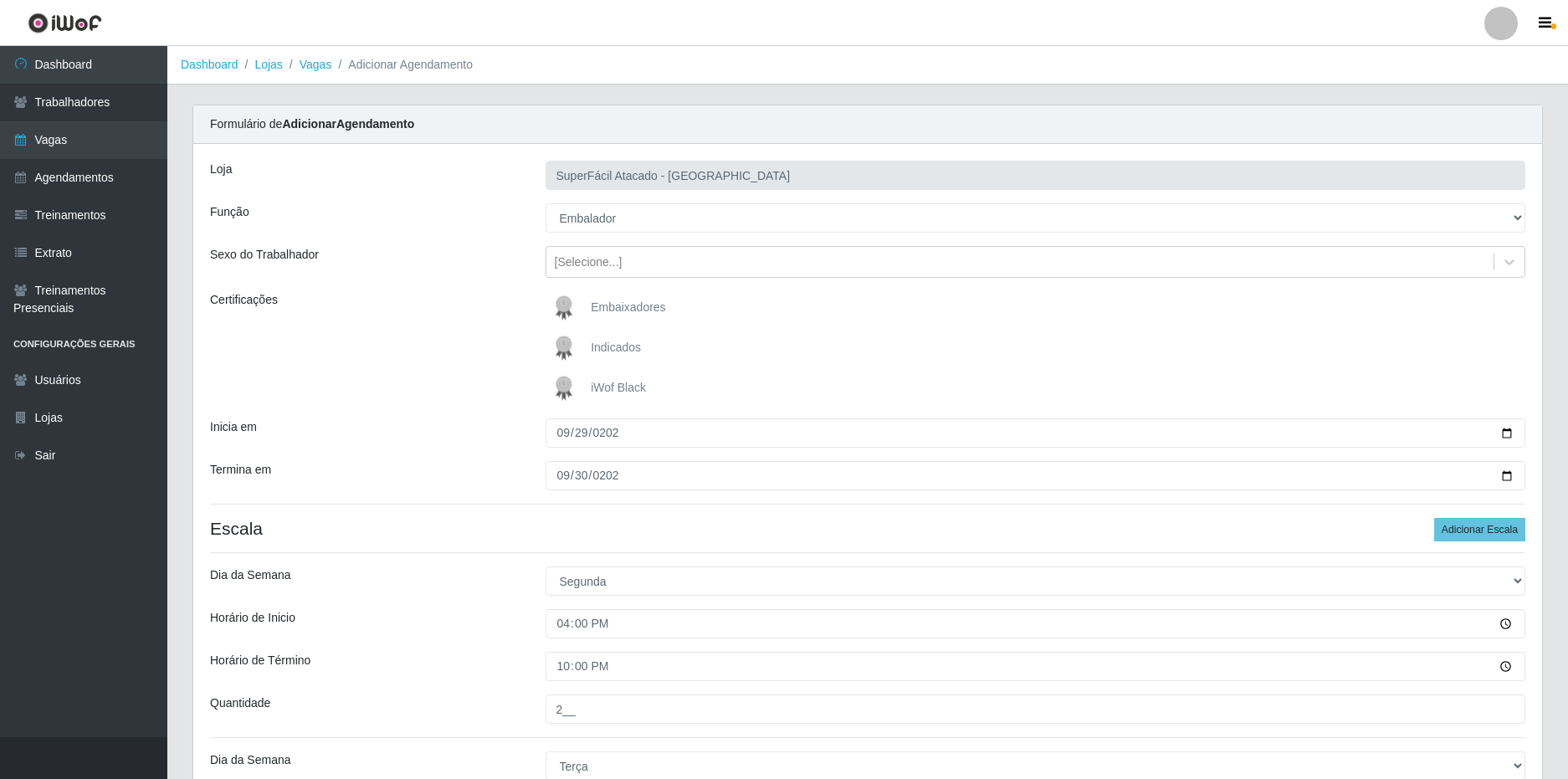
click at [429, 453] on div "Loja SuperFácil Atacado - Nova Betânia Função [Selecione...] Embalador Embalado…" at bounding box center [868, 548] width 1349 height 809
click at [438, 356] on div "Certificações" at bounding box center [365, 348] width 336 height 114
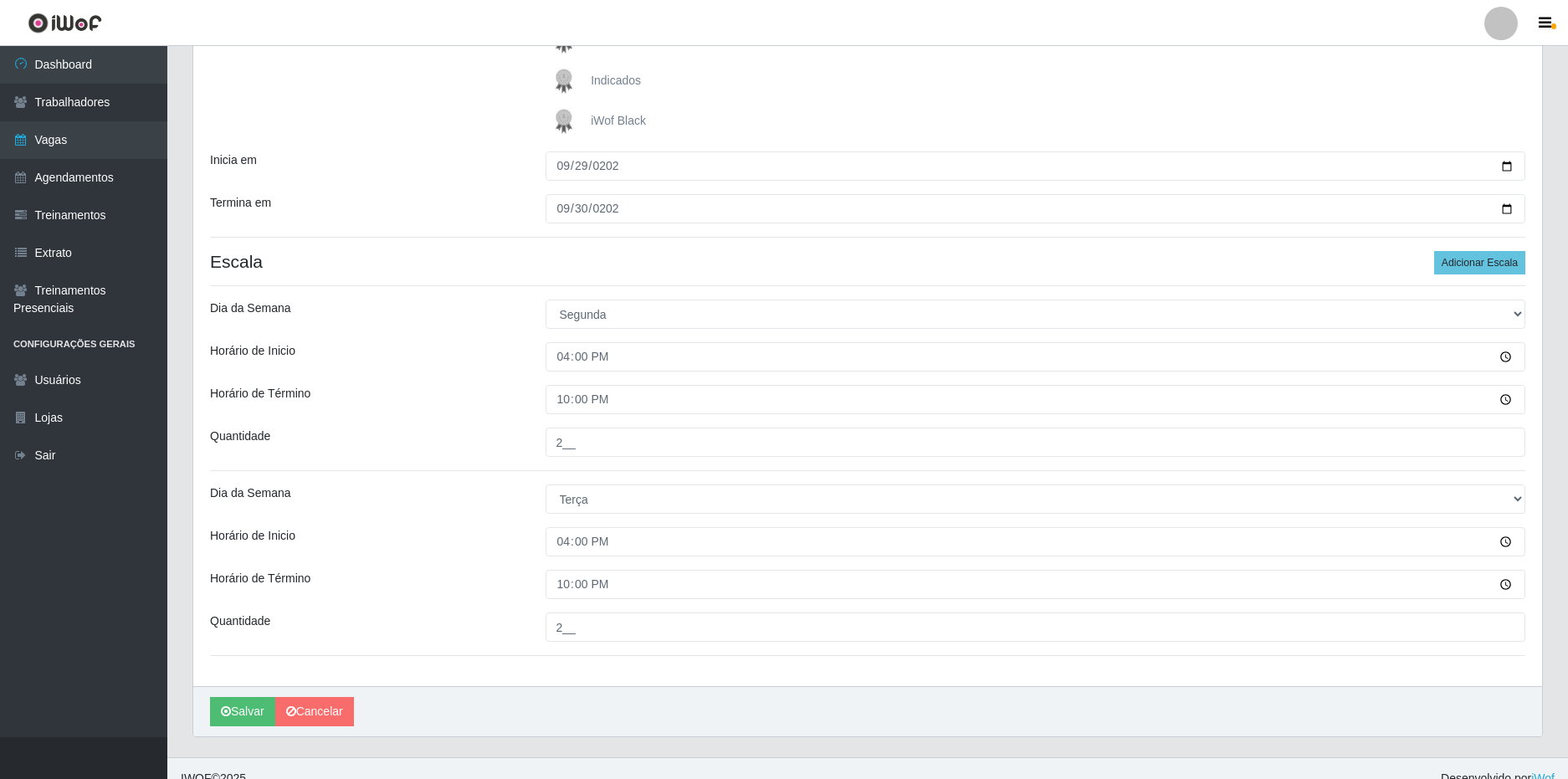
scroll to position [287, 0]
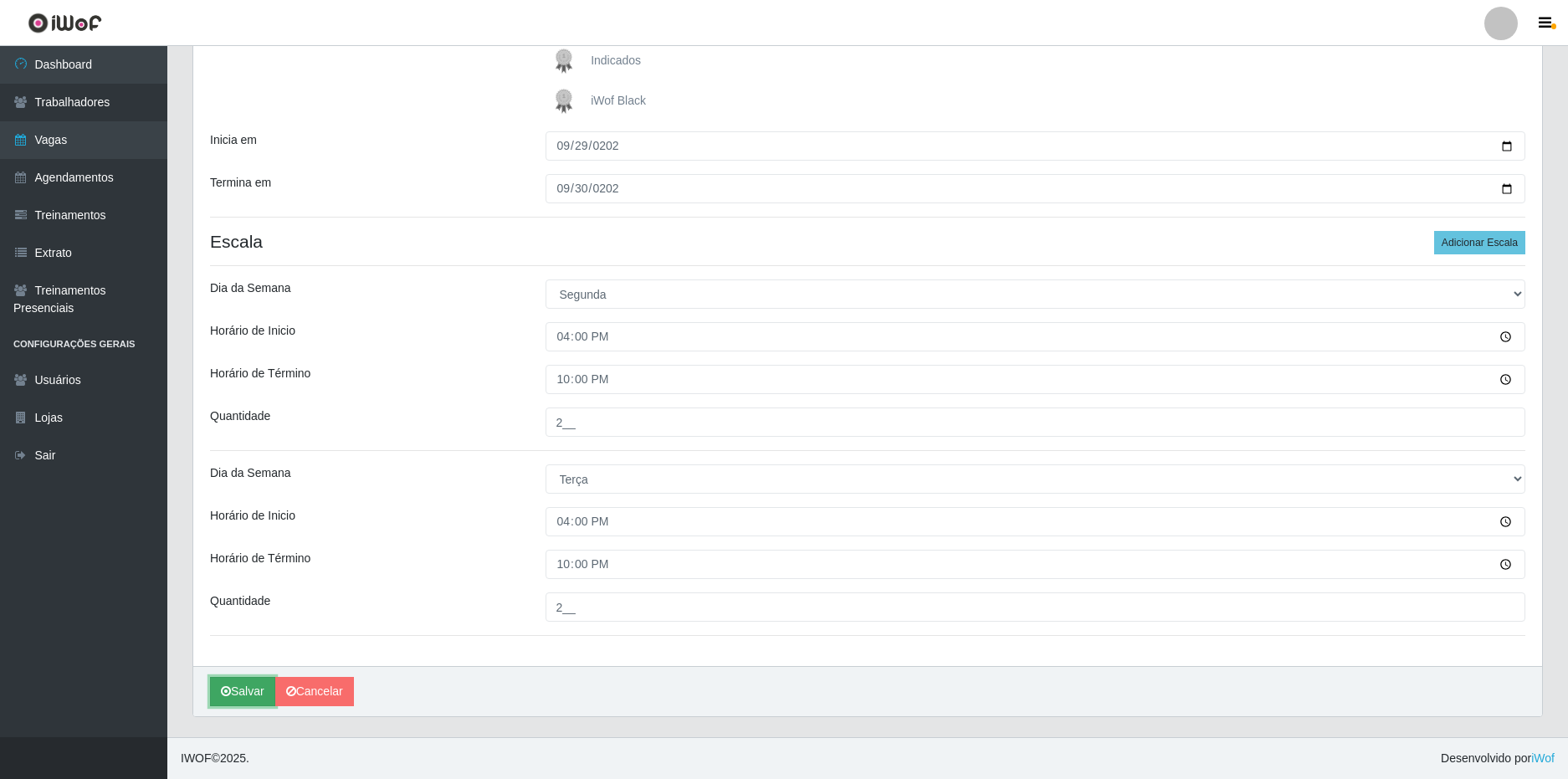
click at [236, 690] on button "Salvar" at bounding box center [242, 692] width 65 height 29
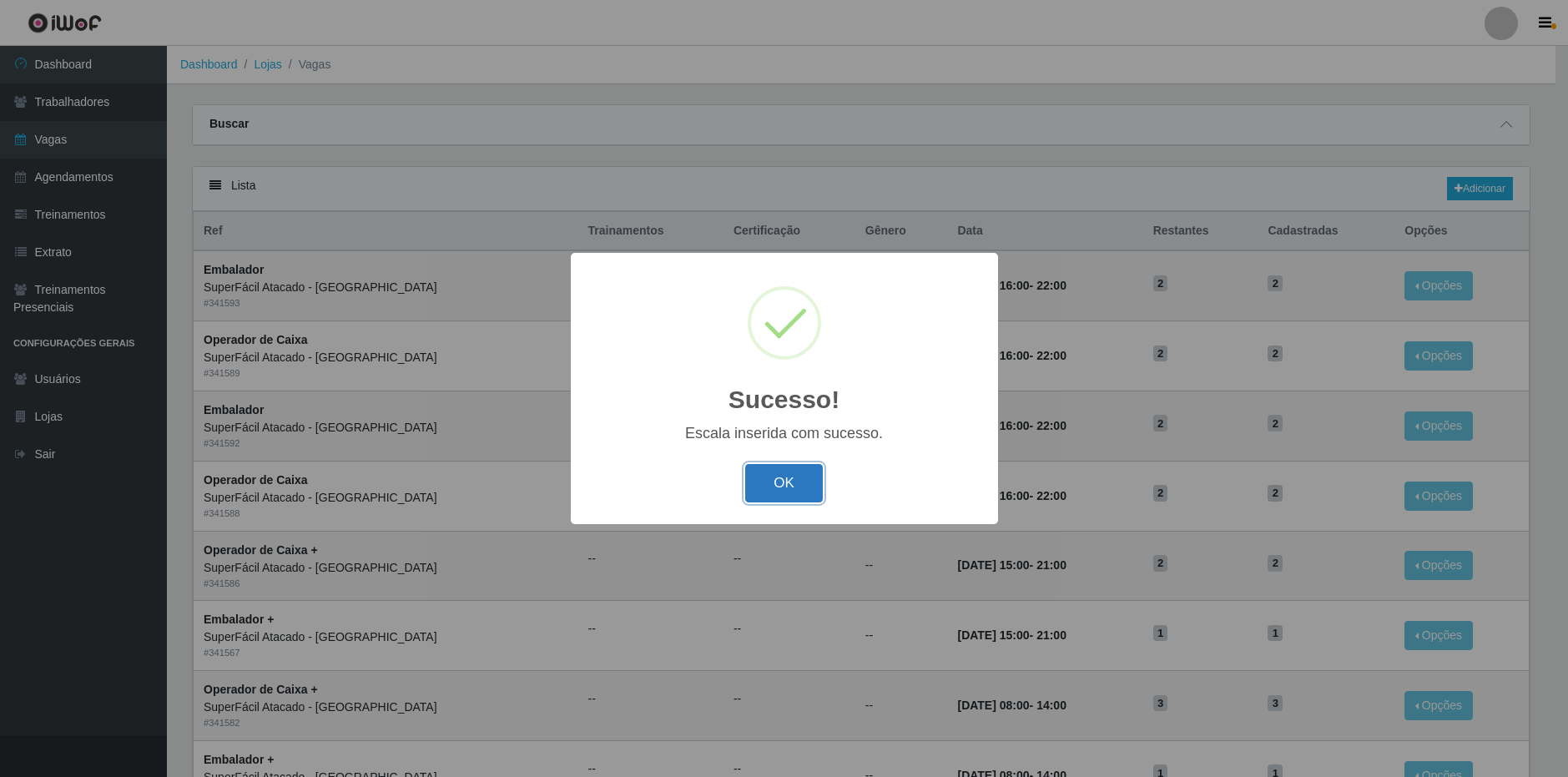
click at [784, 488] on button "OK" at bounding box center [784, 483] width 78 height 39
